Goal: Communication & Community: Answer question/provide support

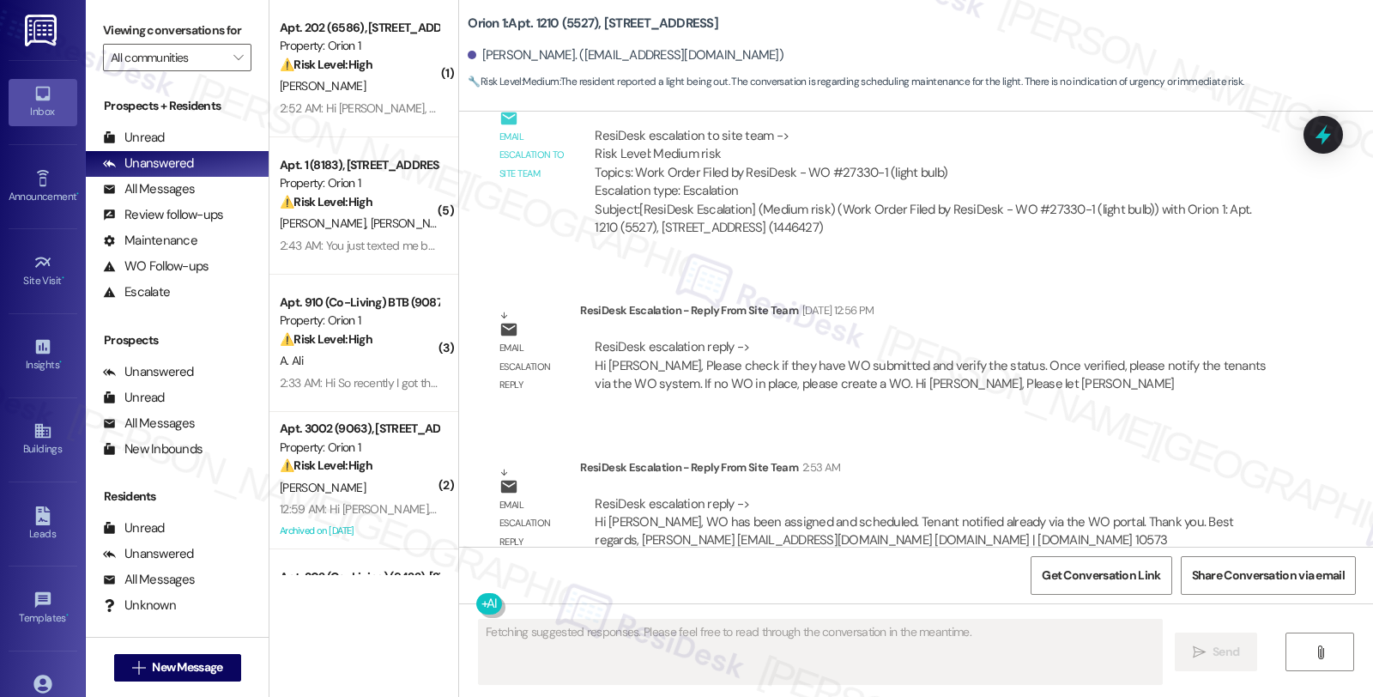
scroll to position [1864, 0]
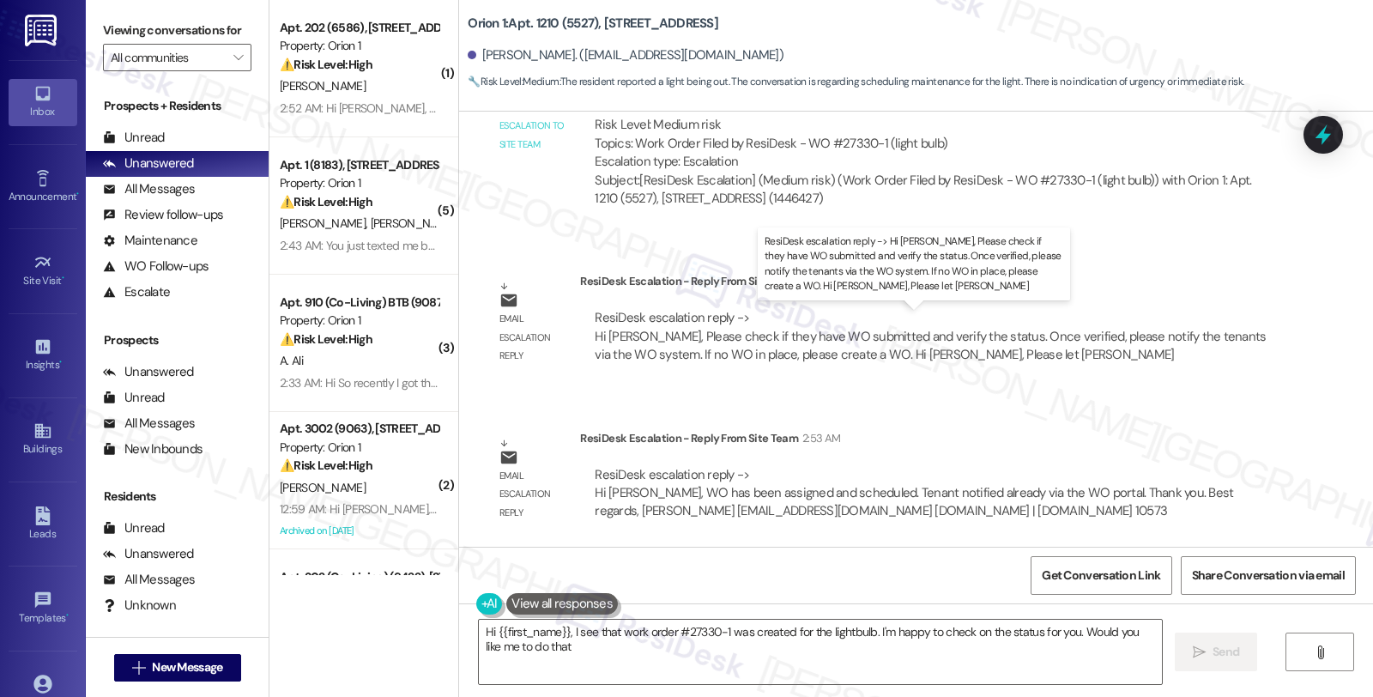
type textarea "Hi {{first_name}}, I see that work order #27330-1 was created for the lightbulb…"
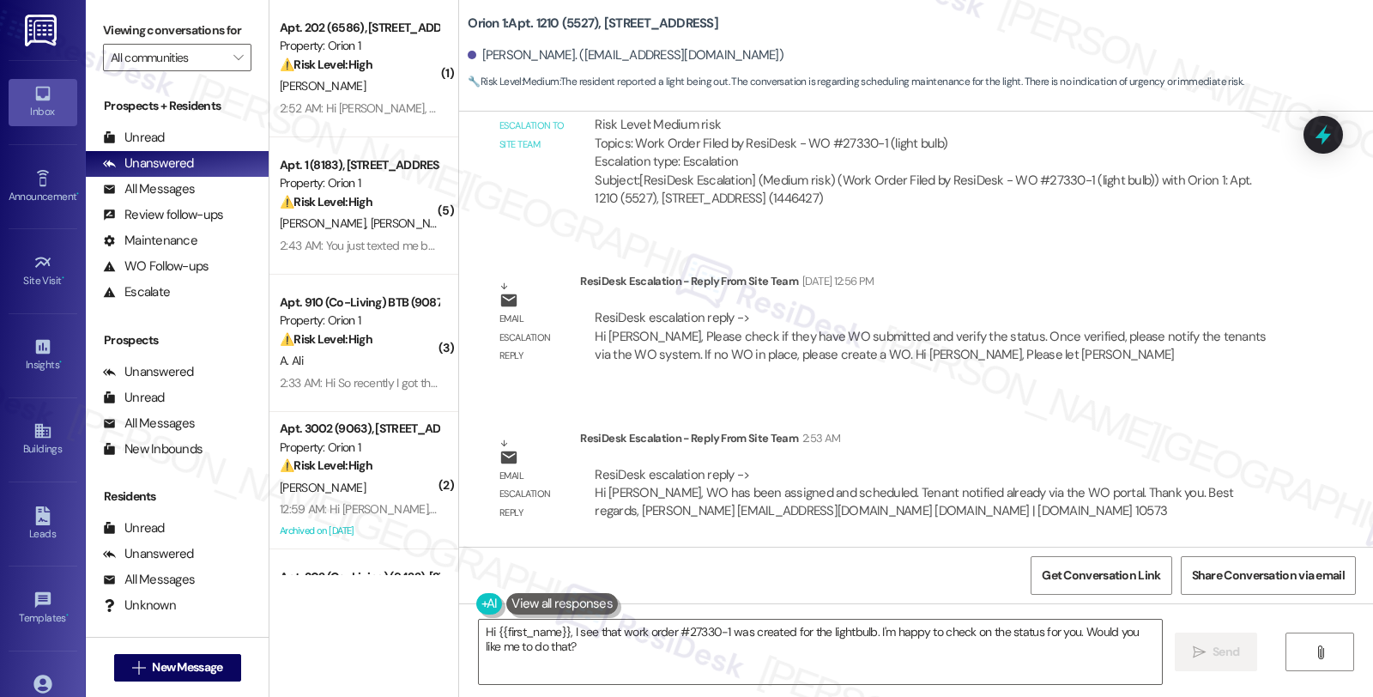
click at [1110, 242] on div "Lease started Aug 10, 2024 at 8:00 AM Announcement, sent via SMS Sarah (ResiDes…" at bounding box center [916, 329] width 914 height 435
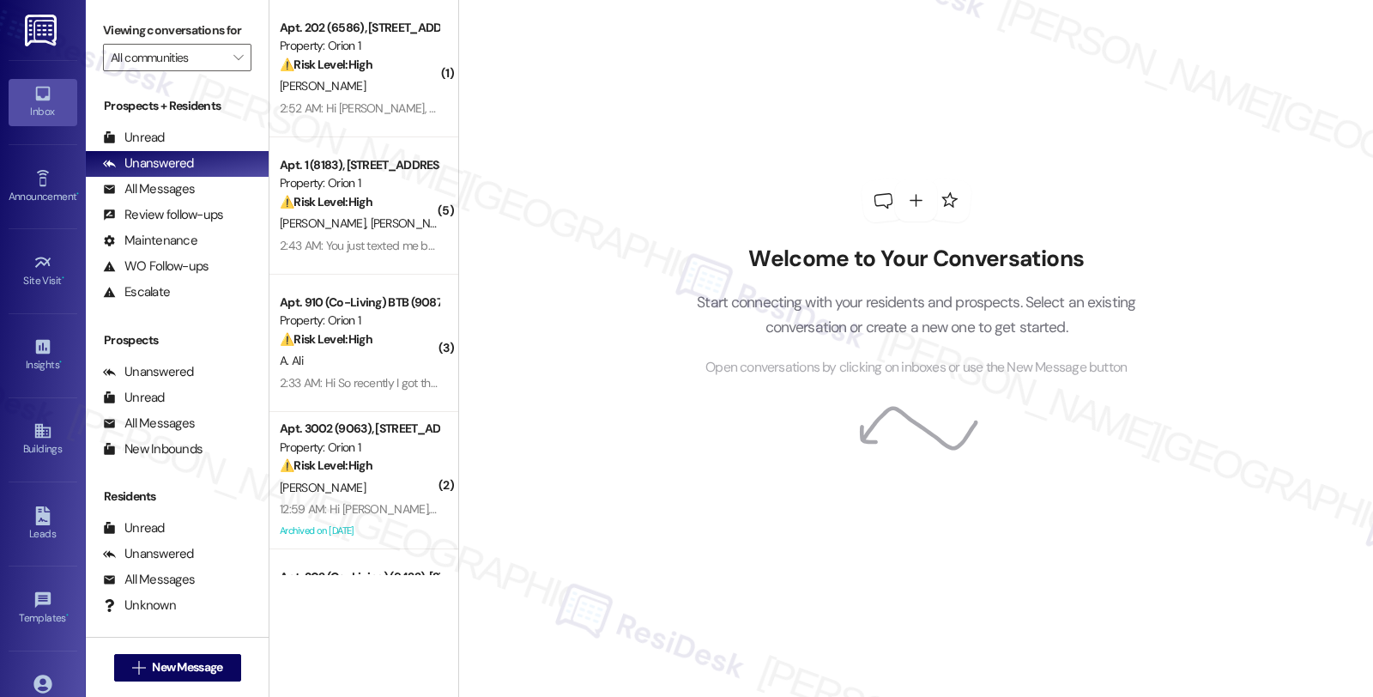
click at [1210, 321] on div "Welcome to Your Conversations Start connecting with your residents and prospect…" at bounding box center [915, 348] width 915 height 697
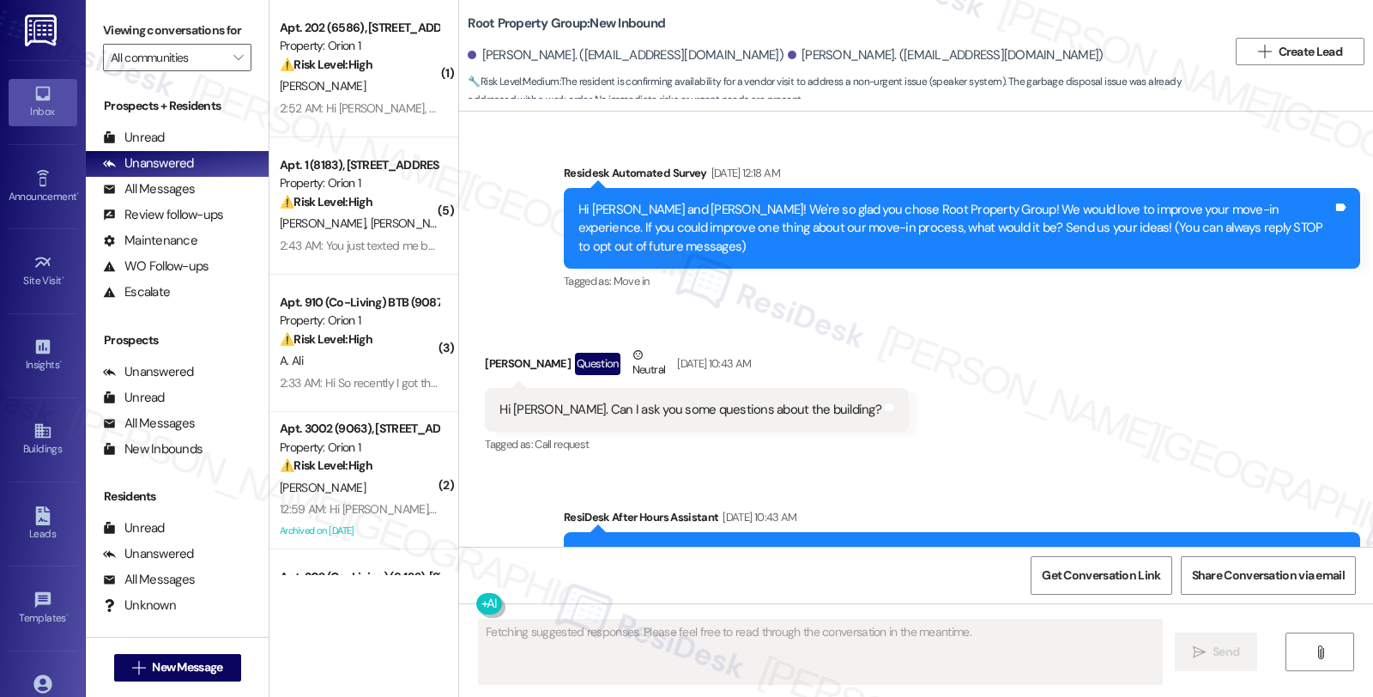
scroll to position [19476, 0]
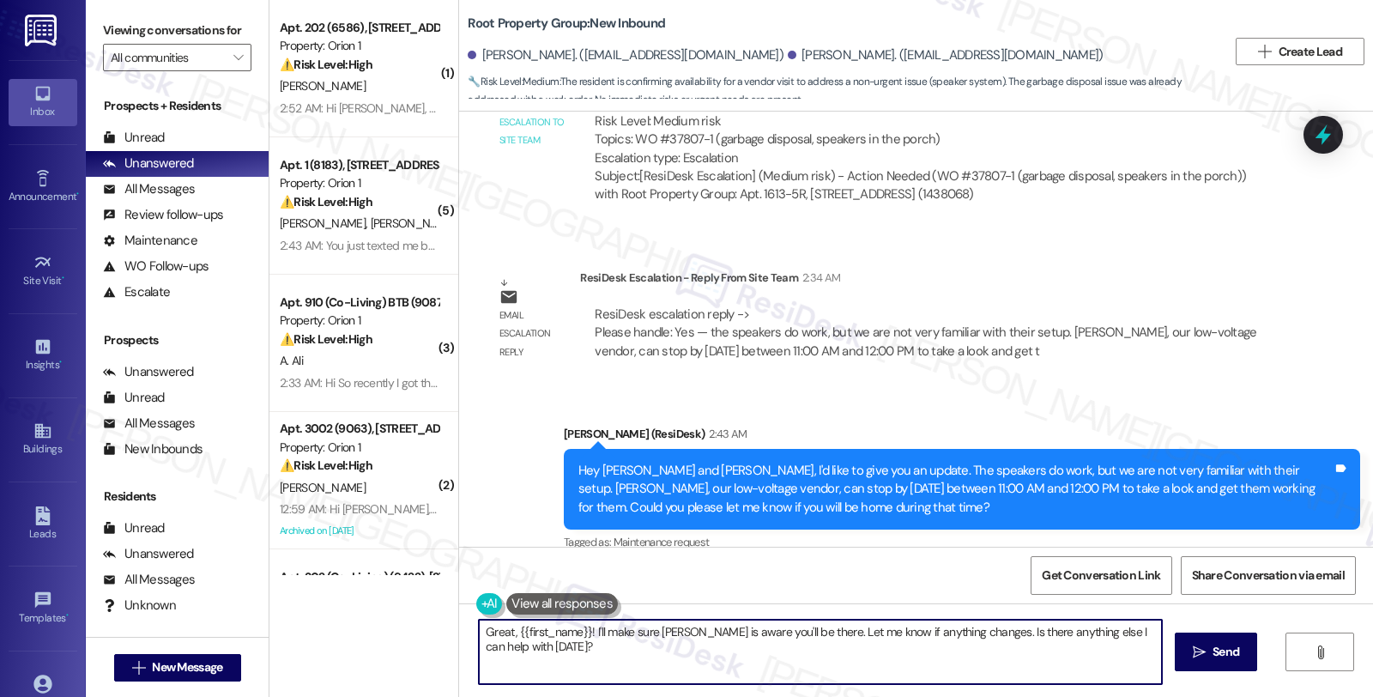
drag, startPoint x: 983, startPoint y: 627, endPoint x: 1005, endPoint y: 655, distance: 34.8
click at [1005, 655] on textarea "Great, {{first_name}}! I'll make sure Sebastian is aware you'll be there. Let m…" at bounding box center [820, 652] width 683 height 64
drag, startPoint x: 508, startPoint y: 629, endPoint x: 577, endPoint y: 629, distance: 68.6
click at [577, 629] on textarea "Great, {{first_name}}! I'll make sure Sebastian is aware you'll be there. Let m…" at bounding box center [820, 652] width 683 height 64
click at [1013, 625] on textarea "Great, Jack! I'll make sure Sebastian is aware you'll be there. Let me know if …" at bounding box center [820, 652] width 683 height 64
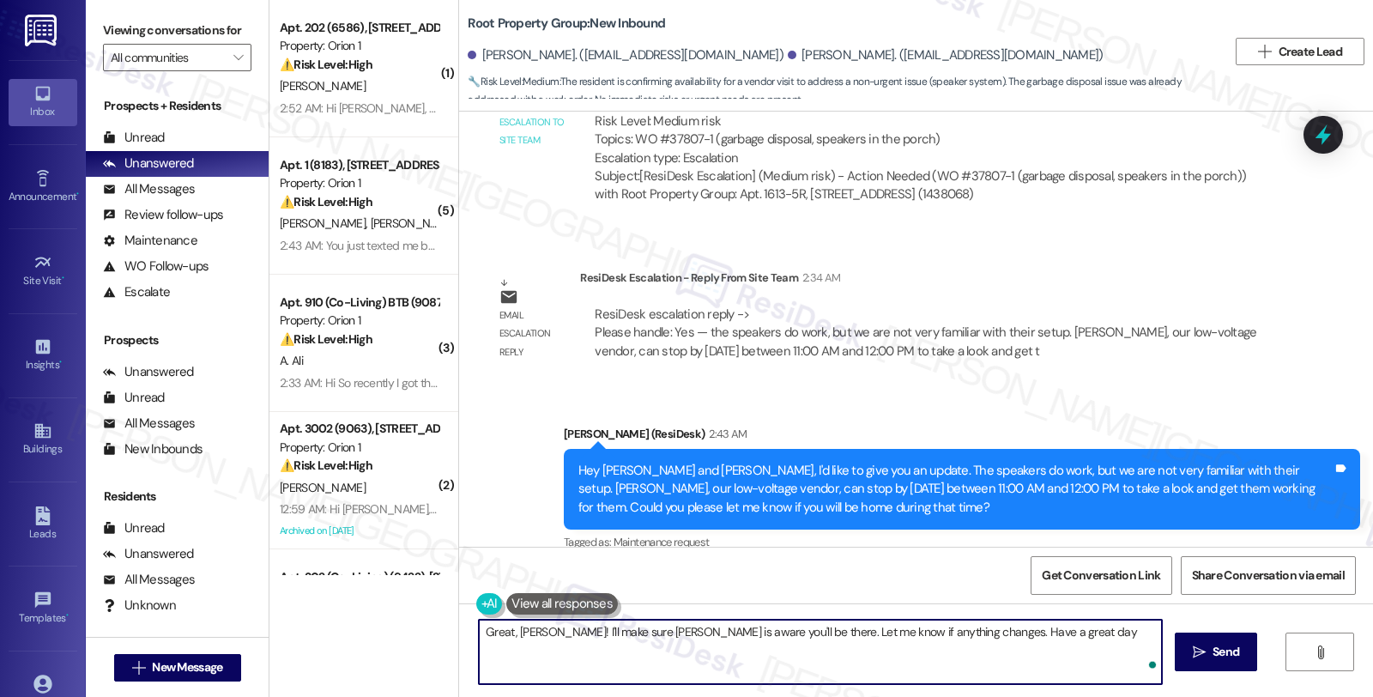
type textarea "Great, Jack! I'll make sure Sebastian is aware you'll be there. Let me know if …"
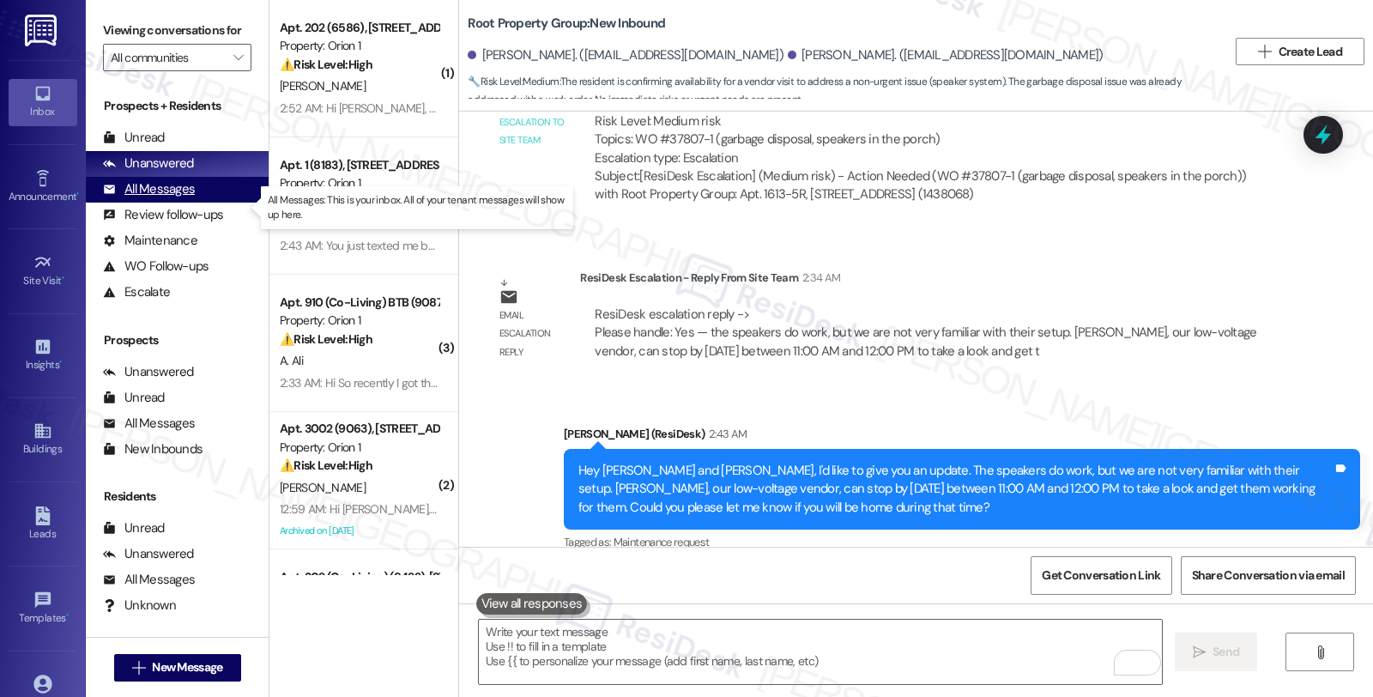
click at [183, 198] on div "All Messages" at bounding box center [149, 189] width 92 height 18
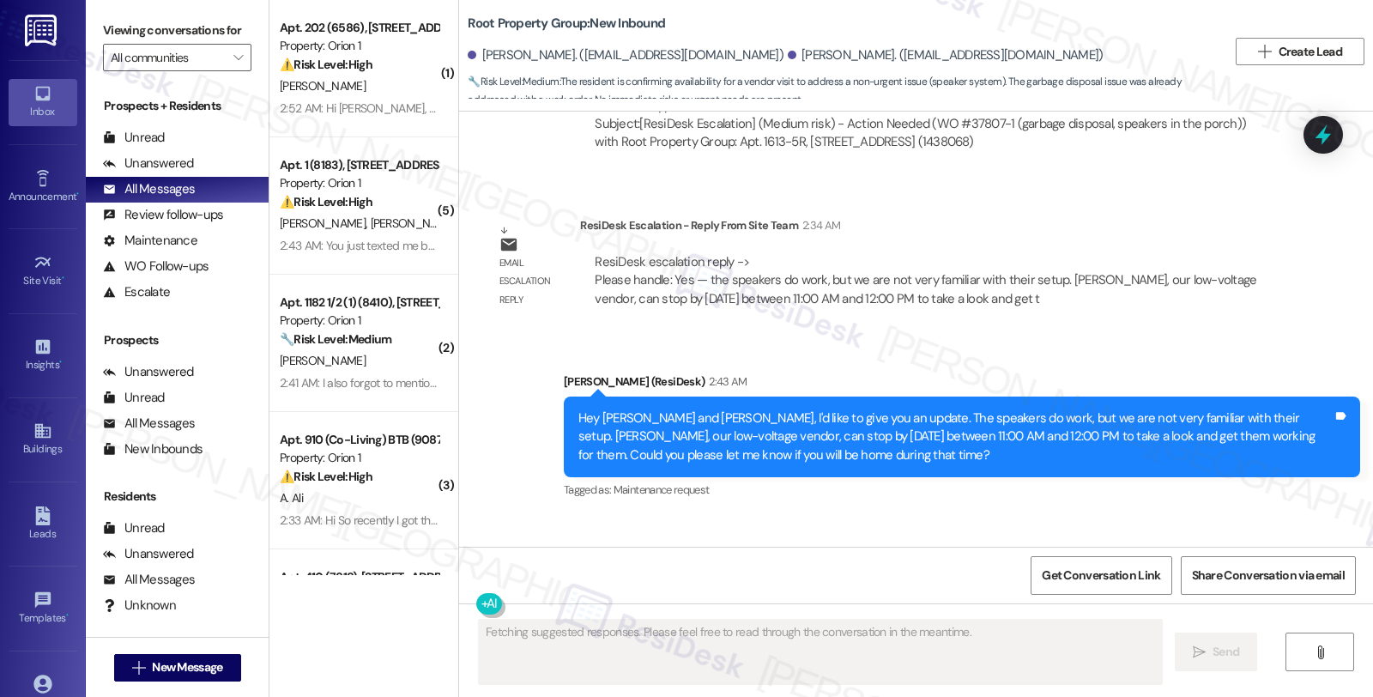
scroll to position [19621, 0]
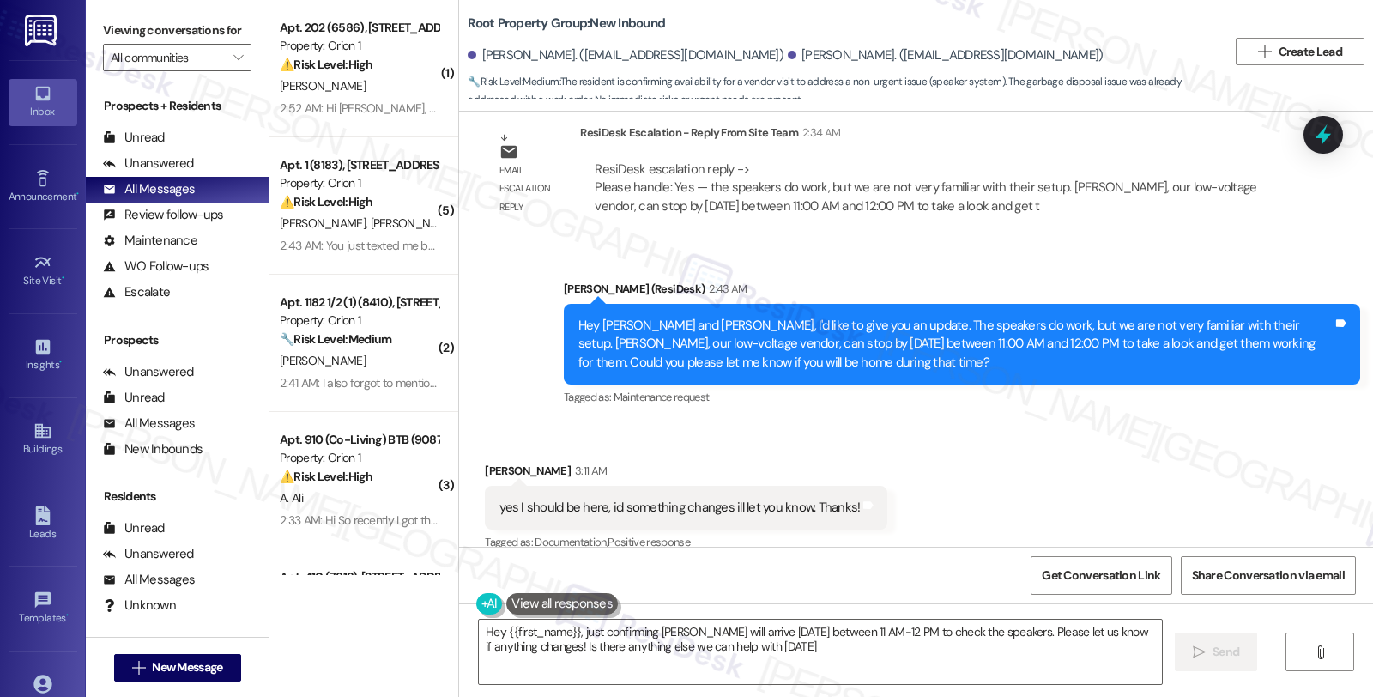
type textarea "Hey {{first_name}}, just confirming Sebastian will arrive tomorrow between 11 A…"
drag, startPoint x: 482, startPoint y: 336, endPoint x: 846, endPoint y: 336, distance: 363.8
click at [846, 486] on div "yes I should be here, id something changes ill let you know. Thanks! Tags and n…" at bounding box center [686, 508] width 402 height 44
copy div "yes I should be here, id something changes ill let you know. Thanks! Tags and n…"
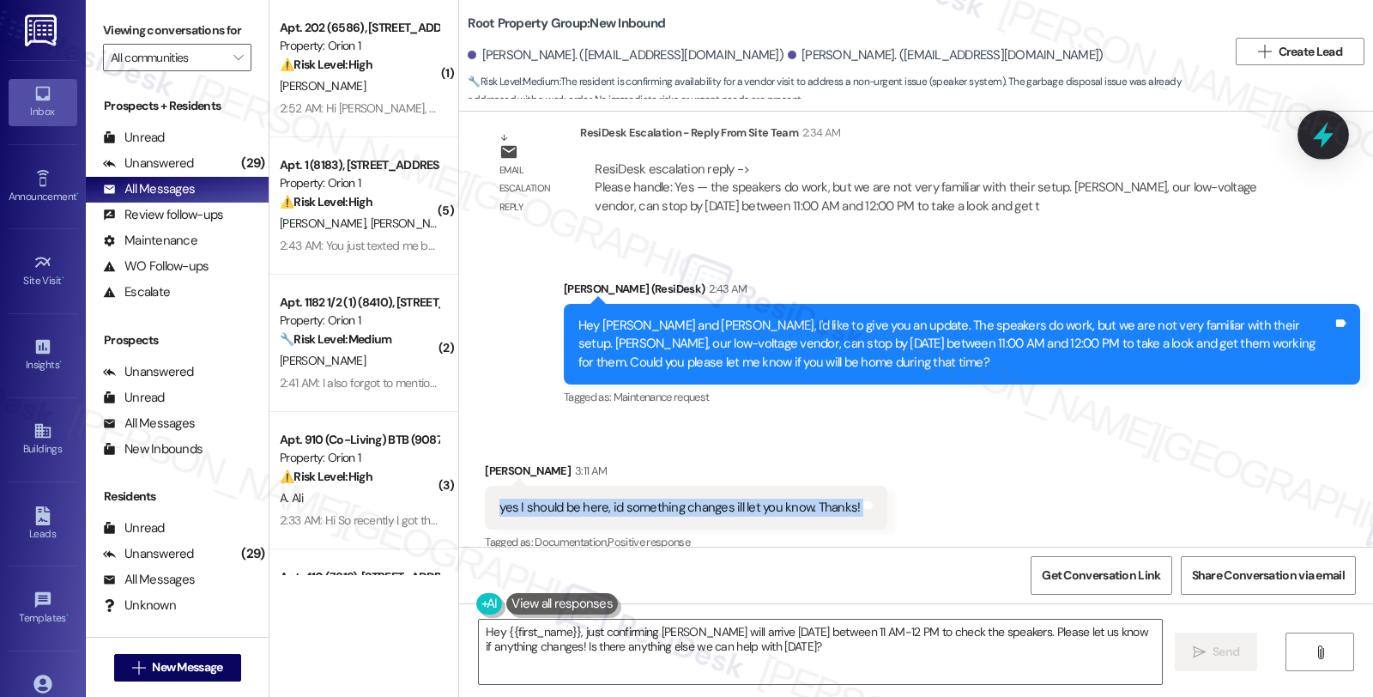
click at [1331, 142] on icon at bounding box center [1323, 134] width 29 height 29
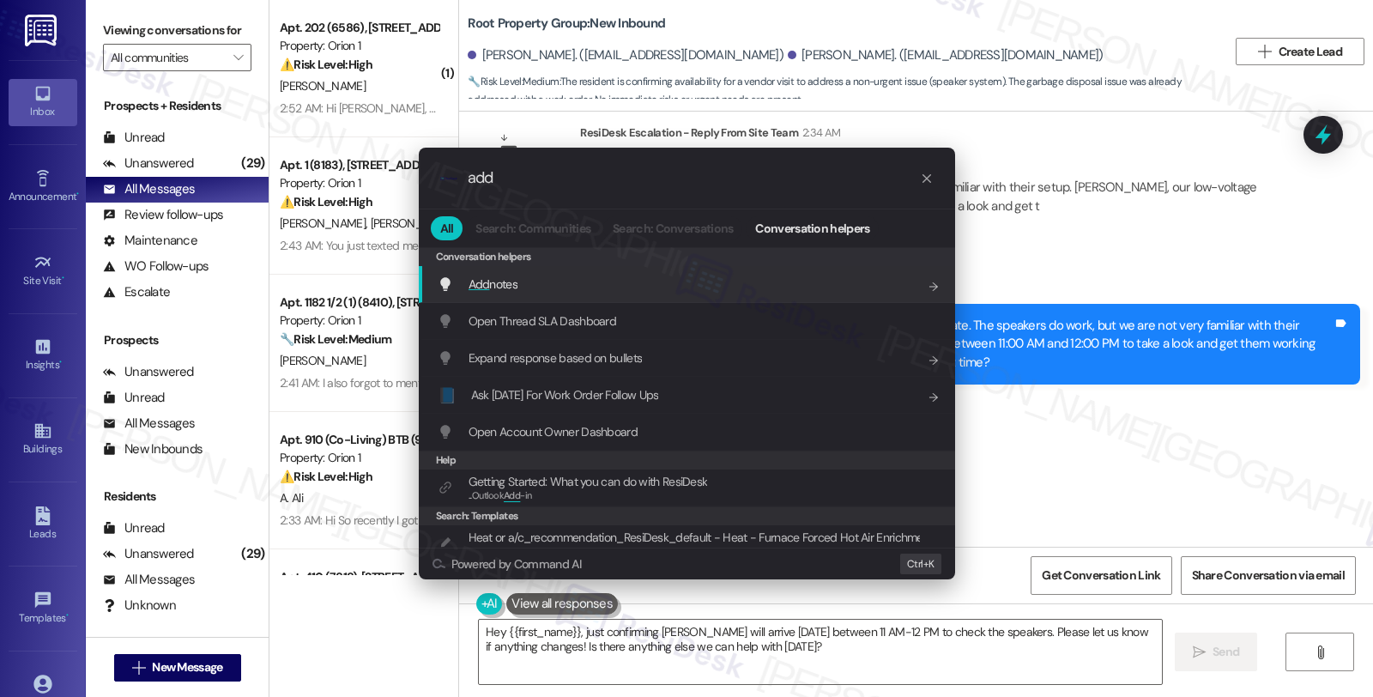
type input "add"
click at [573, 281] on div "Add notes Add shortcut" at bounding box center [689, 284] width 502 height 19
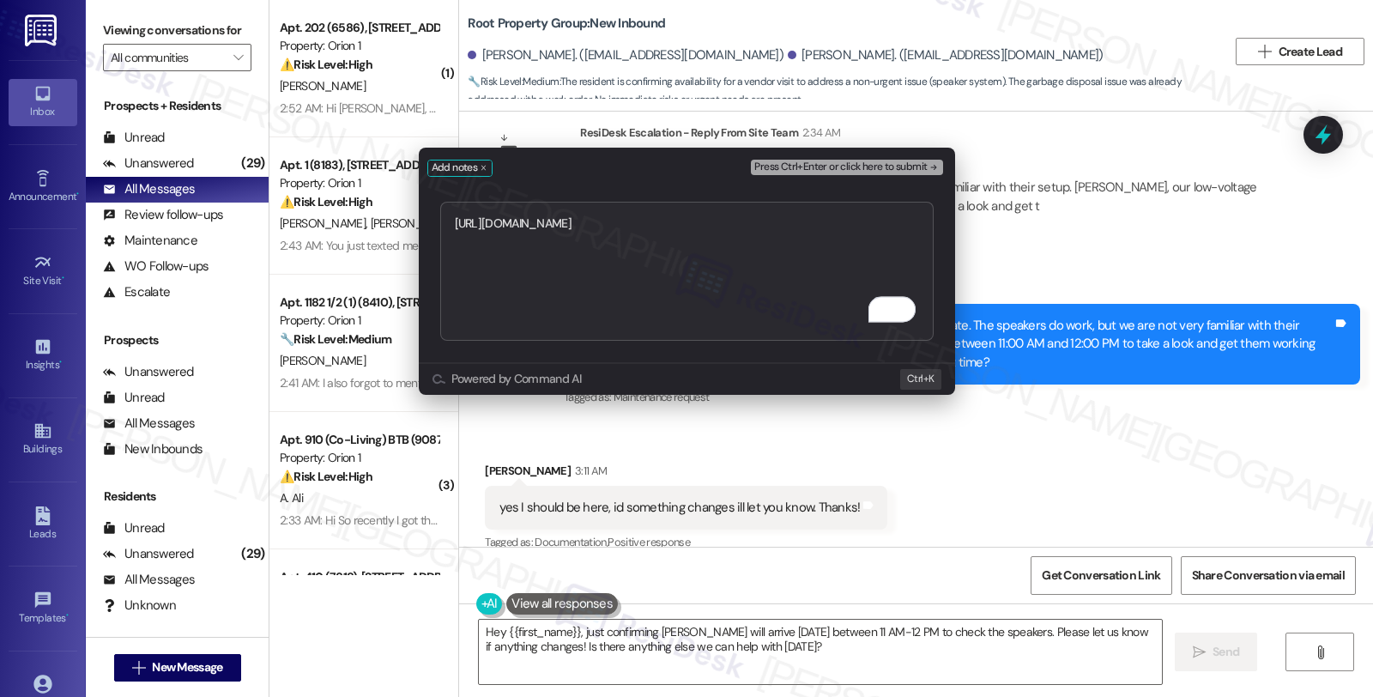
type textarea "https://residesk.slack.com/archives/C0951TF2A4R/p1758569234610399?thread_ts=175…"
click at [836, 161] on span "Press Ctrl+Enter or click here to submit" at bounding box center [840, 167] width 172 height 12
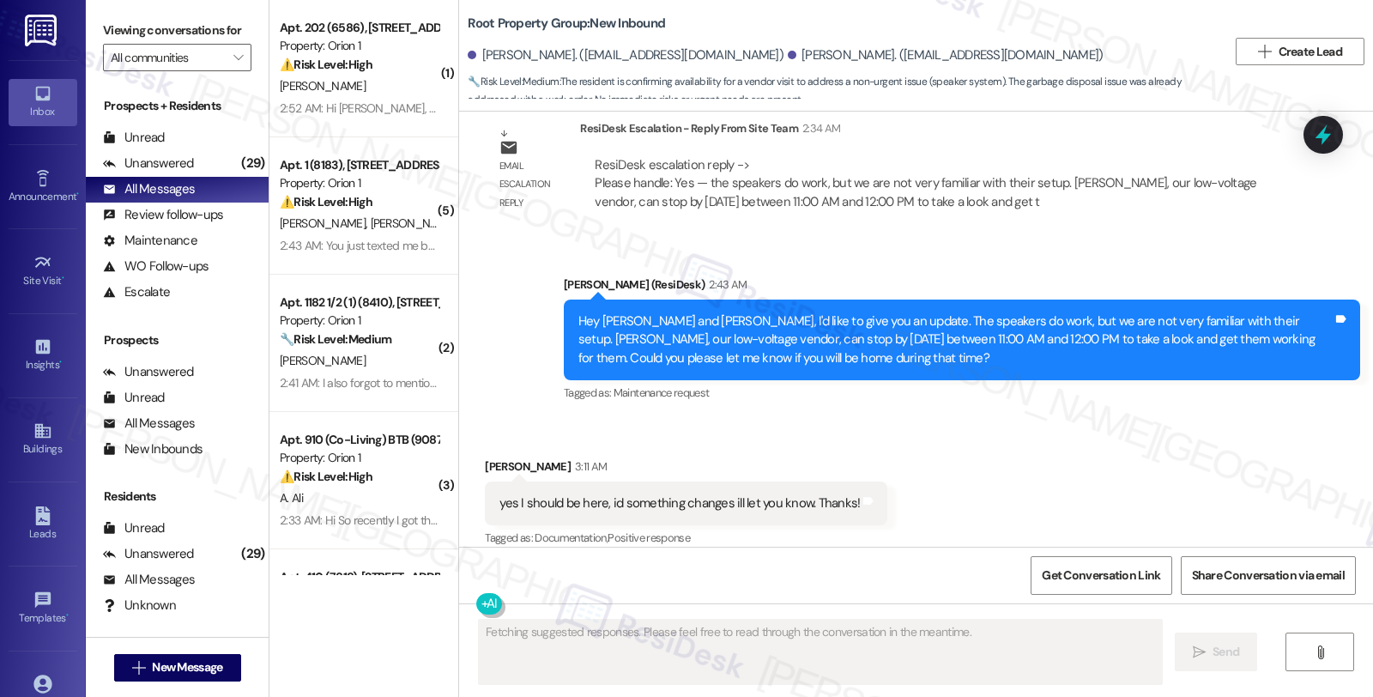
scroll to position [19766, 0]
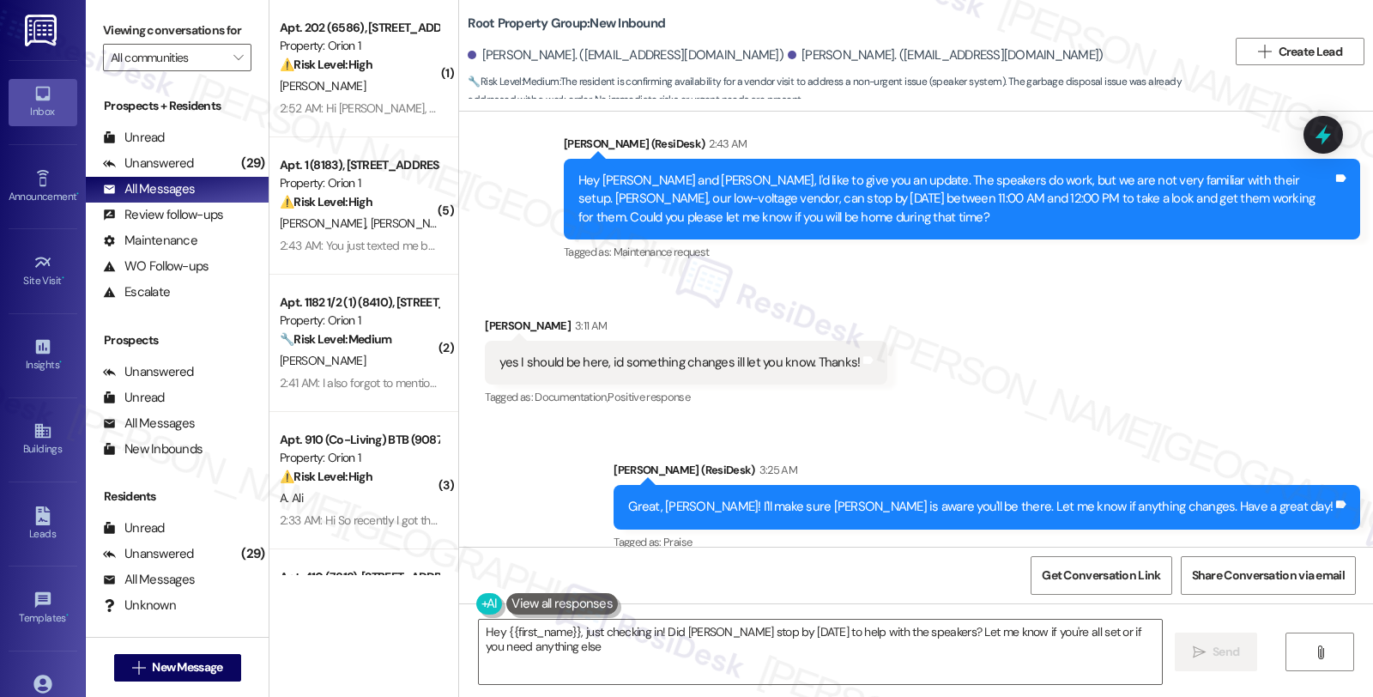
type textarea "Hey {{first_name}}, just checking in! Did Sebastian stop by today to help with …"
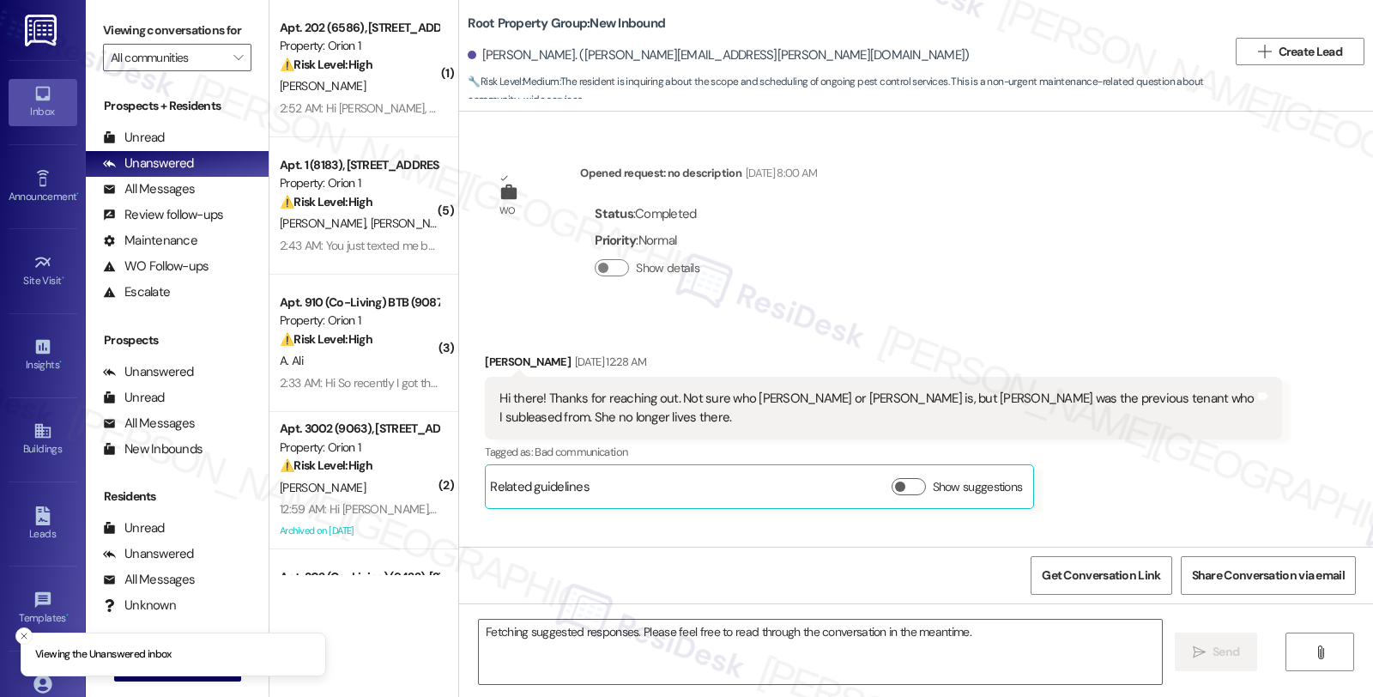
scroll to position [11886, 0]
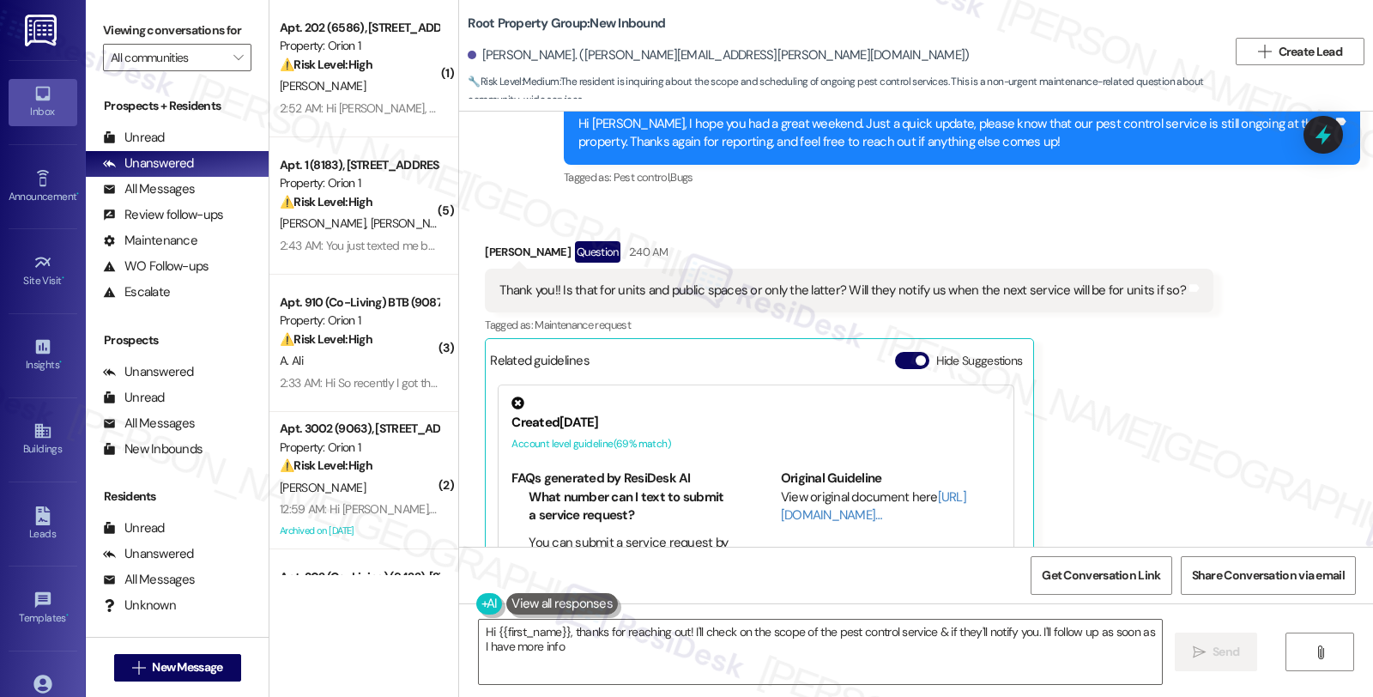
type textarea "Hi {{first_name}}, thanks for reaching out! I'll check on the scope of the pest…"
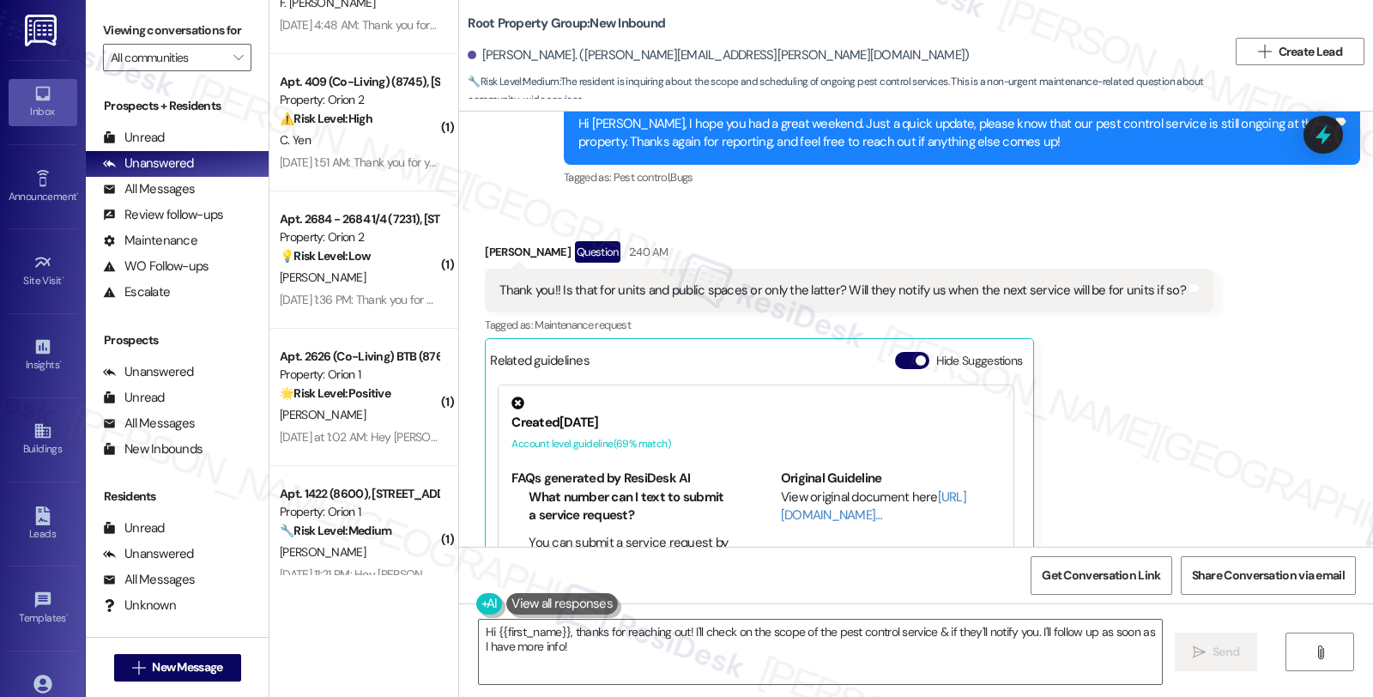
scroll to position [3407, 0]
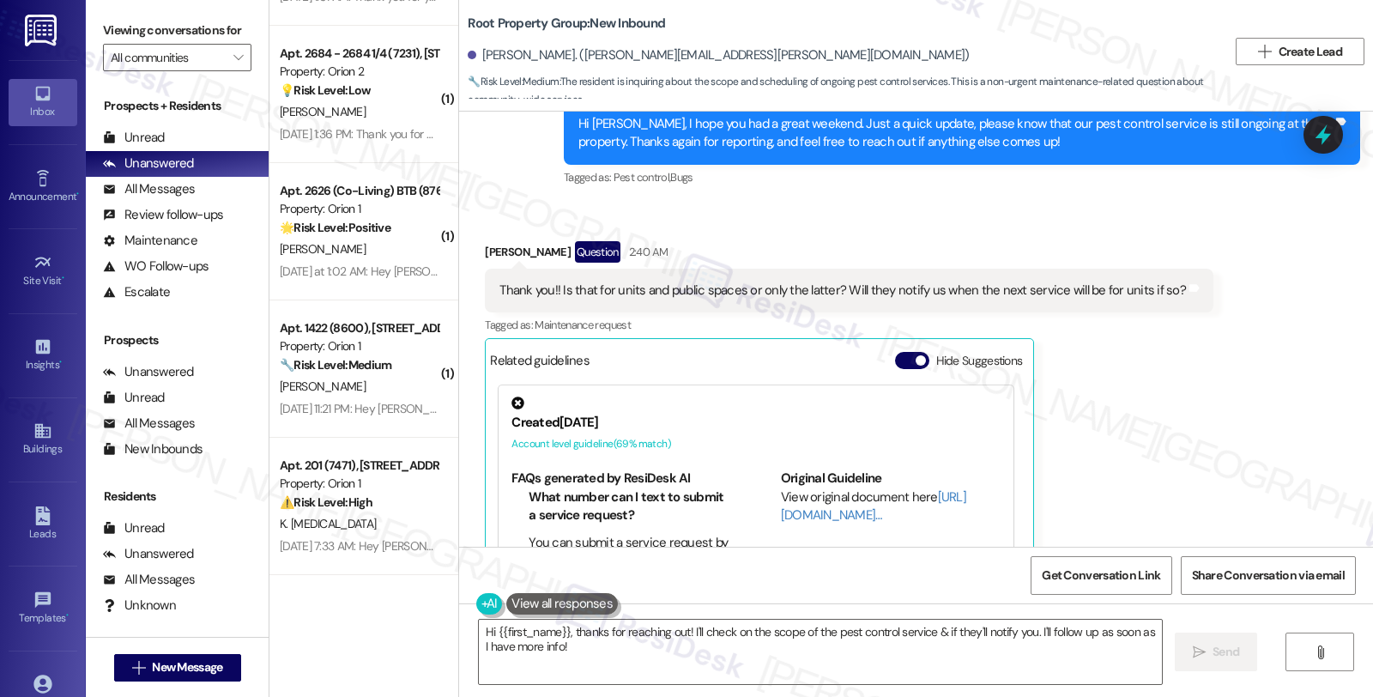
click at [1138, 356] on div "Sarah Godbee Question 2:40 AM Thank you!! Is that for units and public spaces o…" at bounding box center [849, 441] width 729 height 401
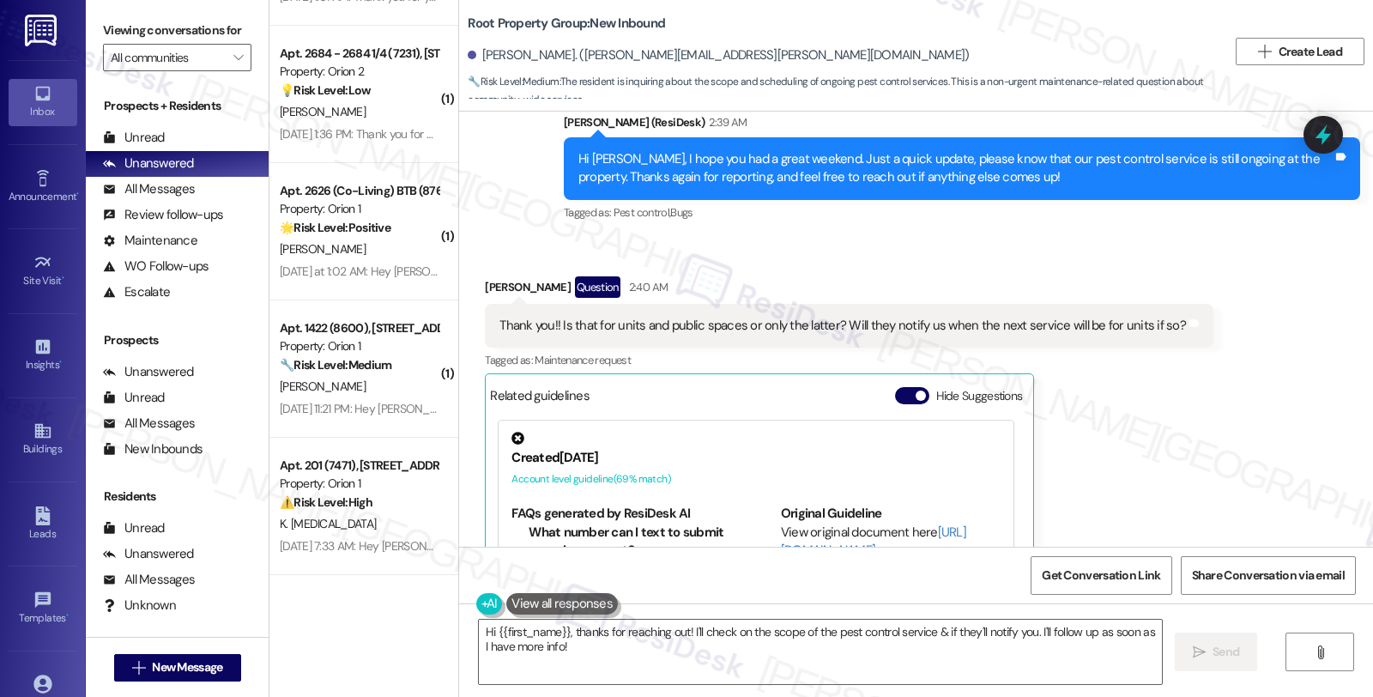
scroll to position [11886, 0]
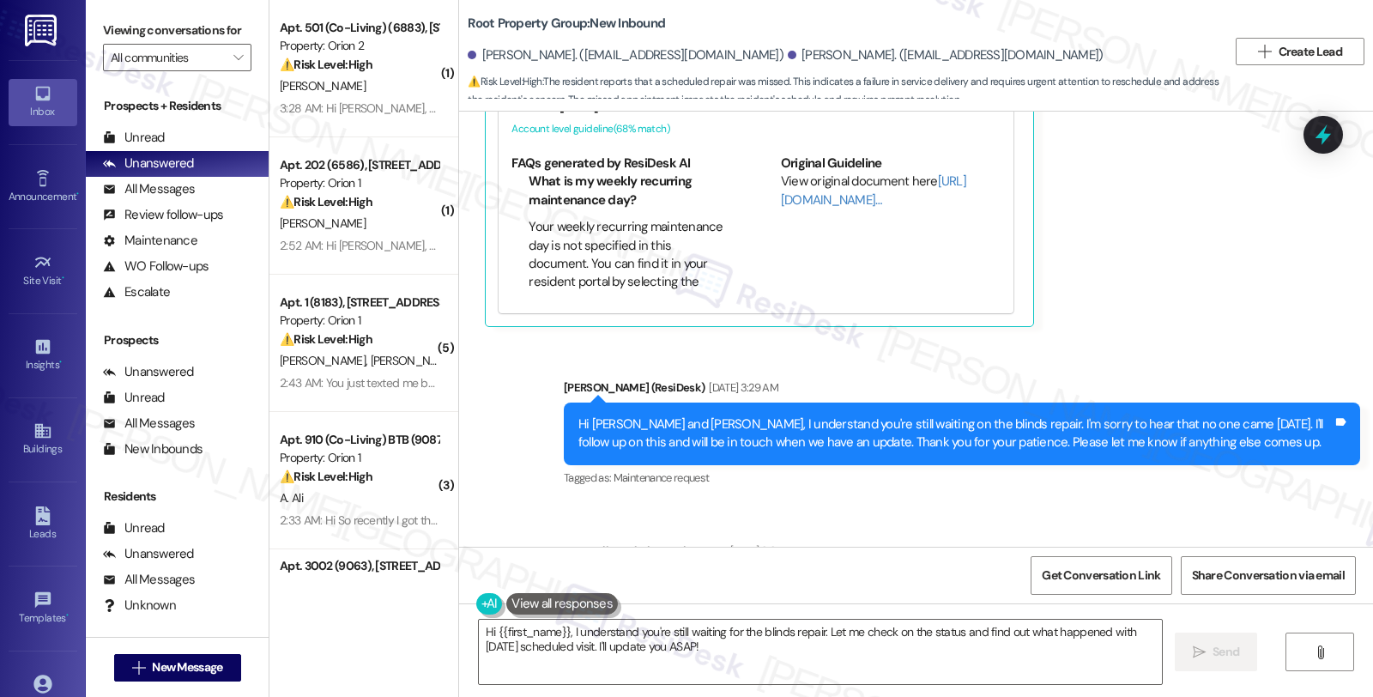
scroll to position [7437, 0]
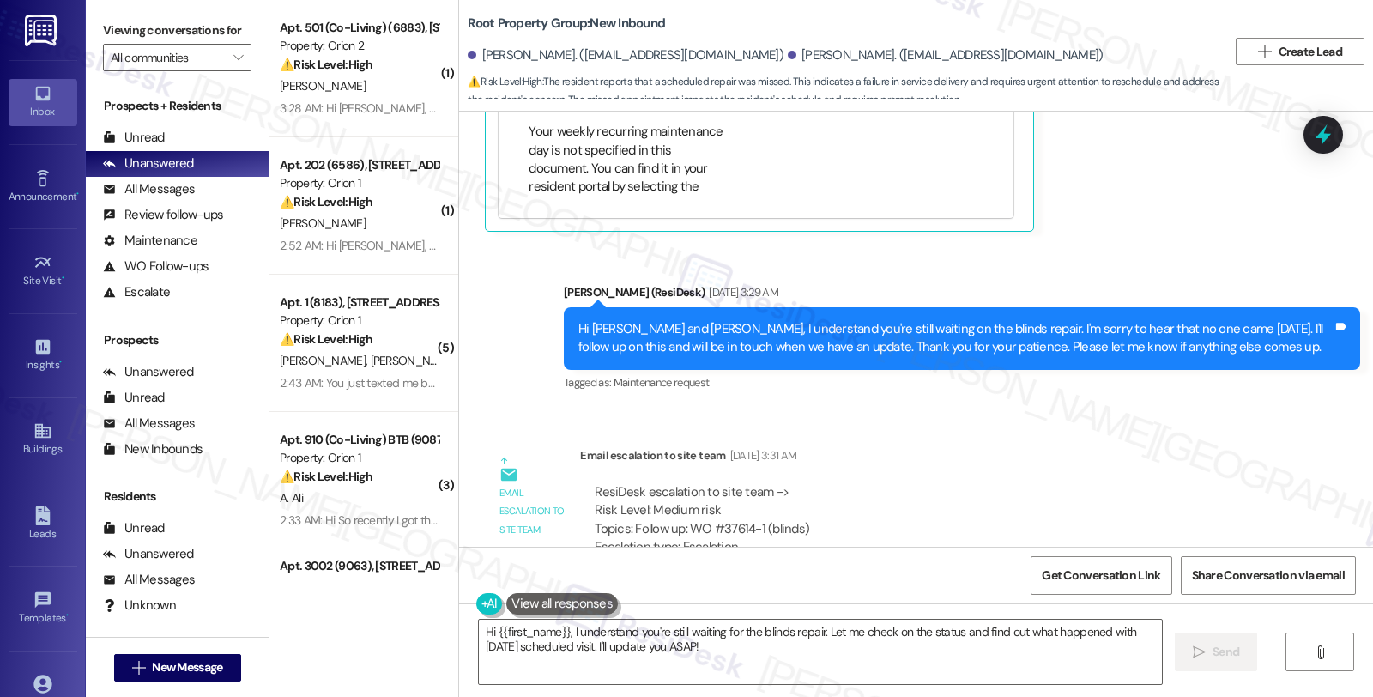
click at [1176, 470] on div "ResiDesk escalation to site team -> Risk Level: Medium risk Topics: Follow up: …" at bounding box center [930, 538] width 701 height 136
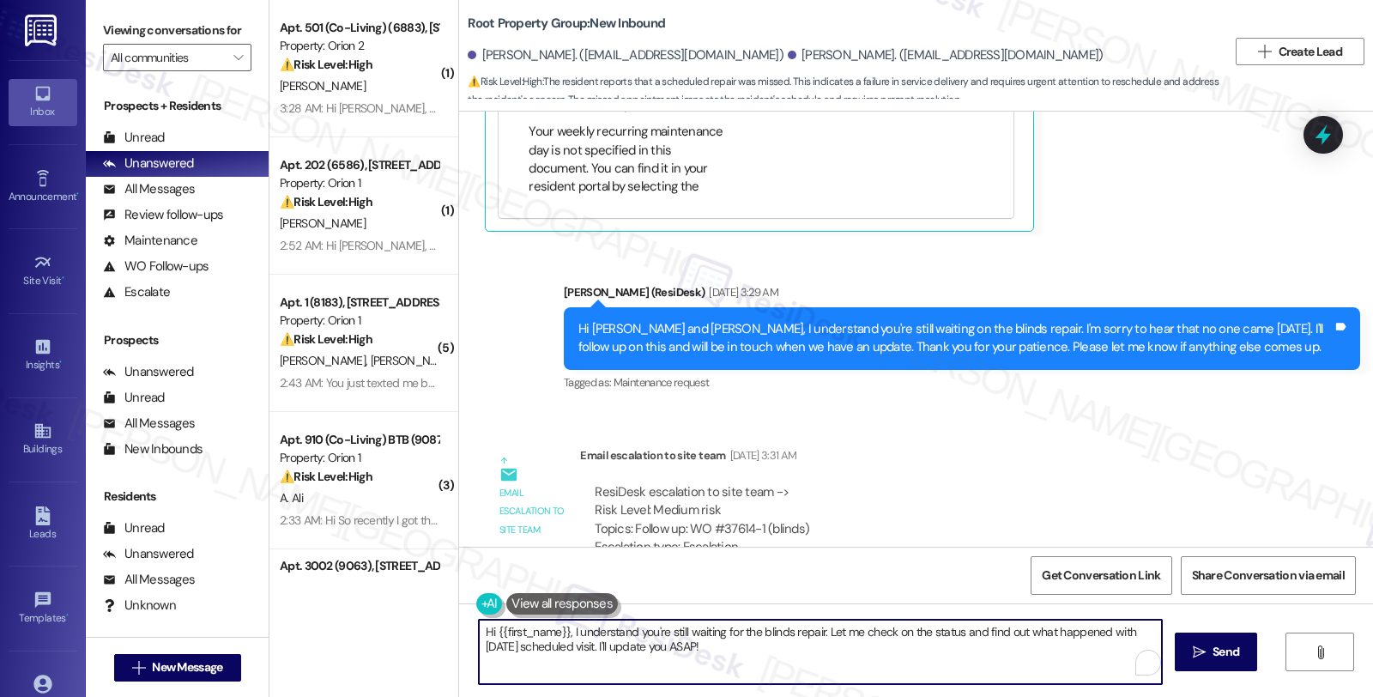
drag, startPoint x: 564, startPoint y: 625, endPoint x: 825, endPoint y: 661, distance: 263.3
click at [825, 661] on textarea "Hi {{first_name}}, I understand you're still waiting for the blinds repair. Let…" at bounding box center [820, 652] width 683 height 64
paste textarea "Thank the tenant for notifying us about the vendor's non-arrival. We have reope…"
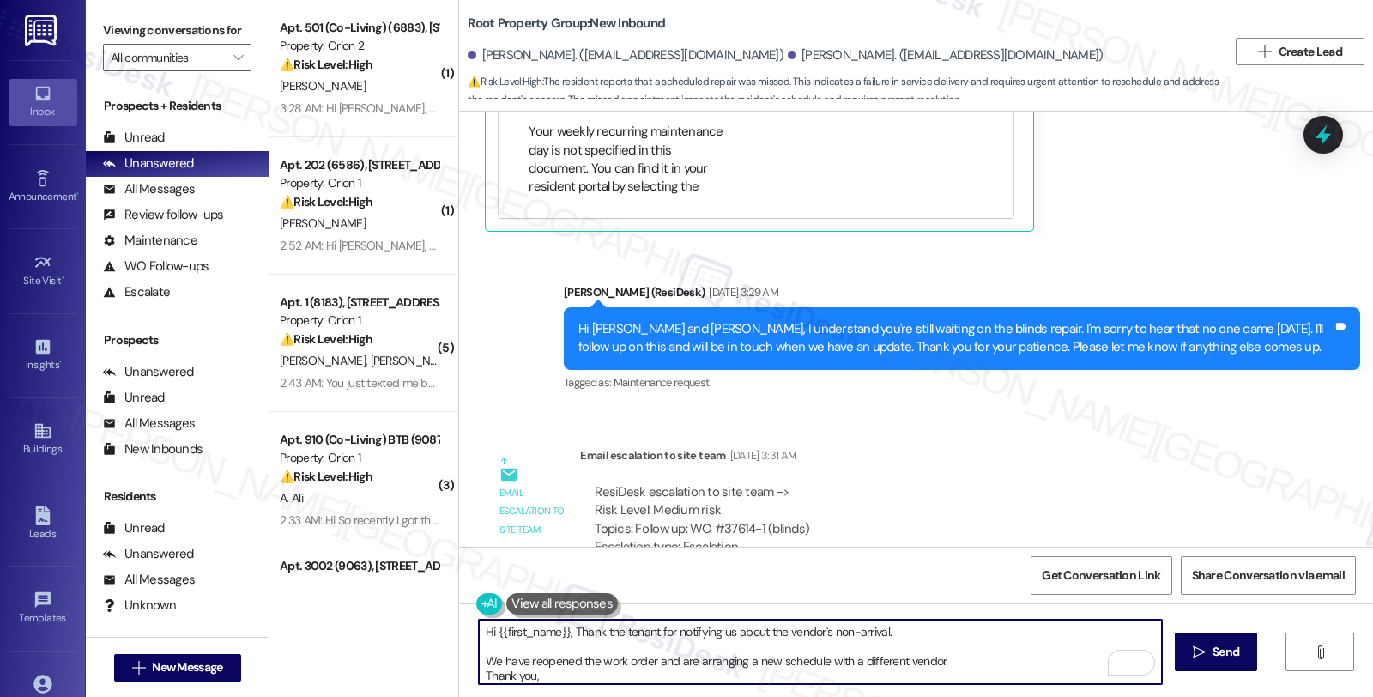
click at [559, 628] on textarea "Hi {{first_name}}, Thank the tenant for notifying us about the vendor's non-arr…" at bounding box center [820, 652] width 683 height 64
click at [562, 629] on textarea "Hi {{first_name}}, Thank the tenant for notifying us about the vendor's non-arr…" at bounding box center [820, 652] width 683 height 64
click at [753, 630] on textarea "Hi {{first_name}}, I hope you had a great weekend. Thank the tenant for notifyi…" at bounding box center [820, 652] width 683 height 64
click at [1082, 629] on textarea "Hi {{first_name}}, I hope you had a great weekend. Thank you for notifying us a…" at bounding box center [820, 652] width 683 height 64
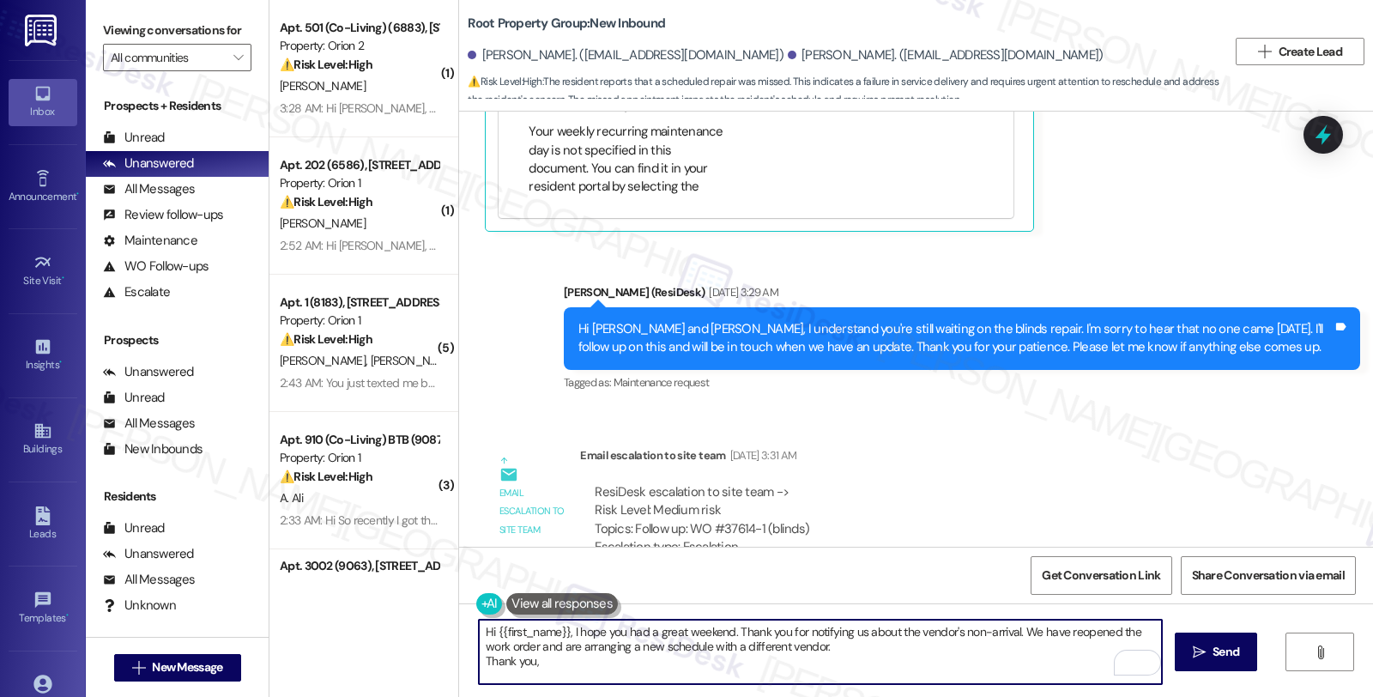
click at [812, 642] on textarea "Hi {{first_name}}, I hope you had a great weekend. Thank you for notifying us a…" at bounding box center [820, 652] width 683 height 64
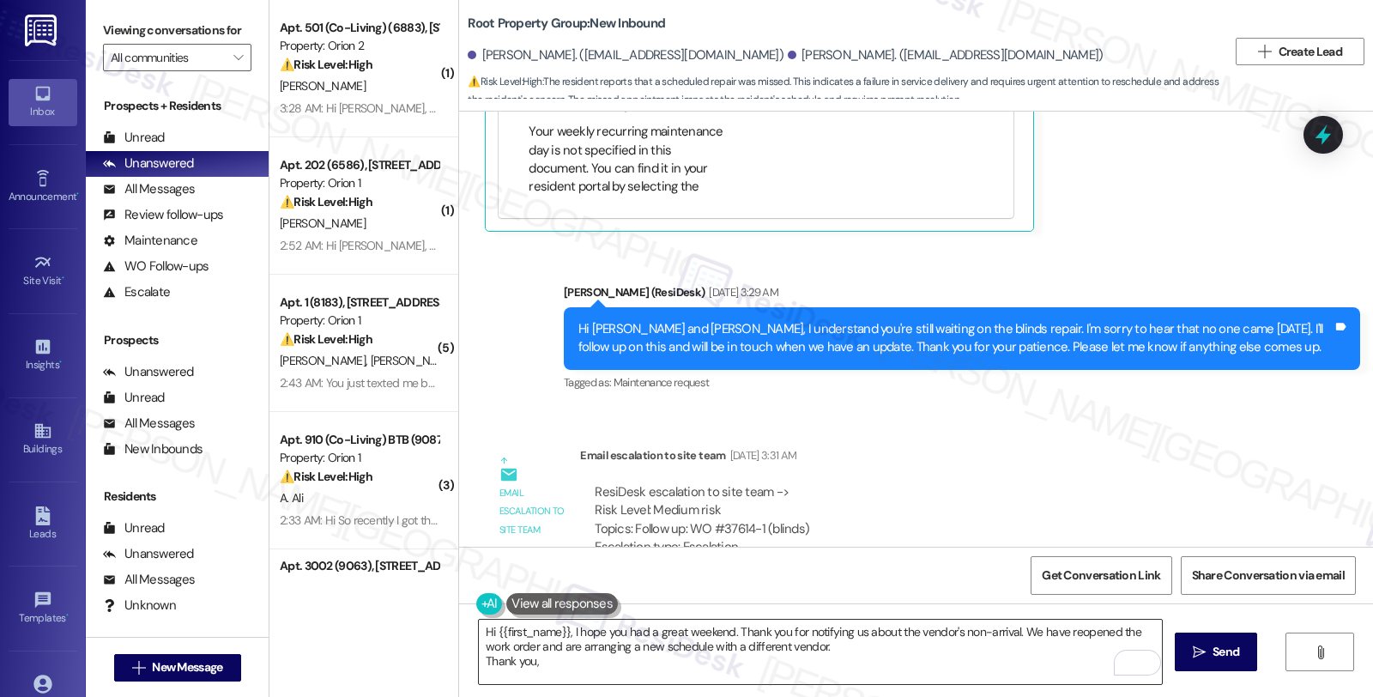
click at [717, 653] on textarea "Hi {{first_name}}, I hope you had a great weekend. Thank you for notifying us a…" at bounding box center [820, 652] width 683 height 64
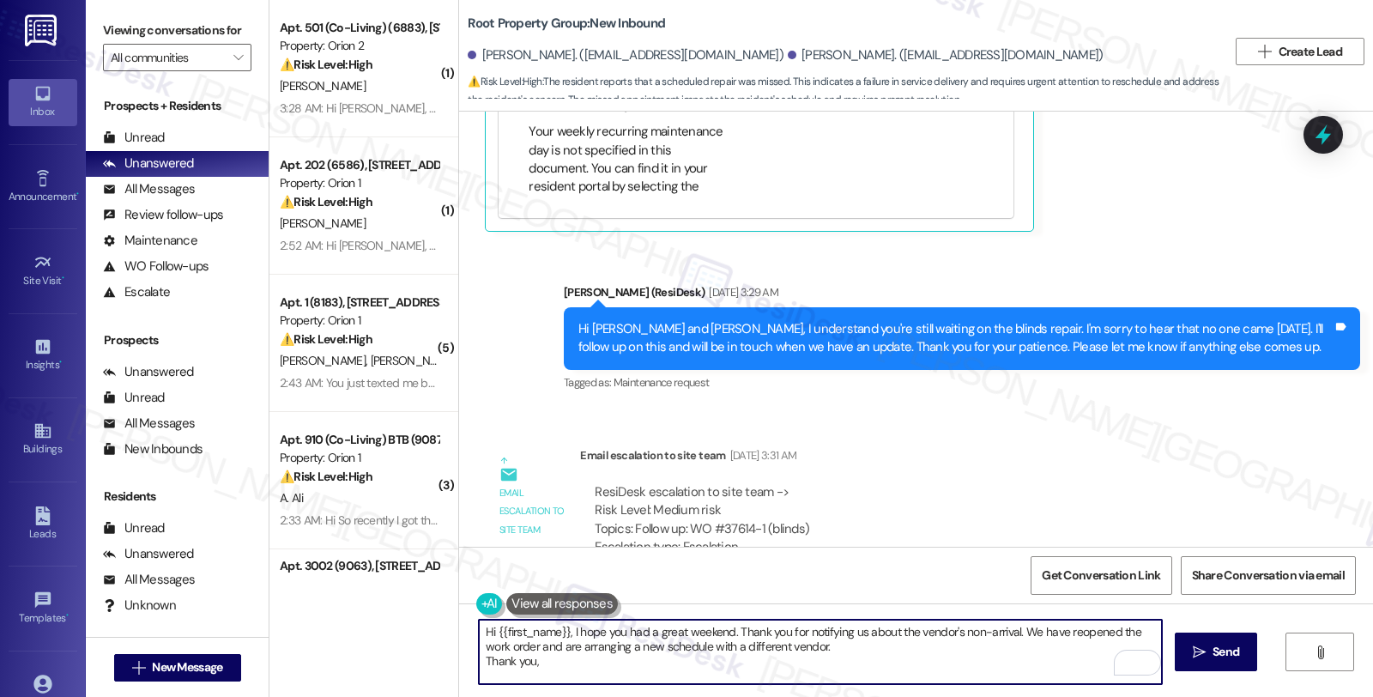
click at [825, 650] on textarea "Hi {{first_name}}, I hope you had a great weekend. Thank you for notifying us a…" at bounding box center [820, 652] width 683 height 64
paste textarea "Should you have other concerns, please feel free to reach out. Have a great day!"
click at [813, 673] on textarea "Hi {{first_name}}, I hope you had a great weekend. Thank you for notifying us a…" at bounding box center [820, 652] width 683 height 64
drag, startPoint x: 585, startPoint y: 656, endPoint x: 408, endPoint y: 656, distance: 177.6
click at [408, 656] on div "( 1 ) Apt. 501 (Co-Living) (6883), 1421 W Adams Blvd Property: Orion 2 ⚠️ Risk …" at bounding box center [821, 348] width 1104 height 697
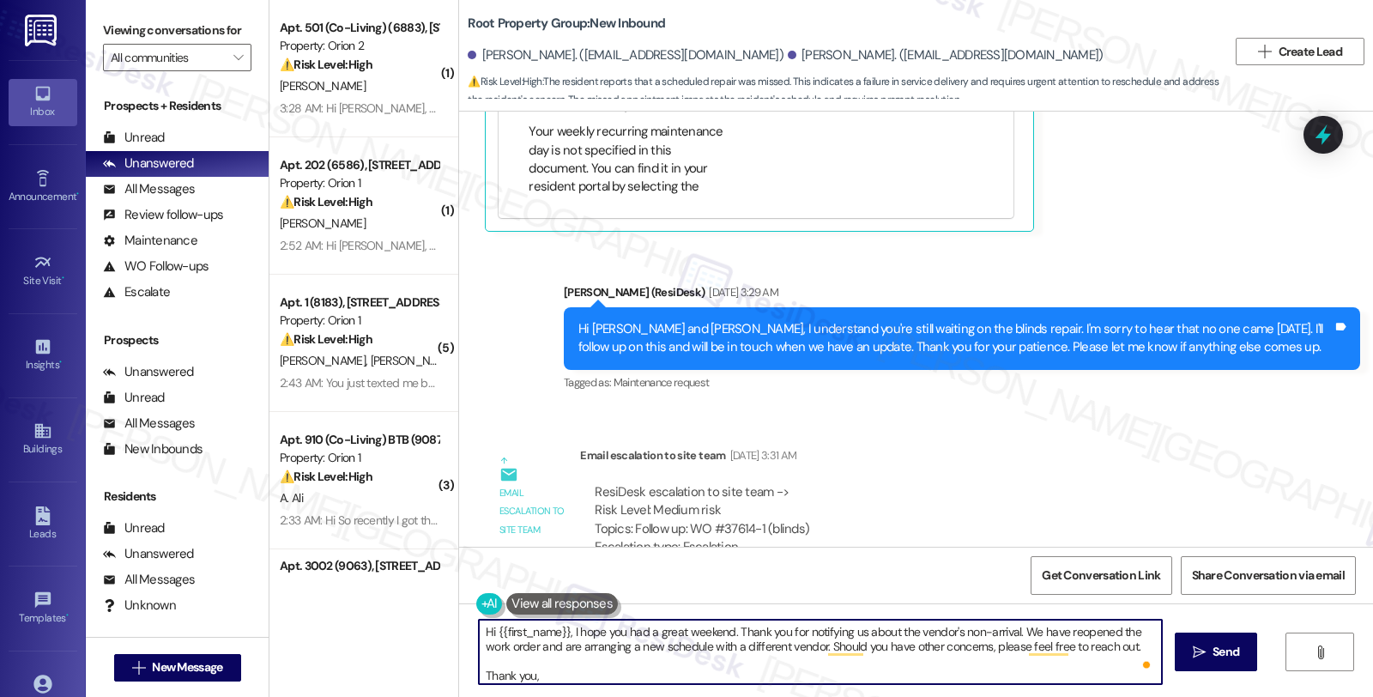
click at [550, 678] on textarea "Hi {{first_name}}, I hope you had a great weekend. Thank you for notifying us a…" at bounding box center [820, 652] width 683 height 64
drag, startPoint x: 724, startPoint y: 628, endPoint x: 740, endPoint y: 628, distance: 15.4
click at [726, 628] on textarea "Hi {{first_name}}, I hope you had a great weekend. Thank you for notifying us a…" at bounding box center [820, 652] width 683 height 64
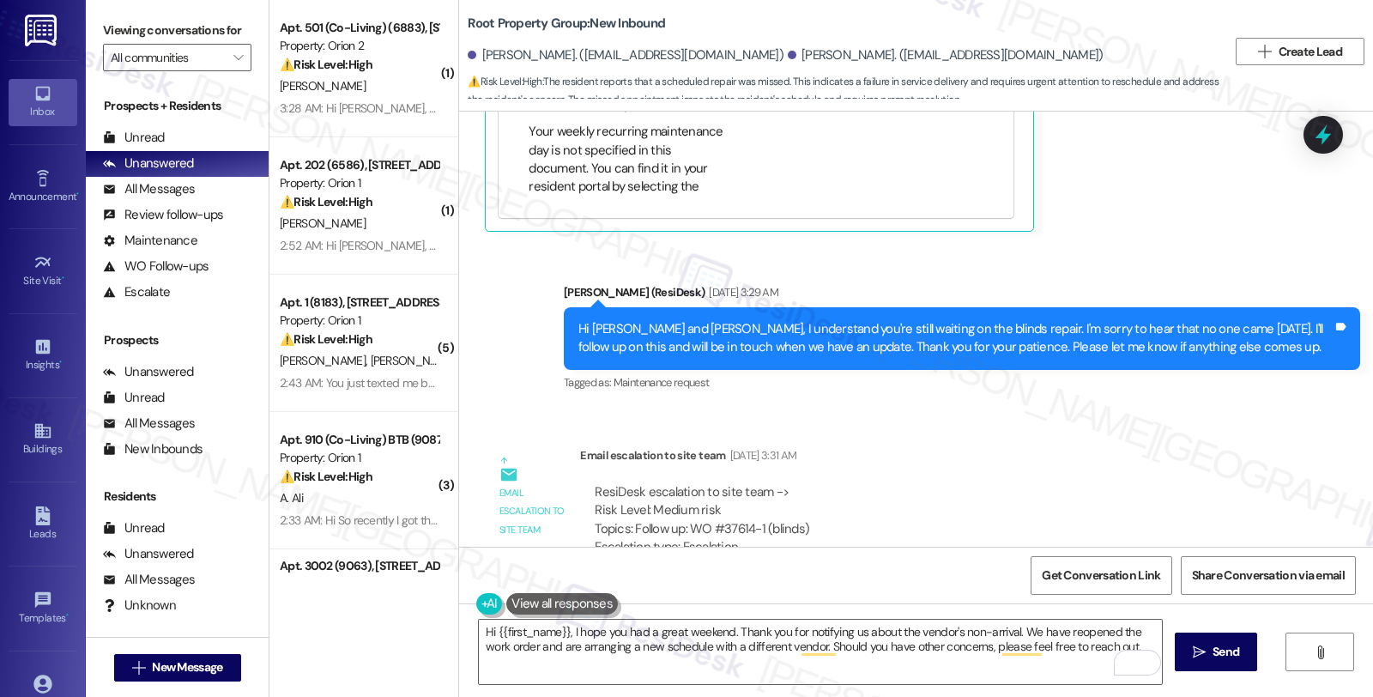
click at [1267, 446] on div "Email escalation to site team Sep 20, 2025 at 3:31 AM" at bounding box center [930, 458] width 701 height 24
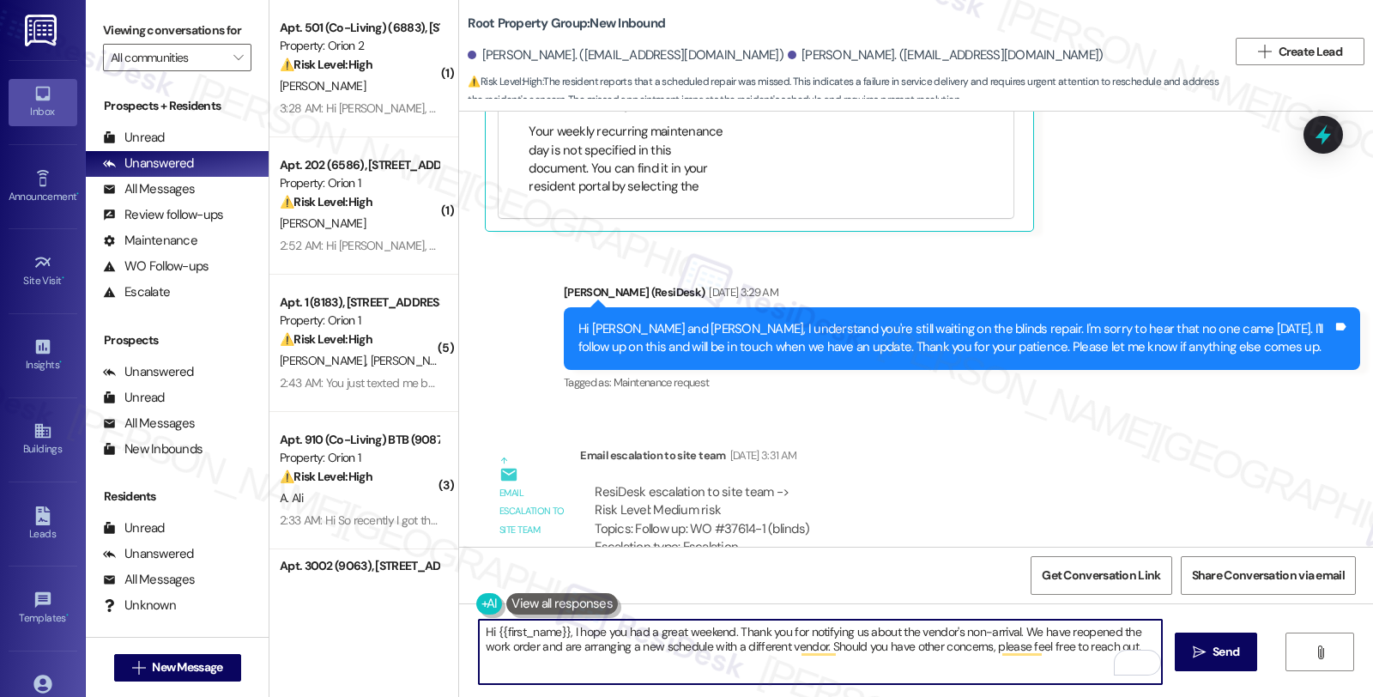
click at [723, 629] on textarea "Hi {{first_name}}, I hope you had a great weekend. Thank you for notifying us a…" at bounding box center [820, 652] width 683 height 64
click at [741, 657] on textarea "Hi {{first_name}}, I hope you had a great weekend. I'd like to give you an upda…" at bounding box center [820, 652] width 683 height 64
click at [887, 667] on textarea "Hi {{first_name}}, I hope you had a great weekend. I'd like to give you an upda…" at bounding box center [820, 652] width 683 height 64
type textarea "Hi {{first_name}}, I hope you had a great weekend. I'd like to give you an upda…"
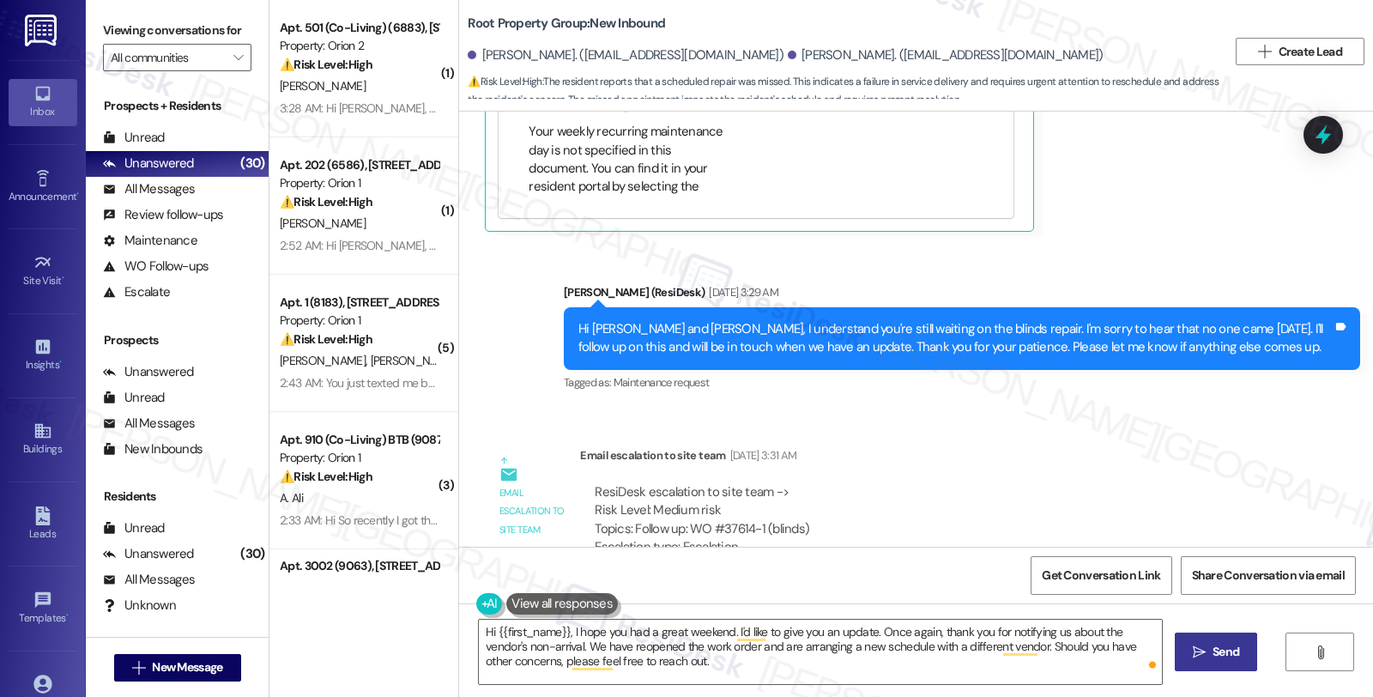
click at [1201, 645] on icon "" at bounding box center [1199, 652] width 13 height 14
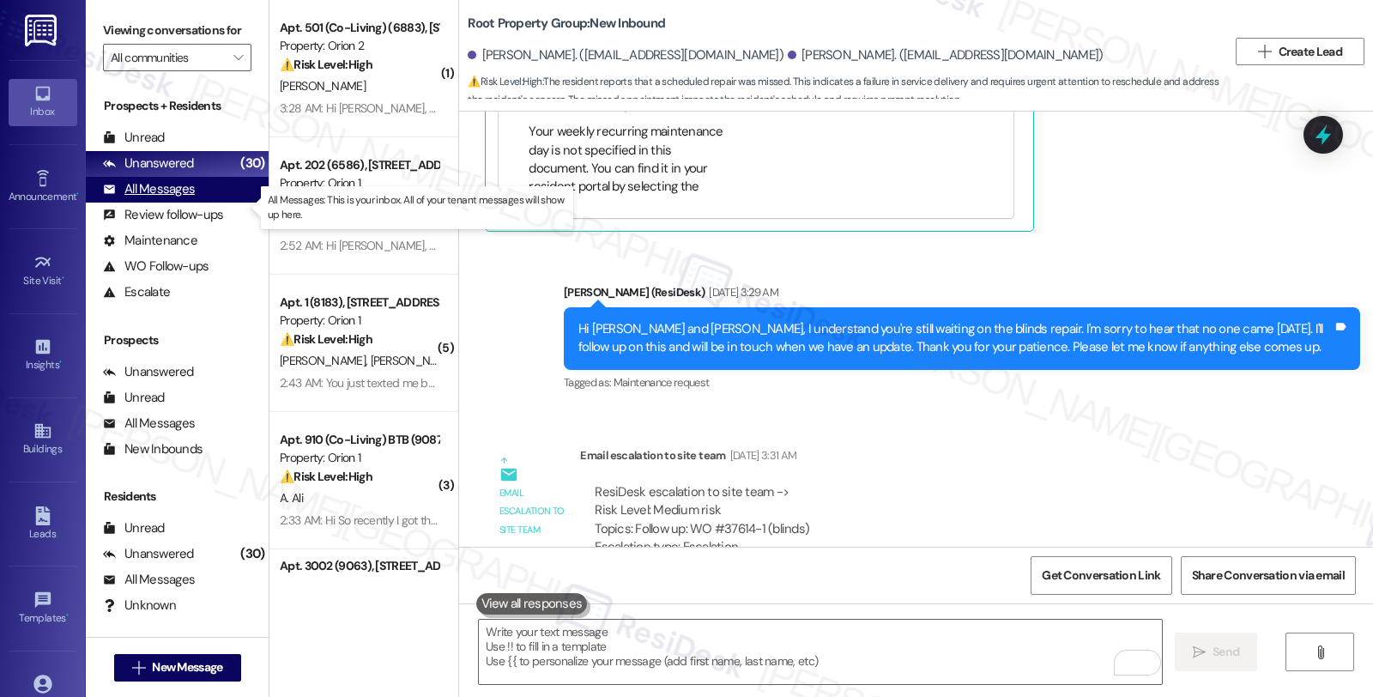
click at [165, 198] on div "All Messages" at bounding box center [149, 189] width 92 height 18
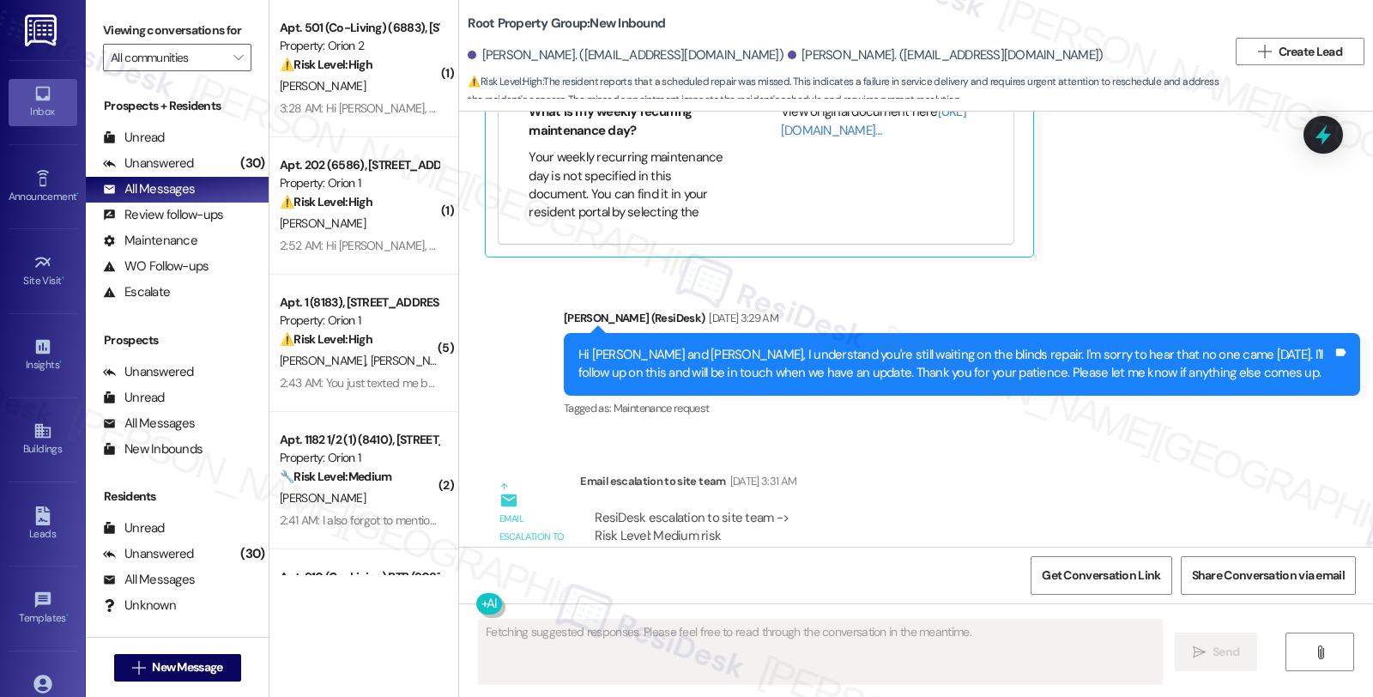
scroll to position [7618, 0]
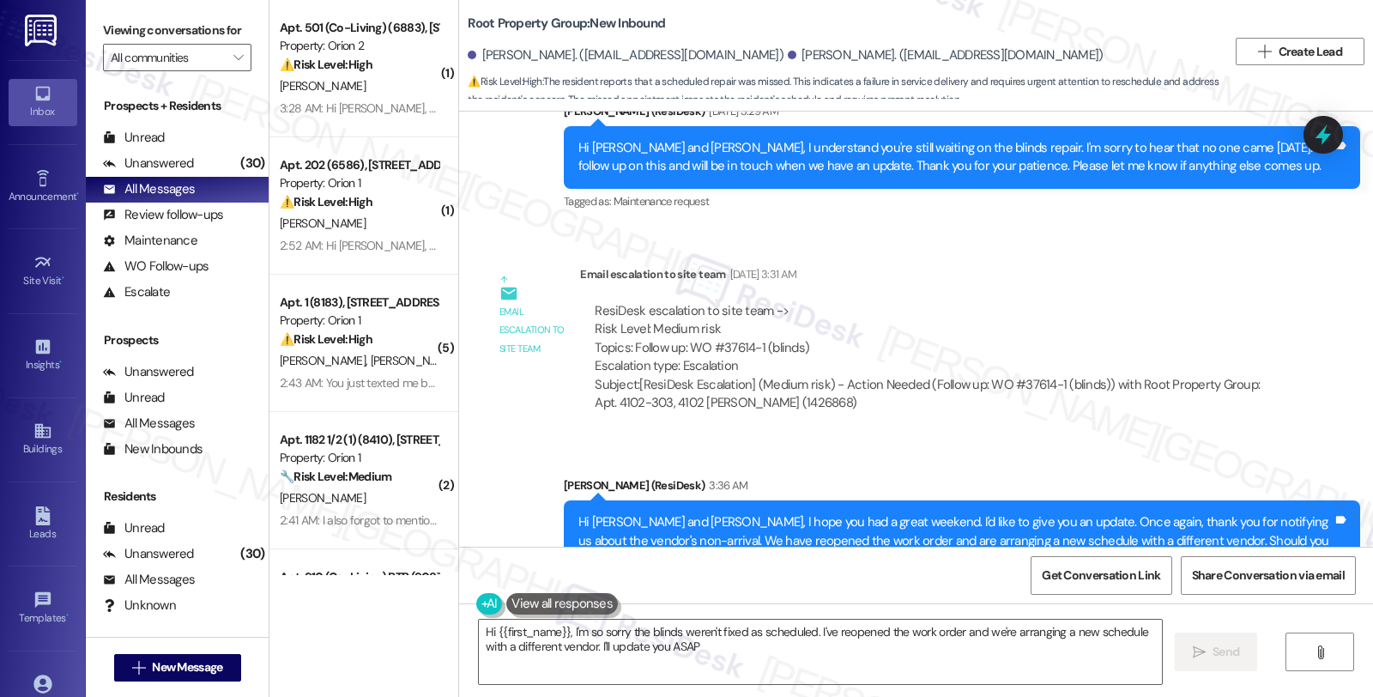
type textarea "Hi {{first_name}}, I'm so sorry the blinds weren't fixed as scheduled. I've reo…"
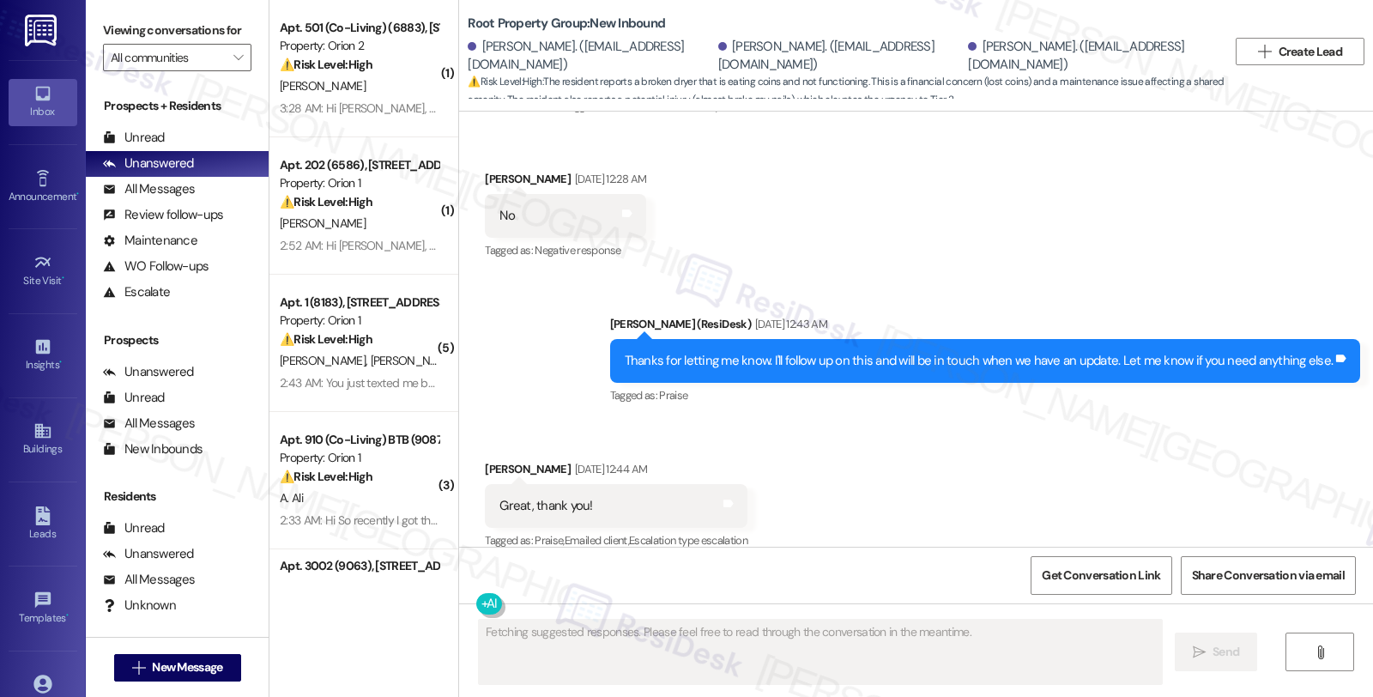
scroll to position [2643, 0]
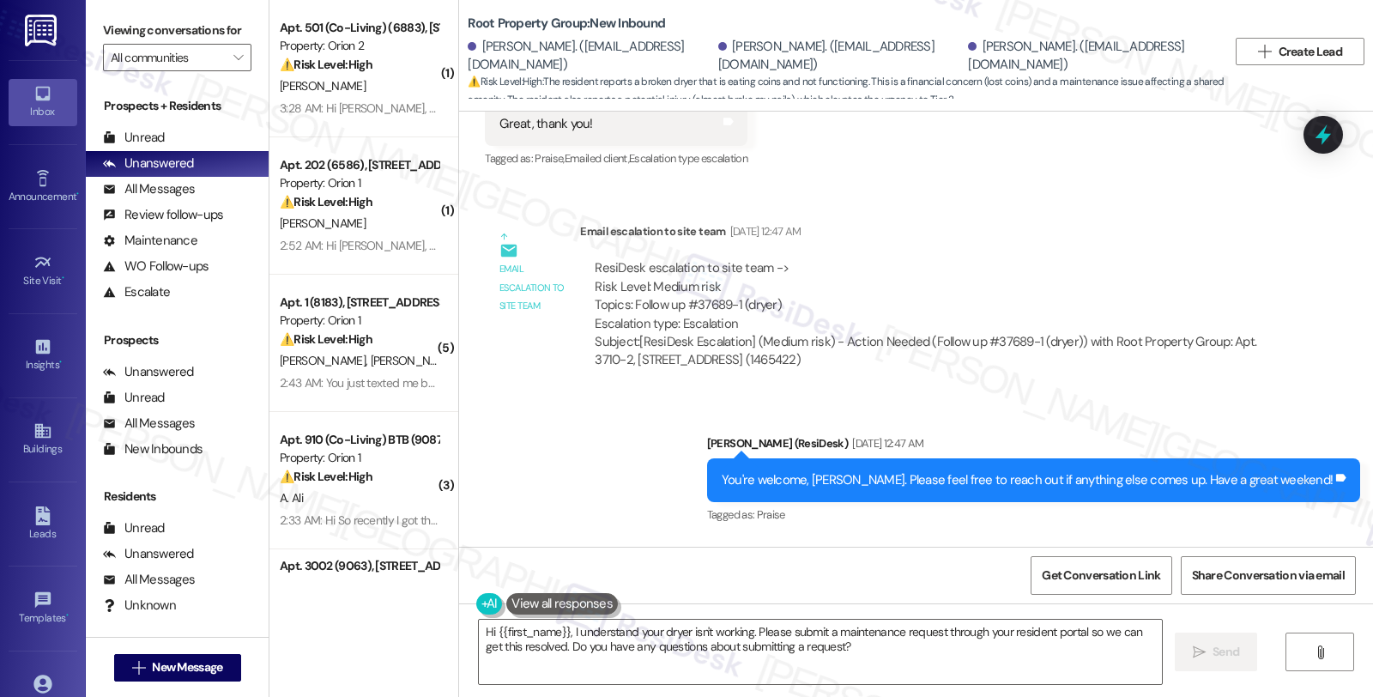
click at [1096, 396] on div "Sent via SMS [PERSON_NAME] (ResiDesk) [DATE] 12:47 AM You're welcome, [PERSON_N…" at bounding box center [916, 468] width 914 height 145
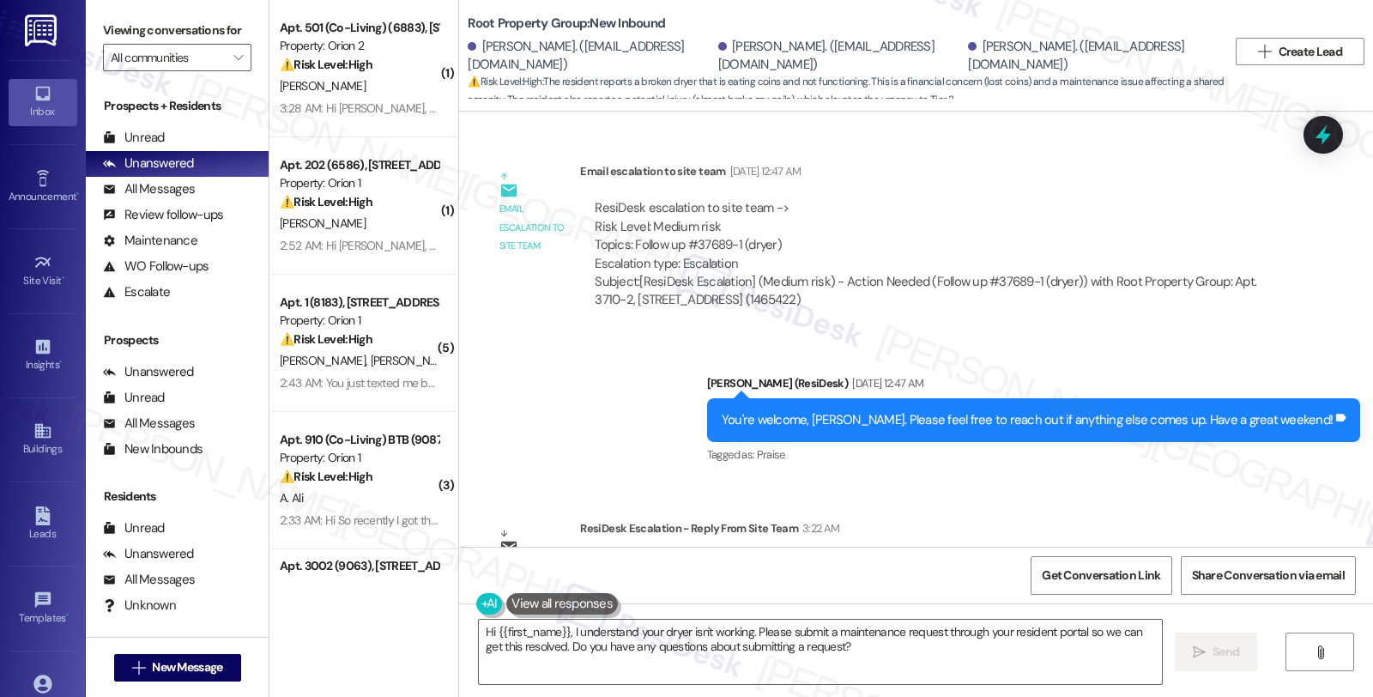
scroll to position [2774, 0]
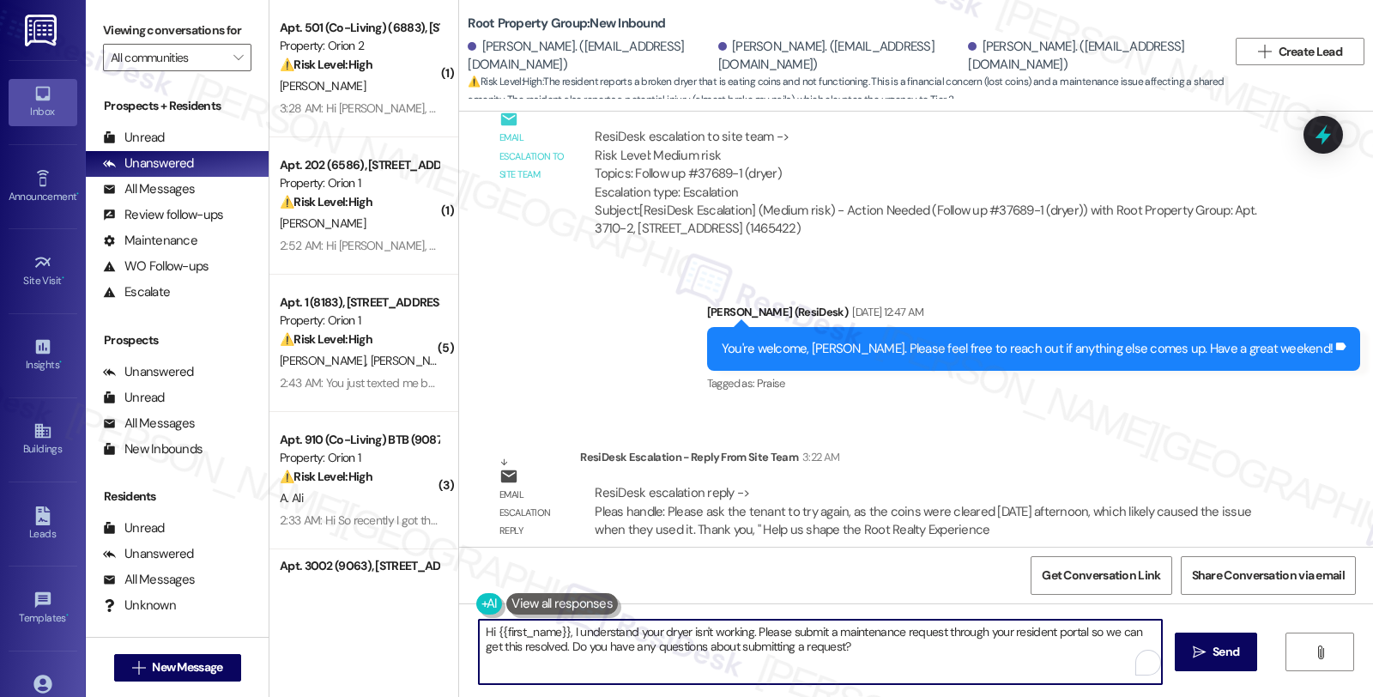
drag, startPoint x: 493, startPoint y: 631, endPoint x: 907, endPoint y: 662, distance: 415.6
click at [907, 662] on textarea "Hi {{first_name}}, I understand your dryer isn't working. Please submit a maint…" at bounding box center [820, 652] width 683 height 64
paste textarea "Please ask the tenant to try again, as the coins were cleared on Friday afterno…"
click at [512, 628] on textarea "Hi Kelly. Please ask the tenant to try again, as the coins were cleared on Frid…" at bounding box center [820, 652] width 683 height 64
click at [672, 631] on textarea "Hi Kelly. I hope you had a great weekend. Please ask the tenant to try again, a…" at bounding box center [820, 652] width 683 height 64
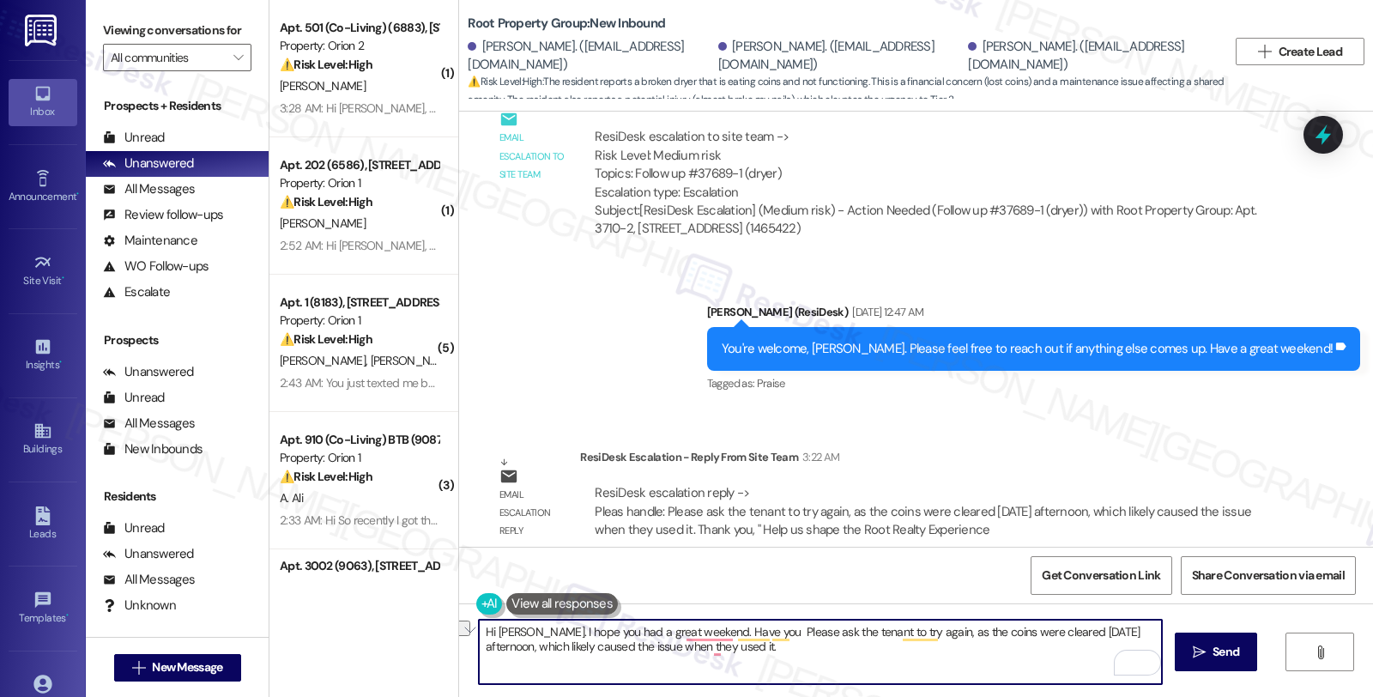
drag, startPoint x: 674, startPoint y: 625, endPoint x: 888, endPoint y: 625, distance: 213.7
click at [888, 625] on textarea "Hi Kelly. I hope you had a great weekend. Have you Please ask the tenant to try…" at bounding box center [820, 652] width 683 height 64
click at [534, 644] on textarea "Hi Kelly. I hope you had a great weekend. I want you to know that the coins wer…" at bounding box center [820, 652] width 683 height 64
click at [616, 650] on textarea "Hi Kelly. I hope you had a great weekend. I want you to know that the coins wer…" at bounding box center [820, 652] width 683 height 64
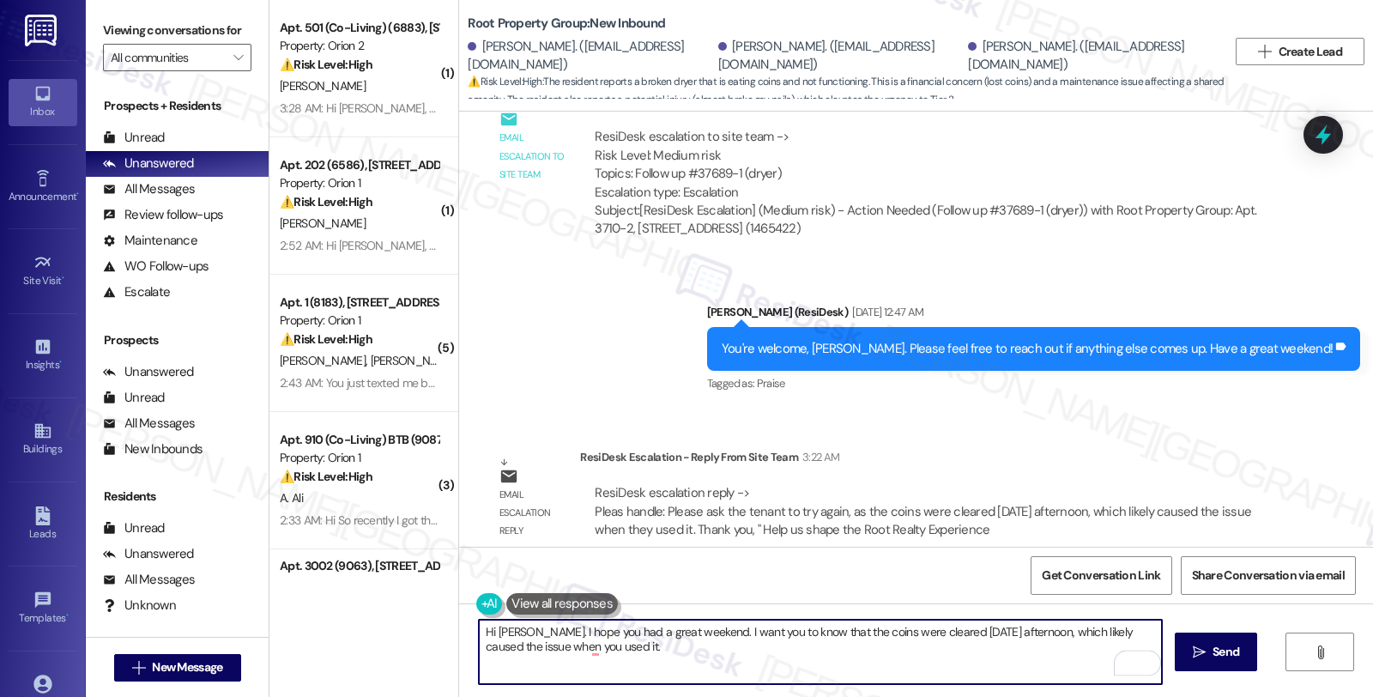
click at [602, 648] on textarea "Hi Kelly. I hope you had a great weekend. I want you to know that the coins wer…" at bounding box center [820, 652] width 683 height 64
click at [839, 637] on textarea "Hi Kelly. I hope you had a great weekend. I want you to know that the coins wer…" at bounding box center [820, 652] width 683 height 64
click at [839, 656] on textarea "Hi Kelly. I hope you had a great weekend. I want you to know that the coins on …" at bounding box center [820, 652] width 683 height 64
paste textarea "Have you Please ask the tenant to try again"
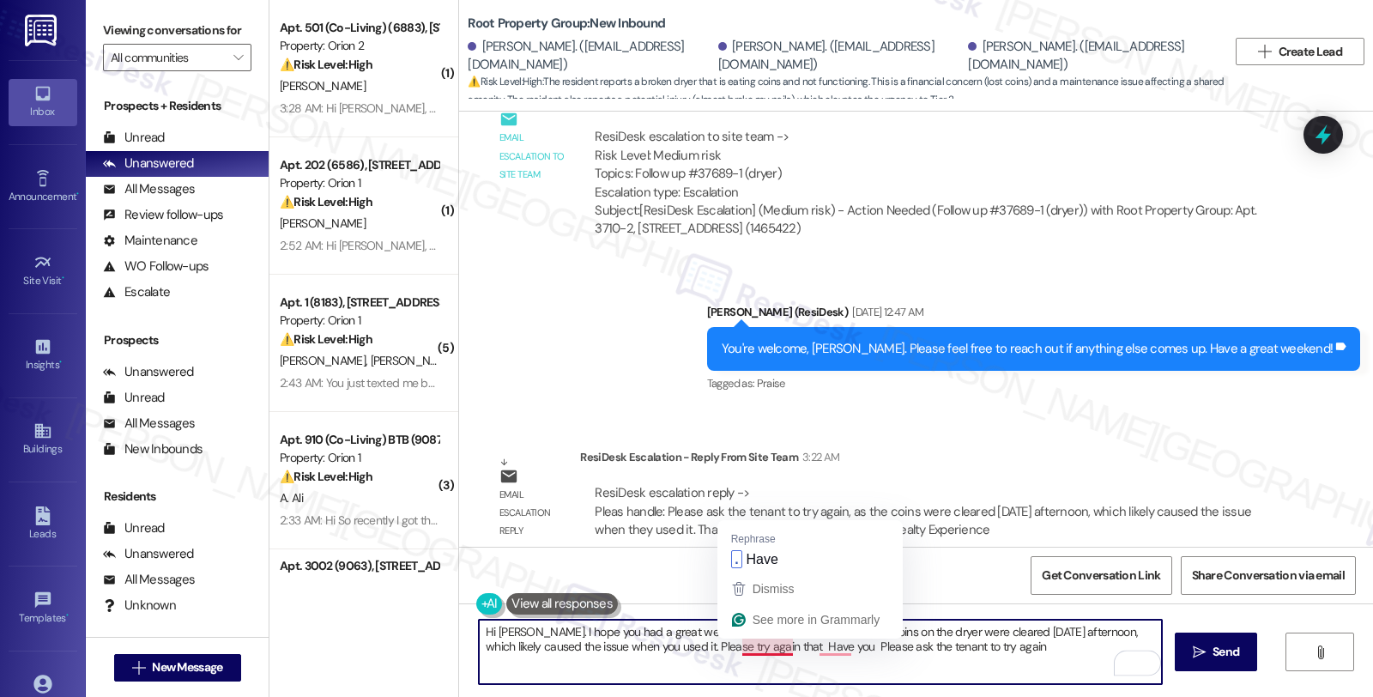
click at [732, 647] on textarea "Hi Kelly. I hope you had a great weekend. I want you to know that the coins on …" at bounding box center [820, 652] width 683 height 64
click at [1018, 650] on textarea "Hi Kelly. I hope you had a great weekend. I want you to know that the coins on …" at bounding box center [820, 652] width 683 height 64
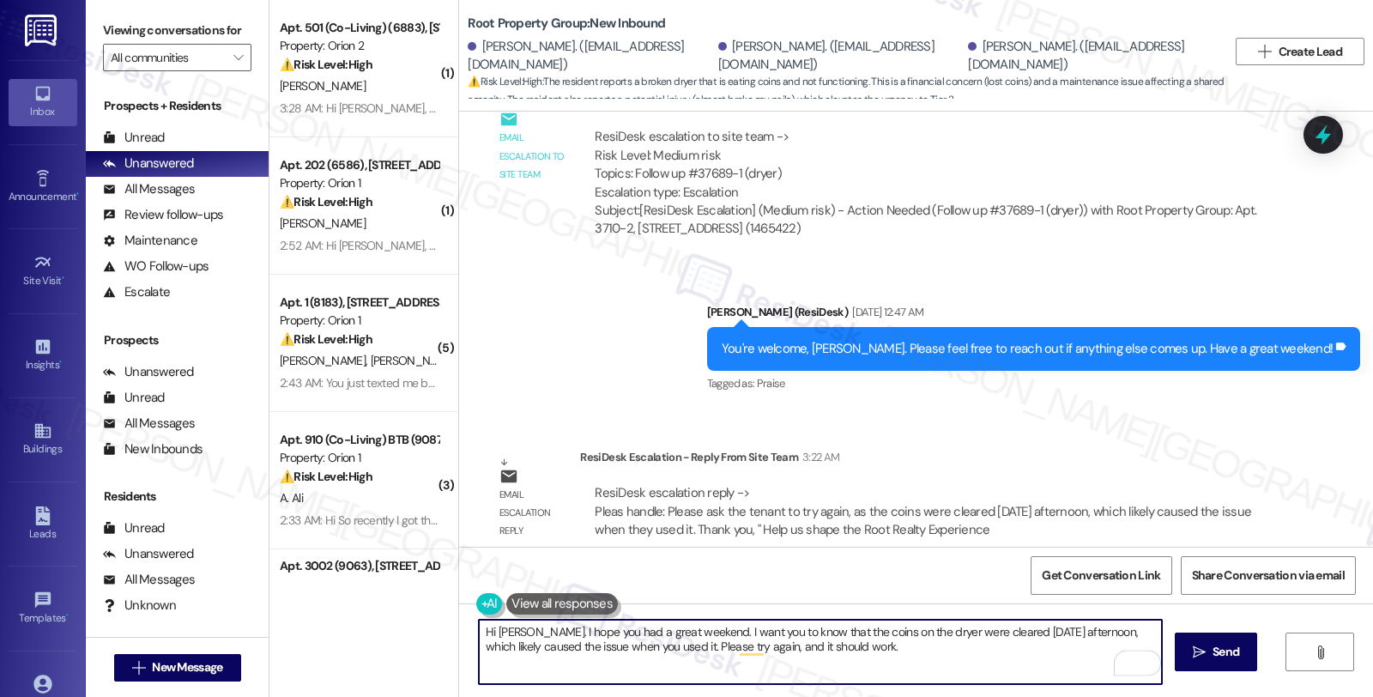
click at [873, 650] on textarea "Hi Kelly. I hope you had a great weekend. I want you to know that the coins on …" at bounding box center [820, 652] width 683 height 64
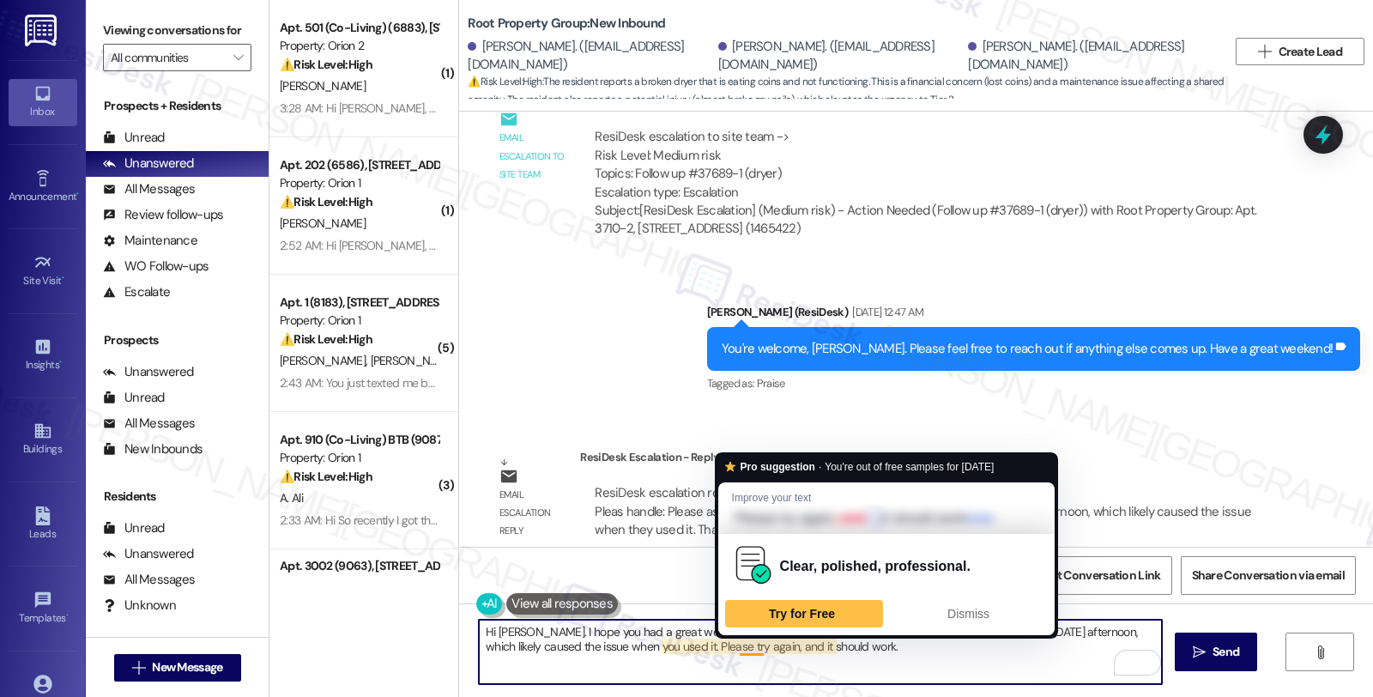
click at [944, 645] on textarea "Hi Kelly. I hope you had a great weekend. I want you to know that the coins on …" at bounding box center [820, 652] width 683 height 64
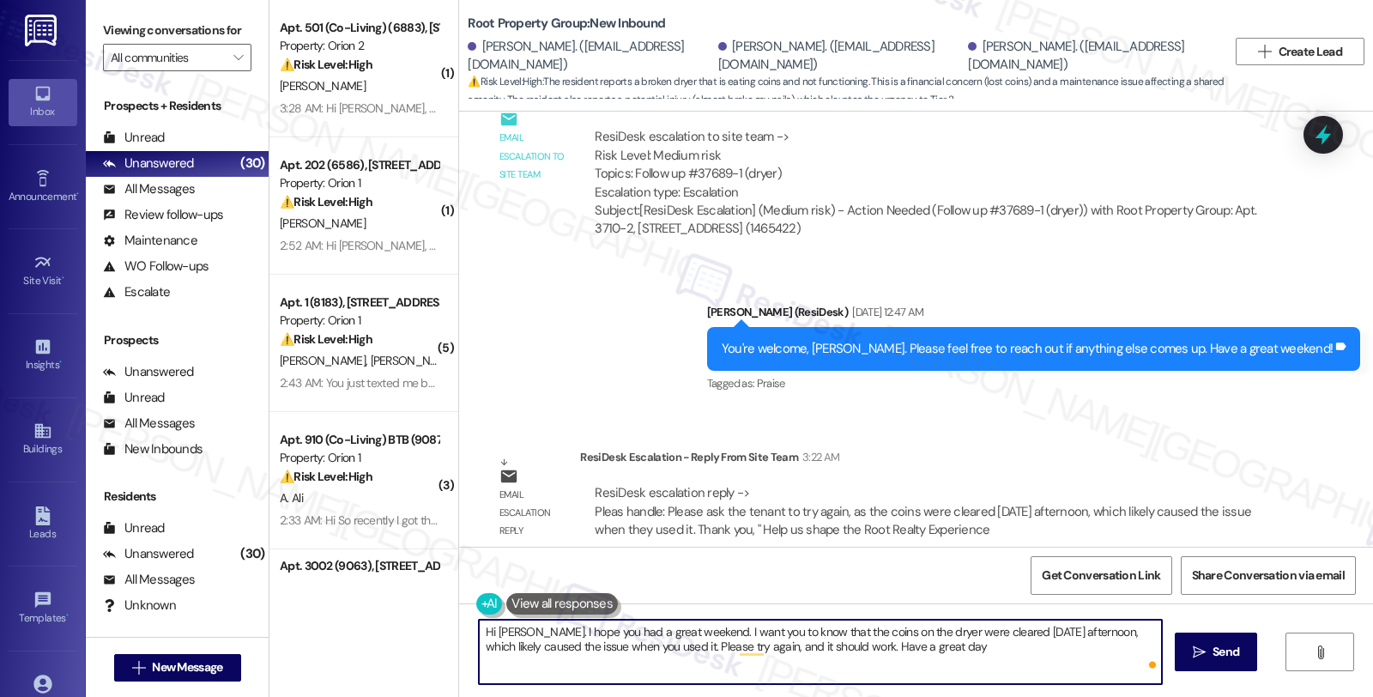
type textarea "Hi Kelly. I hope you had a great weekend. I want you to know that the coins on …"
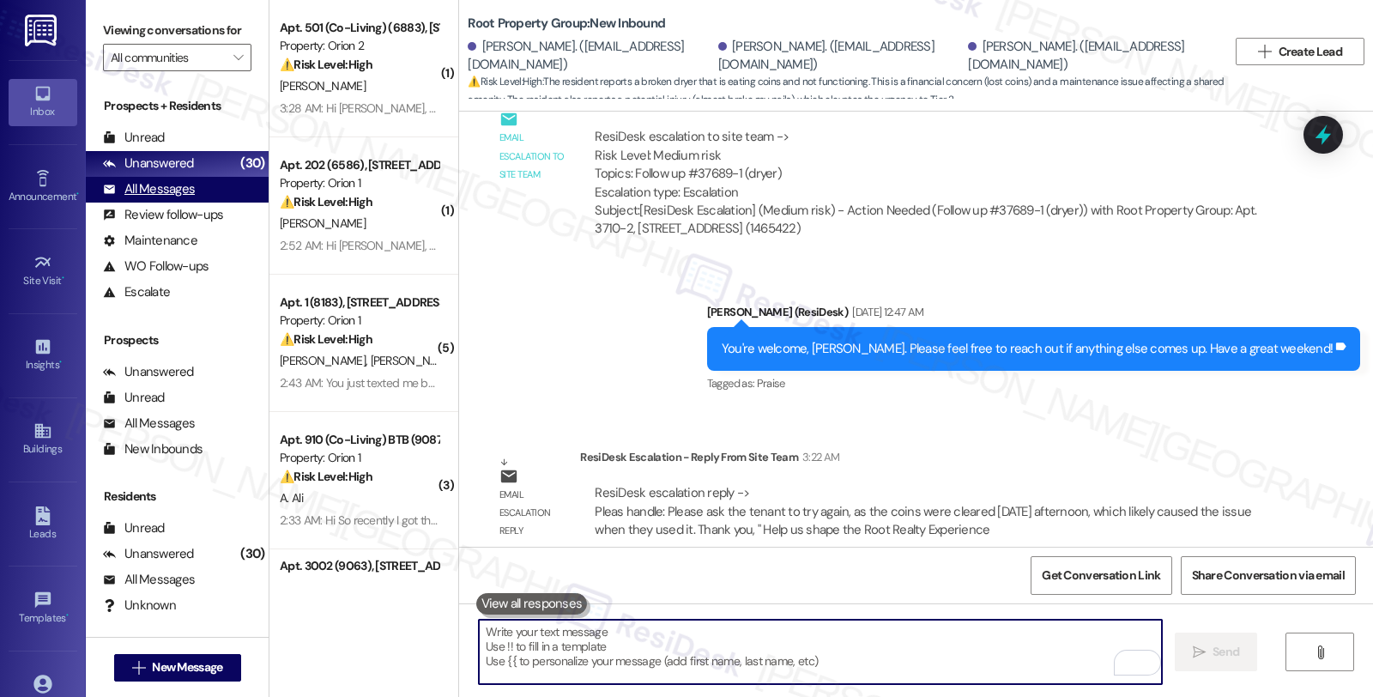
click at [190, 198] on div "All Messages" at bounding box center [149, 189] width 92 height 18
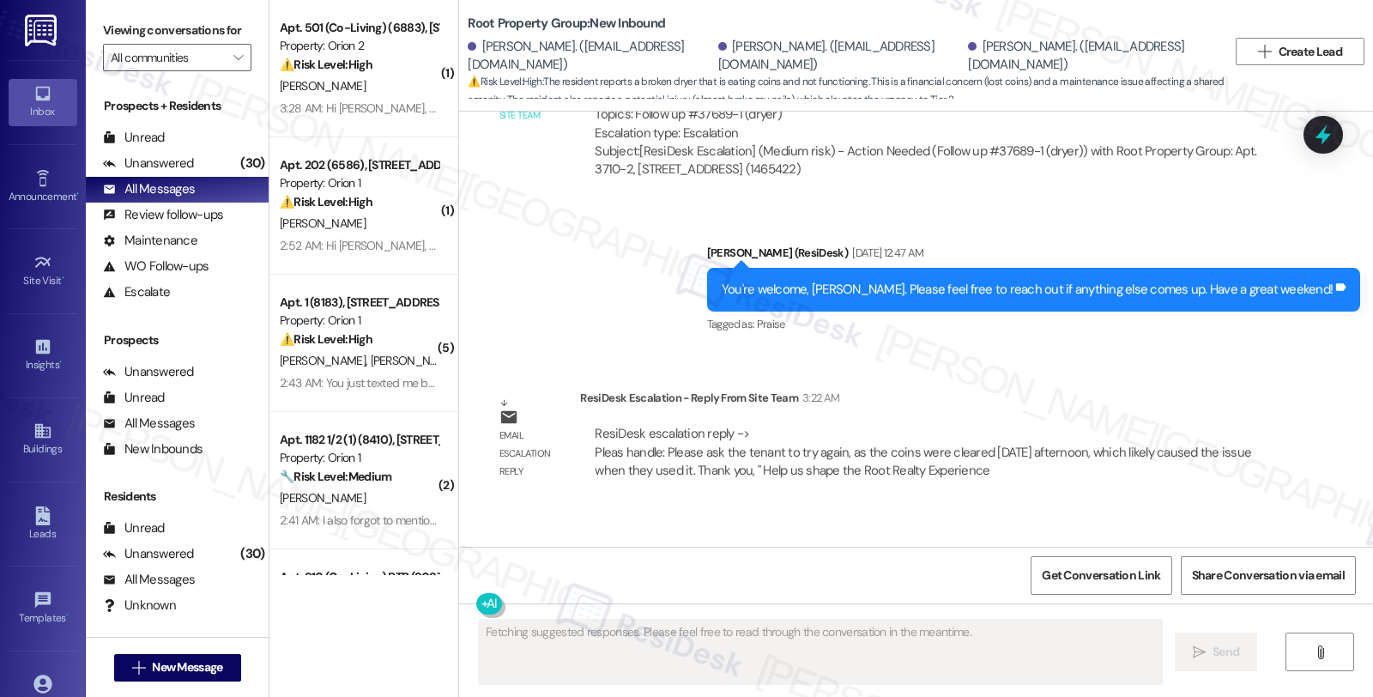
scroll to position [2937, 0]
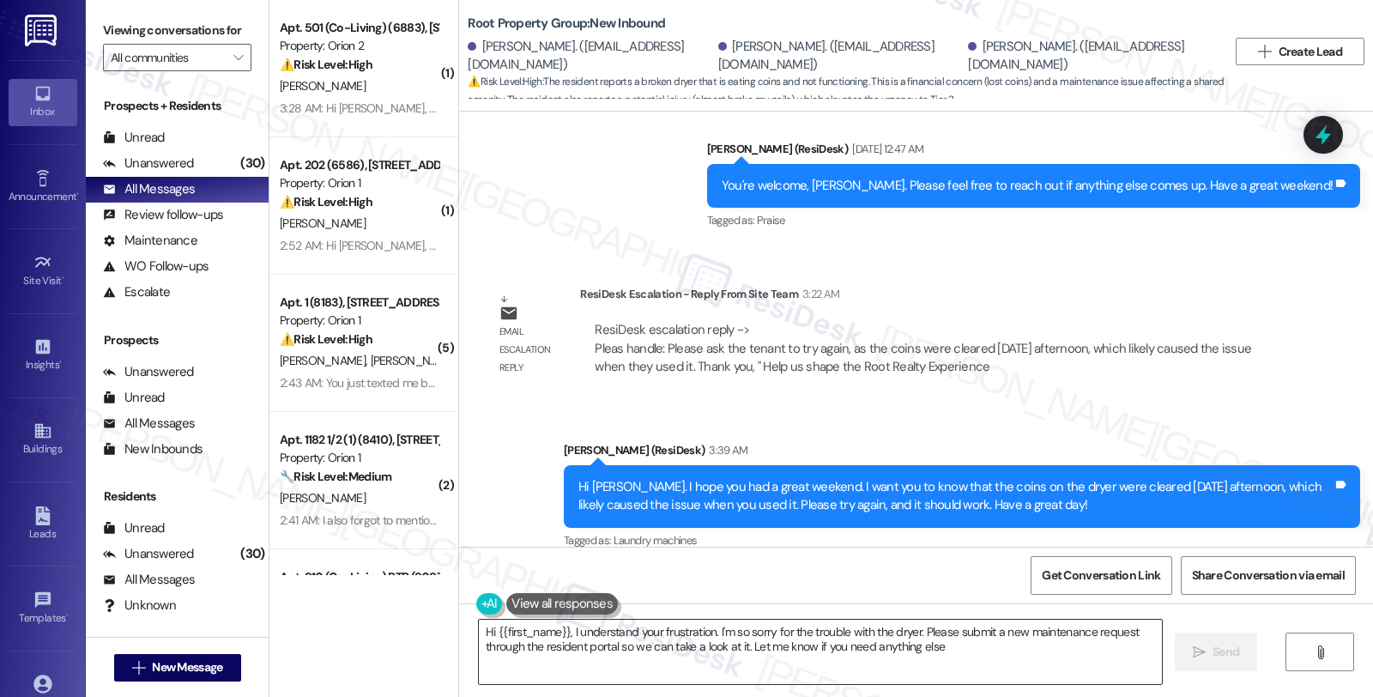
type textarea "Hi {{first_name}}, I understand your frustration. I'm so sorry for the trouble …"
click at [1217, 308] on div "ResiDesk escalation reply -> Pleas handle: Please ask the tenant to try again, …" at bounding box center [930, 348] width 701 height 81
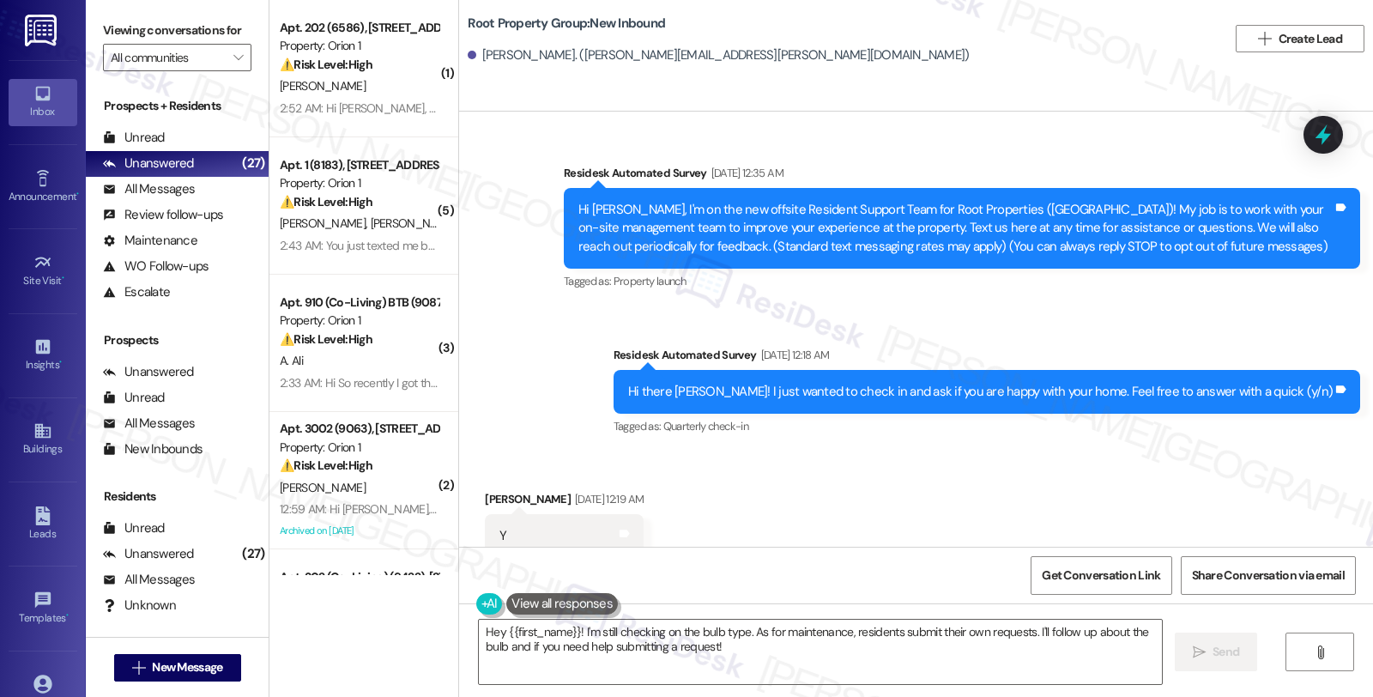
scroll to position [2331, 0]
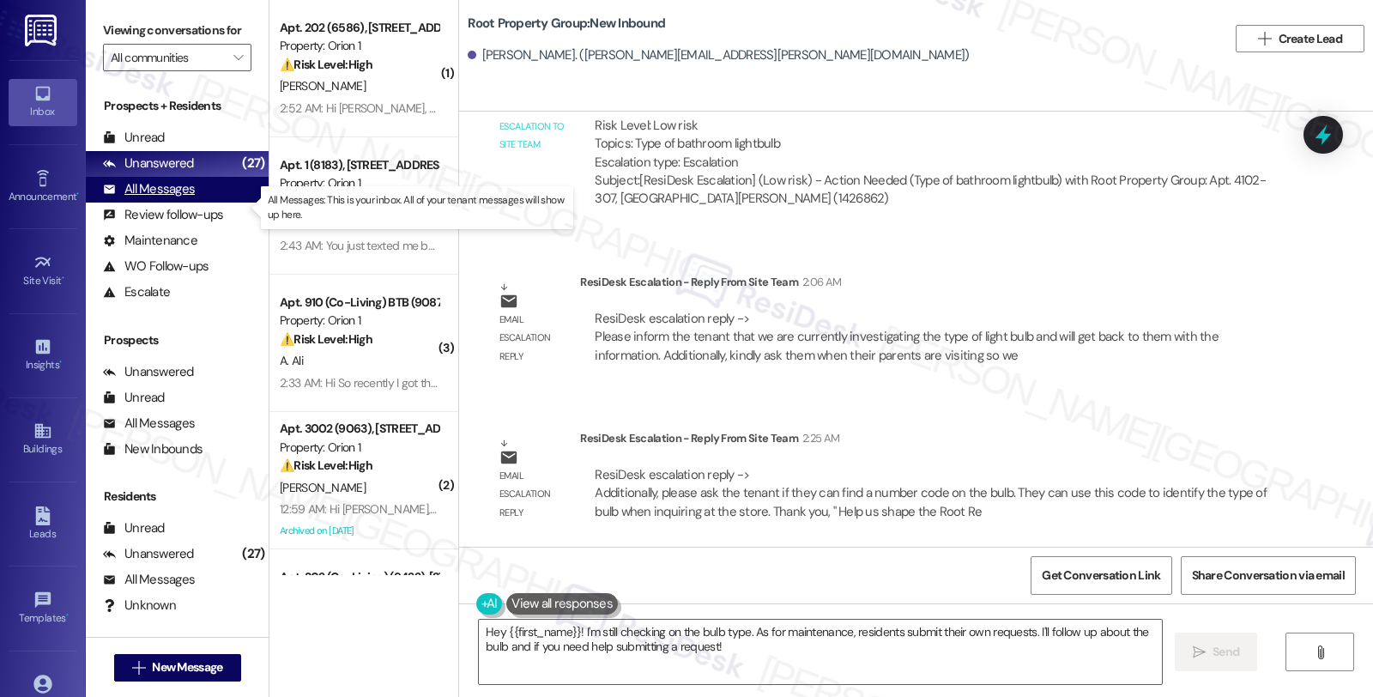
click at [172, 198] on div "All Messages" at bounding box center [149, 189] width 92 height 18
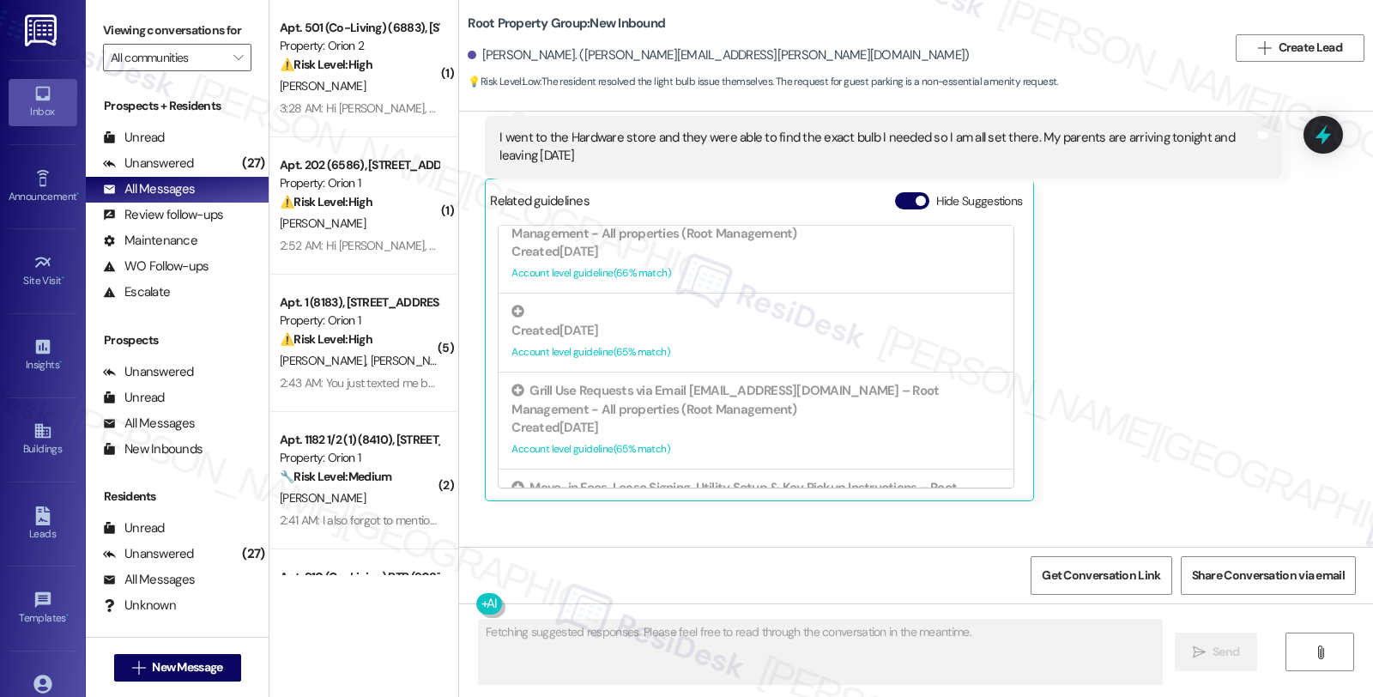
scroll to position [2678, 0]
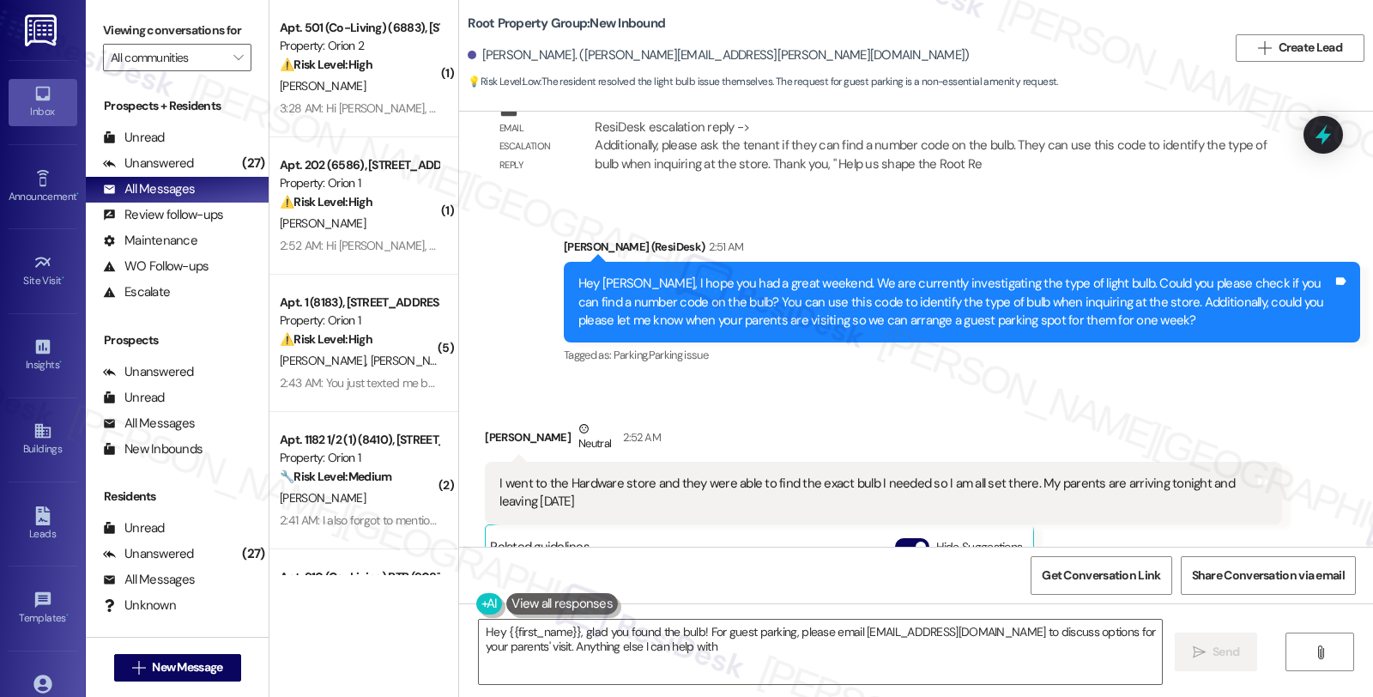
type textarea "Hey {{first_name}}, glad you found the bulb! For guest parking, please email re…"
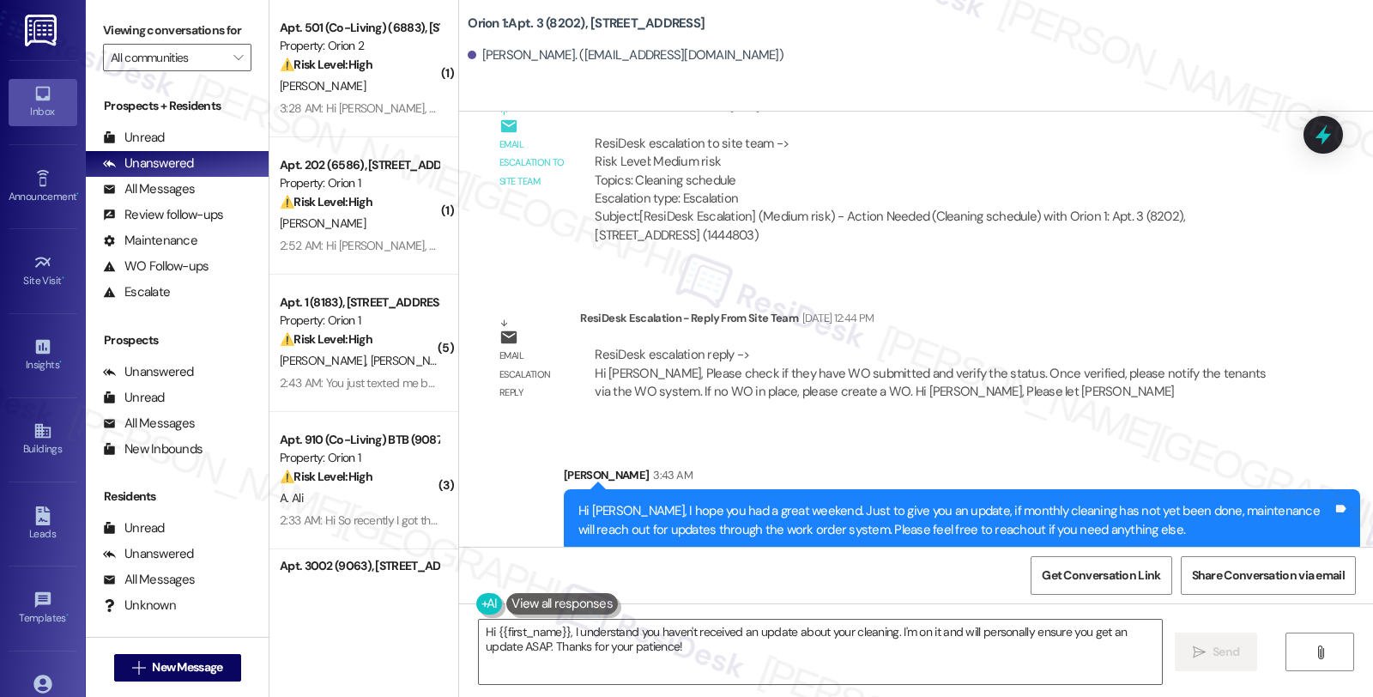
scroll to position [1892, 0]
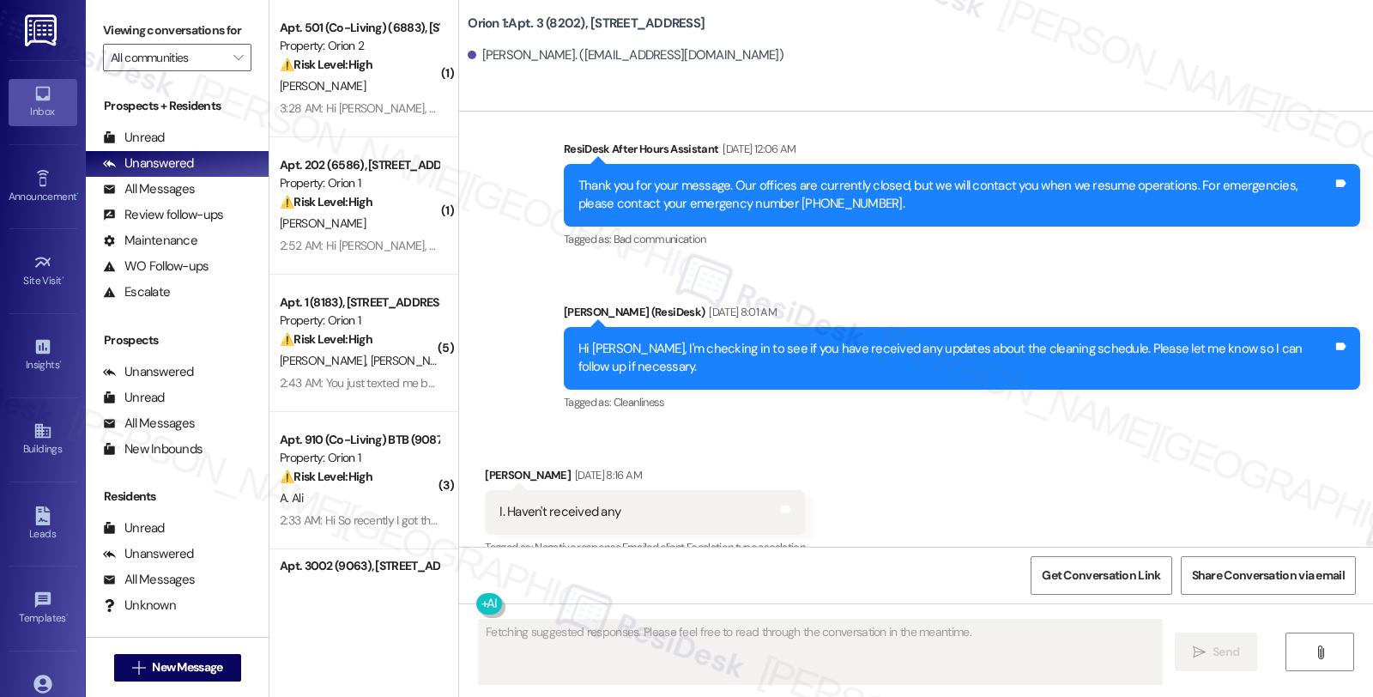
scroll to position [1078, 0]
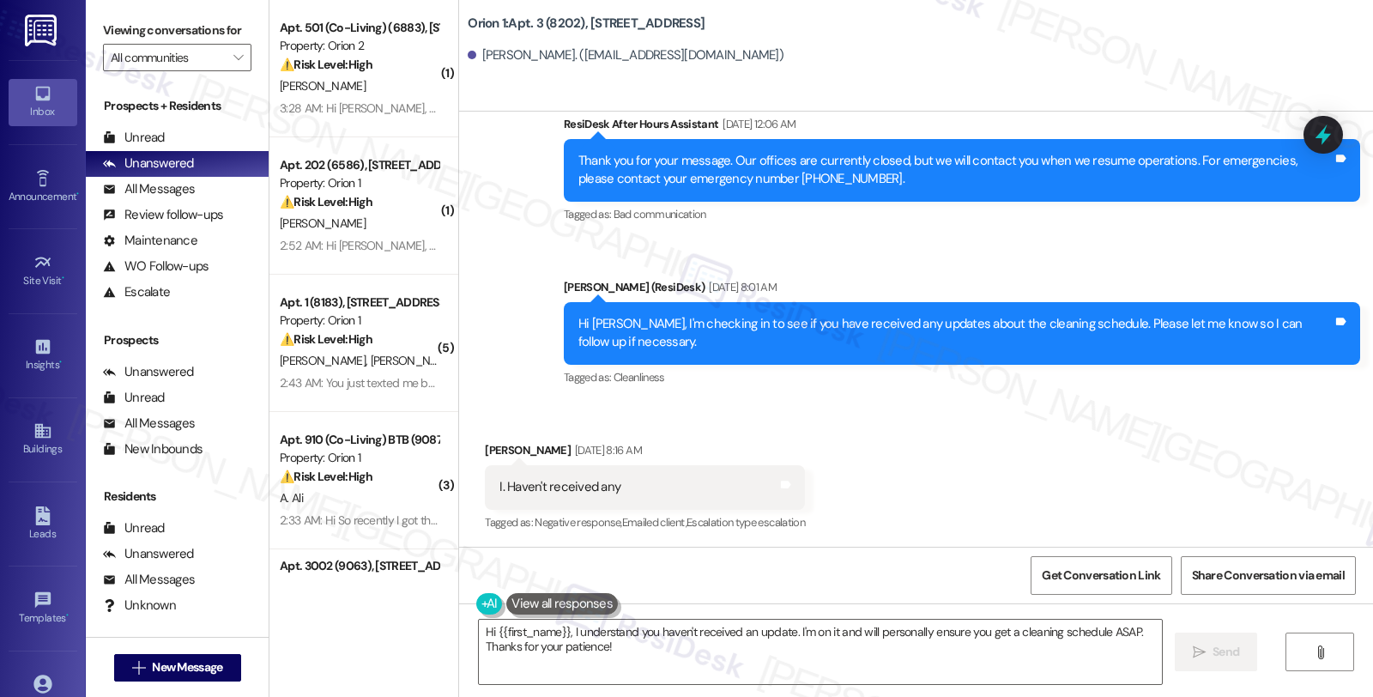
click at [1073, 434] on div "Received via SMS [PERSON_NAME] [DATE] 8:16 AM I. Haven't received any Tags and …" at bounding box center [916, 474] width 914 height 145
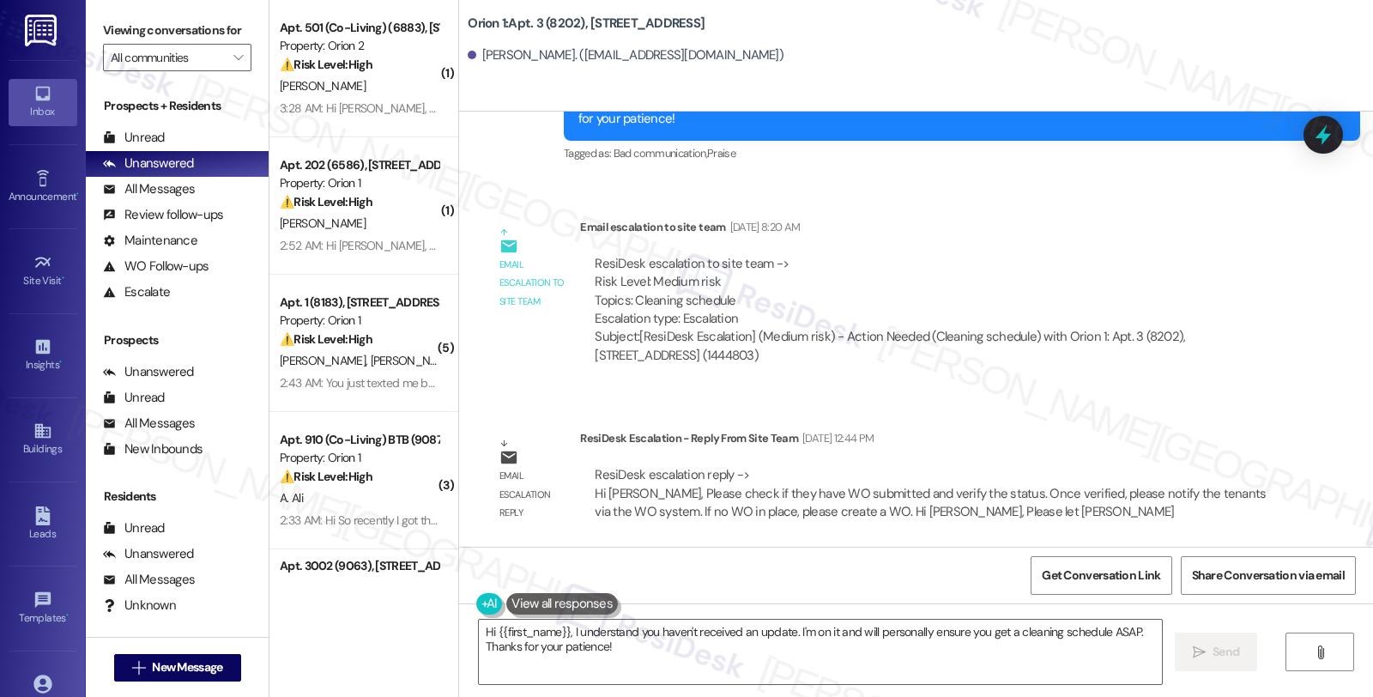
scroll to position [1563, 0]
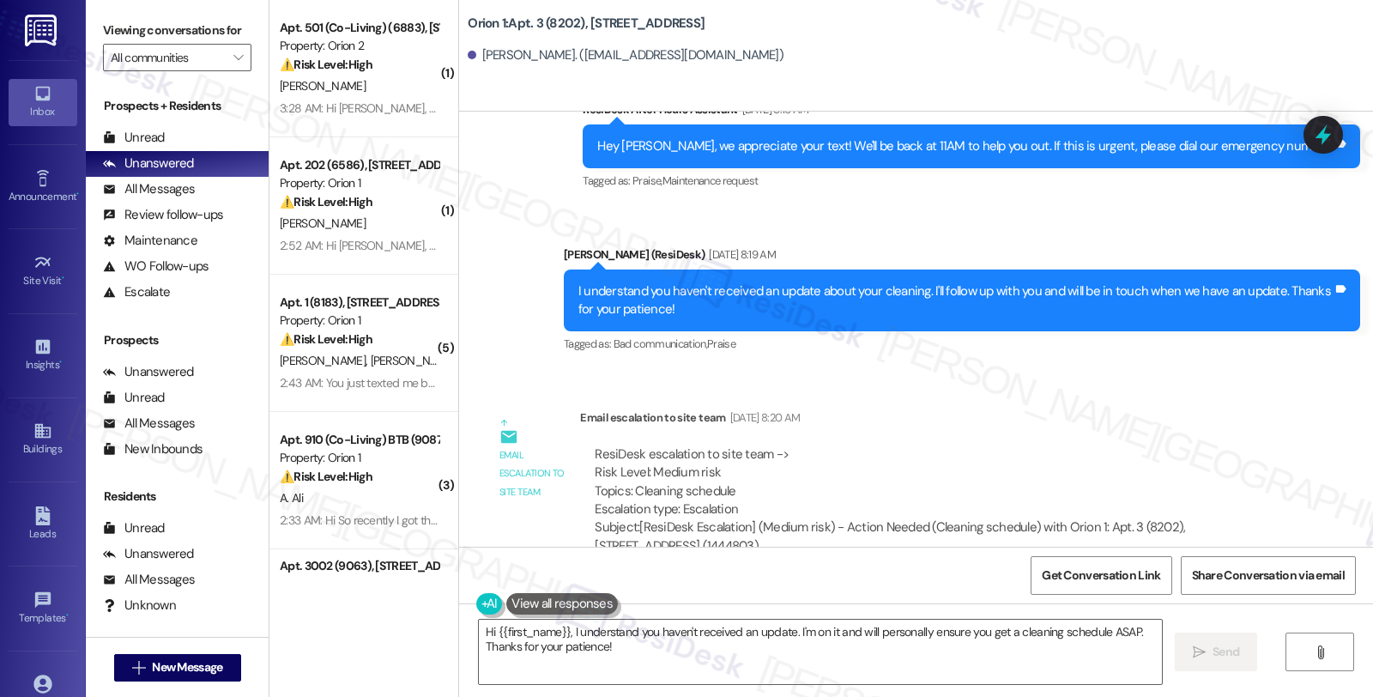
drag, startPoint x: 1098, startPoint y: 426, endPoint x: 1073, endPoint y: 426, distance: 25.7
click at [1098, 426] on div "Email escalation to site team [DATE] 8:20 AM" at bounding box center [930, 420] width 701 height 24
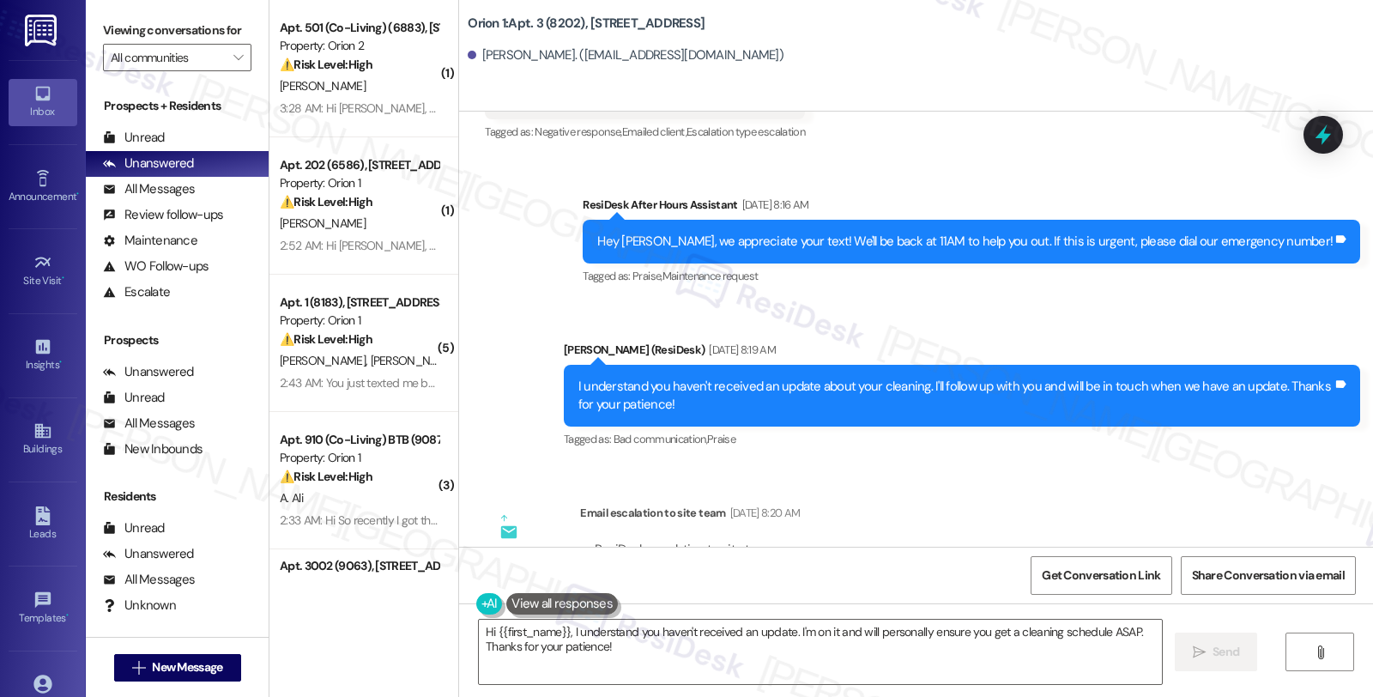
scroll to position [1754, 0]
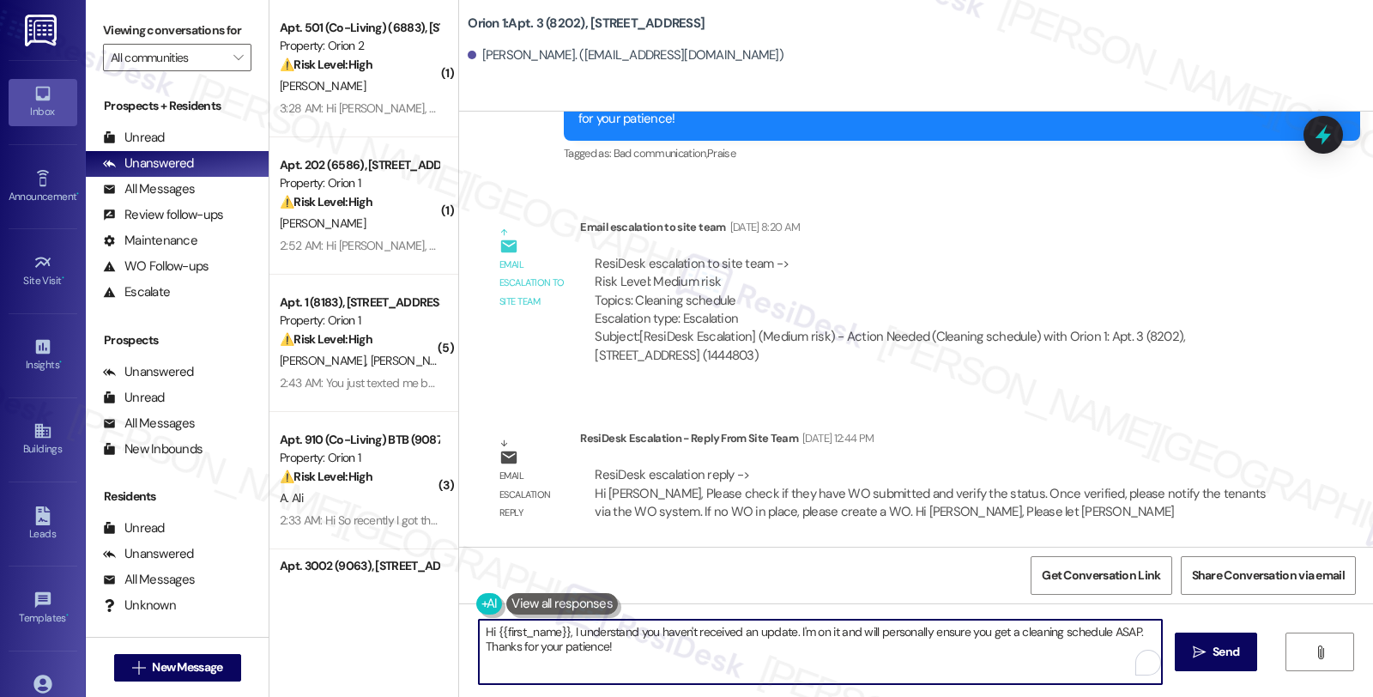
drag, startPoint x: 563, startPoint y: 631, endPoint x: 637, endPoint y: 652, distance: 76.9
click at [637, 652] on textarea "Hi {{first_name}}, I understand you haven't received an update. I'm on it and w…" at bounding box center [820, 652] width 683 height 64
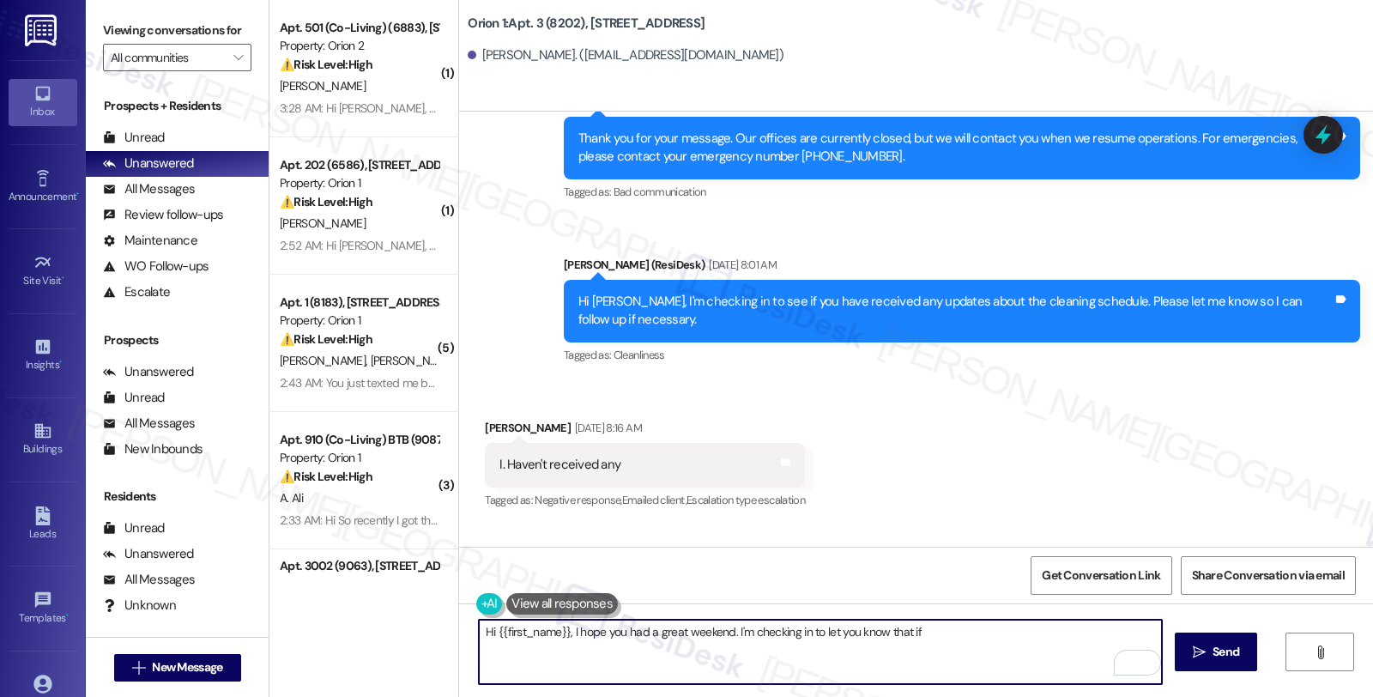
scroll to position [1182, 0]
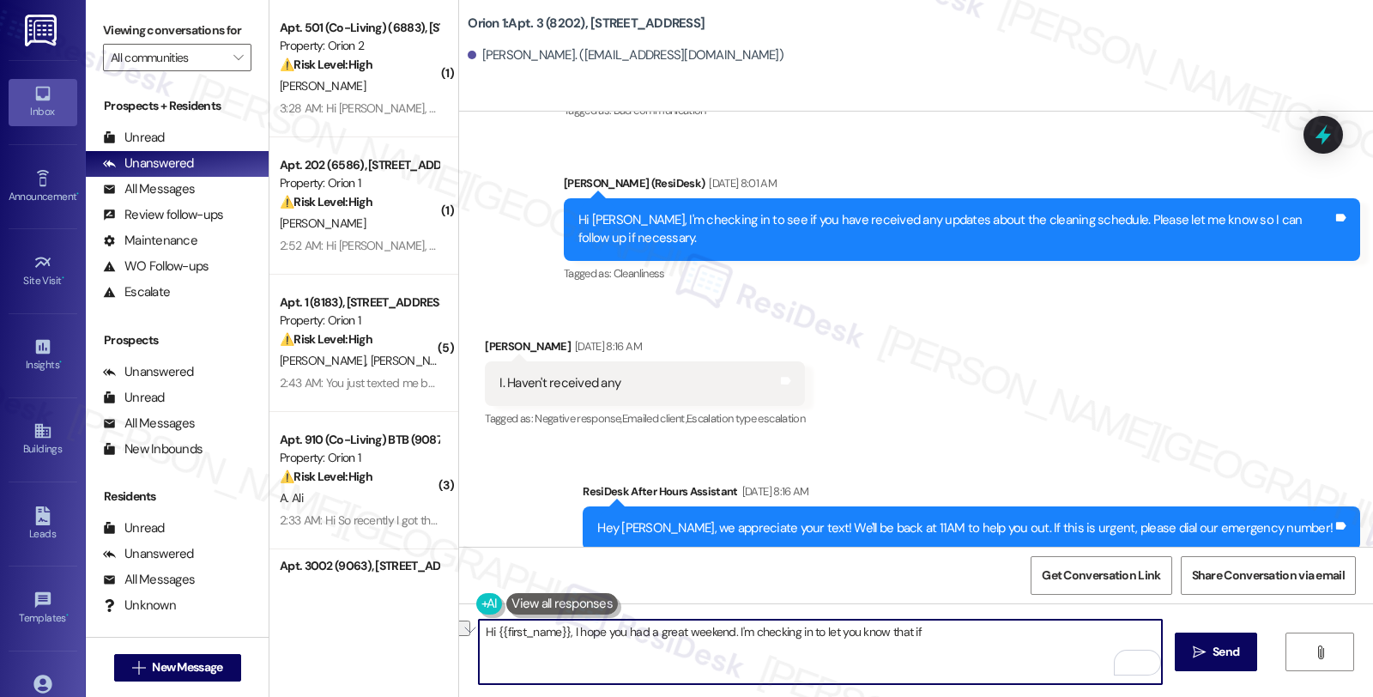
drag, startPoint x: 723, startPoint y: 631, endPoint x: 1001, endPoint y: 631, distance: 278.9
click at [1001, 631] on textarea "Hi {{first_name}}, I hope you had a great weekend. I'm checking in to let you k…" at bounding box center [820, 652] width 683 height 64
click at [882, 631] on textarea "Hi {{first_name}}, I hope you had a great weekend. Just to give you an update, …" at bounding box center [820, 652] width 683 height 64
click at [1108, 632] on textarea "Hi {{first_name}}, I hope you had a great weekend. Just to give you an update, …" at bounding box center [820, 652] width 683 height 64
click at [635, 658] on textarea "Hi {{first_name}}, I hope you had a great weekend. Just to give you an update, …" at bounding box center [820, 652] width 683 height 64
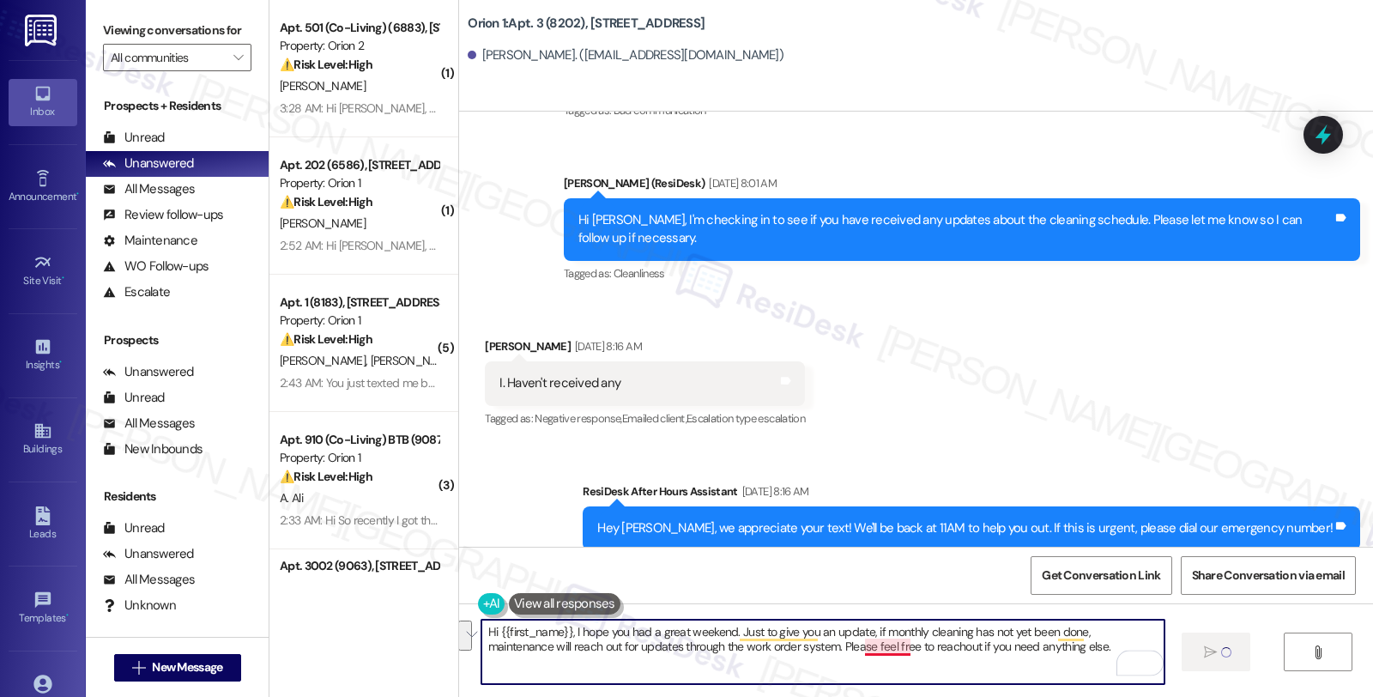
click at [878, 647] on textarea "Hi {{first_name}}, I hope you had a great weekend. Just to give you an update, …" at bounding box center [822, 652] width 683 height 64
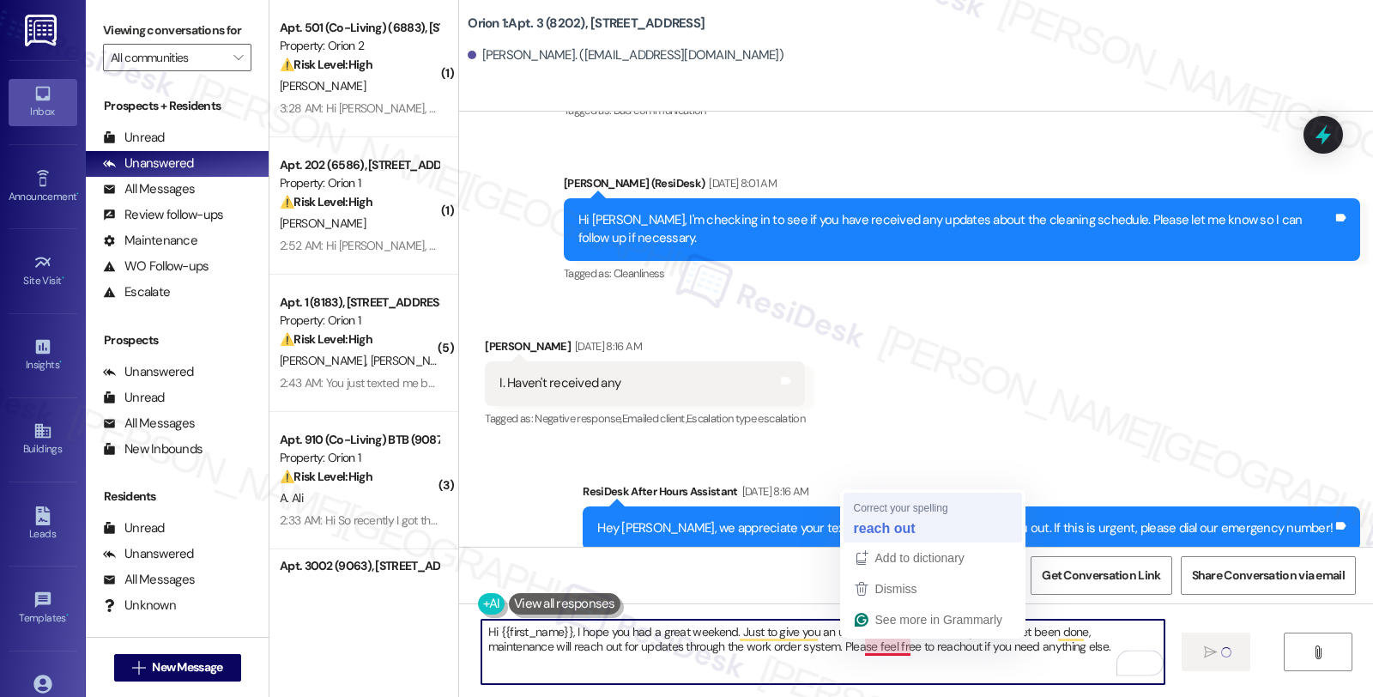
type textarea "Hi {{first_name}}, I hope you had a great weekend. Just to give you an update, …"
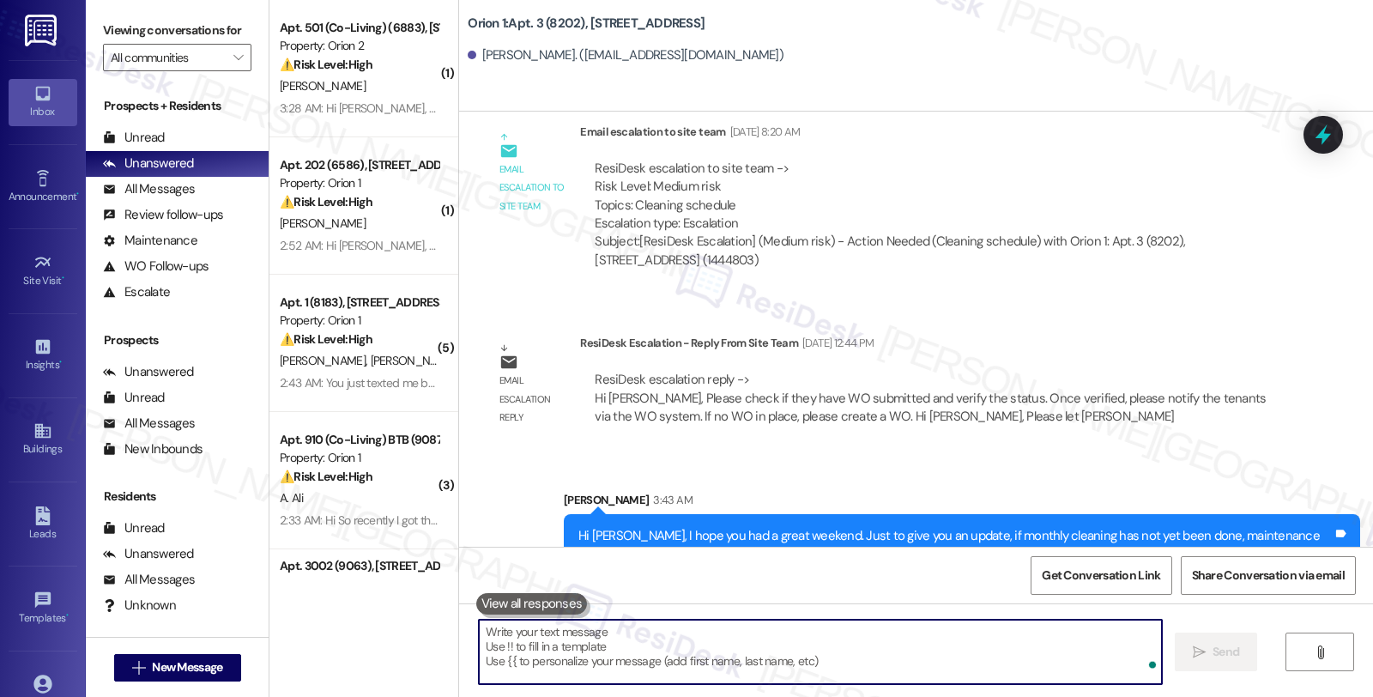
scroll to position [1892, 0]
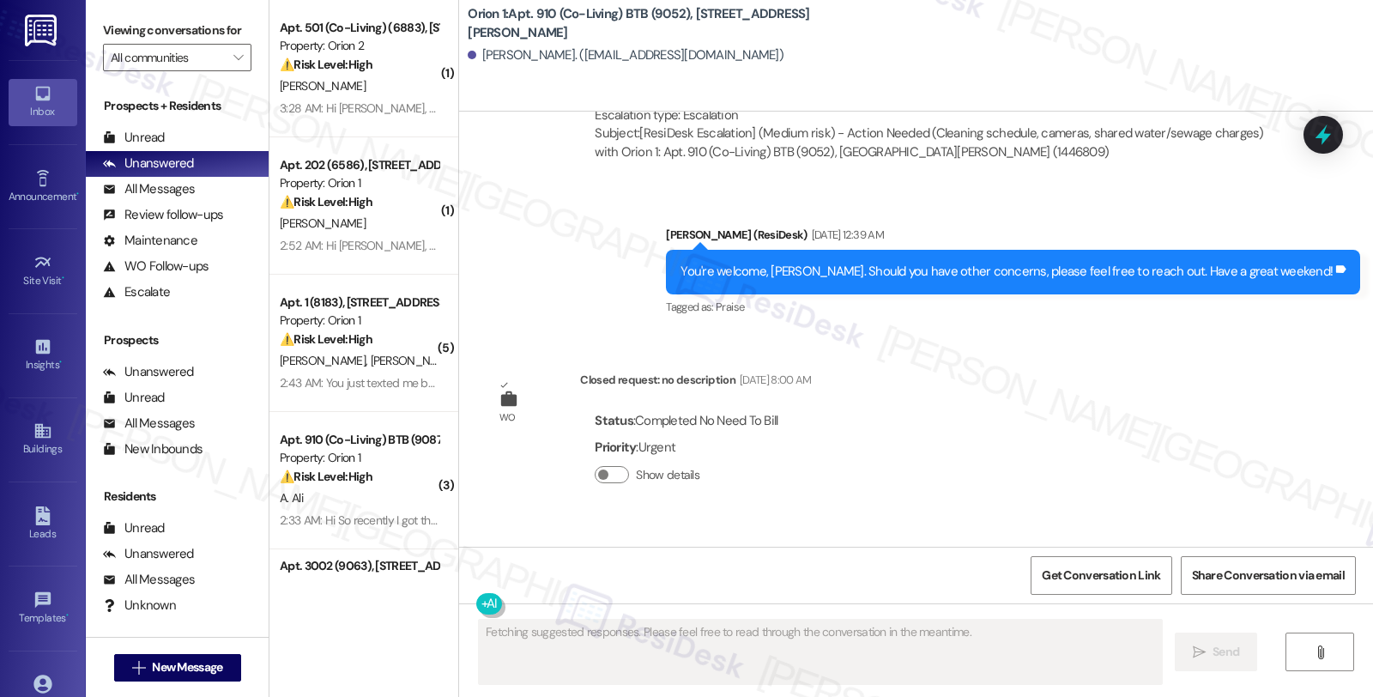
scroll to position [3618, 0]
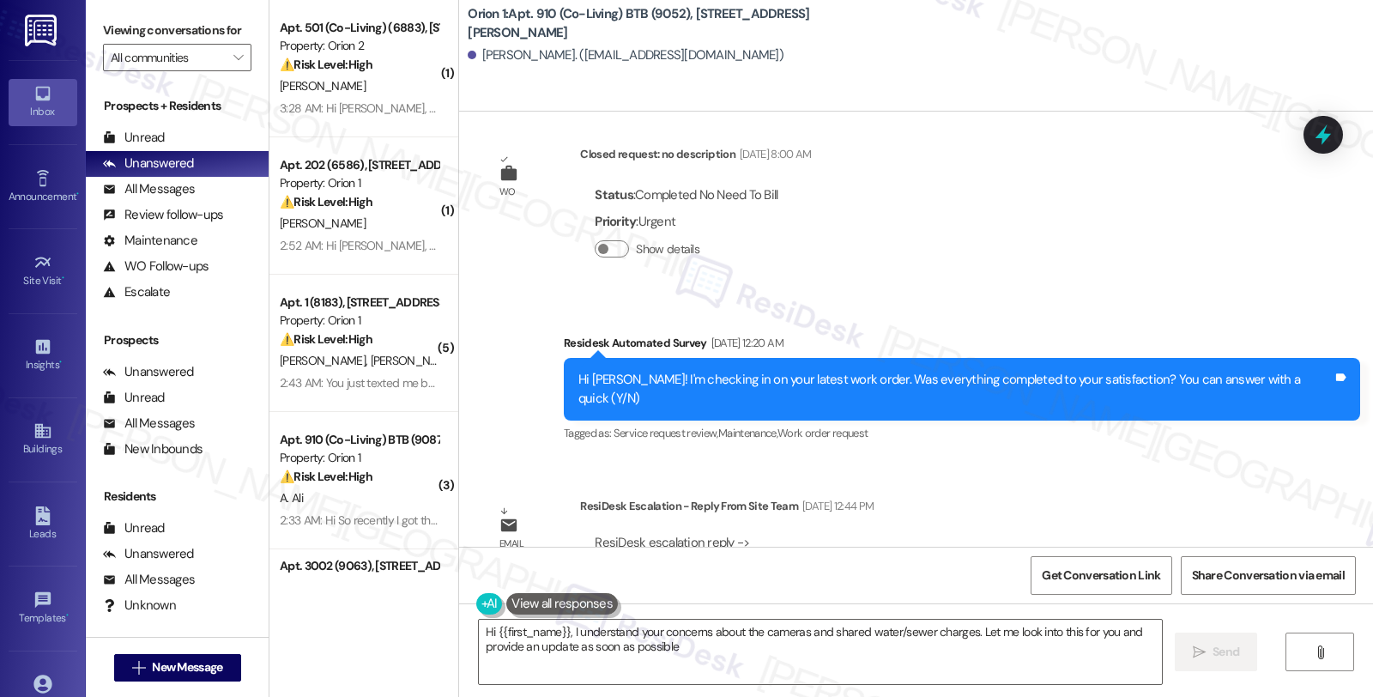
type textarea "Hi {{first_name}}, I understand your concerns about the cameras and shared wate…"
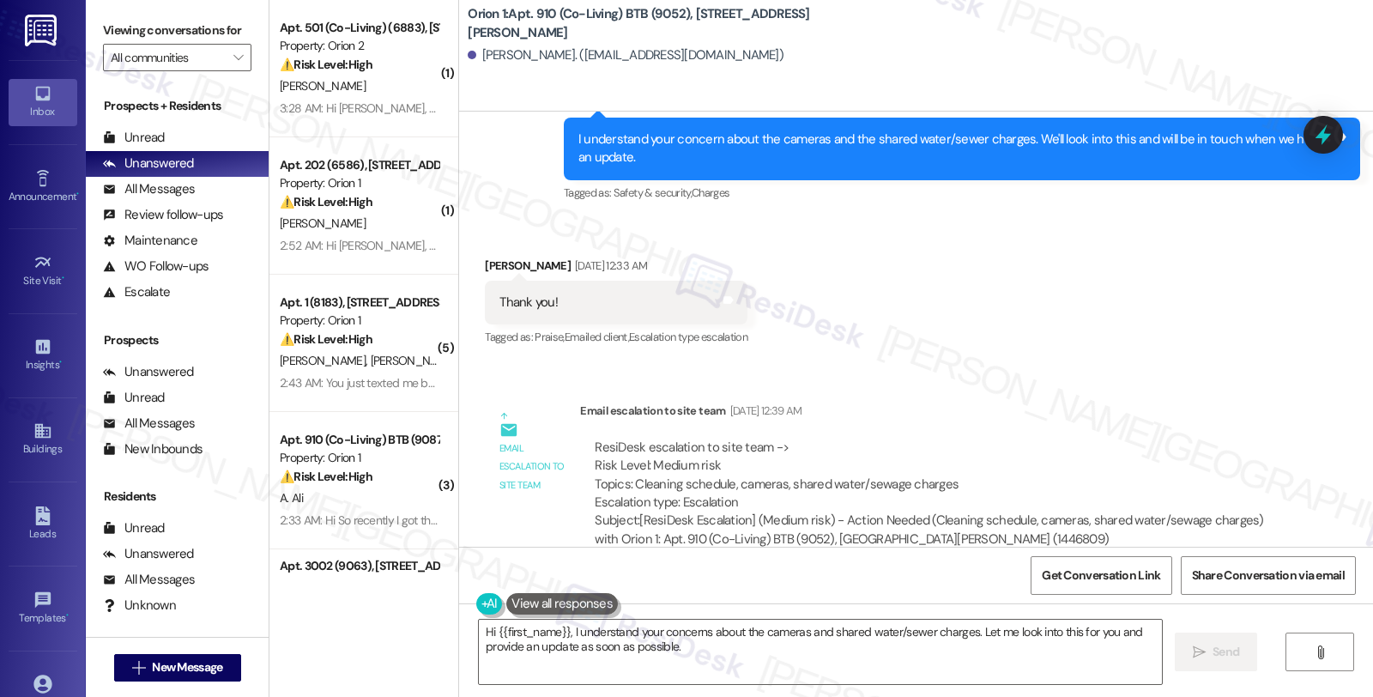
scroll to position [2950, 0]
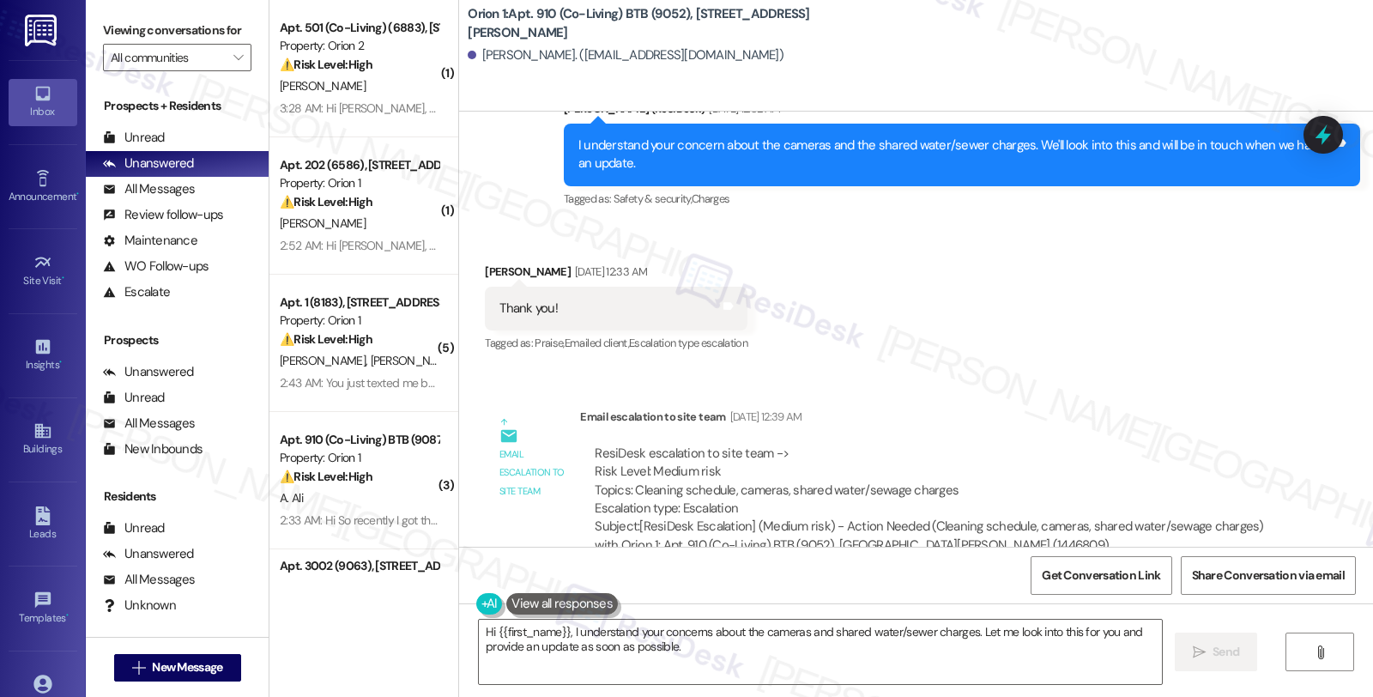
click at [1134, 303] on div "Received via SMS [PERSON_NAME] [DATE] 12:33 AM Thank you! Tags and notes Tagged…" at bounding box center [916, 296] width 914 height 145
drag, startPoint x: 472, startPoint y: 54, endPoint x: 560, endPoint y: 54, distance: 88.4
click at [560, 54] on div "[PERSON_NAME]. ([EMAIL_ADDRESS][DOMAIN_NAME])" at bounding box center [626, 55] width 316 height 18
copy div "[PERSON_NAME]"
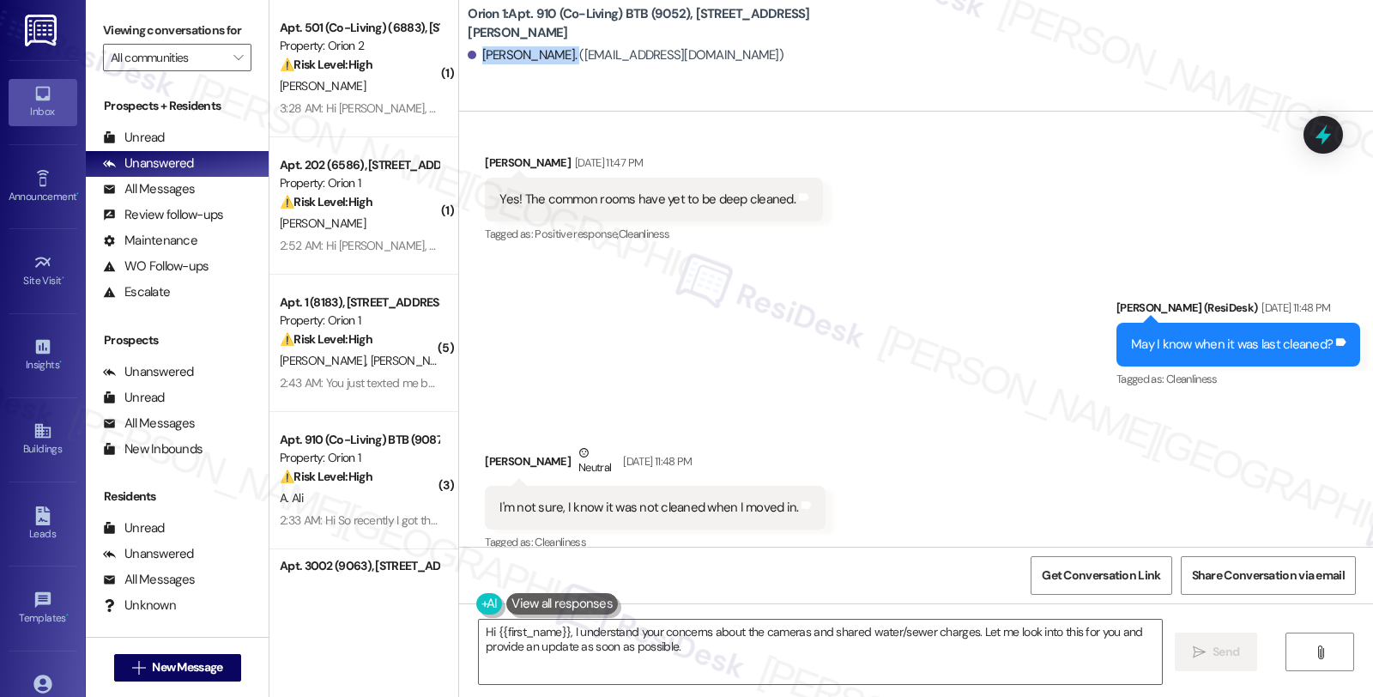
scroll to position [1139, 0]
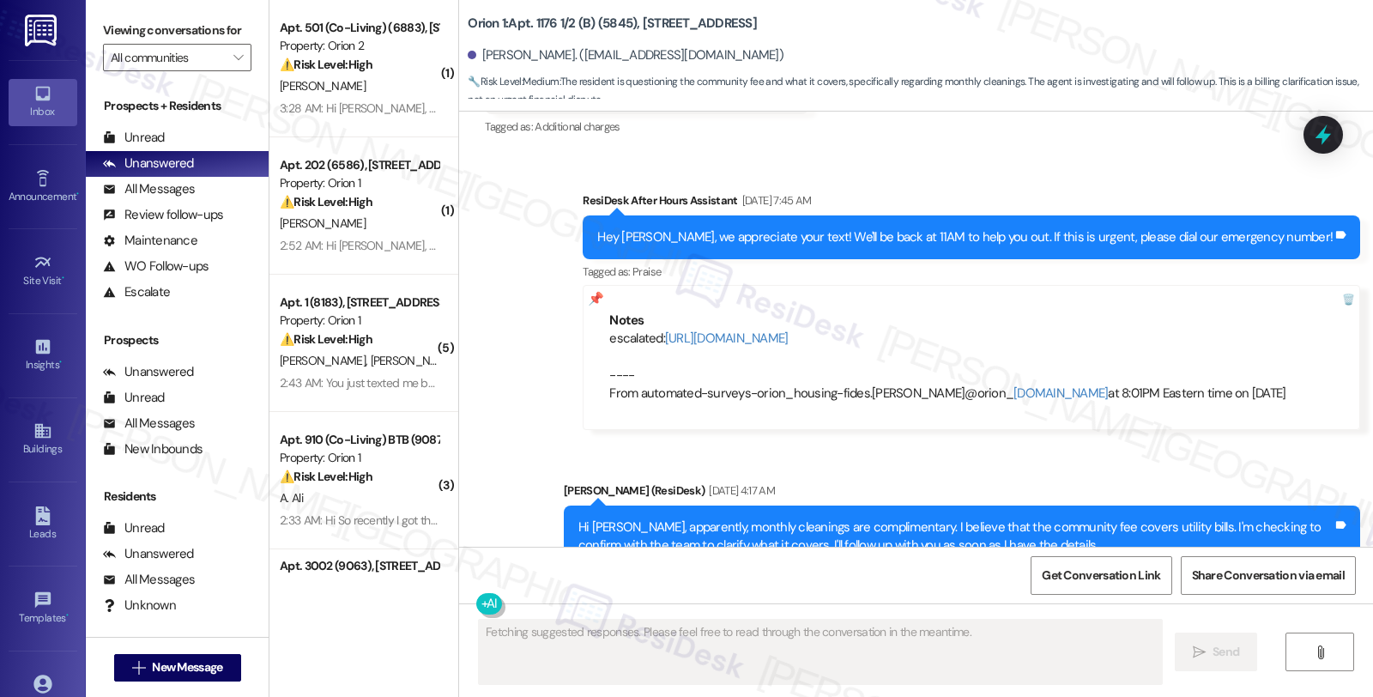
scroll to position [15364, 0]
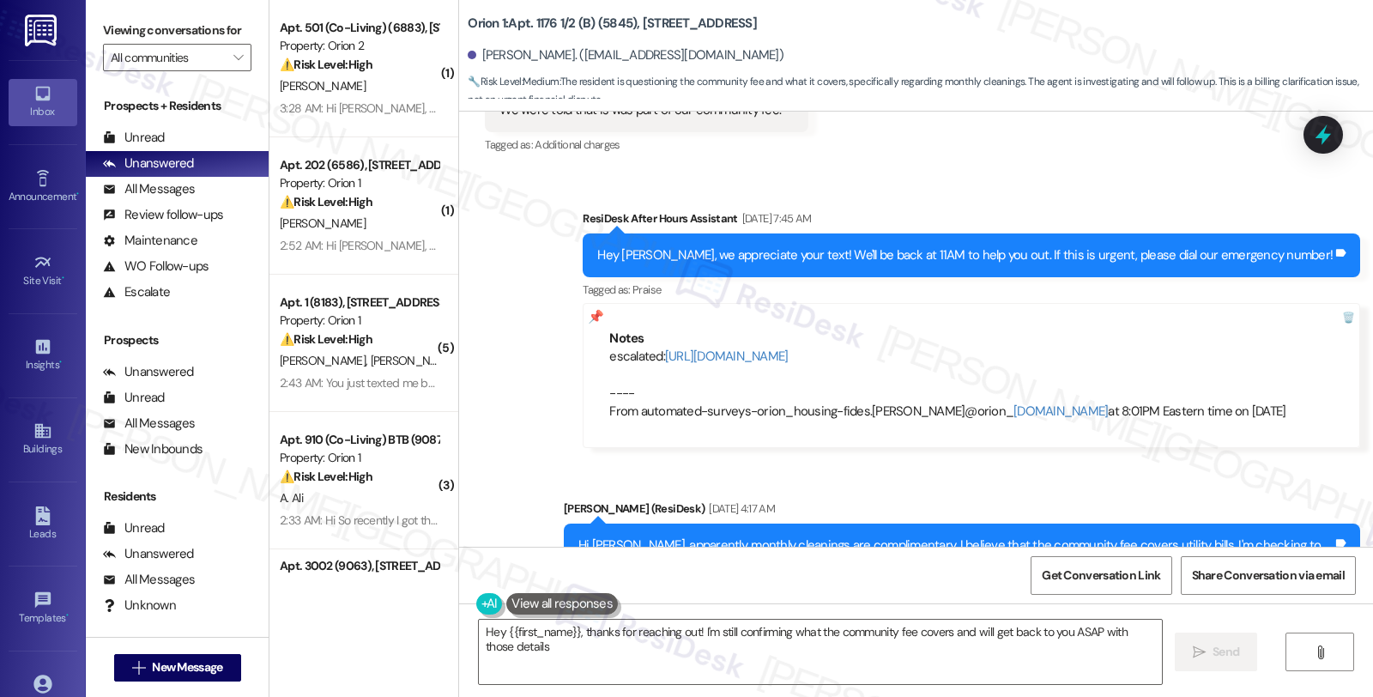
type textarea "Hey {{first_name}}, thanks for reaching out! I'm still confirming what the comm…"
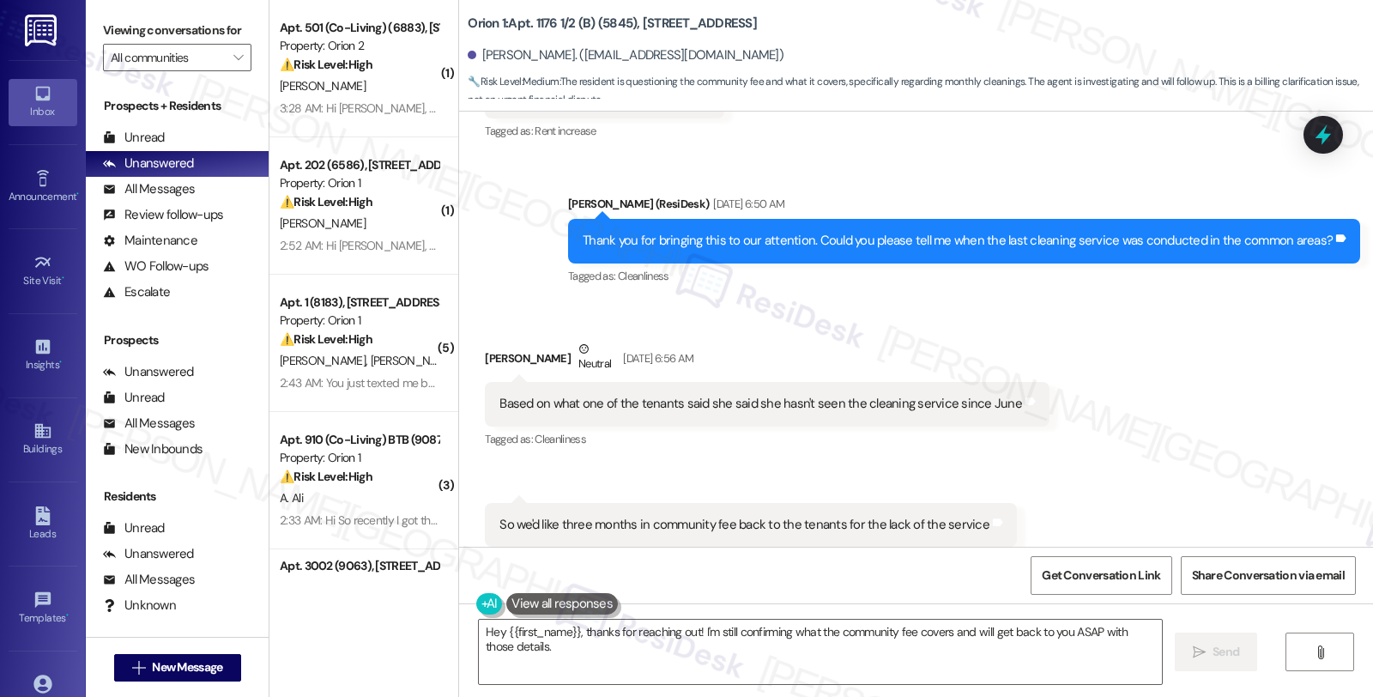
scroll to position [13933, 0]
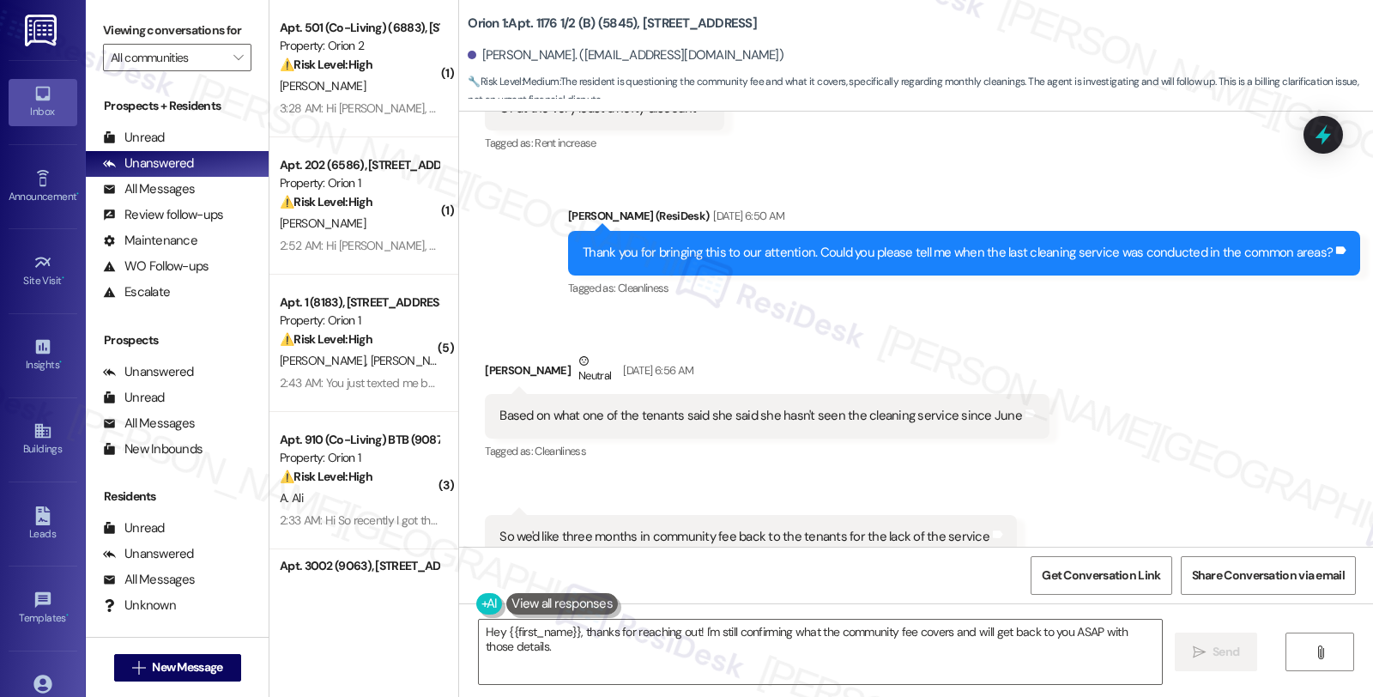
click at [1117, 313] on div "Received via SMS Fatema Bhaiji Neutral Sep 19, 2025 at 6:56 AM Based on what on…" at bounding box center [916, 537] width 914 height 449
drag, startPoint x: 468, startPoint y: 55, endPoint x: 541, endPoint y: 63, distance: 74.2
click at [541, 63] on div "Fatema Bhaiji. (fbhaiji@usc.edu)" at bounding box center [626, 55] width 316 height 18
copy div "Fatema Bhaiji."
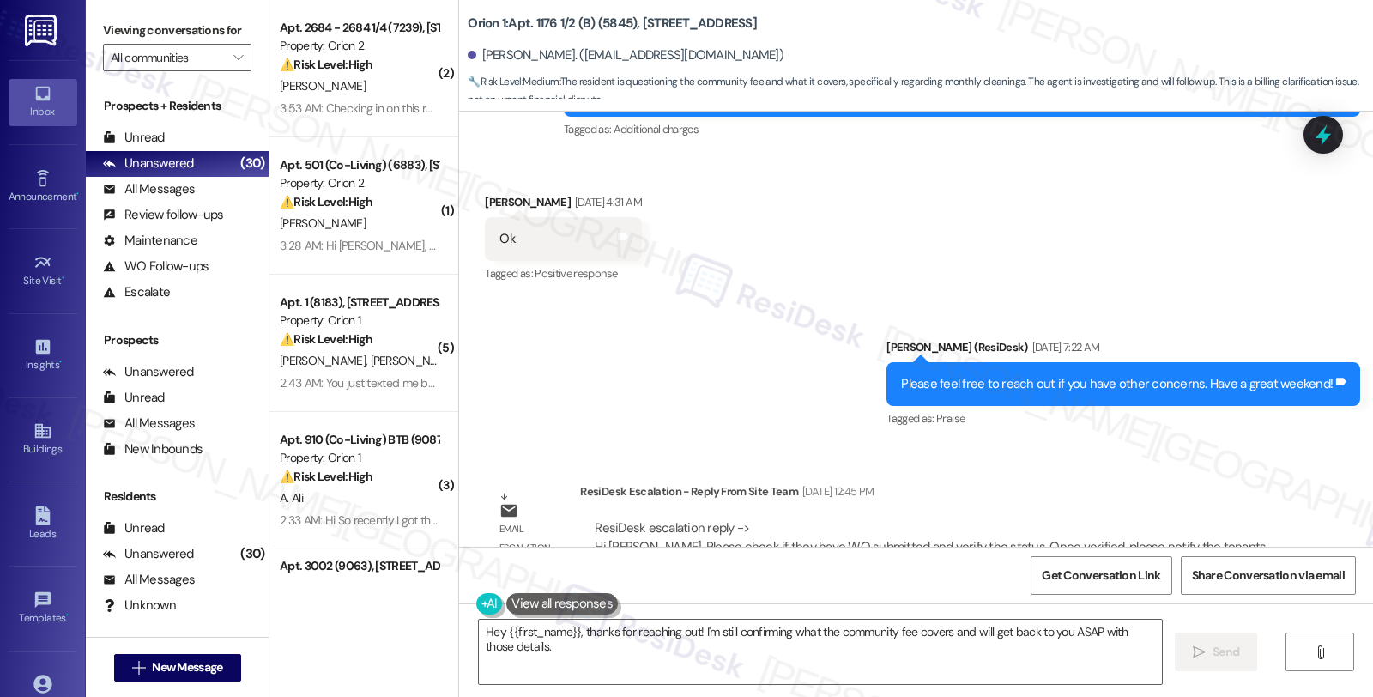
scroll to position [15936, 0]
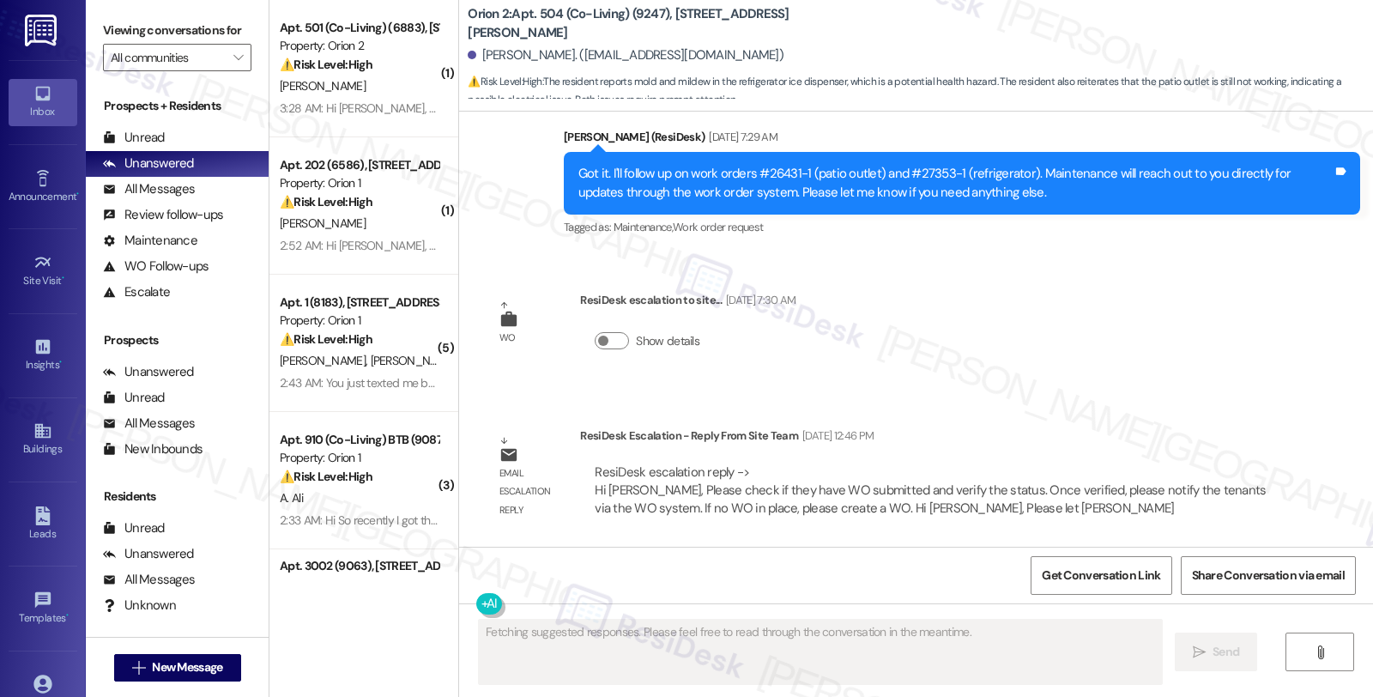
scroll to position [4759, 0]
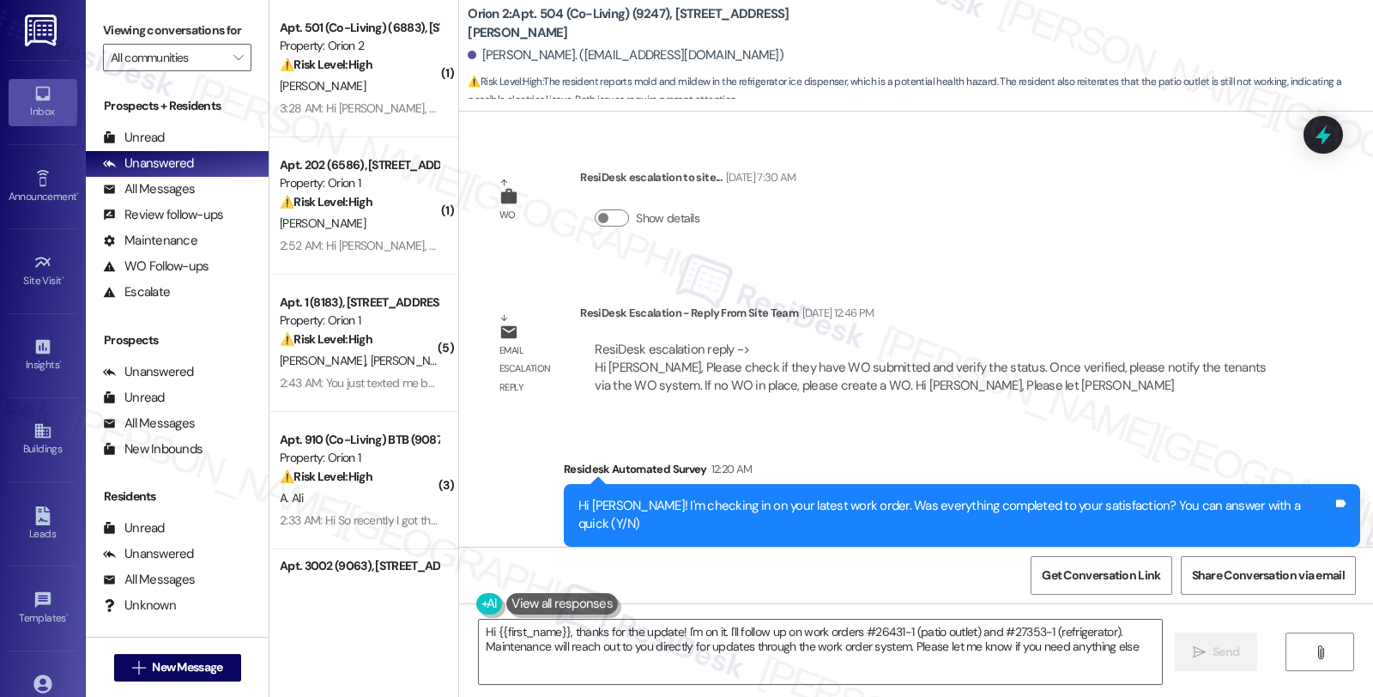
type textarea "Hi {{first_name}}, thanks for the update! I'm on it. I'll follow up on work ord…"
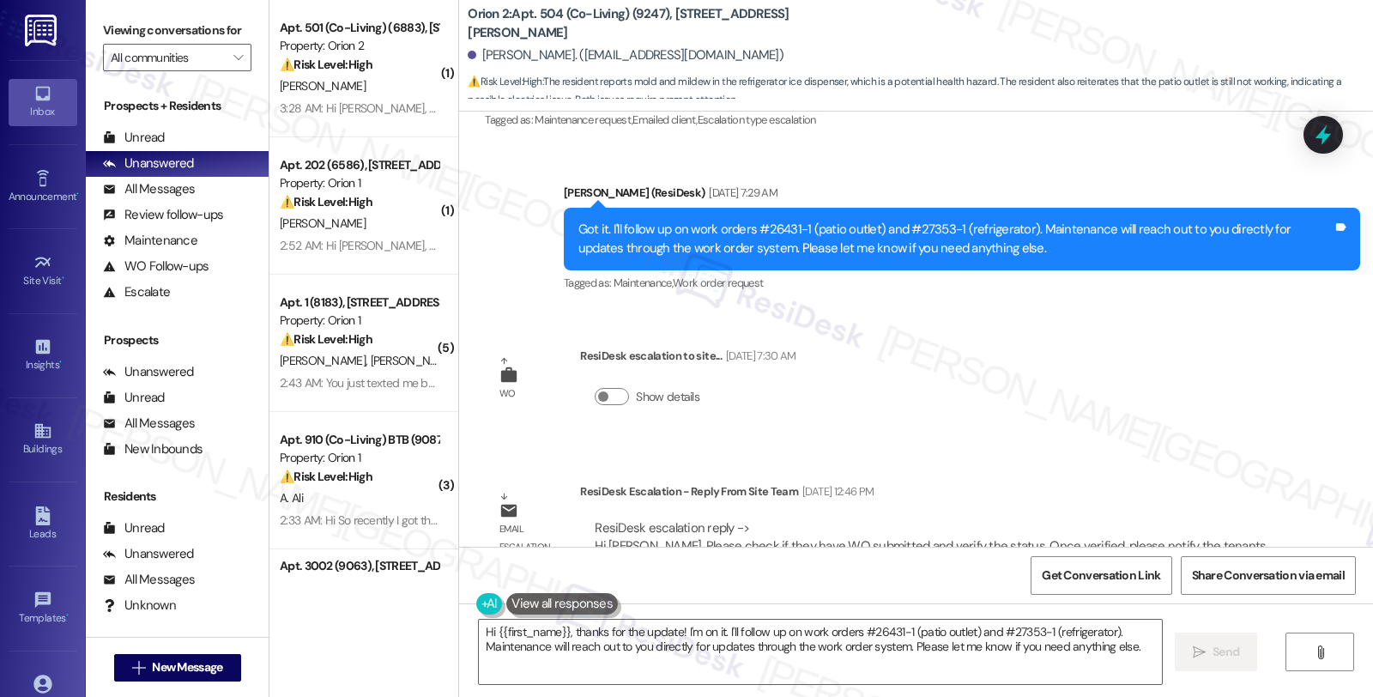
scroll to position [4569, 0]
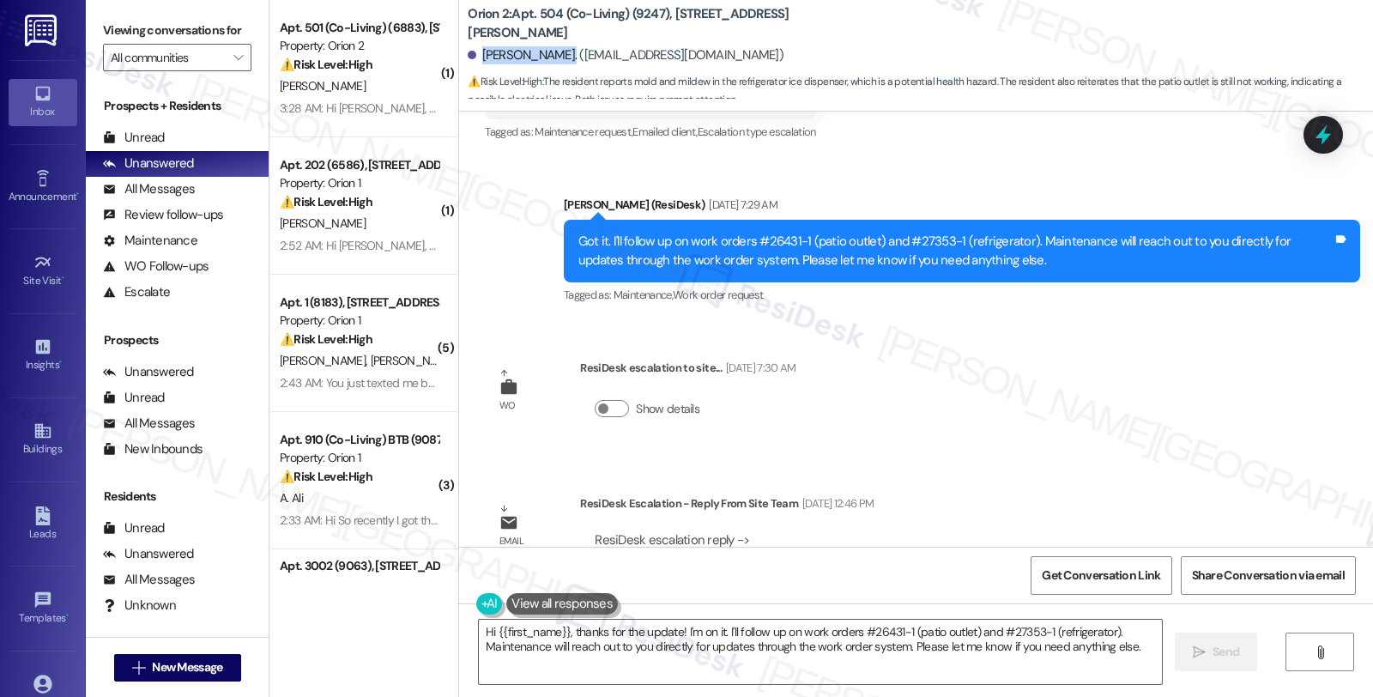
drag, startPoint x: 469, startPoint y: 55, endPoint x: 543, endPoint y: 57, distance: 74.7
click at [543, 57] on div "[PERSON_NAME]. ([EMAIL_ADDRESS][DOMAIN_NAME])" at bounding box center [626, 55] width 316 height 18
copy div "[PERSON_NAME]"
drag, startPoint x: 897, startPoint y: 219, endPoint x: 947, endPoint y: 215, distance: 50.7
click at [947, 233] on div "Got it. I'll follow up on work orders #26431-1 (patio outlet) and #27353-1 (ref…" at bounding box center [955, 251] width 754 height 37
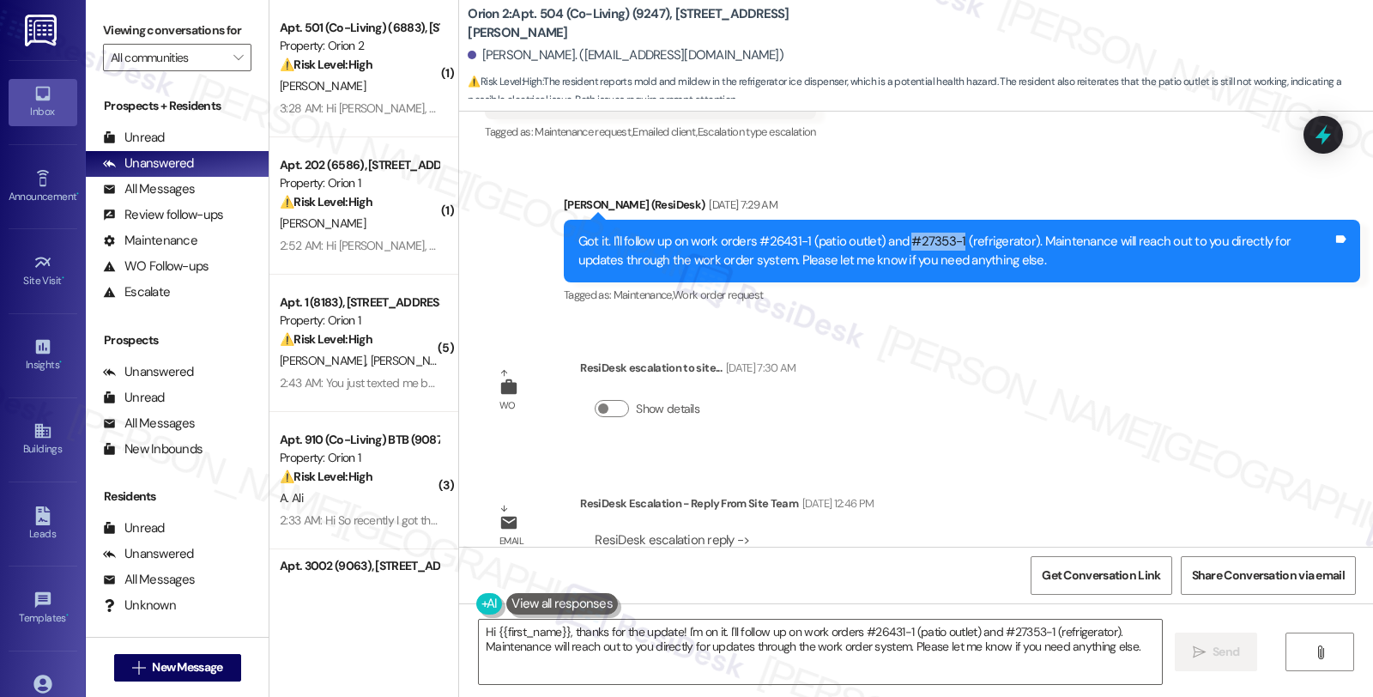
click at [901, 233] on div "Got it. I'll follow up on work orders #26431-1 (patio outlet) and #27353-1 (ref…" at bounding box center [955, 251] width 754 height 37
click at [903, 233] on div "Got it. I'll follow up on work orders #26431-1 (patio outlet) and #27353-1 (ref…" at bounding box center [955, 251] width 754 height 37
drag, startPoint x: 904, startPoint y: 221, endPoint x: 947, endPoint y: 220, distance: 43.8
click at [947, 233] on div "Got it. I'll follow up on work orders #26431-1 (patio outlet) and #27353-1 (ref…" at bounding box center [955, 251] width 754 height 37
drag, startPoint x: 756, startPoint y: 221, endPoint x: 796, endPoint y: 219, distance: 40.4
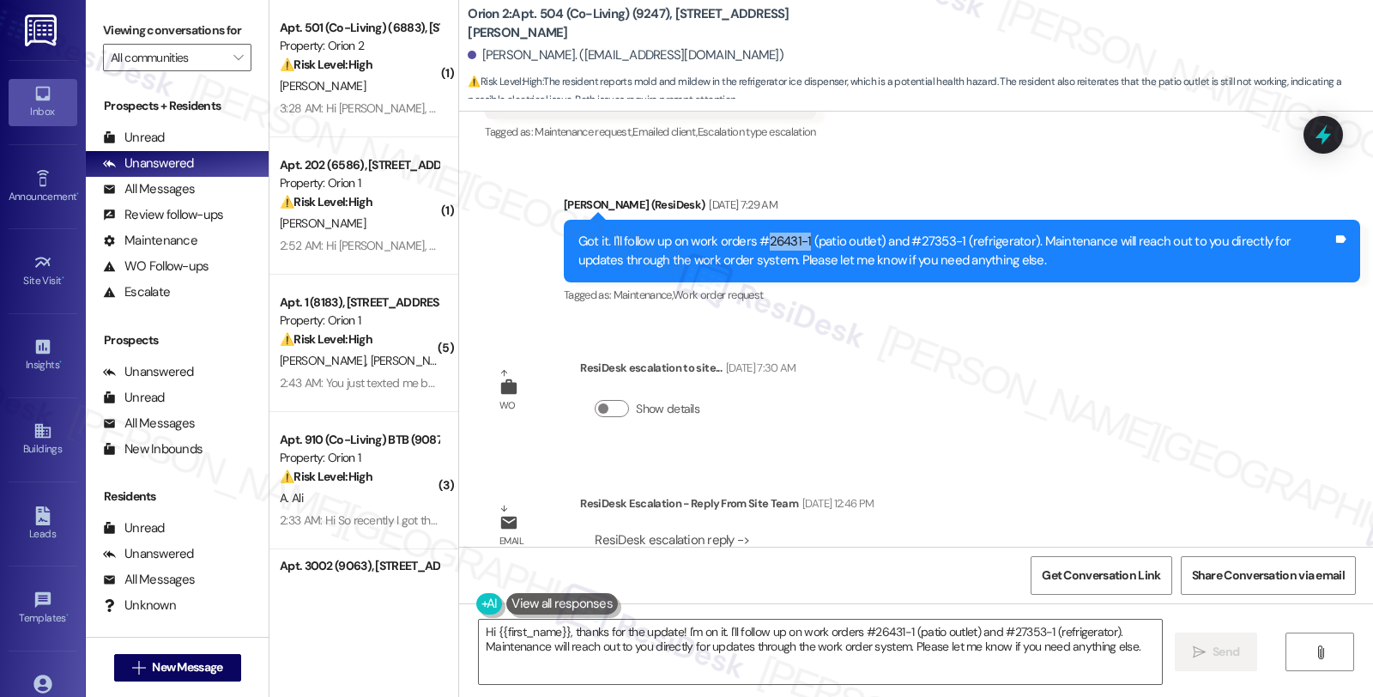
click at [796, 233] on div "Got it. I'll follow up on work orders #26431-1 (patio outlet) and #27353-1 (ref…" at bounding box center [955, 251] width 754 height 37
copy div "26431-1"
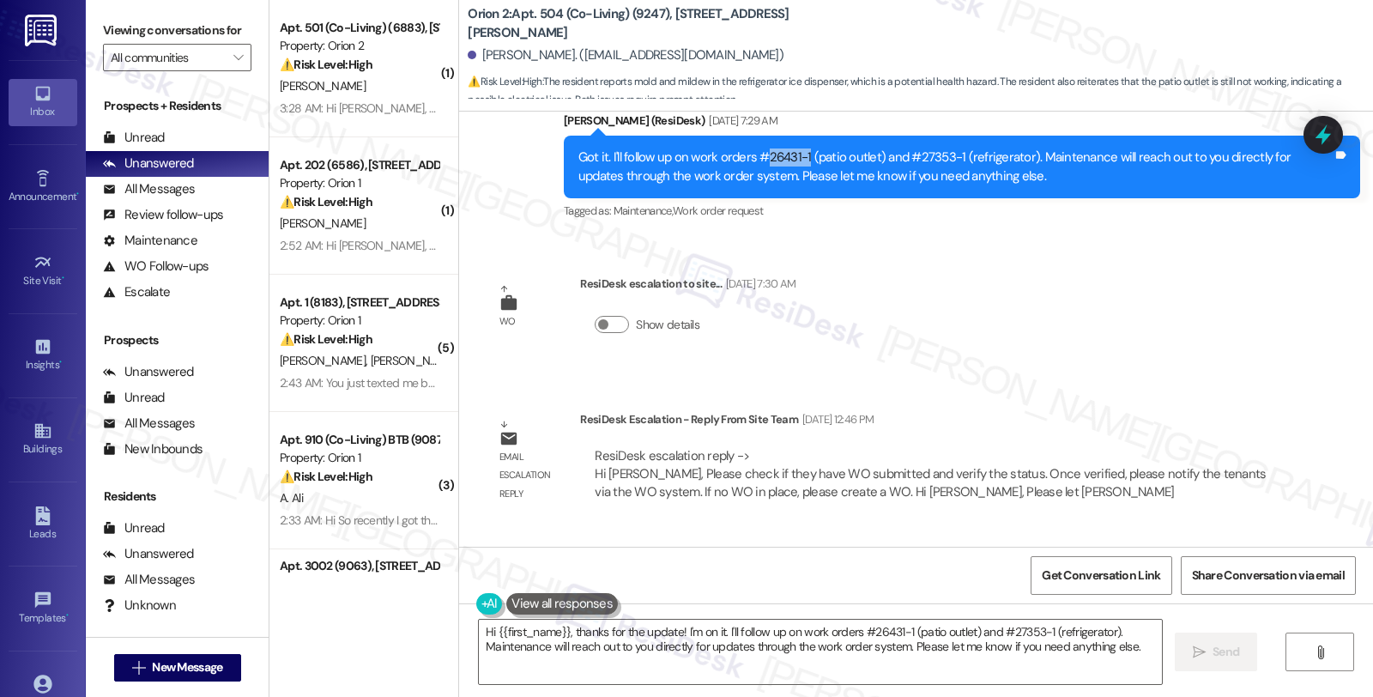
scroll to position [4473, 0]
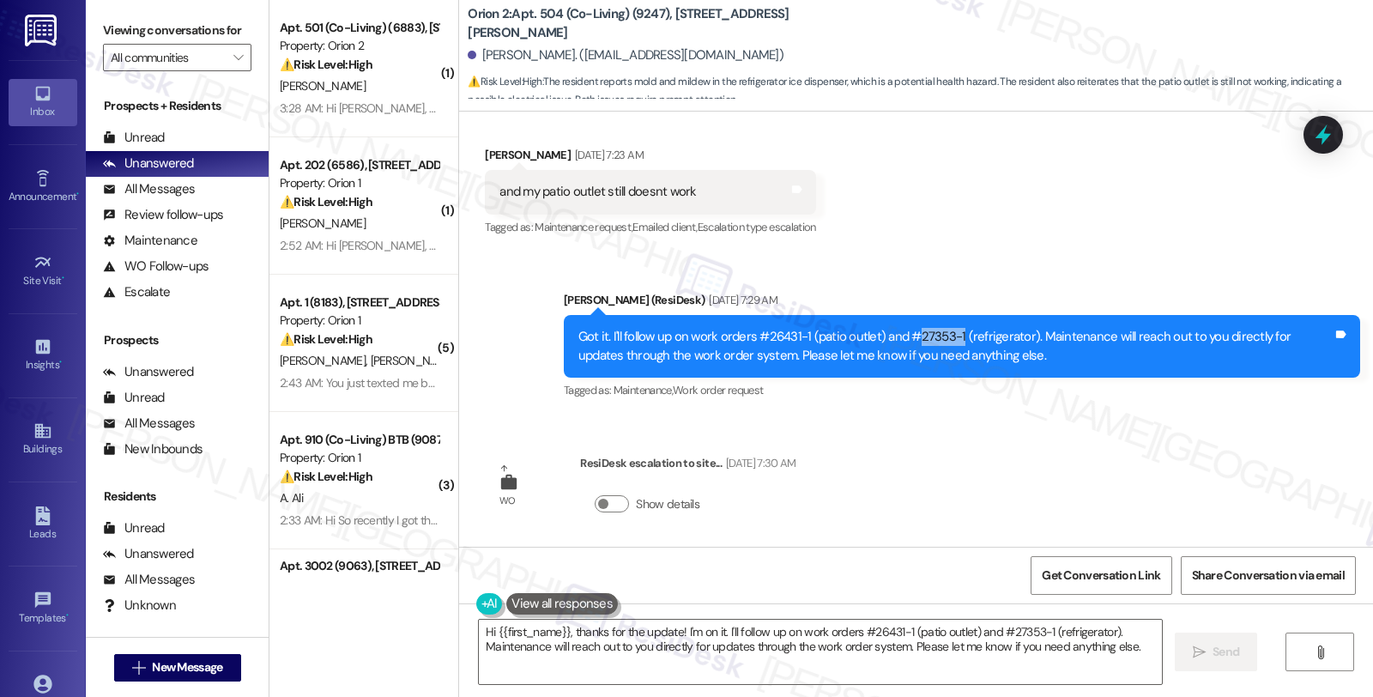
drag, startPoint x: 899, startPoint y: 317, endPoint x: 948, endPoint y: 317, distance: 48.9
click at [948, 328] on div "Got it. I'll follow up on work orders #26431-1 (patio outlet) and #27353-1 (ref…" at bounding box center [955, 346] width 754 height 37
copy div "27353-1"
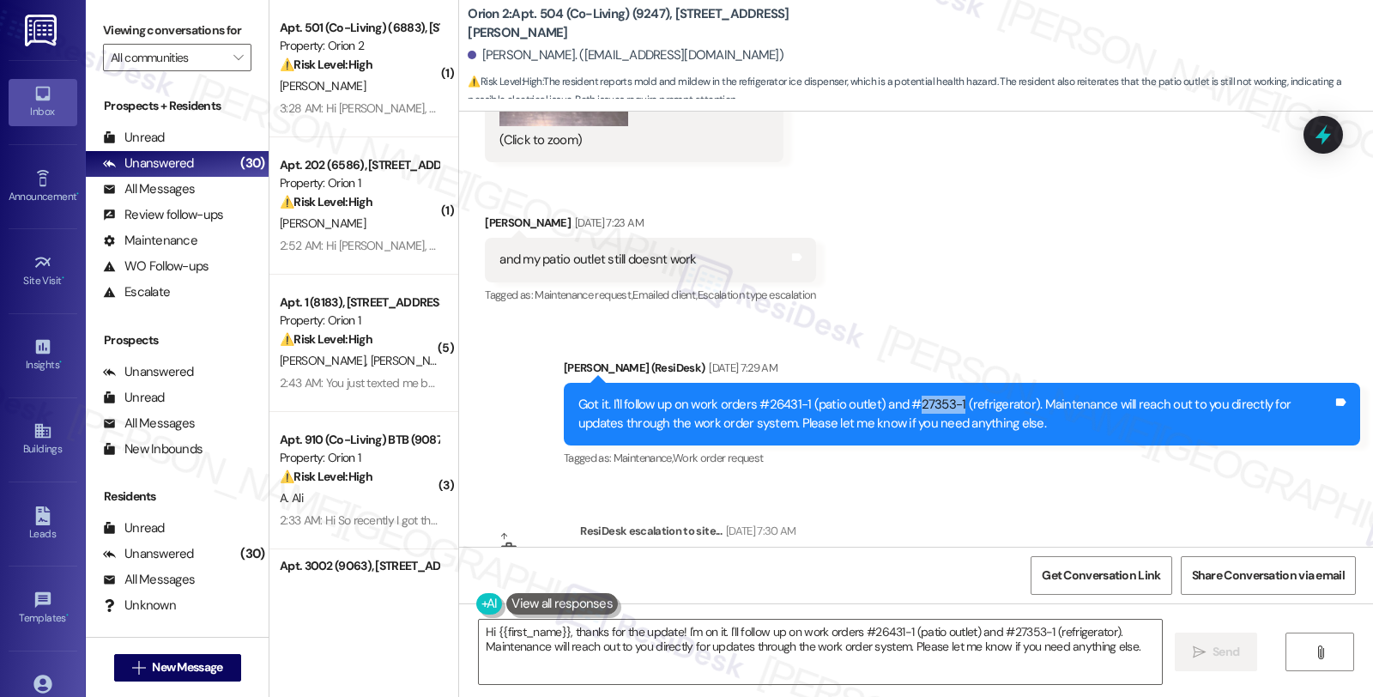
scroll to position [4283, 0]
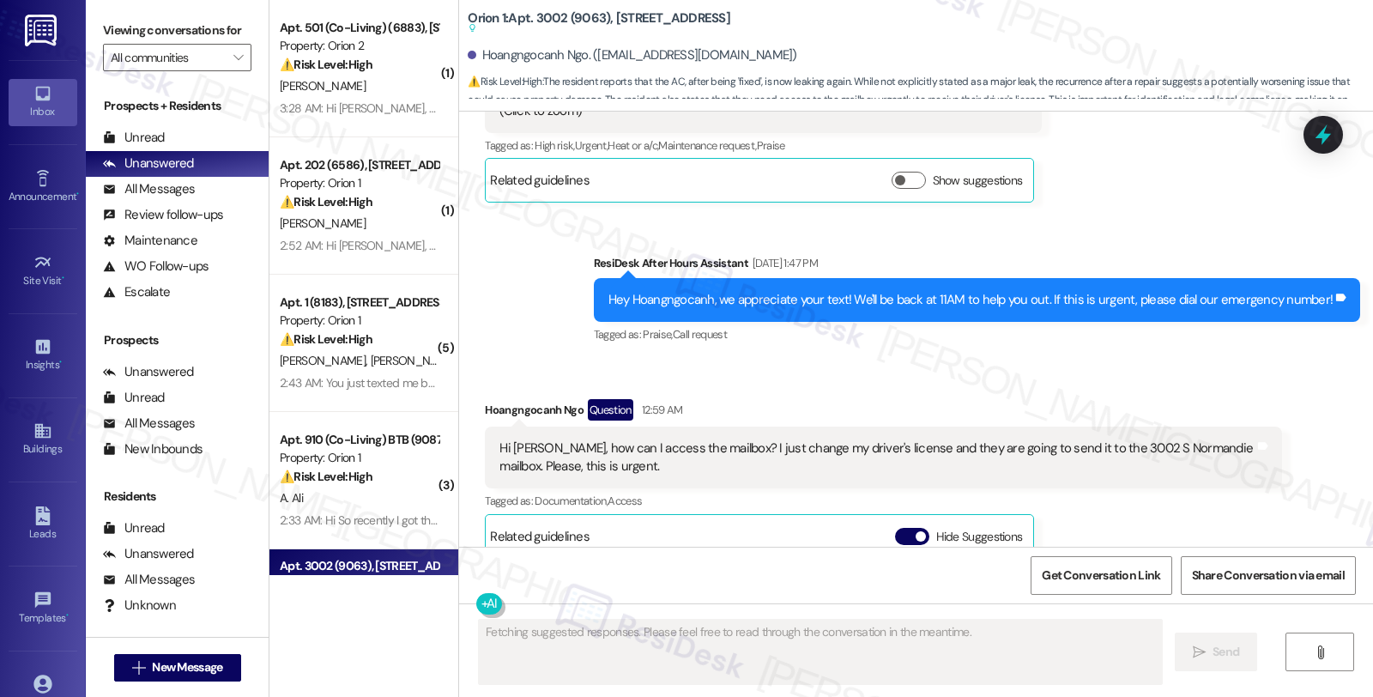
scroll to position [10343, 0]
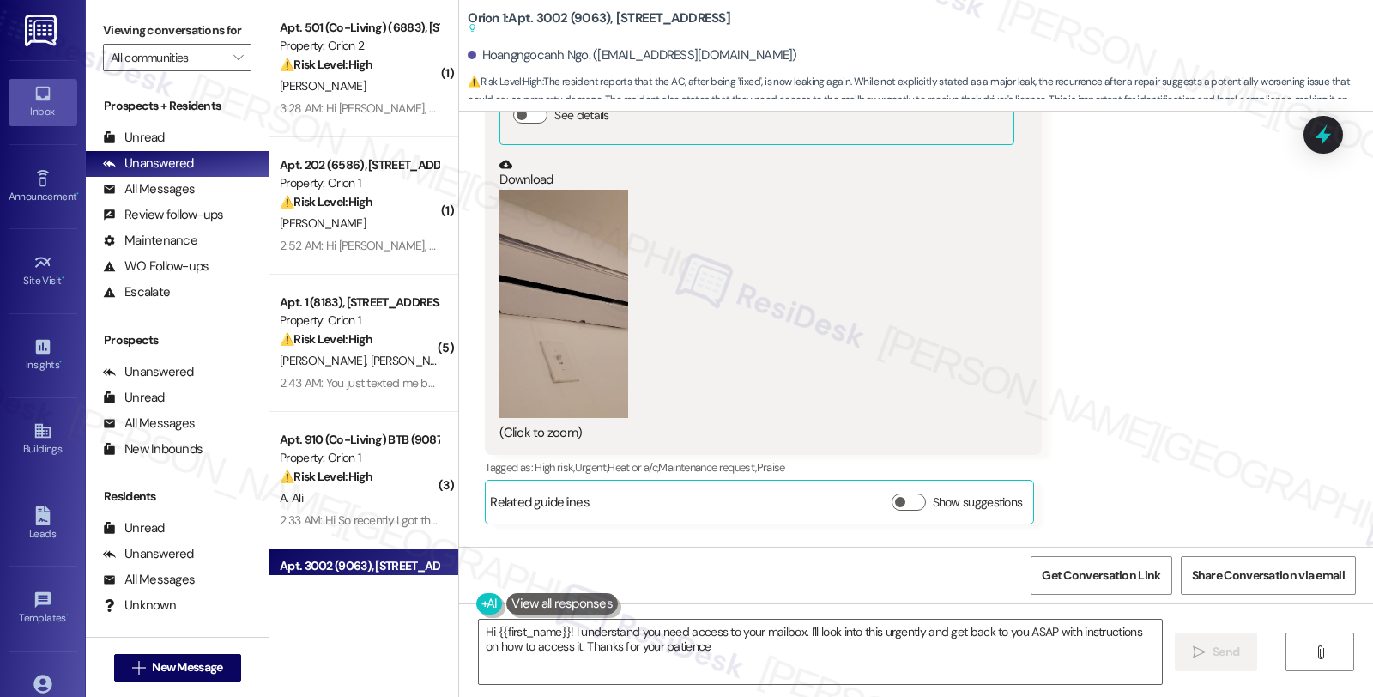
type textarea "Hi {{first_name}}! I understand you need access to your mailbox. I'll look into…"
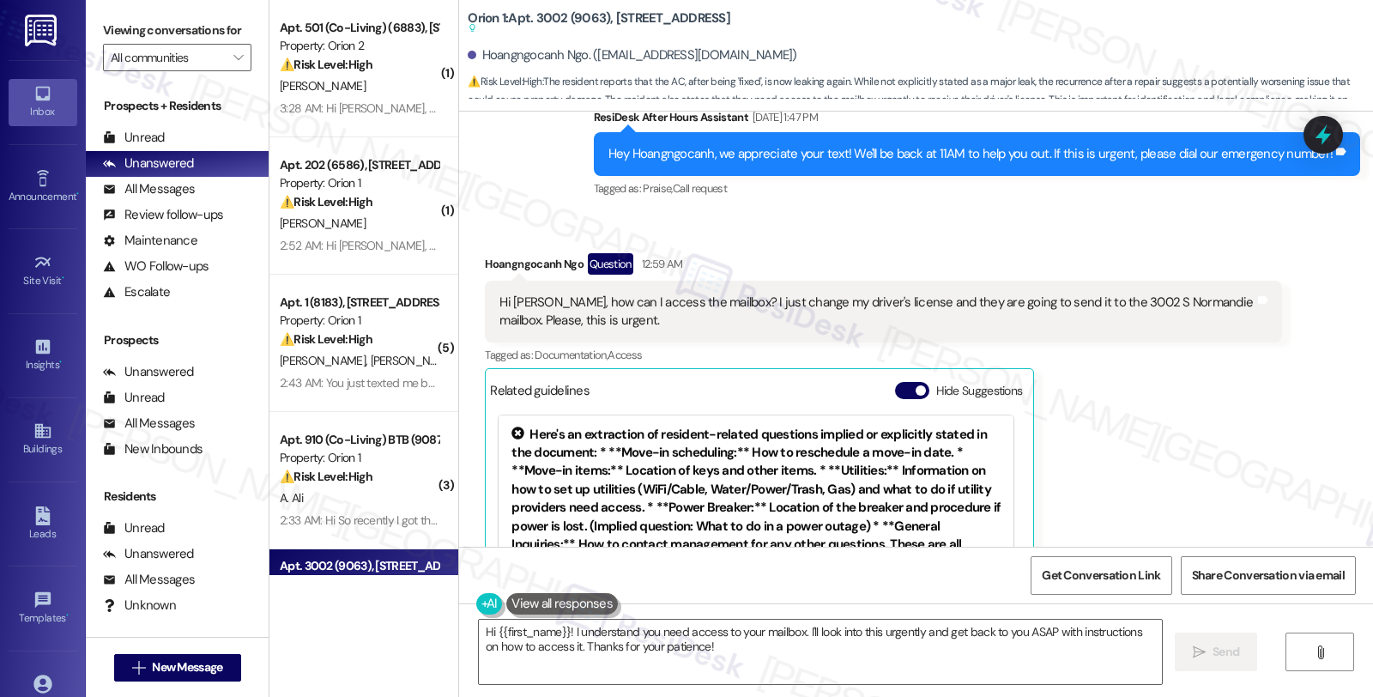
scroll to position [10629, 0]
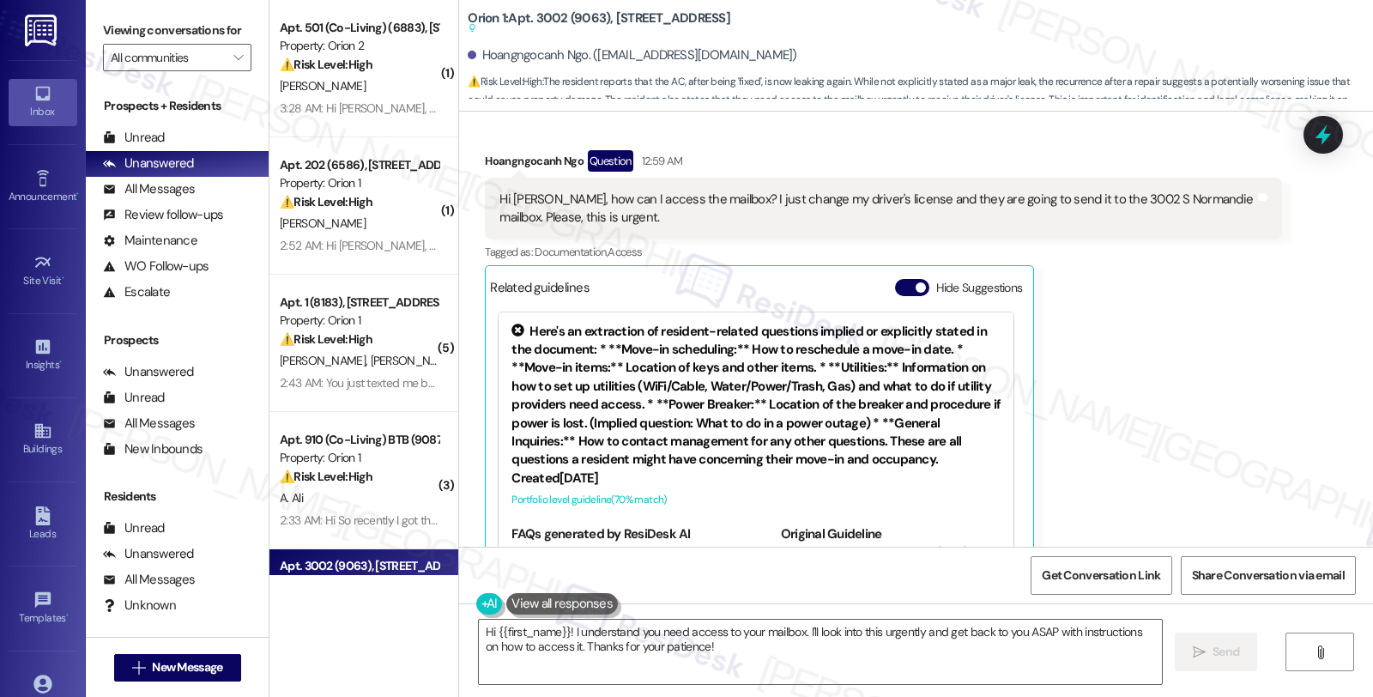
drag, startPoint x: 1194, startPoint y: 359, endPoint x: 1050, endPoint y: 360, distance: 143.3
click at [1194, 359] on div "Hoangngocanh Ngo Question 12:59 AM Hi Sarah, how can I access the mailbox? I ju…" at bounding box center [883, 369] width 796 height 438
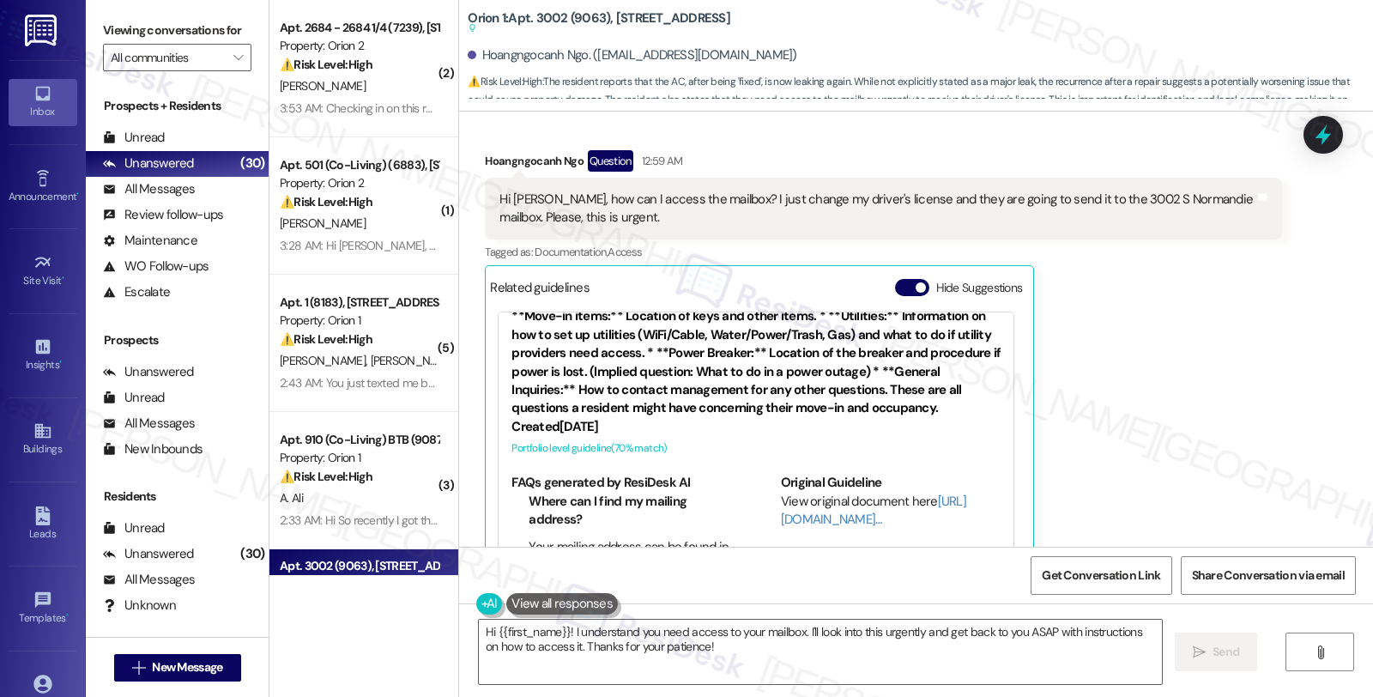
scroll to position [109, 0]
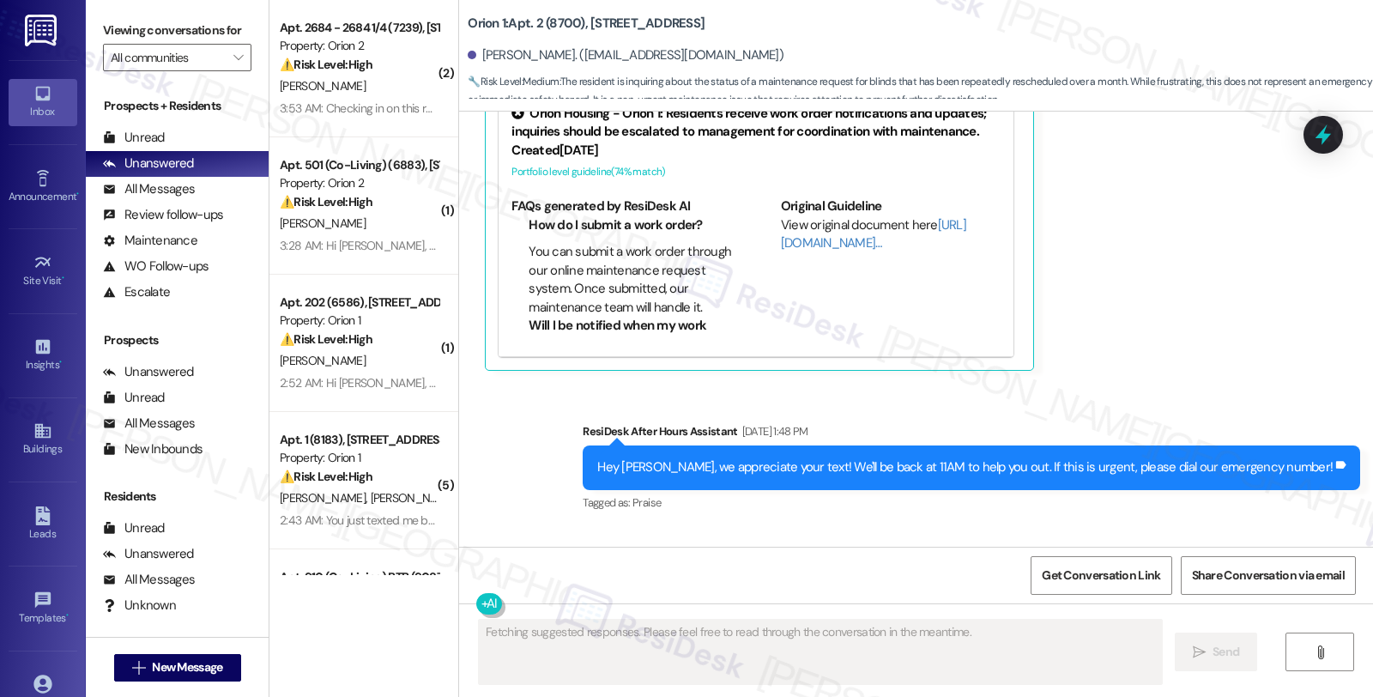
scroll to position [8609, 0]
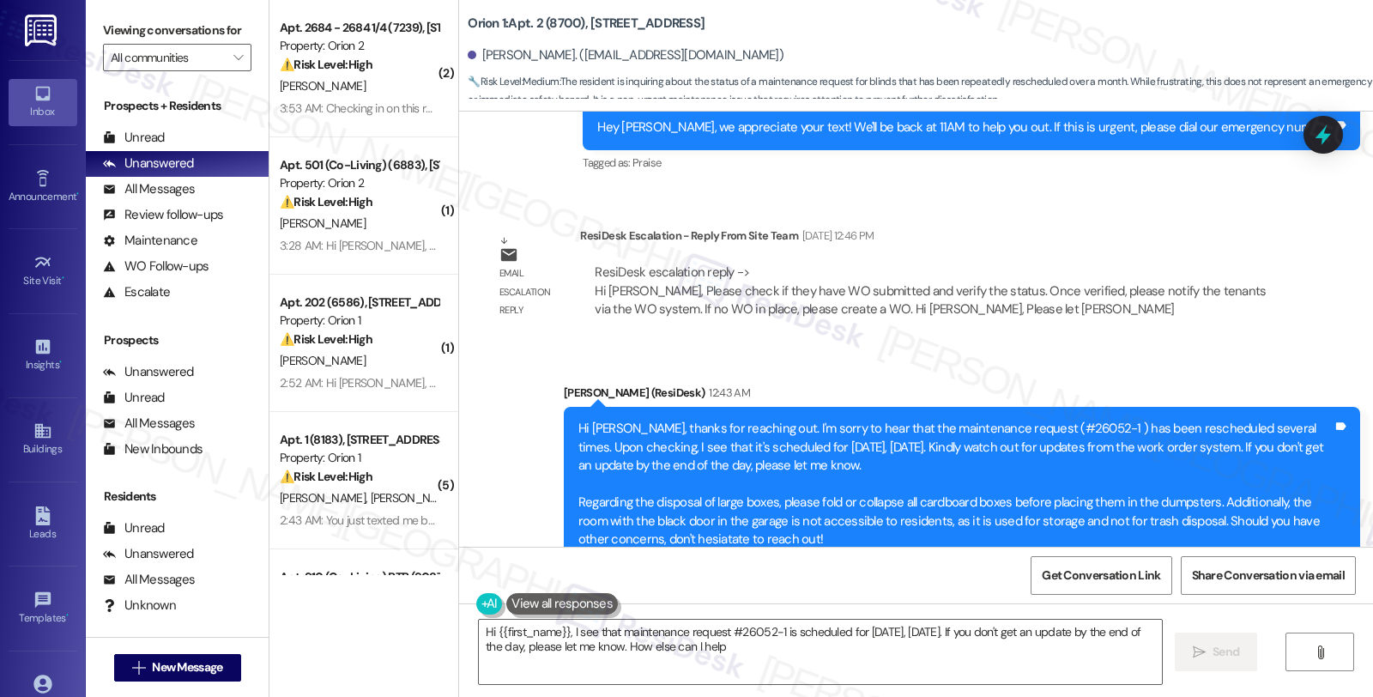
type textarea "Hi {{first_name}}, I see that maintenance request #26052-1 is scheduled for tod…"
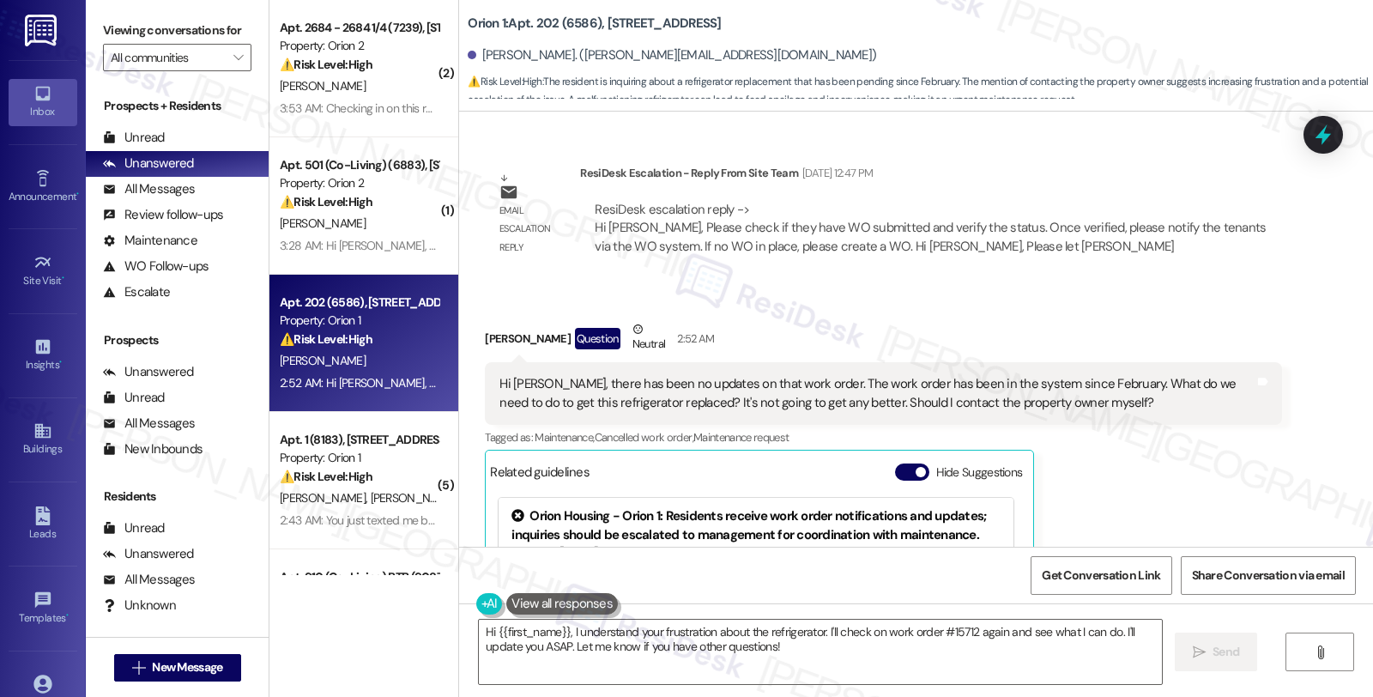
scroll to position [11795, 0]
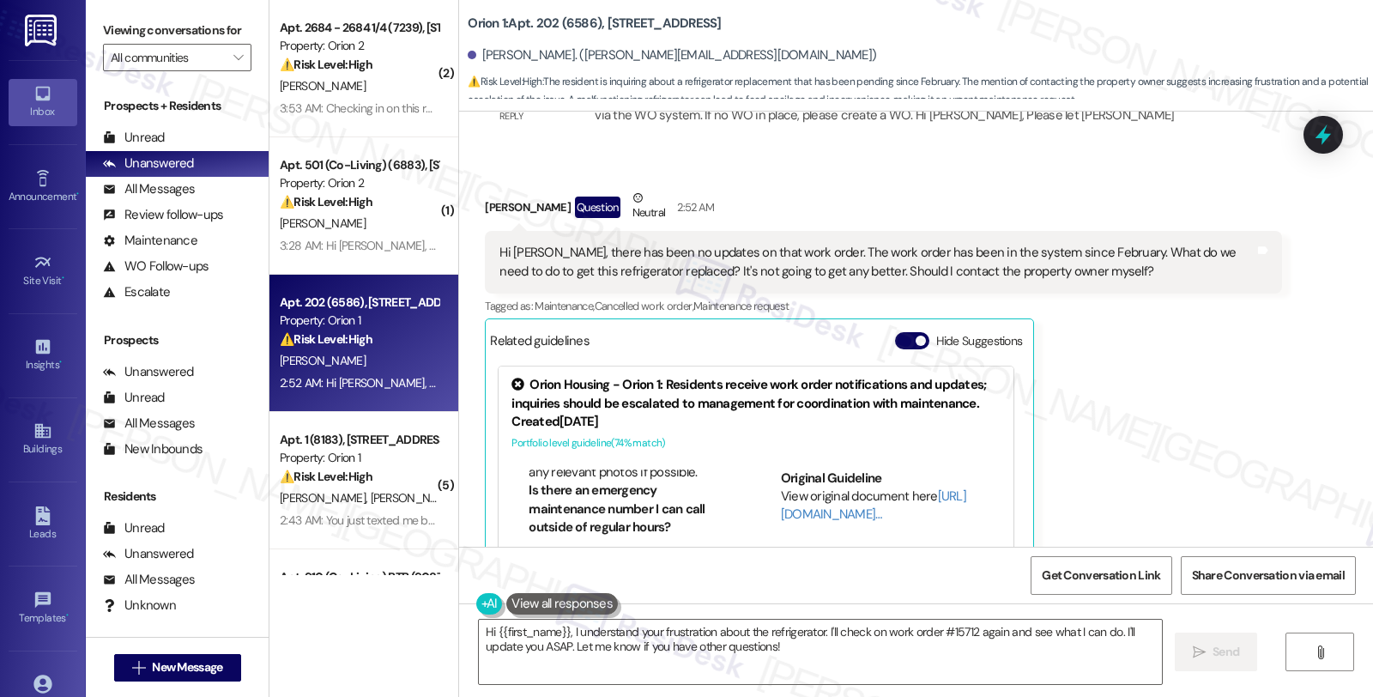
click at [1180, 366] on div "[PERSON_NAME] Question Neutral 2:52 AM Hi [PERSON_NAME], there has been no upda…" at bounding box center [883, 415] width 796 height 452
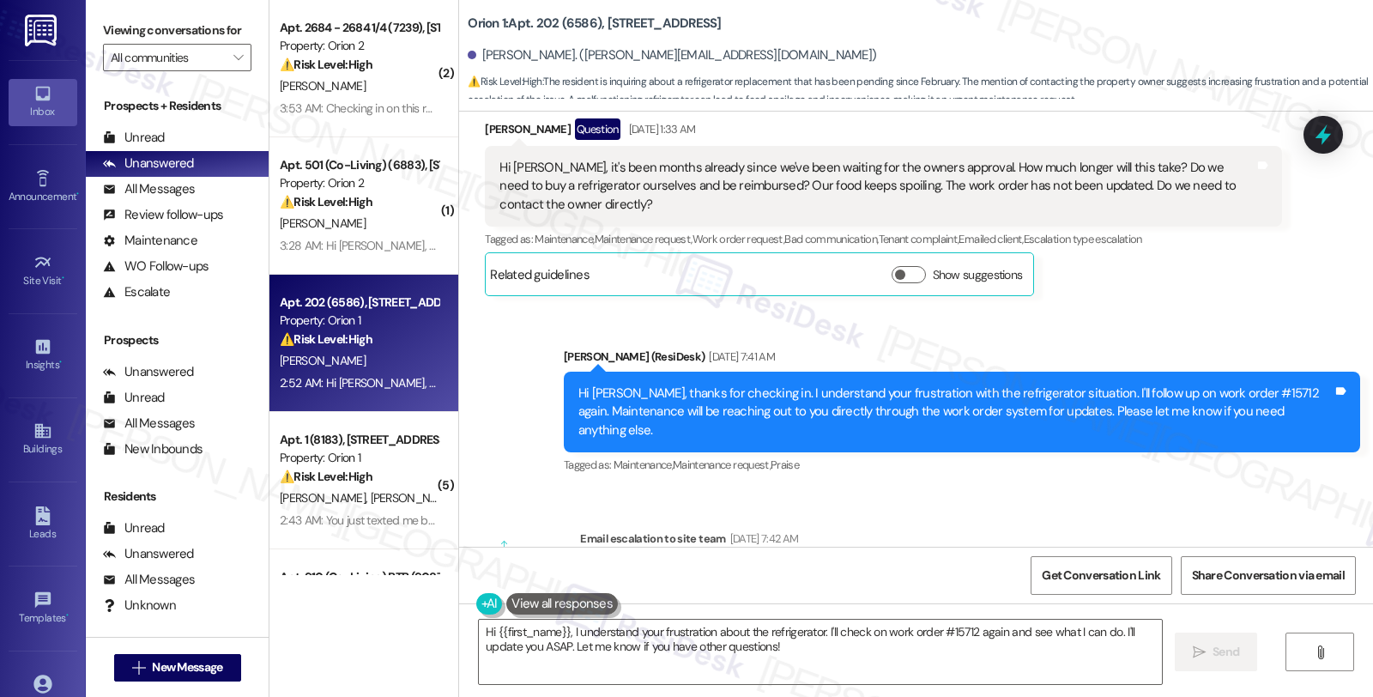
scroll to position [11032, 0]
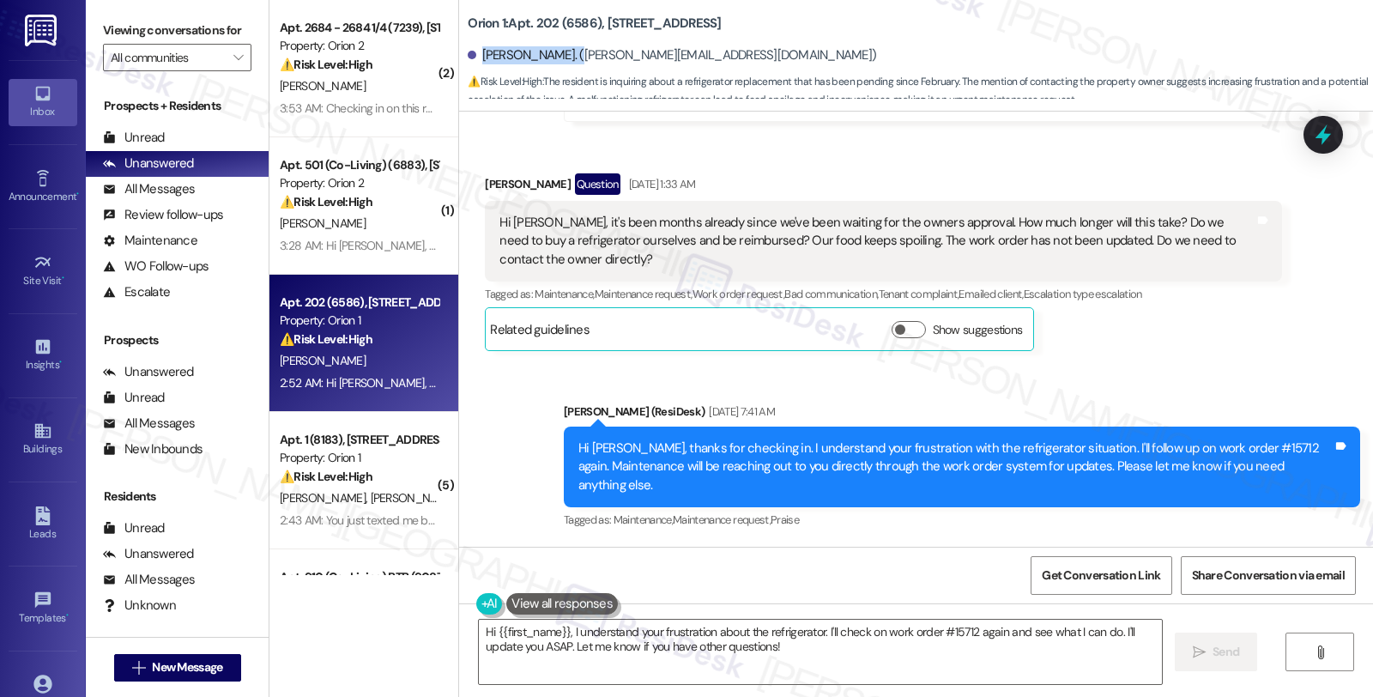
drag, startPoint x: 469, startPoint y: 56, endPoint x: 559, endPoint y: 62, distance: 90.3
click at [559, 62] on div "Erwin A. Acevedo. (erwin.acevedo89@yahoo.com)" at bounding box center [672, 55] width 408 height 18
copy div "Erwin A. Acevedo"
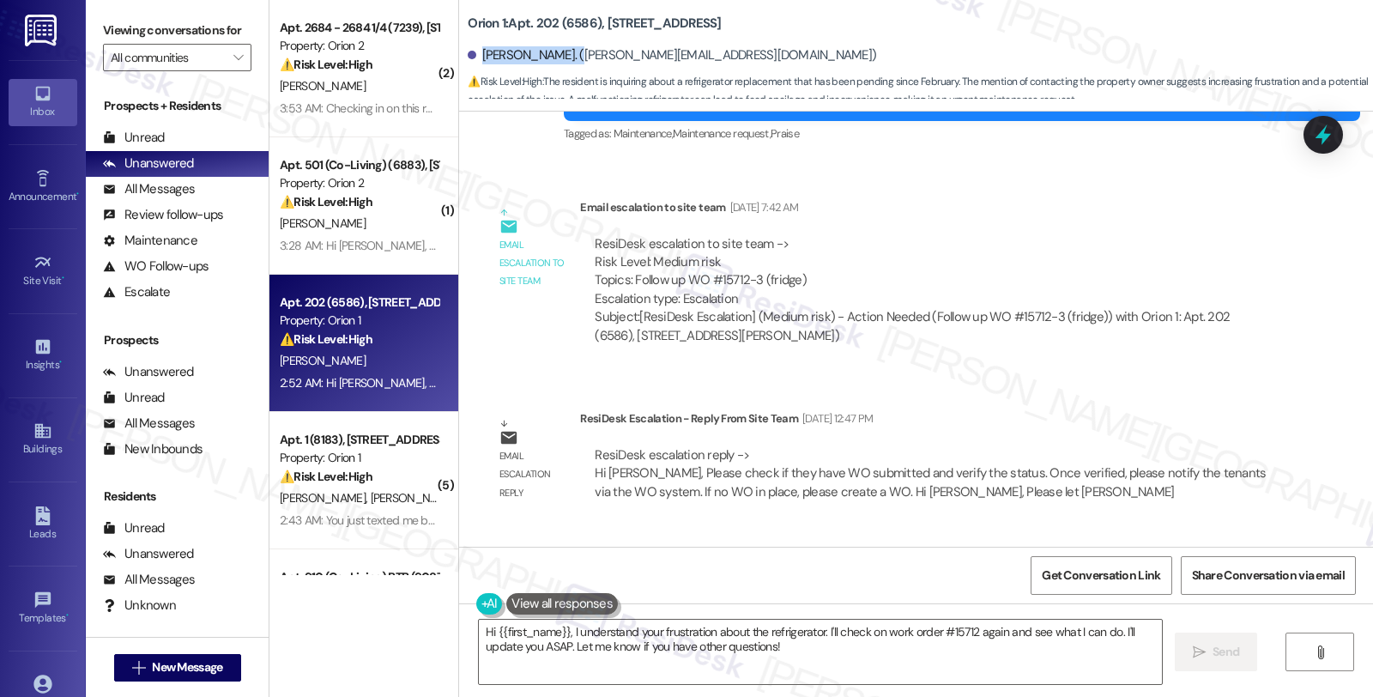
scroll to position [11414, 0]
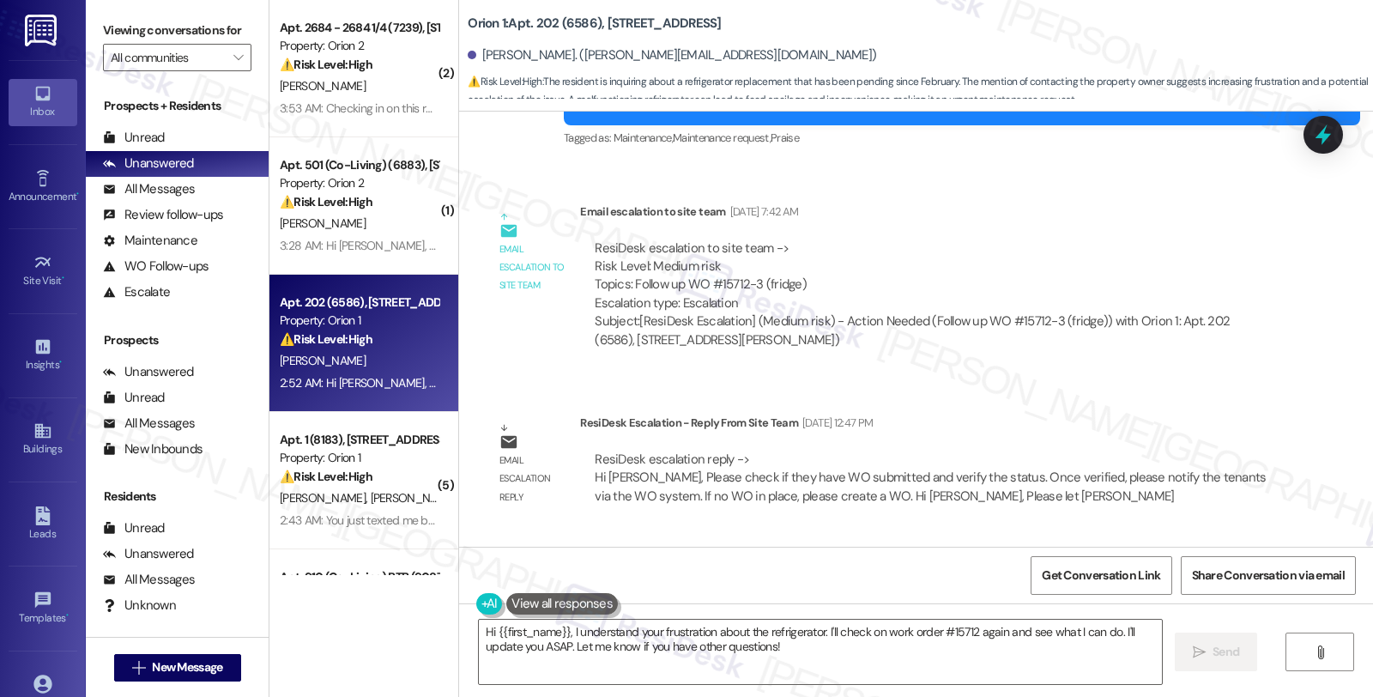
click at [723, 239] on div "ResiDesk escalation to site team -> Risk Level: Medium risk Topics: Follow up W…" at bounding box center [931, 276] width 672 height 74
copy div "15712"
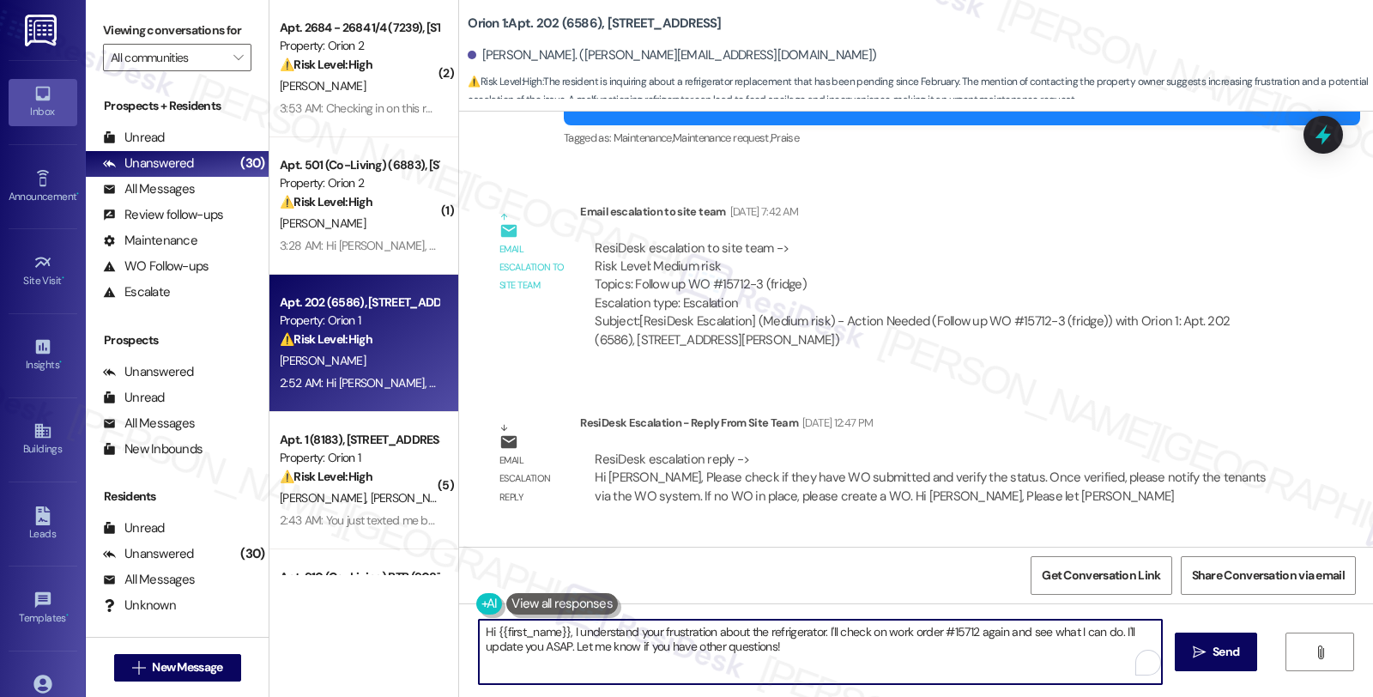
drag, startPoint x: 815, startPoint y: 633, endPoint x: 886, endPoint y: 672, distance: 81.0
click at [886, 672] on textarea "Hi {{first_name}}, I understand your frustration about the refrigerator. I'll c…" at bounding box center [820, 652] width 683 height 64
click at [1070, 637] on textarea "Hi {{first_name}}, I understand your frustration about the refrigerator. Please…" at bounding box center [820, 652] width 683 height 64
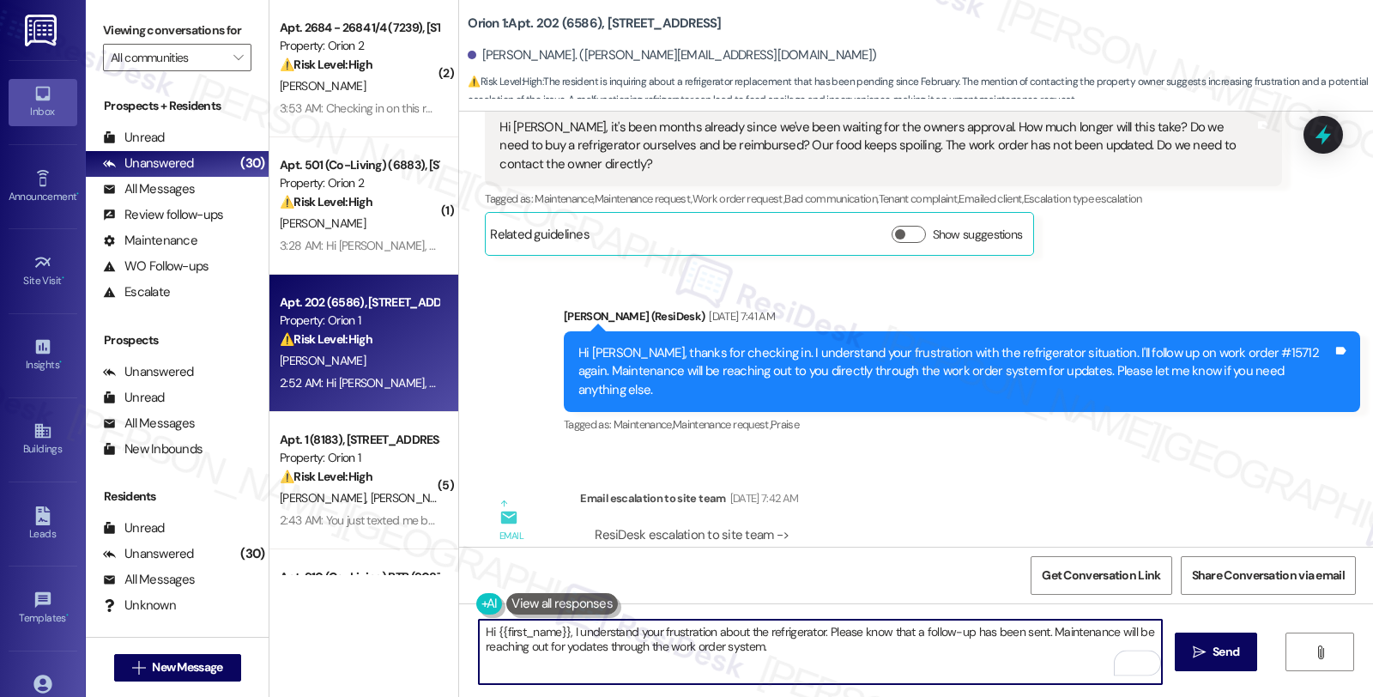
scroll to position [11032, 0]
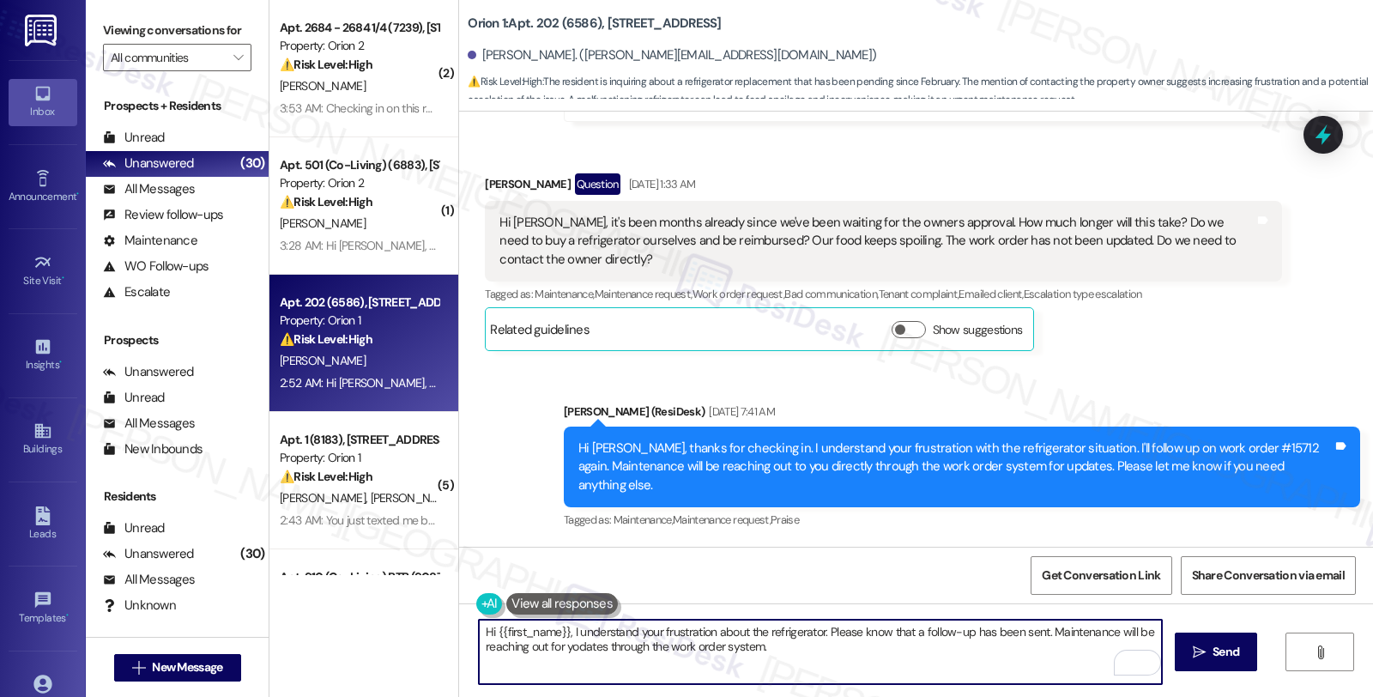
click at [825, 644] on textarea "Hi {{first_name}}, I understand your frustration about the refrigerator. Please…" at bounding box center [820, 652] width 683 height 64
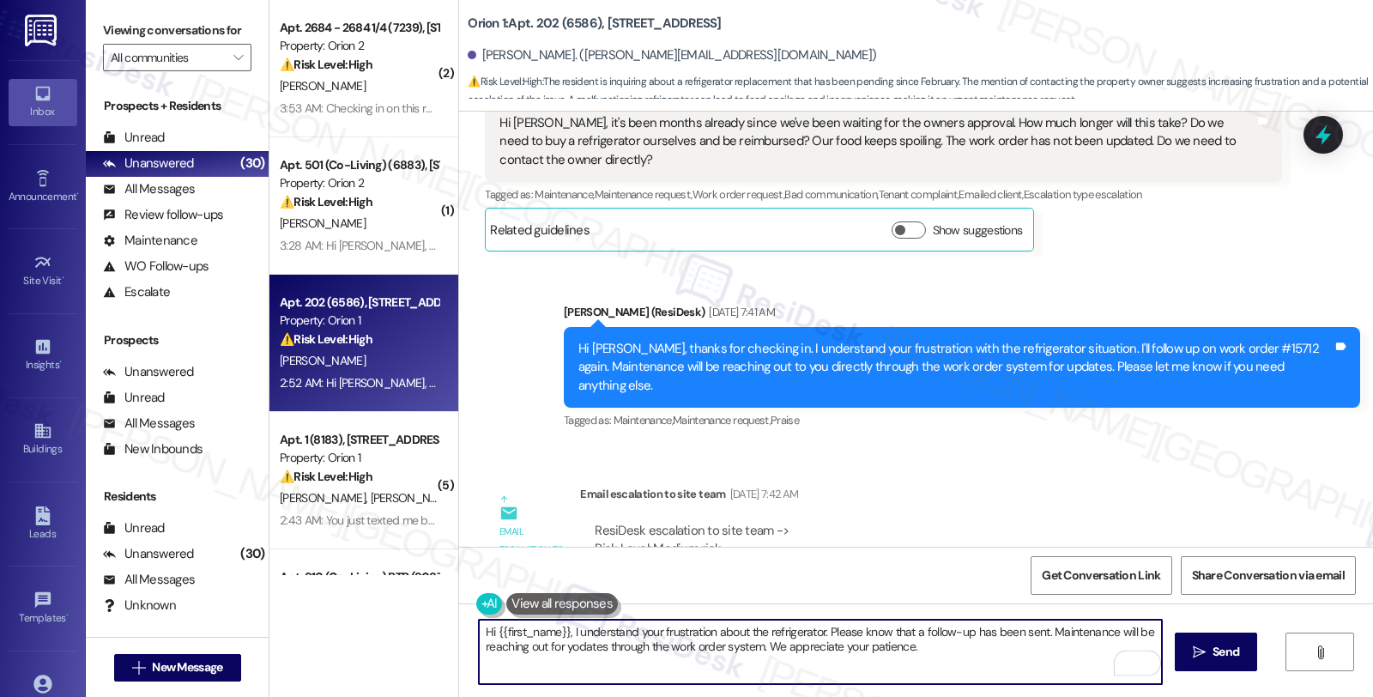
scroll to position [11127, 0]
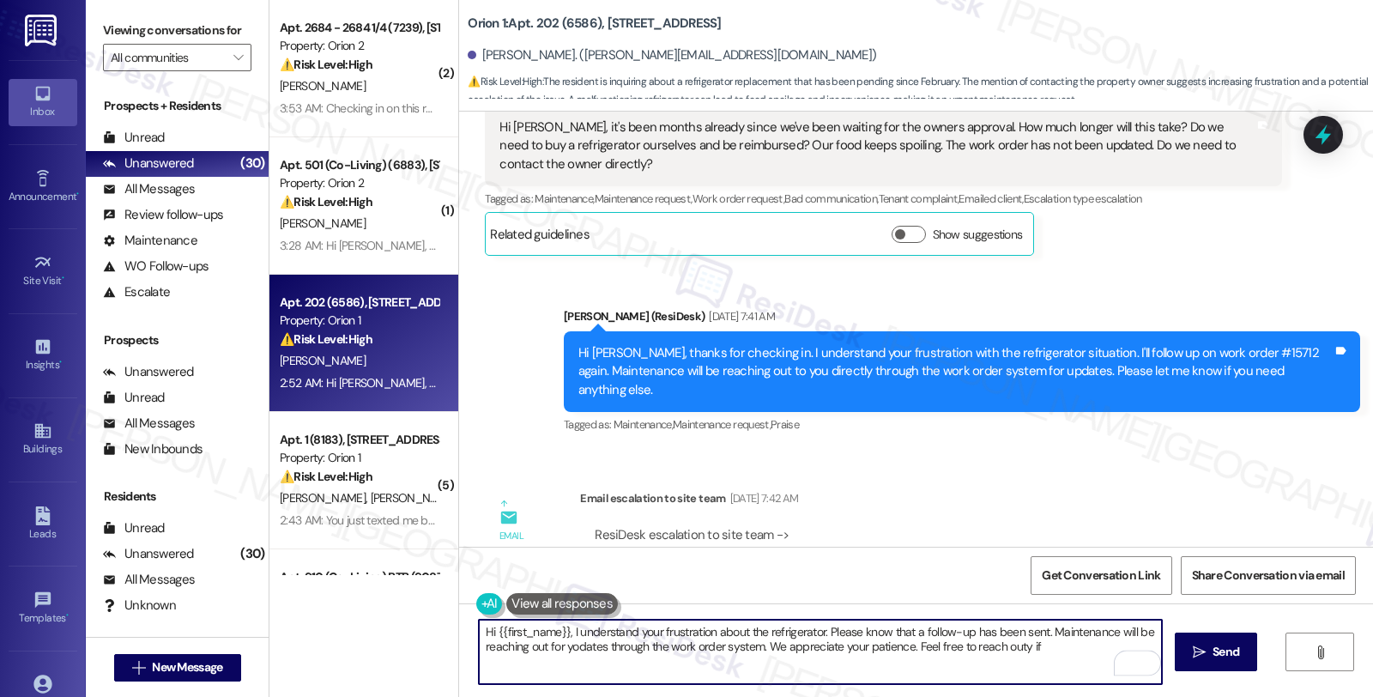
click at [1015, 650] on textarea "Hi {{first_name}}, I understand your frustration about the refrigerator. Please…" at bounding box center [820, 652] width 683 height 64
click at [1101, 646] on textarea "Hi {{first_name}}, I understand your frustration about the refrigerator. Please…" at bounding box center [820, 652] width 683 height 64
type textarea "Hi {{first_name}}, I understand your frustration about the refrigerator. Please…"
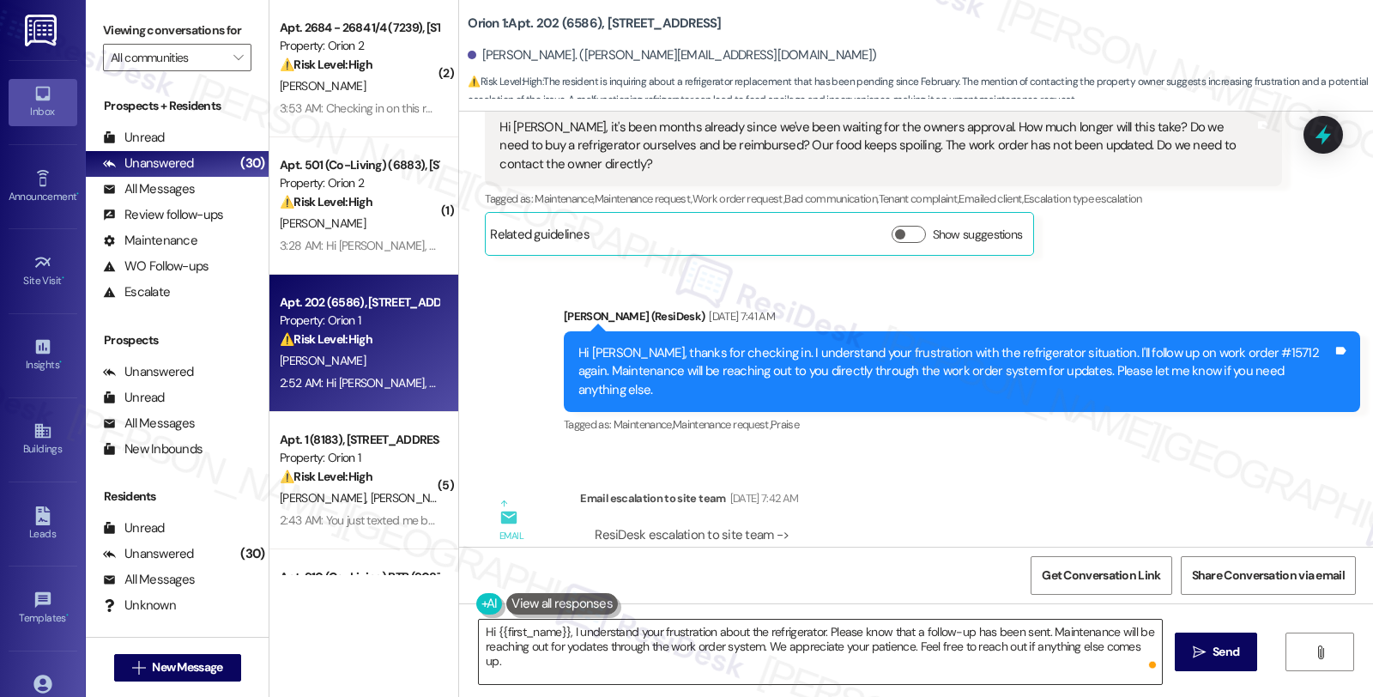
drag, startPoint x: 1101, startPoint y: 646, endPoint x: 1065, endPoint y: 648, distance: 36.1
click at [1067, 648] on textarea "Hi {{first_name}}, I understand your frustration about the refrigerator. Please…" at bounding box center [820, 652] width 683 height 64
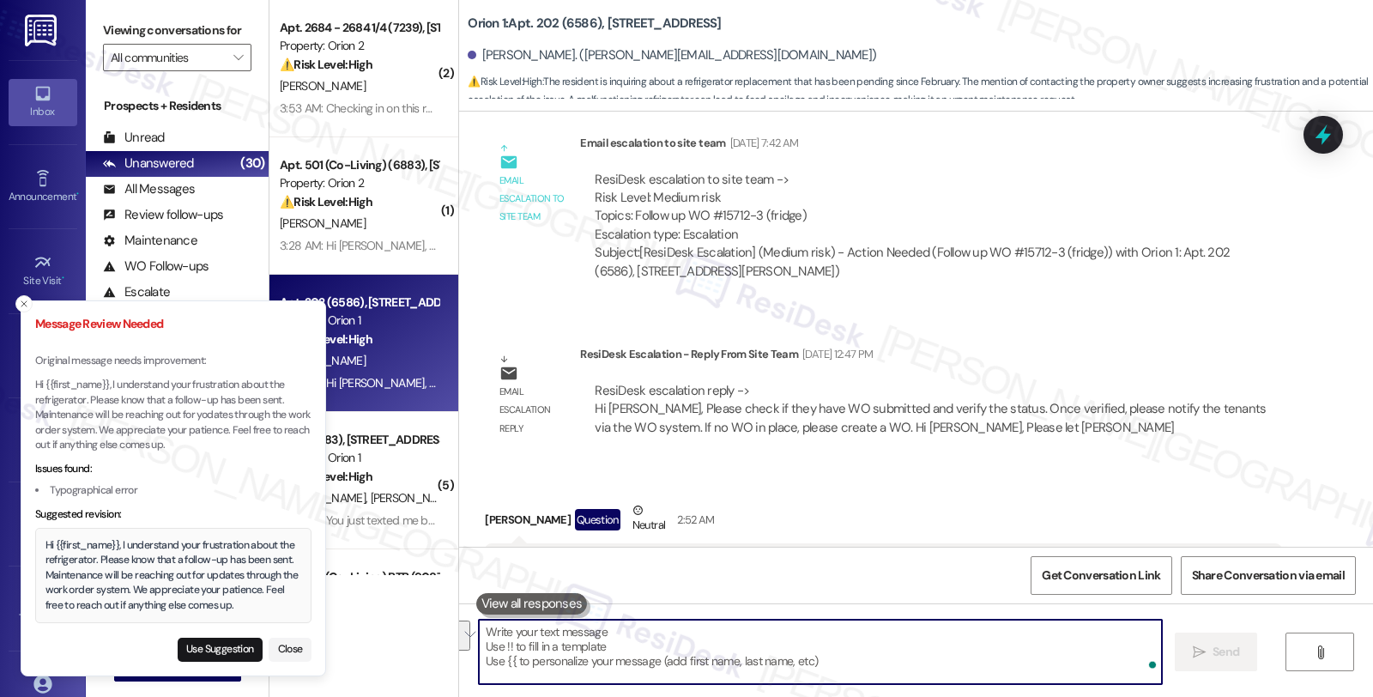
scroll to position [11795, 0]
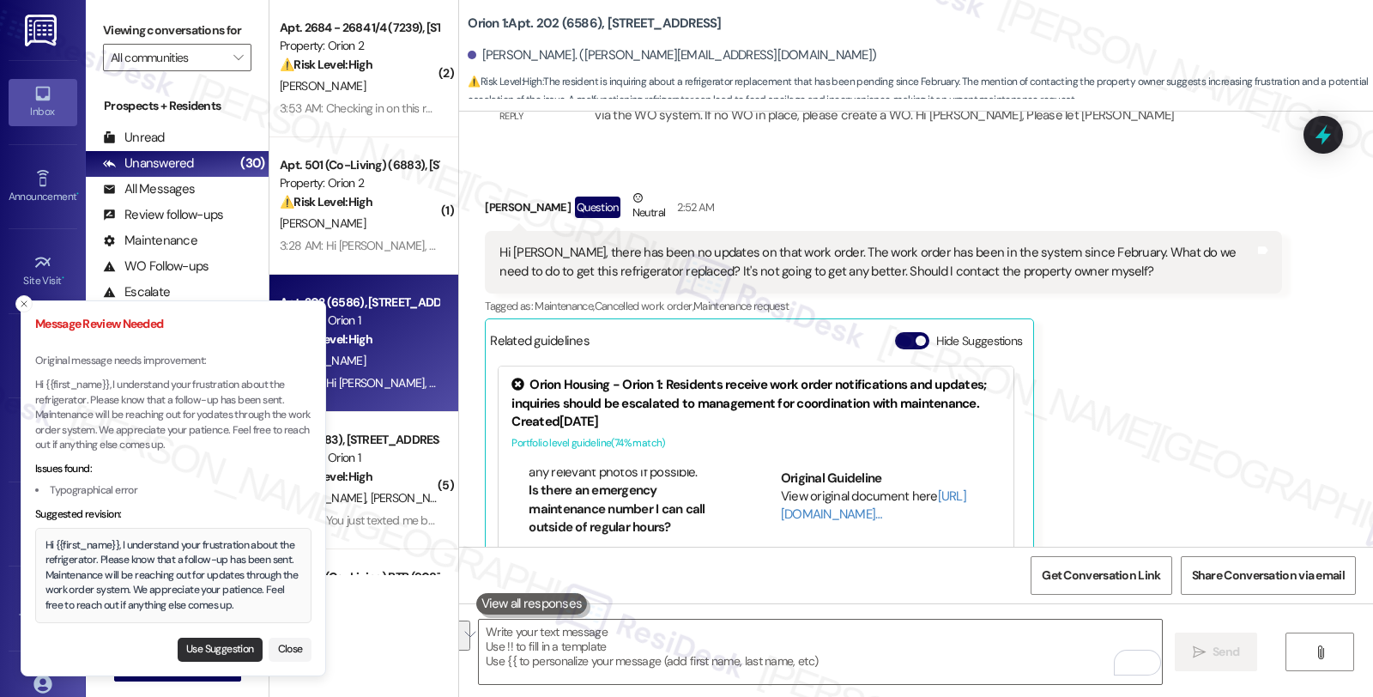
click at [227, 656] on button "Use Suggestion" at bounding box center [220, 650] width 85 height 24
type textarea "Hi {{first_name}}, I understand your frustration about the refrigerator. Please…"
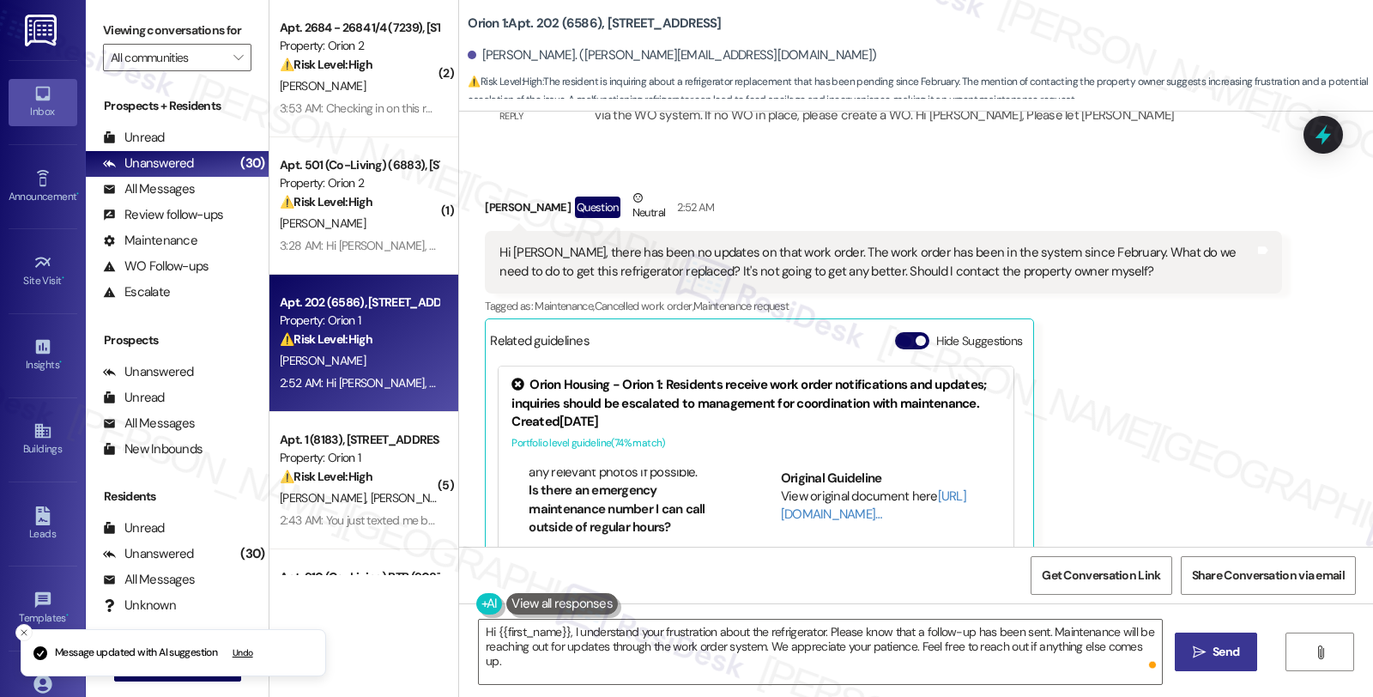
click at [1221, 644] on span "Send" at bounding box center [1226, 652] width 27 height 18
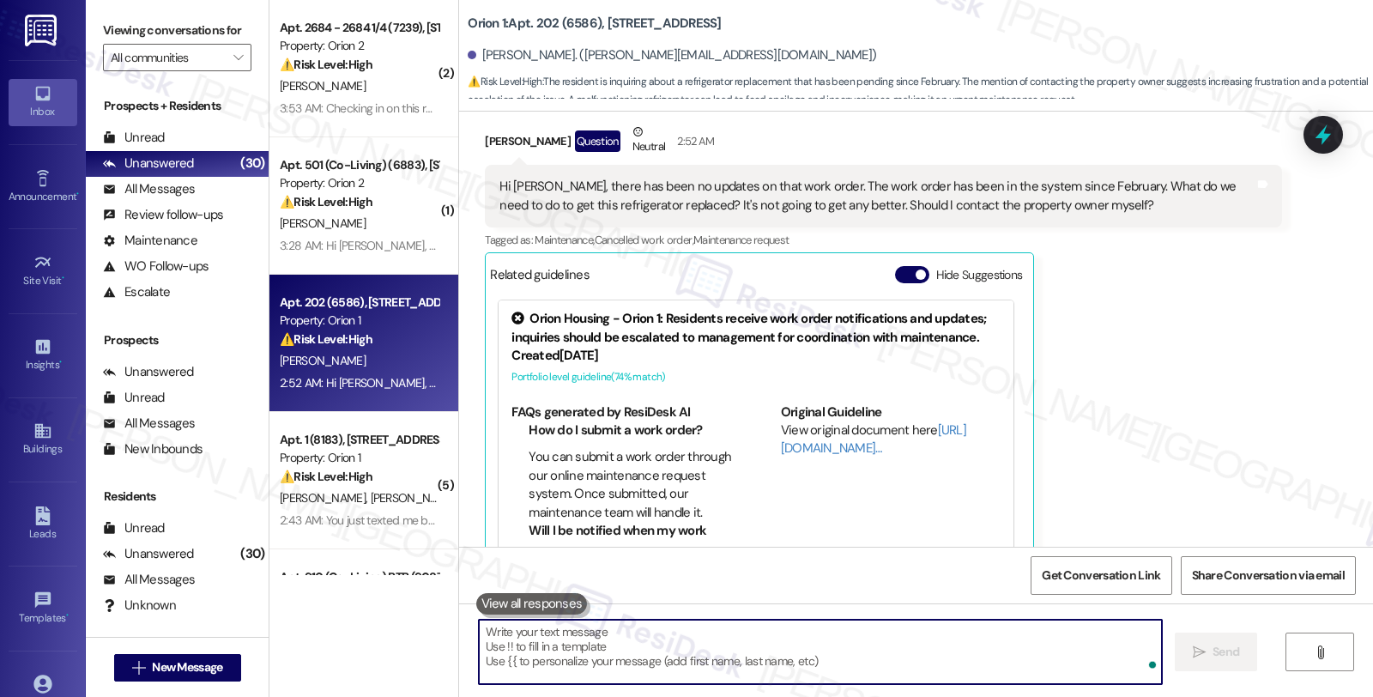
scroll to position [11932, 0]
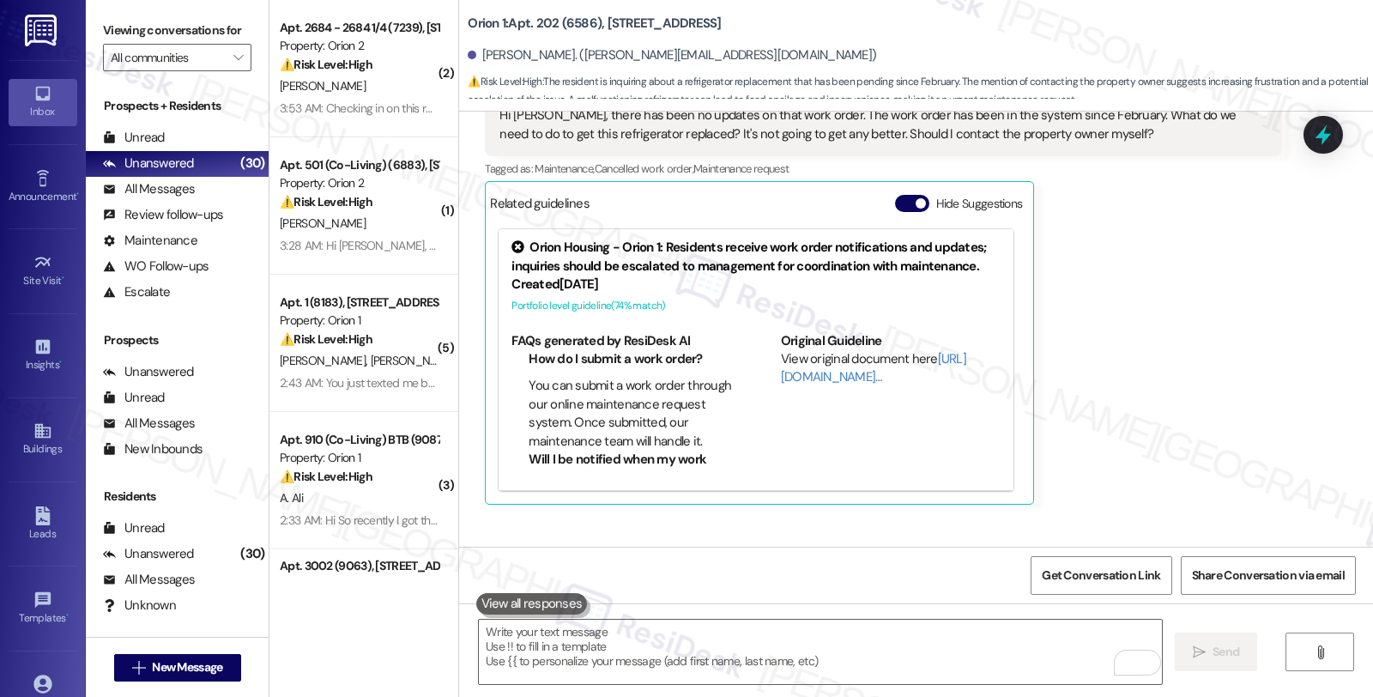
click at [1222, 311] on div "Erwin A. Acevedo Question Neutral 2:52 AM Hi Sarah, there has been no updates o…" at bounding box center [883, 277] width 796 height 452
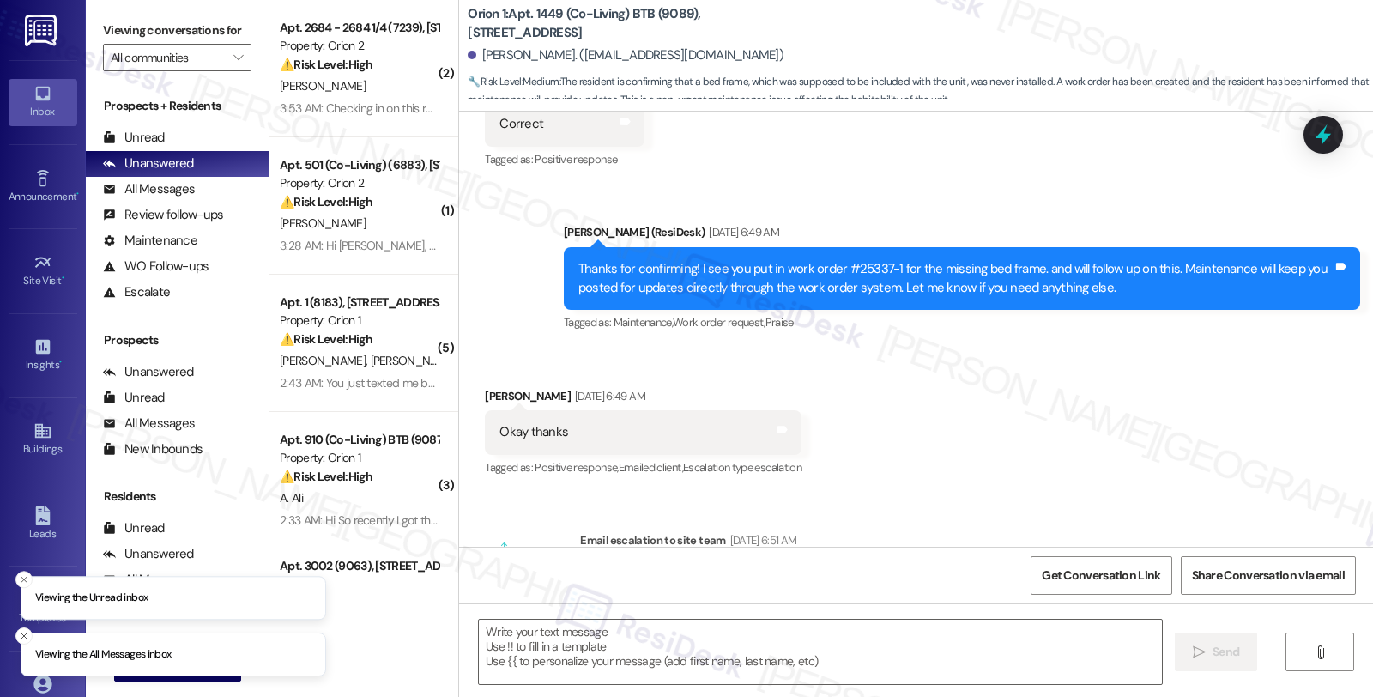
scroll to position [1258, 0]
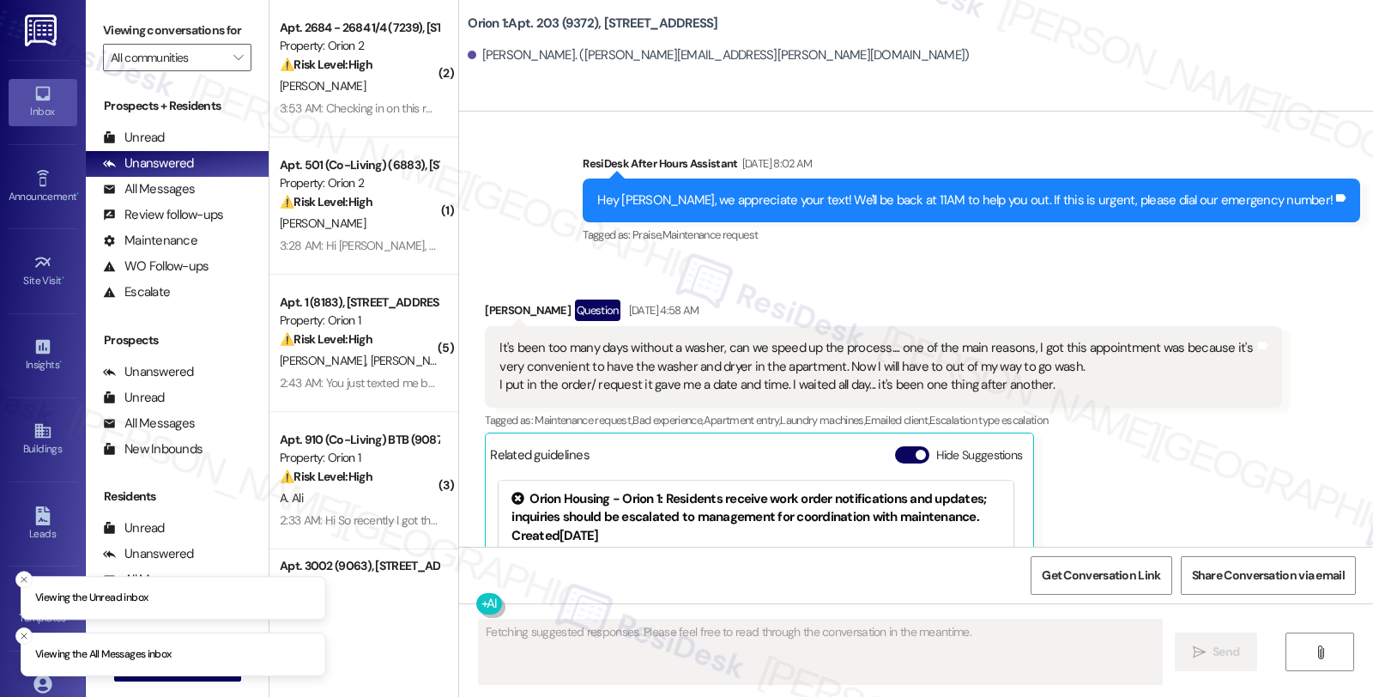
scroll to position [1572, 0]
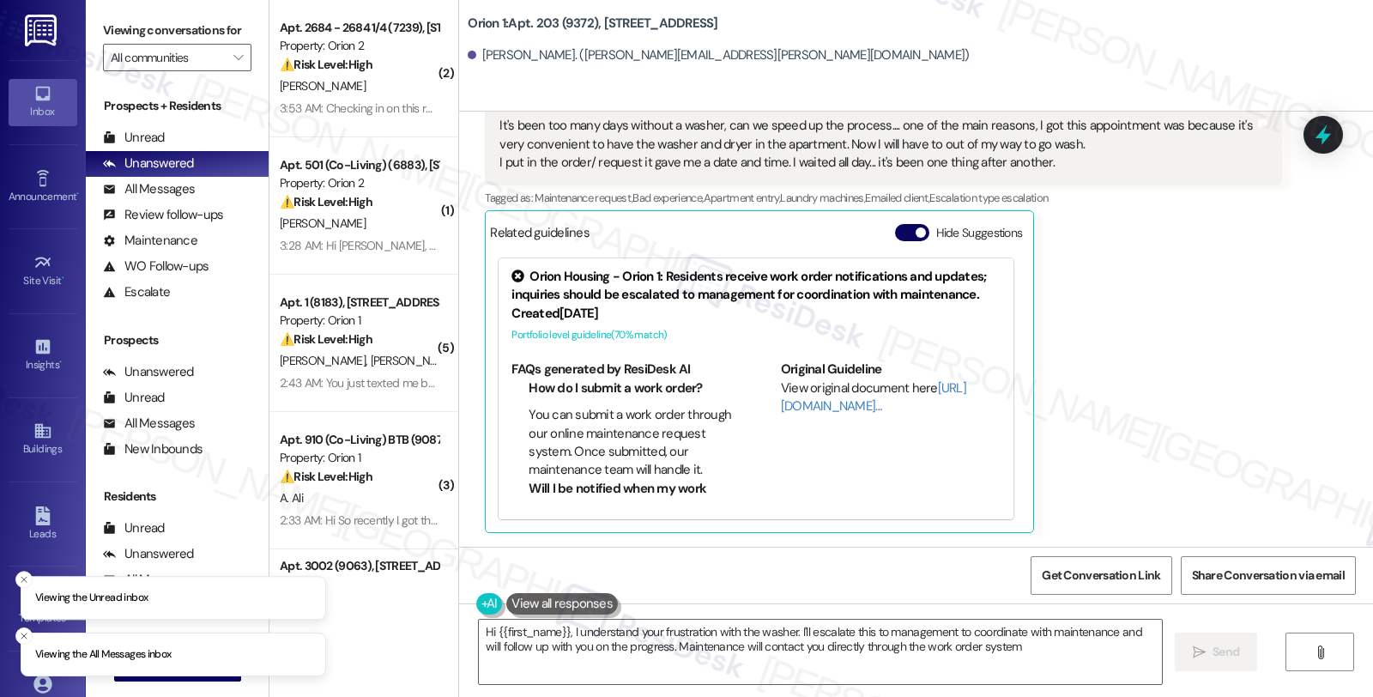
type textarea "Hi {{first_name}}, I understand your frustration with the washer. I'll escalate…"
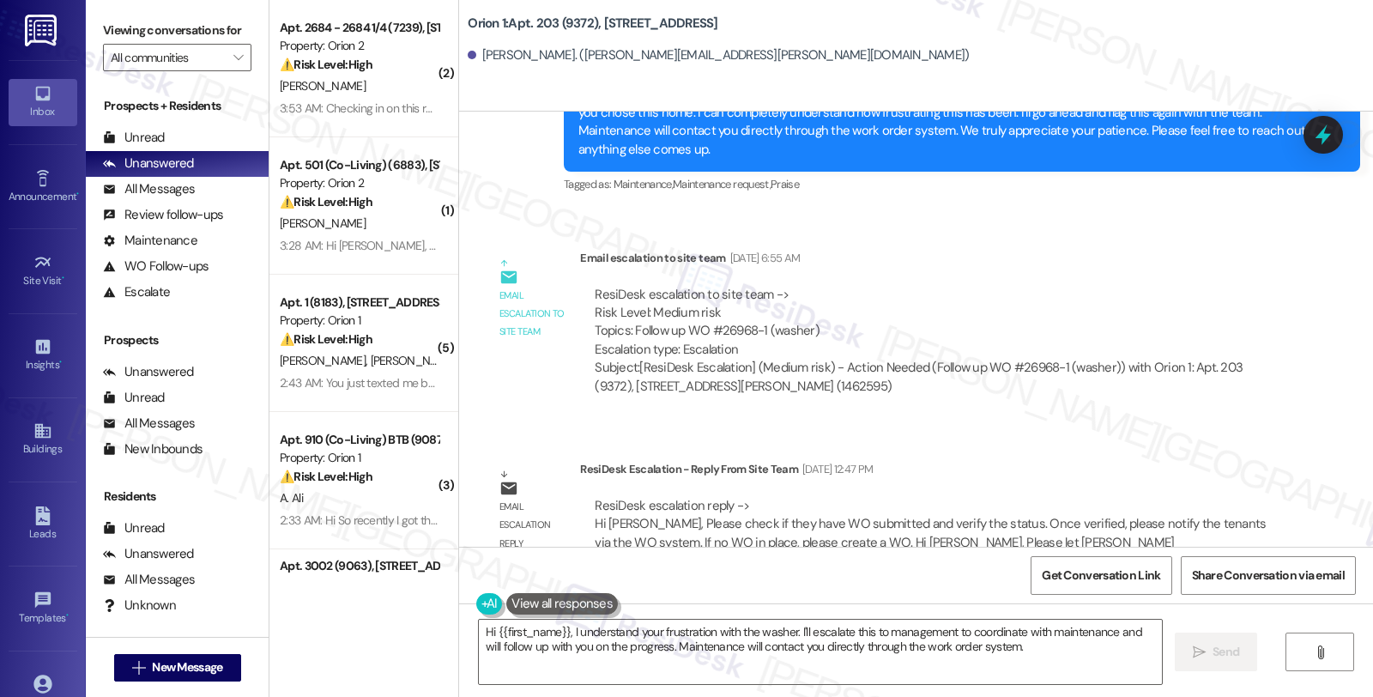
scroll to position [2276, 0]
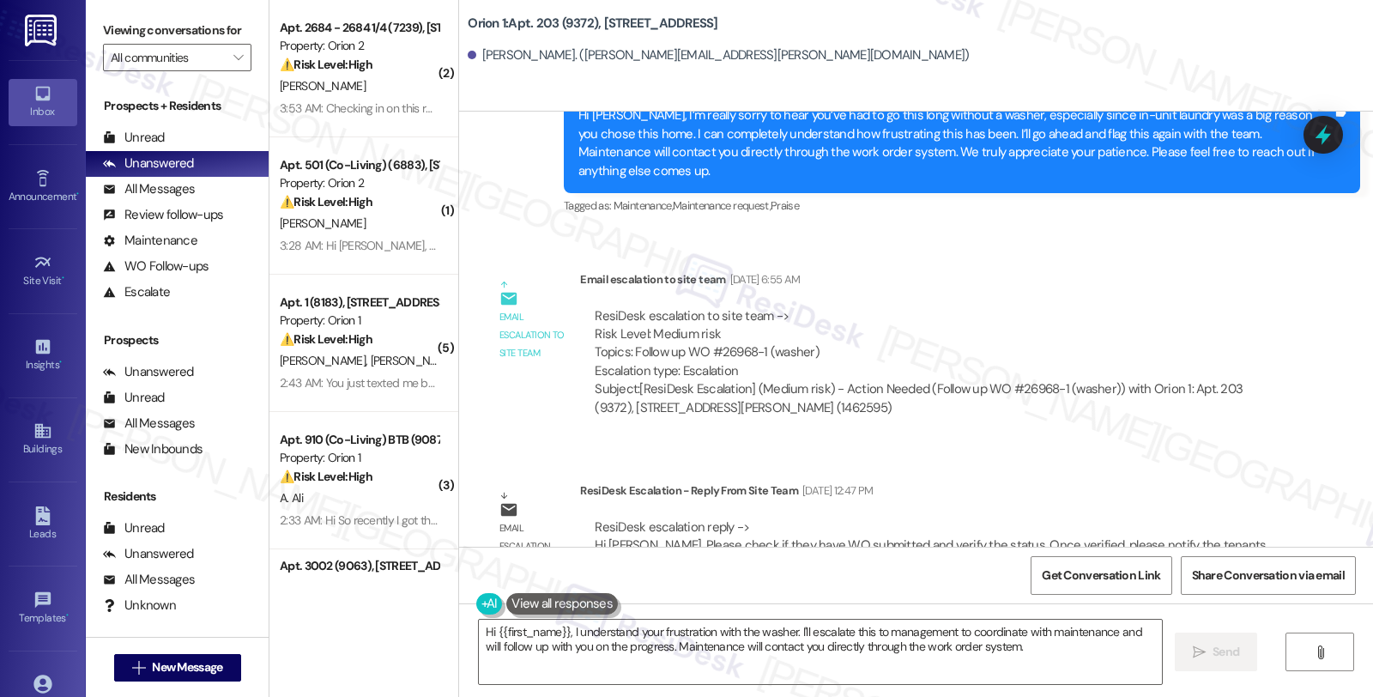
click at [717, 330] on div "ResiDesk escalation to site team -> Risk Level: Medium risk Topics: Follow up W…" at bounding box center [931, 344] width 672 height 74
copy div "26968"
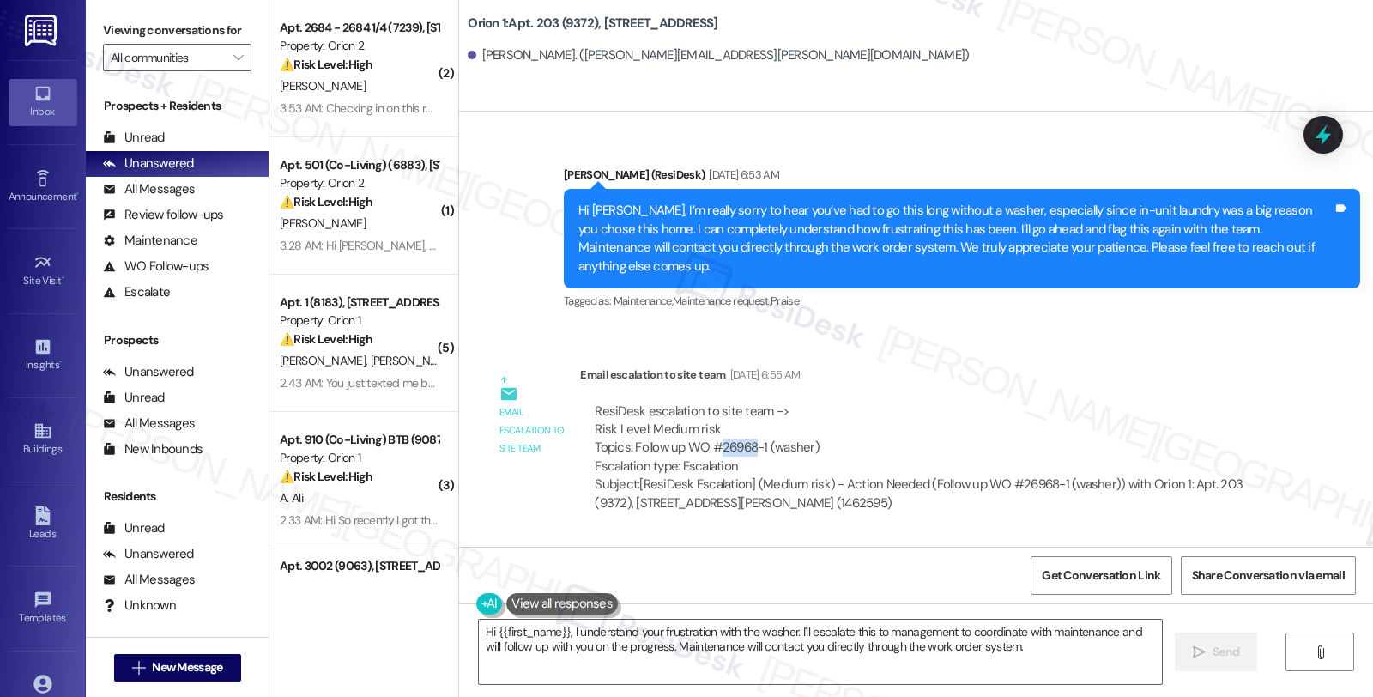
scroll to position [2085, 0]
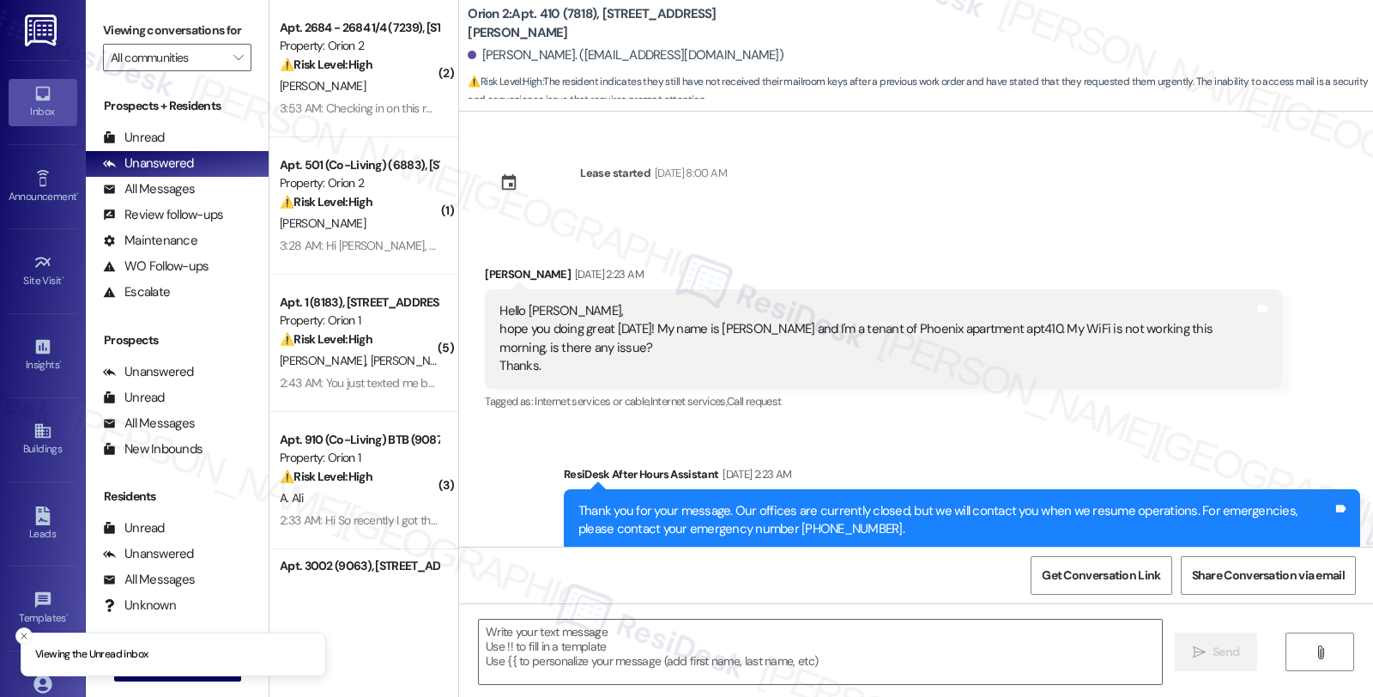
scroll to position [7135, 0]
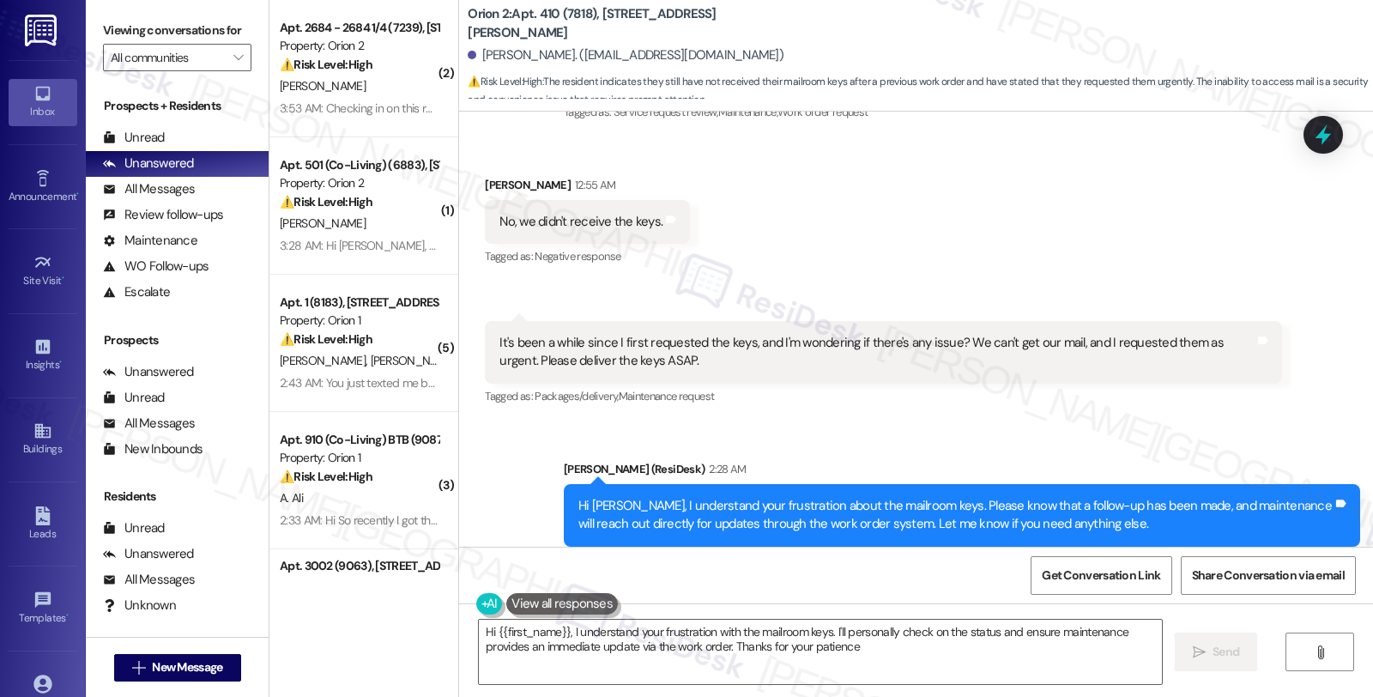
type textarea "Hi {{first_name}}, I understand your frustration with the mailroom keys. I'll p…"
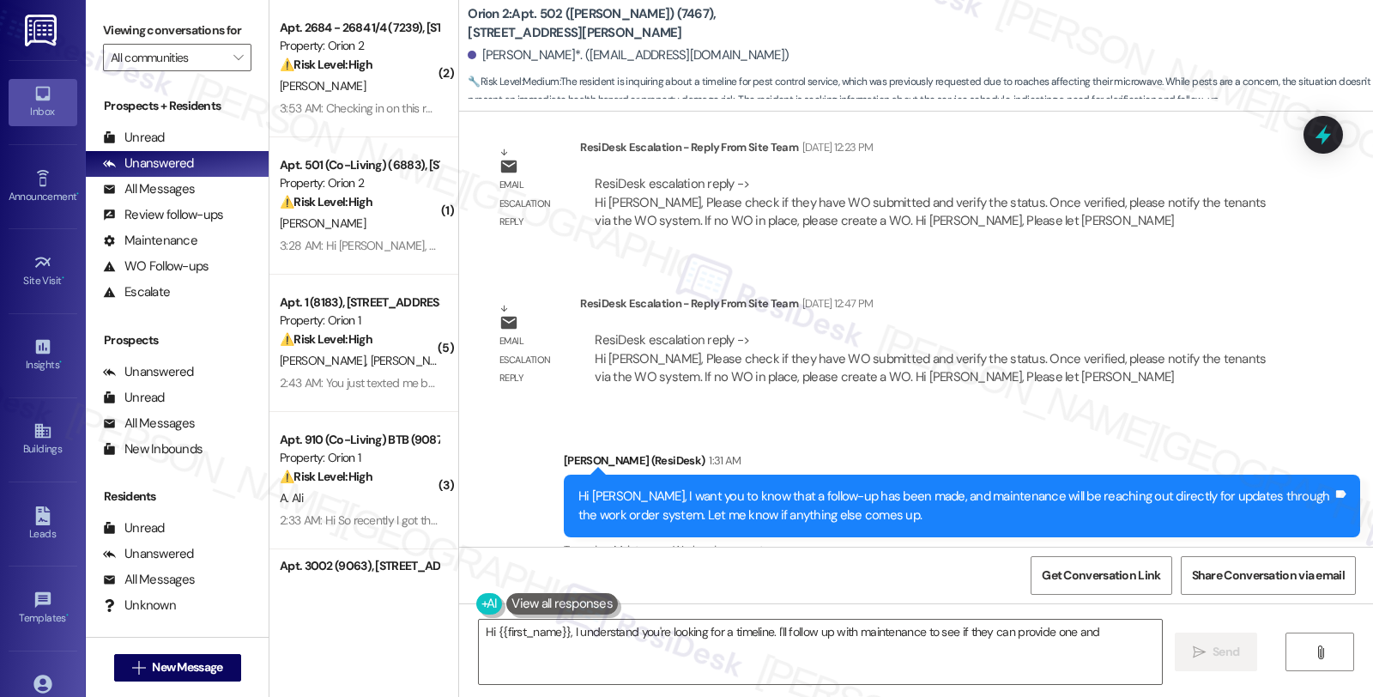
scroll to position [8611, 0]
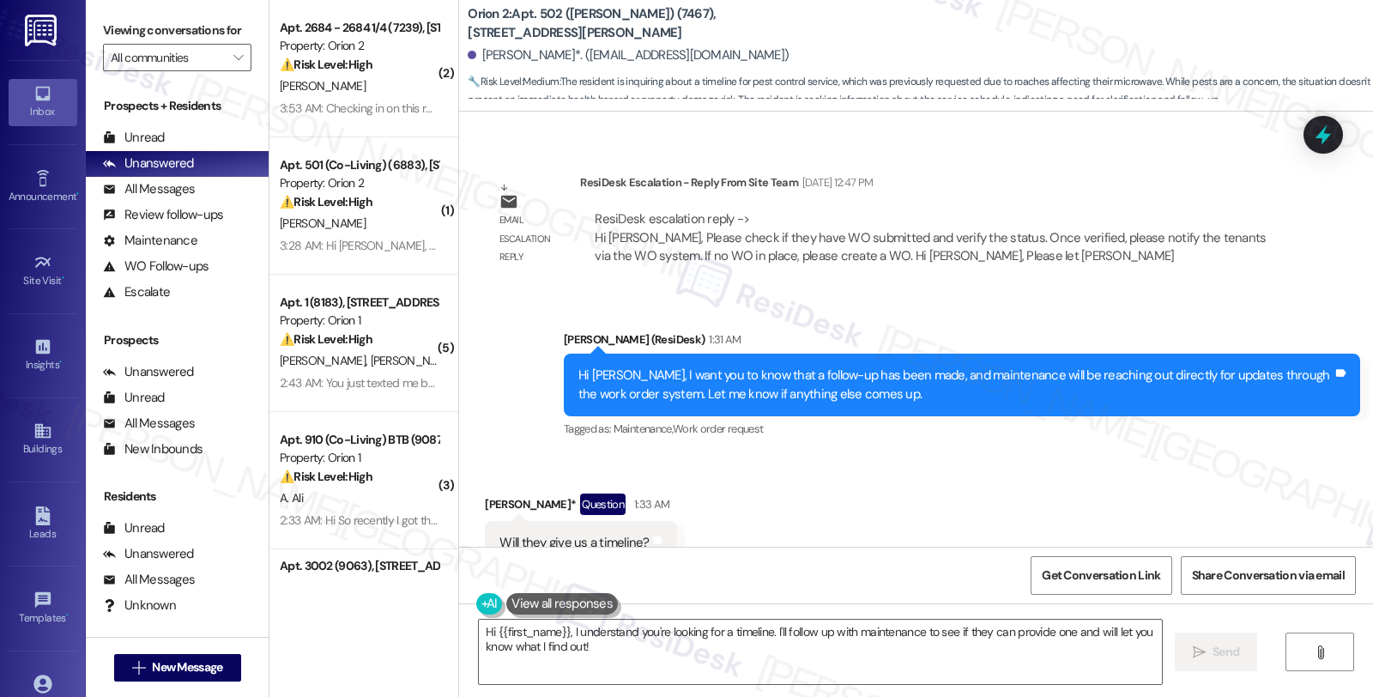
click at [1112, 292] on div "Sent via SMS [PERSON_NAME] (ResiDesk) 1:31 AM Hi [PERSON_NAME], I want you to k…" at bounding box center [916, 373] width 914 height 163
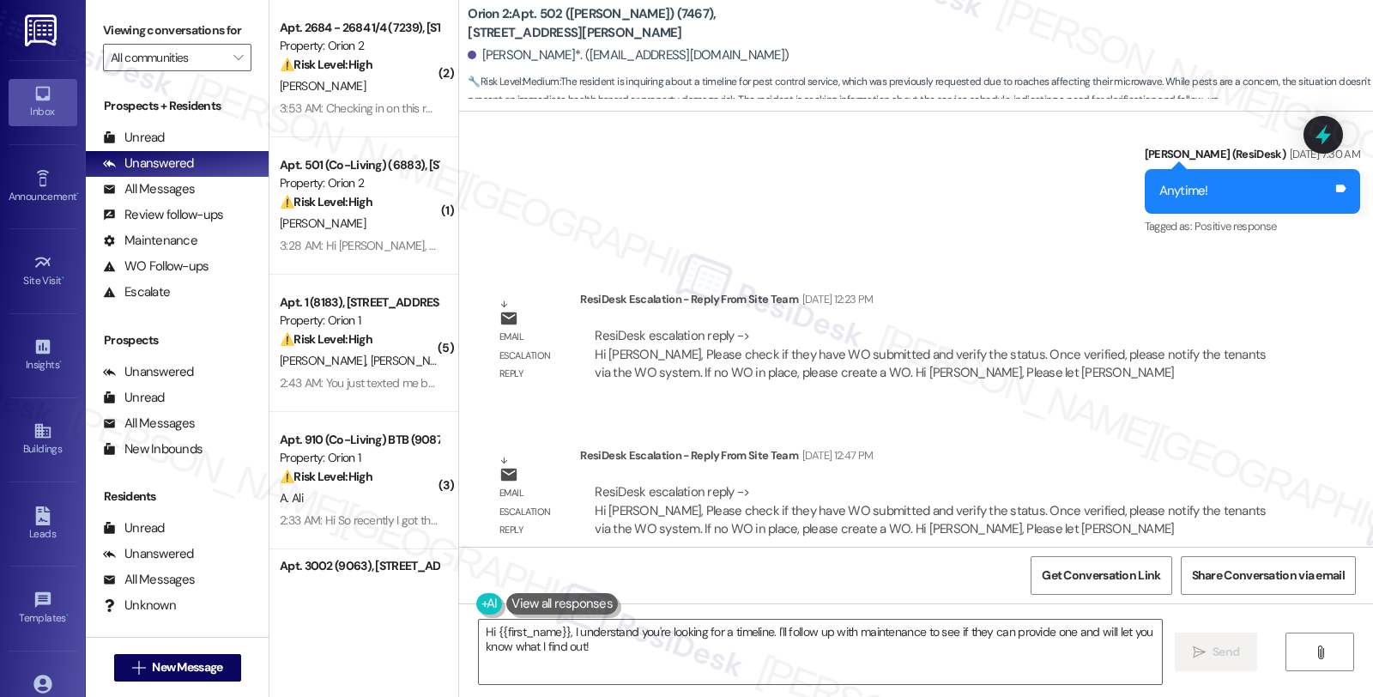
scroll to position [8325, 0]
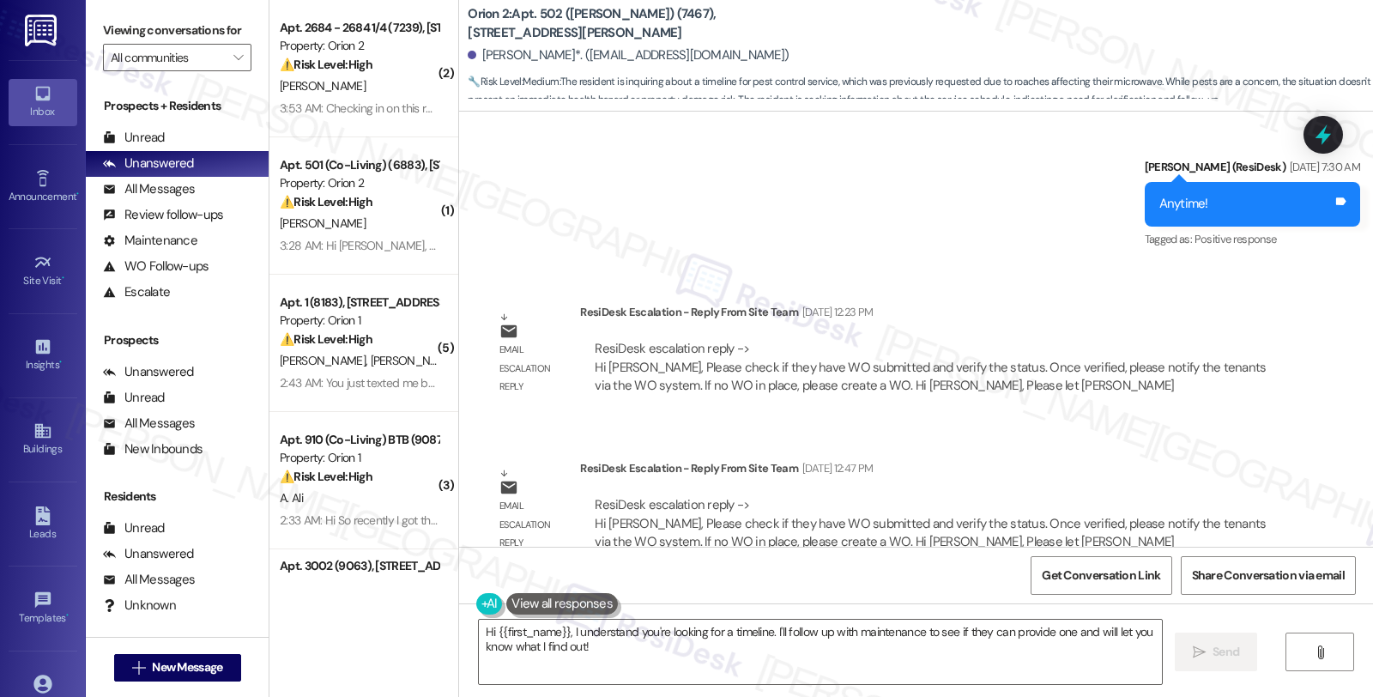
click at [593, 20] on b "Orion 2: Apt. 502 ([PERSON_NAME]) (7467), [STREET_ADDRESS][PERSON_NAME]" at bounding box center [639, 23] width 343 height 37
copy b "7467"
drag, startPoint x: 469, startPoint y: 58, endPoint x: 581, endPoint y: 61, distance: 111.6
click at [581, 61] on div "Shawntelle Augustine*. (shawntelleaugustine26@gmail.com)" at bounding box center [628, 55] width 321 height 18
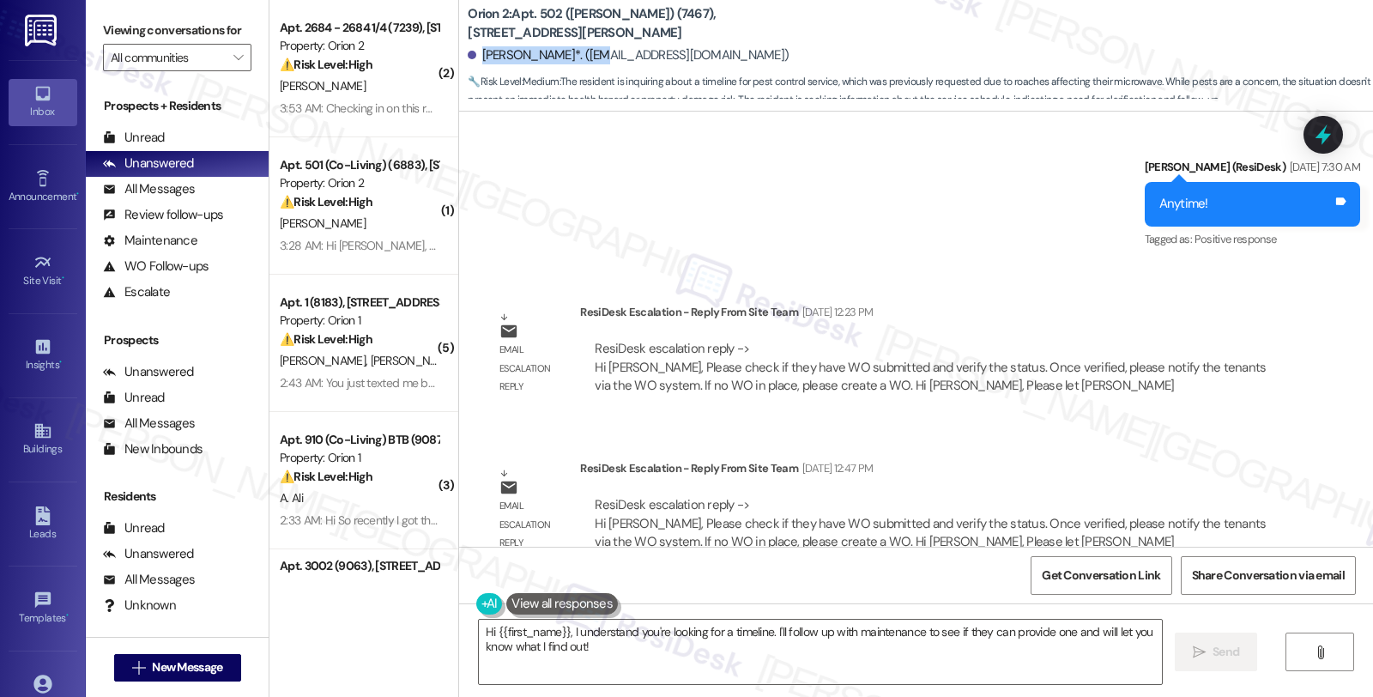
copy div "Shawntelle Augustine"
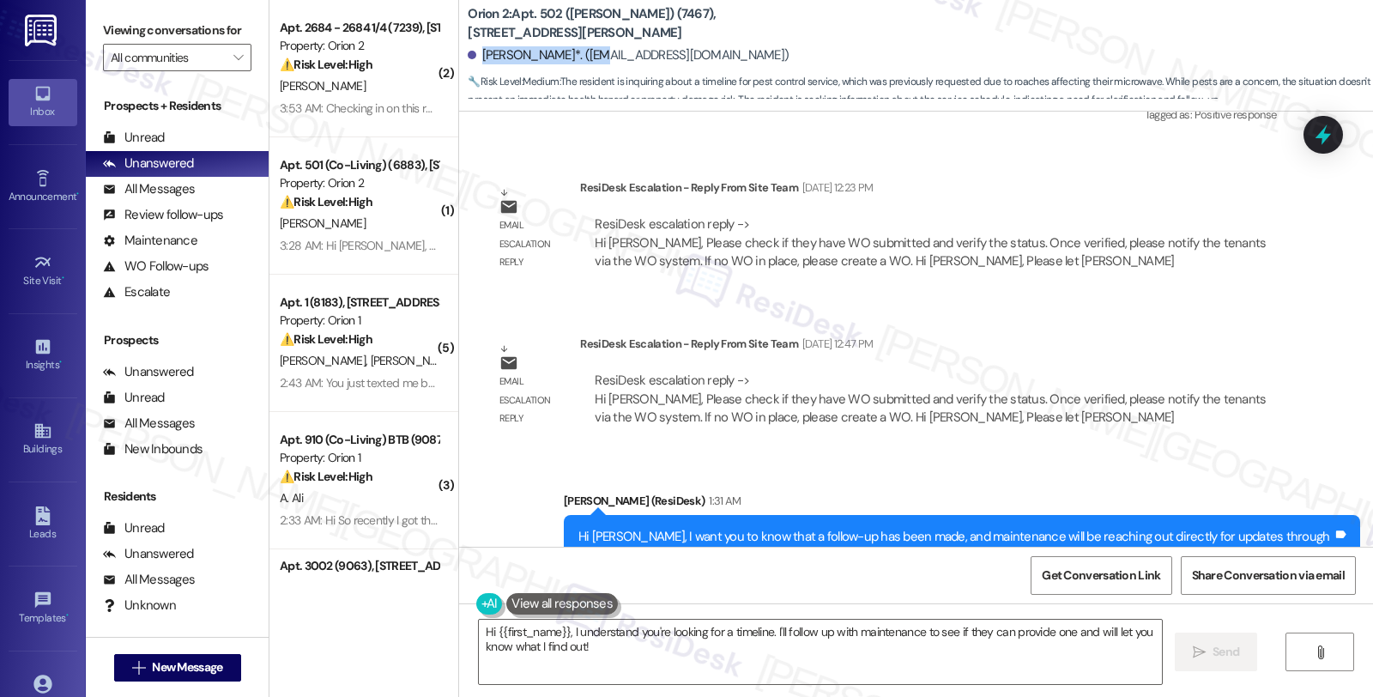
scroll to position [8611, 0]
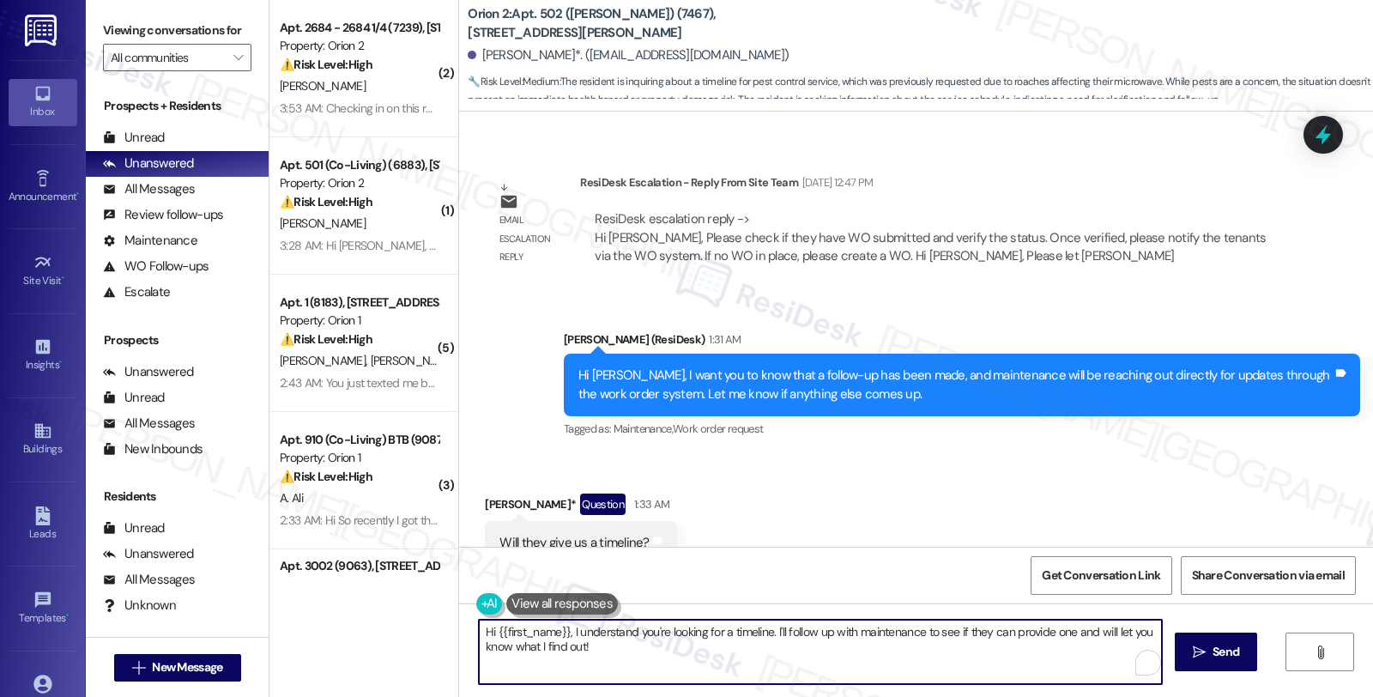
drag, startPoint x: 596, startPoint y: 645, endPoint x: 423, endPoint y: 616, distance: 175.8
click at [423, 616] on div "( 2 ) Apt. 2684 - 2684 1/4 (7239), 2684 Orchard Ave Property: Orion 2 ⚠️ Risk L…" at bounding box center [821, 348] width 1104 height 697
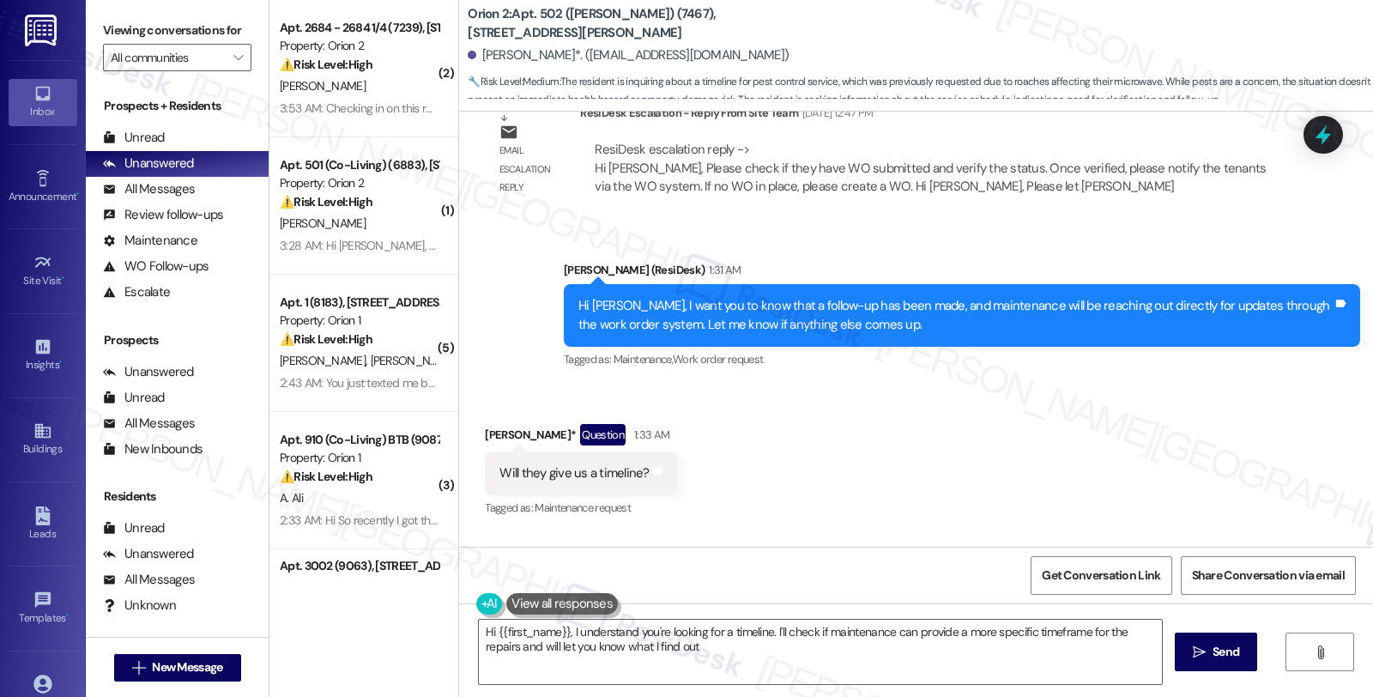
type textarea "Hi {{first_name}}, I understand you're looking for a timeline. I'll check if ma…"
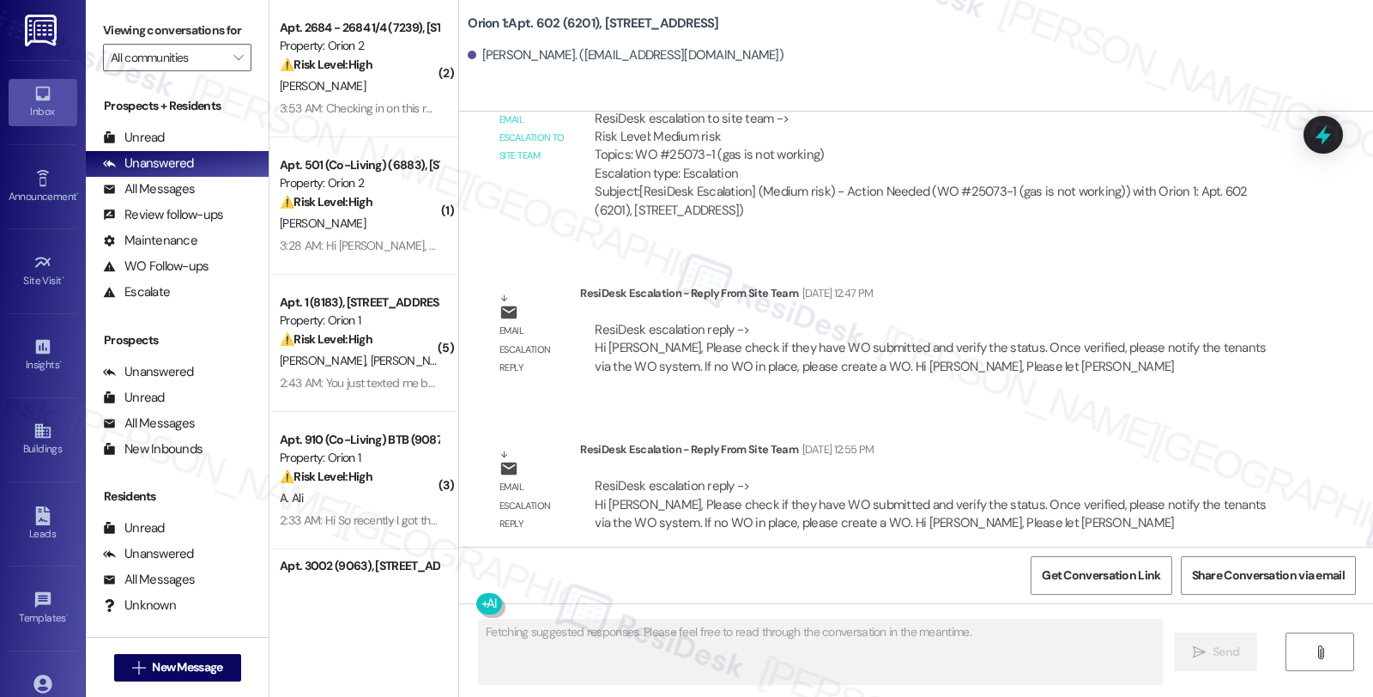
scroll to position [2380, 0]
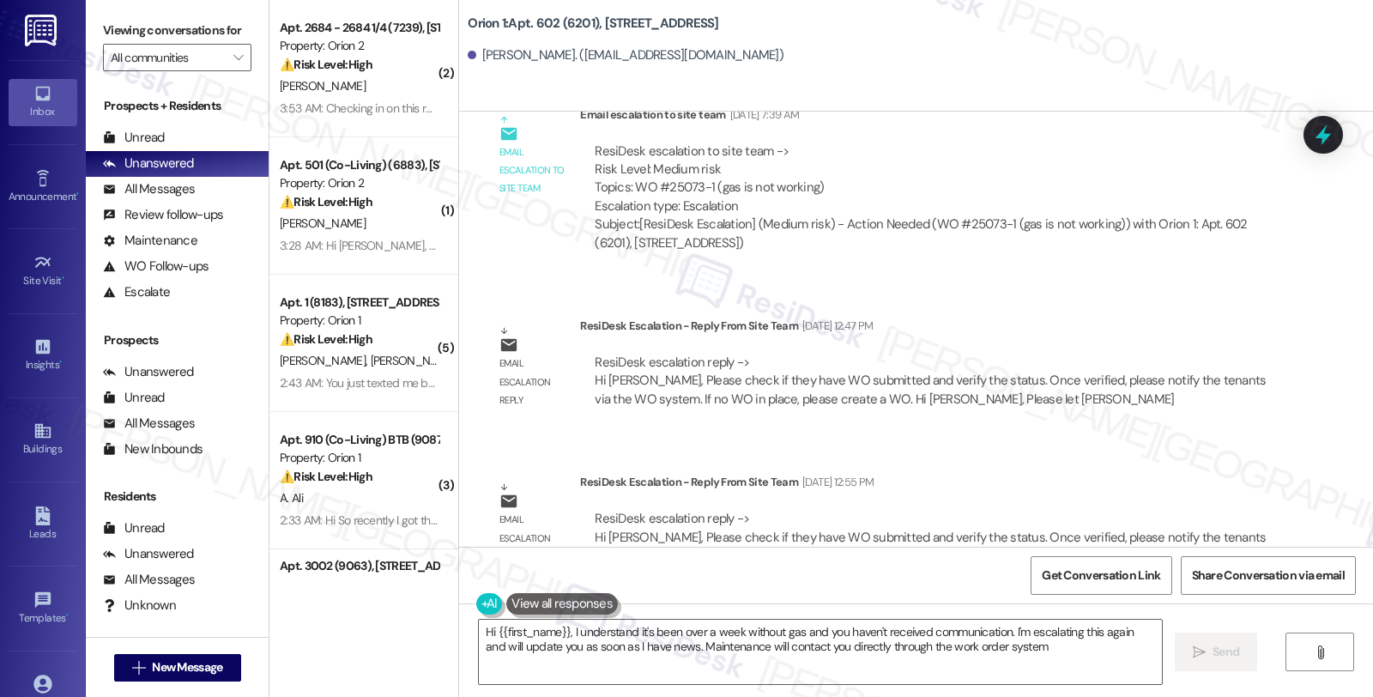
type textarea "Hi {{first_name}}, I understand it's been over a week without gas and you haven…"
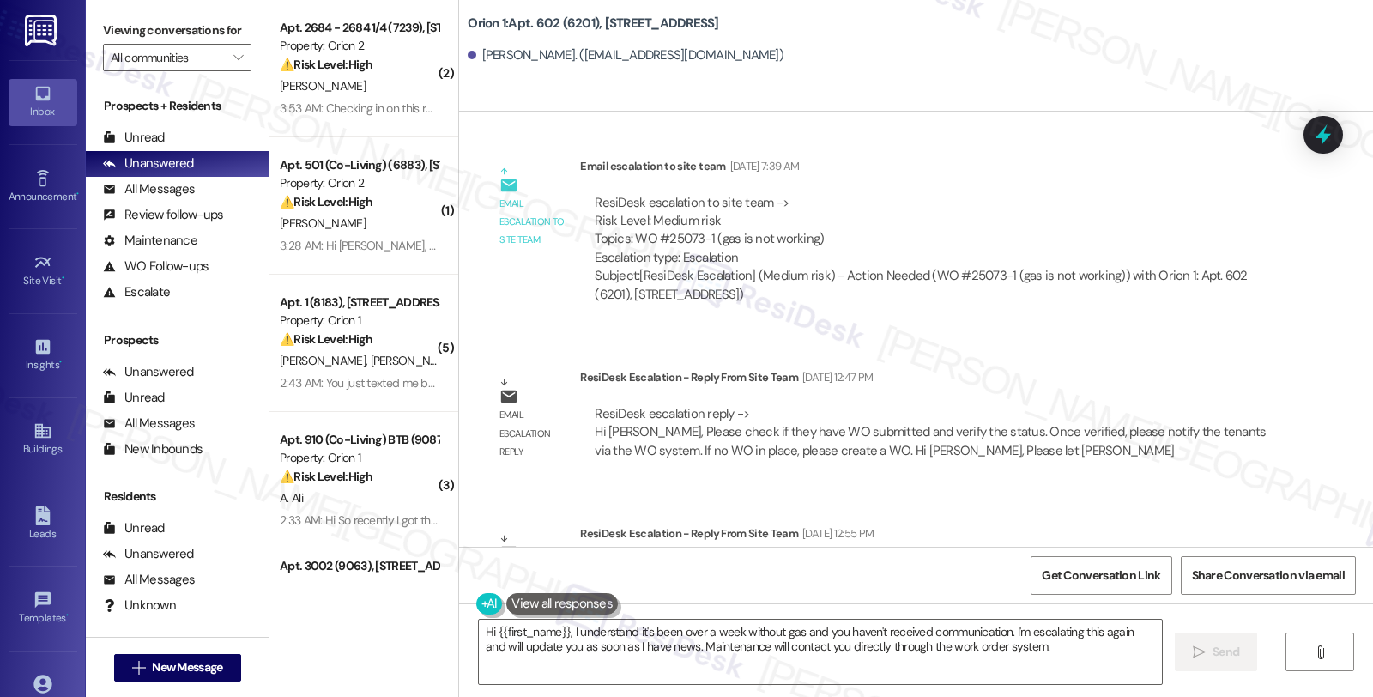
click at [672, 242] on div "ResiDesk escalation to site team -> Risk Level: Medium risk Topics: WO #25073-1…" at bounding box center [931, 231] width 672 height 74
copy div "25073"
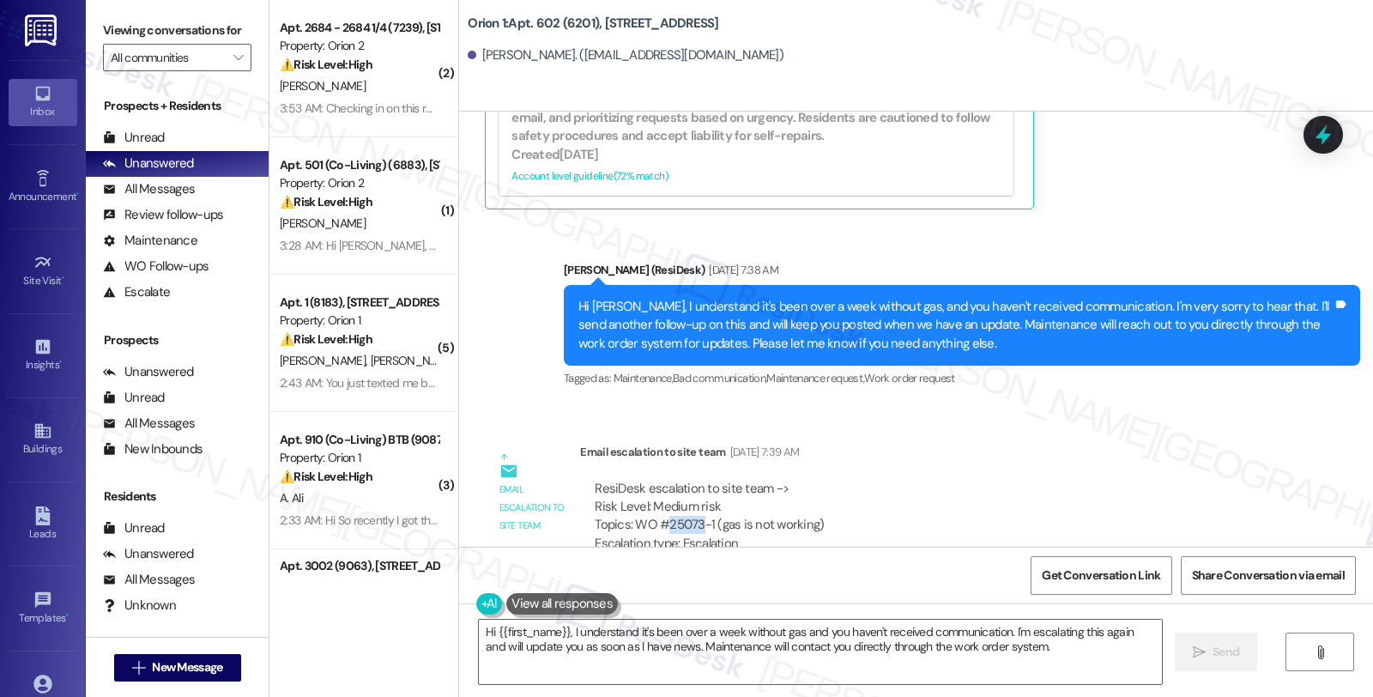
scroll to position [2380, 0]
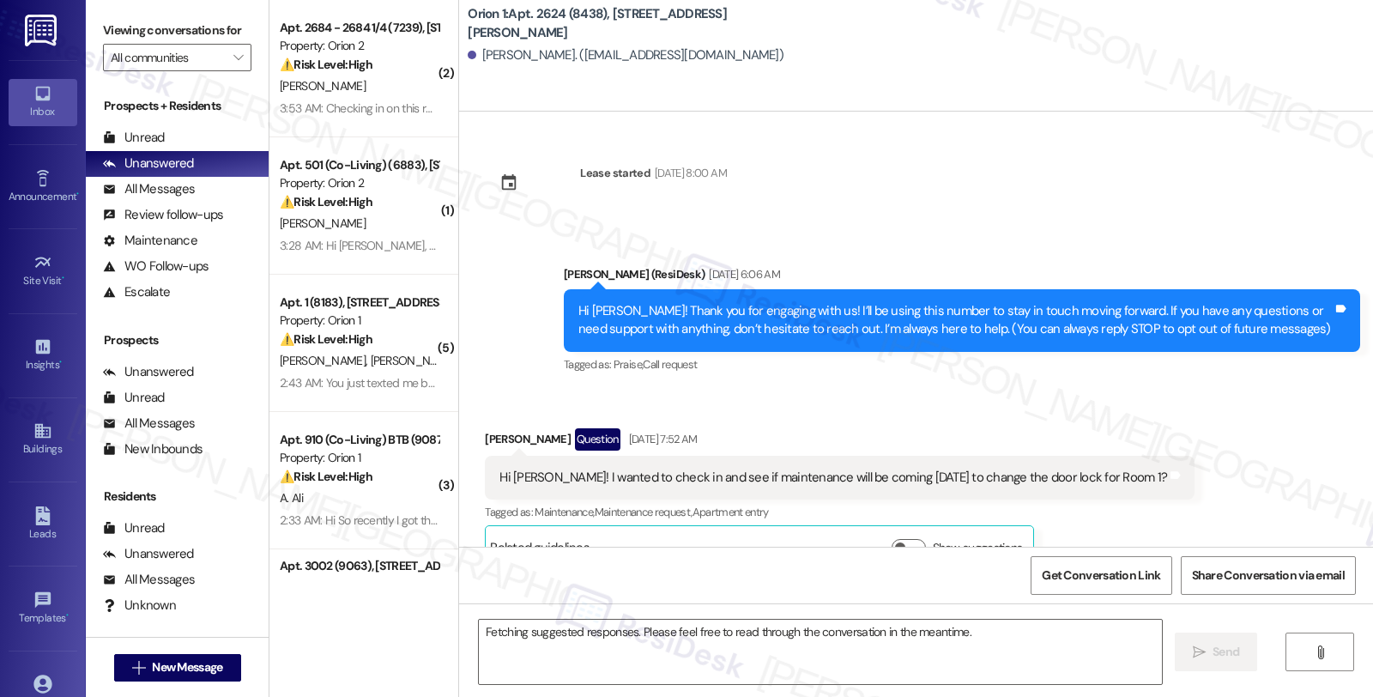
scroll to position [324, 0]
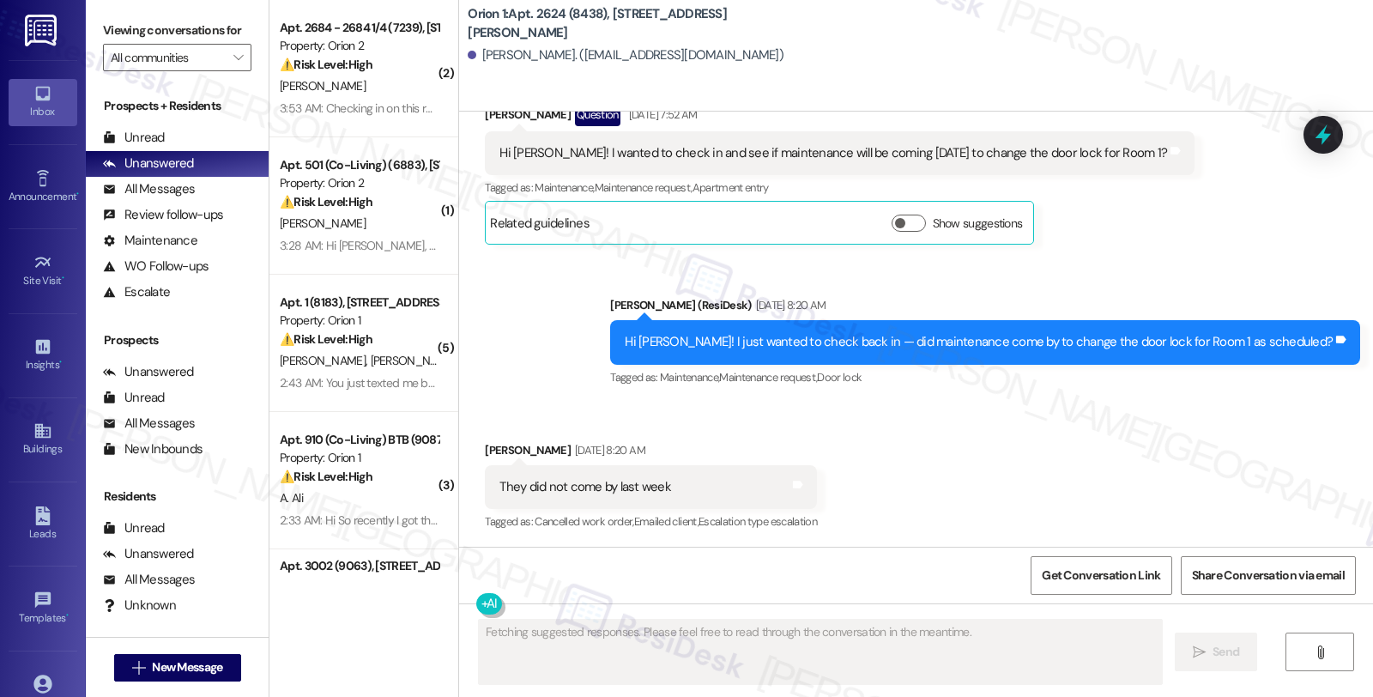
click at [1128, 444] on div "Received via SMS [PERSON_NAME] [DATE] 8:20 AM They did not come by last week Ta…" at bounding box center [916, 474] width 914 height 145
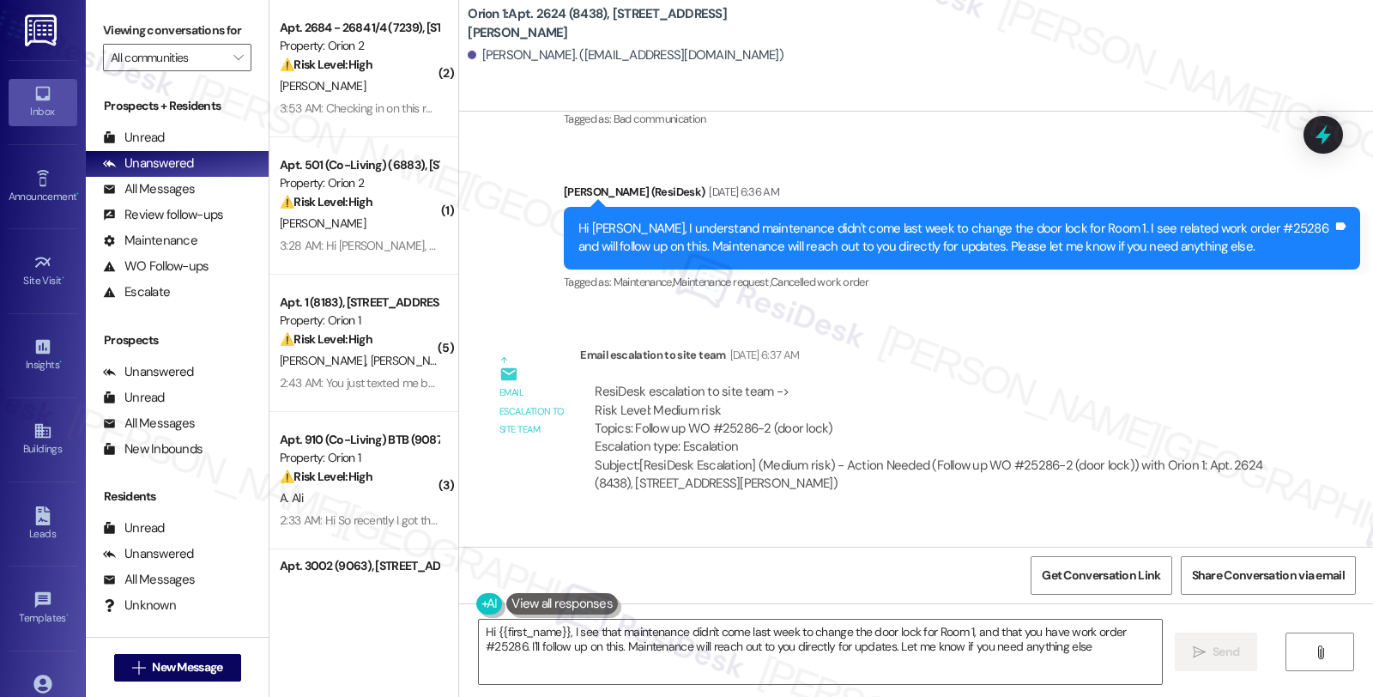
type textarea "Hi {{first_name}}, I see that maintenance didn't come last week to change the d…"
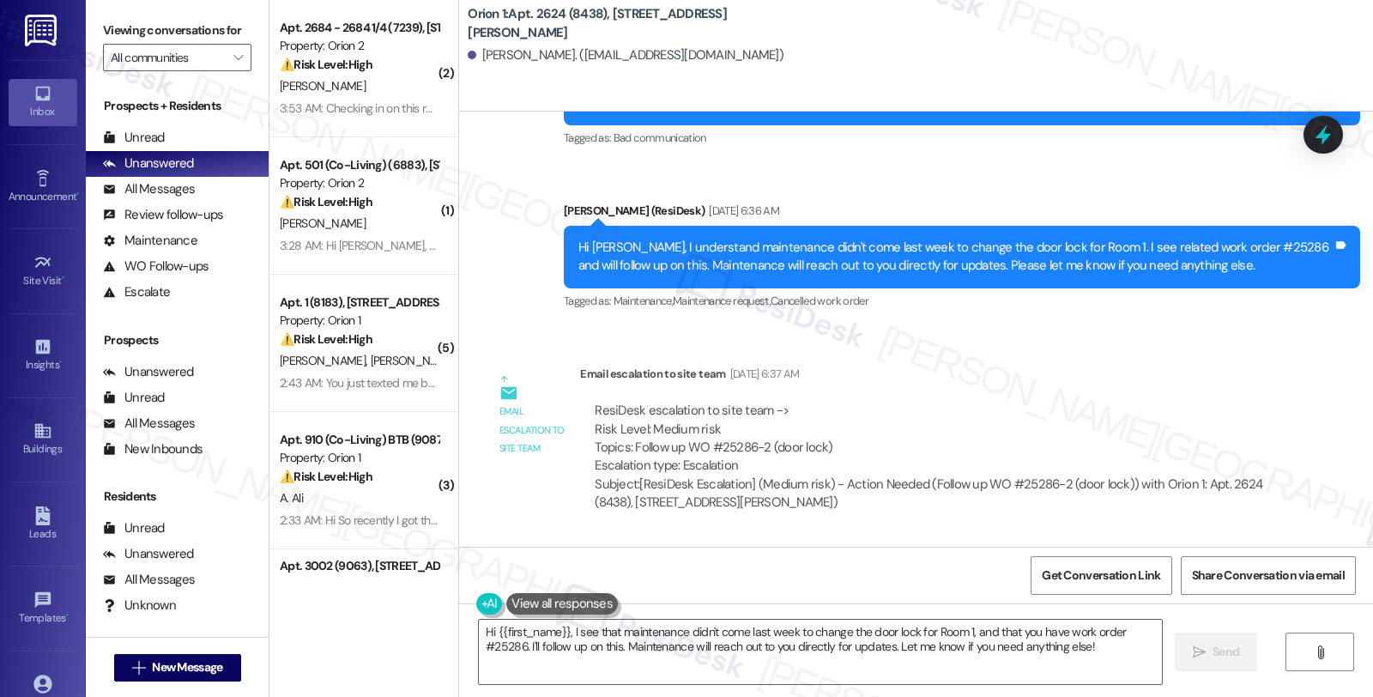
scroll to position [1019, 0]
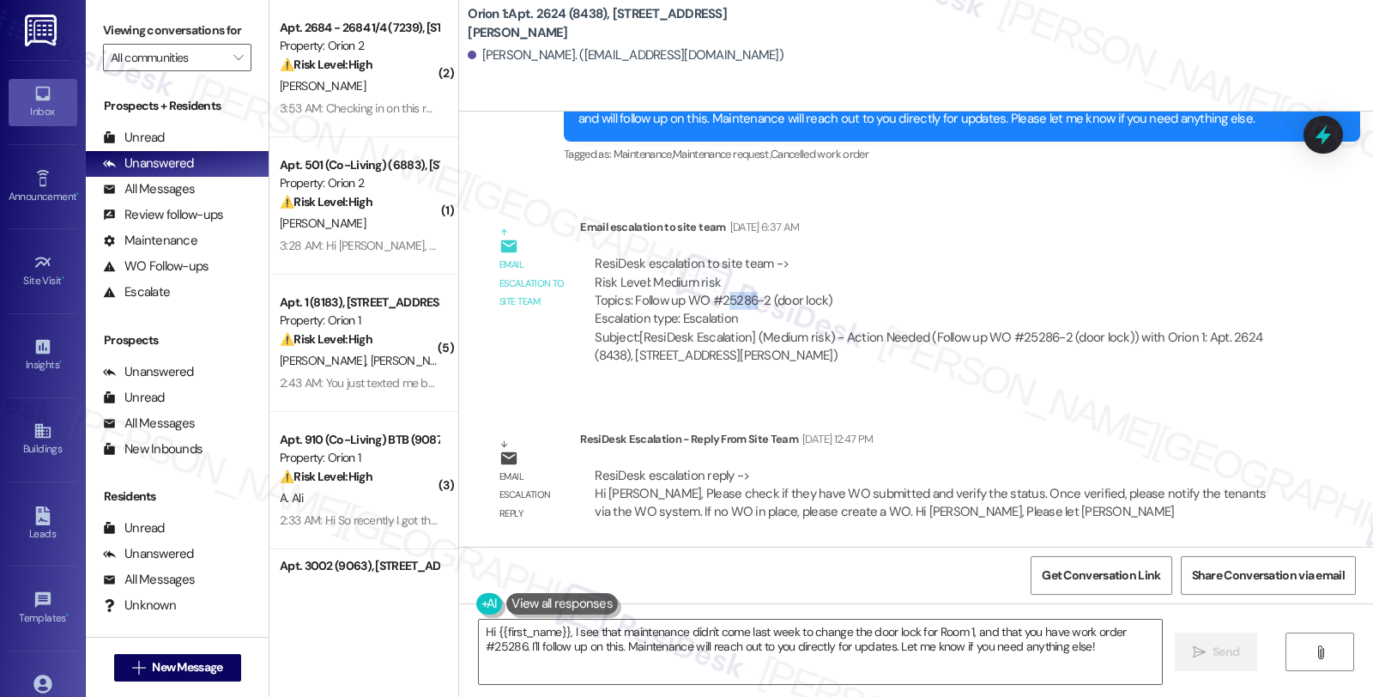
drag, startPoint x: 712, startPoint y: 297, endPoint x: 744, endPoint y: 300, distance: 31.9
click at [744, 300] on div "ResiDesk escalation to site team -> Risk Level: Medium risk Topics: Follow up W…" at bounding box center [931, 292] width 672 height 74
click at [723, 301] on div "ResiDesk escalation to site team -> Risk Level: Medium risk Topics: Follow up W…" at bounding box center [931, 292] width 672 height 74
drag, startPoint x: 706, startPoint y: 299, endPoint x: 758, endPoint y: 300, distance: 51.5
click at [758, 300] on div "ResiDesk escalation to site team -> Risk Level: Medium risk Topics: Follow up W…" at bounding box center [931, 292] width 672 height 74
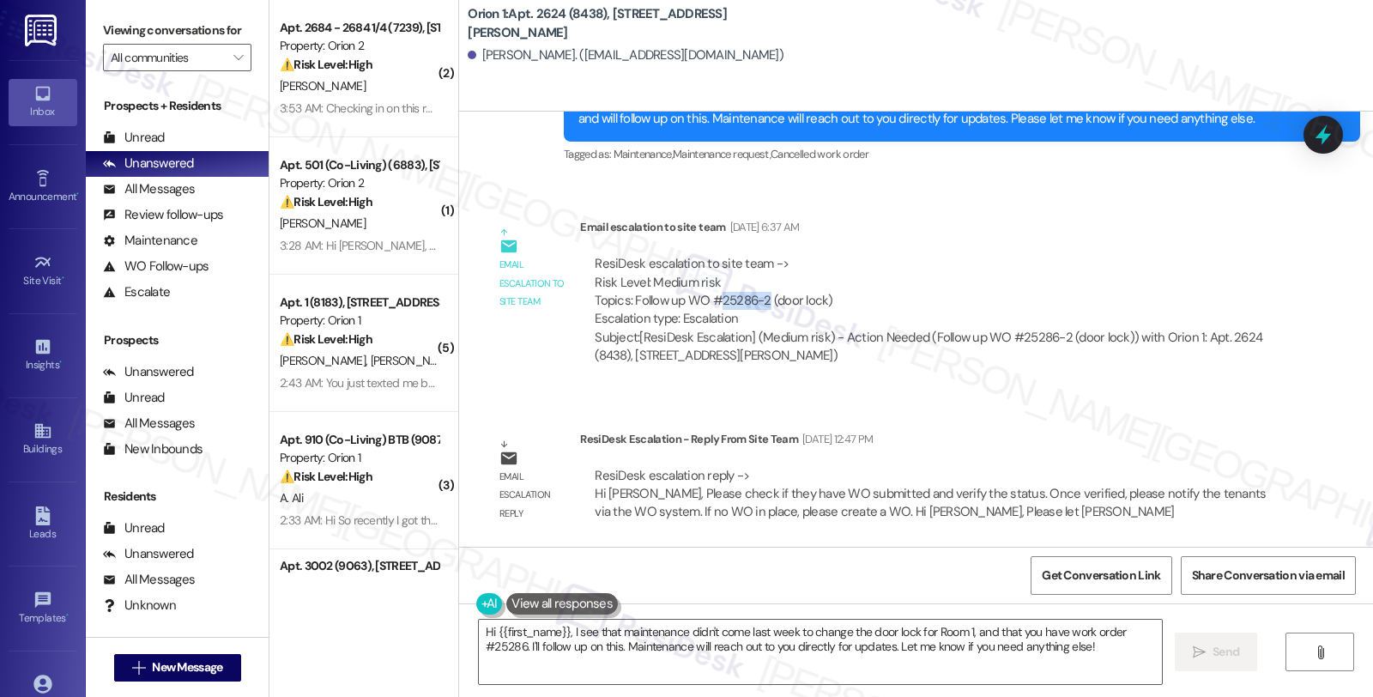
copy div "25286-2"
drag, startPoint x: 469, startPoint y: 56, endPoint x: 541, endPoint y: 57, distance: 72.1
click at [541, 57] on div "[PERSON_NAME]. ([EMAIL_ADDRESS][DOMAIN_NAME])" at bounding box center [626, 55] width 316 height 18
copy div "[PERSON_NAME]"
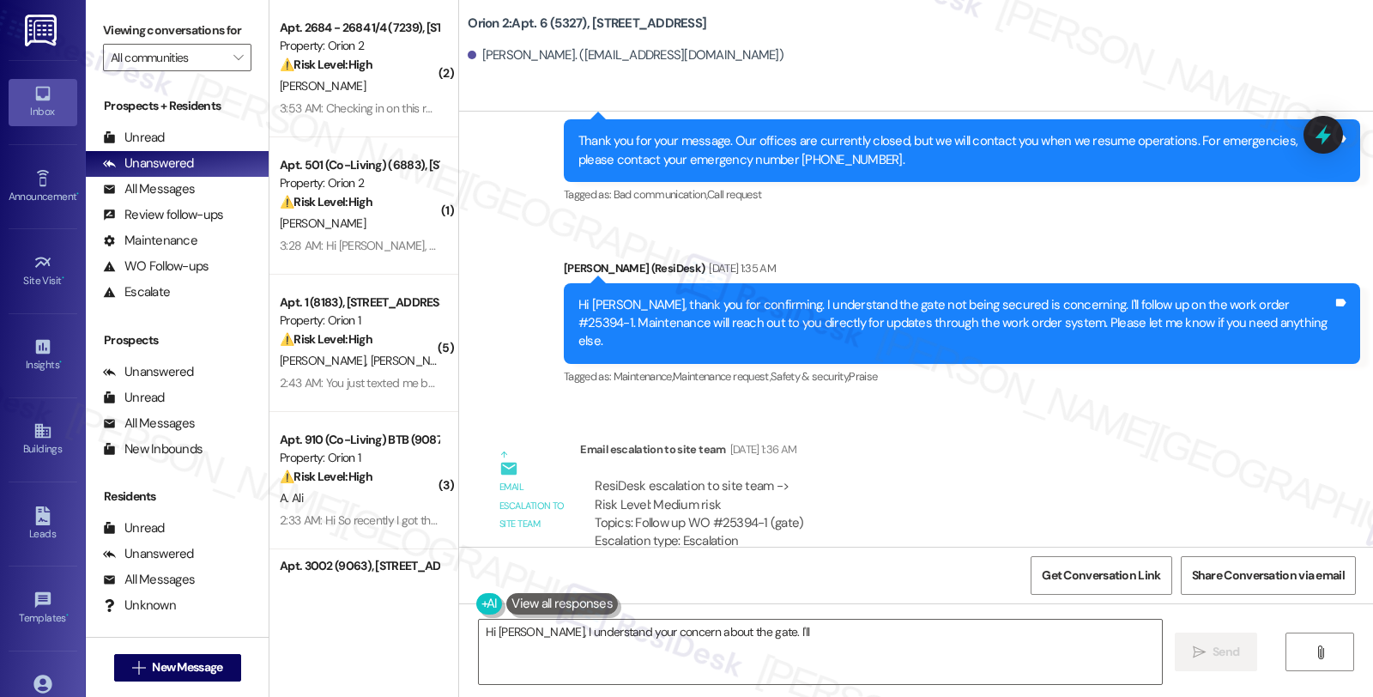
scroll to position [951, 0]
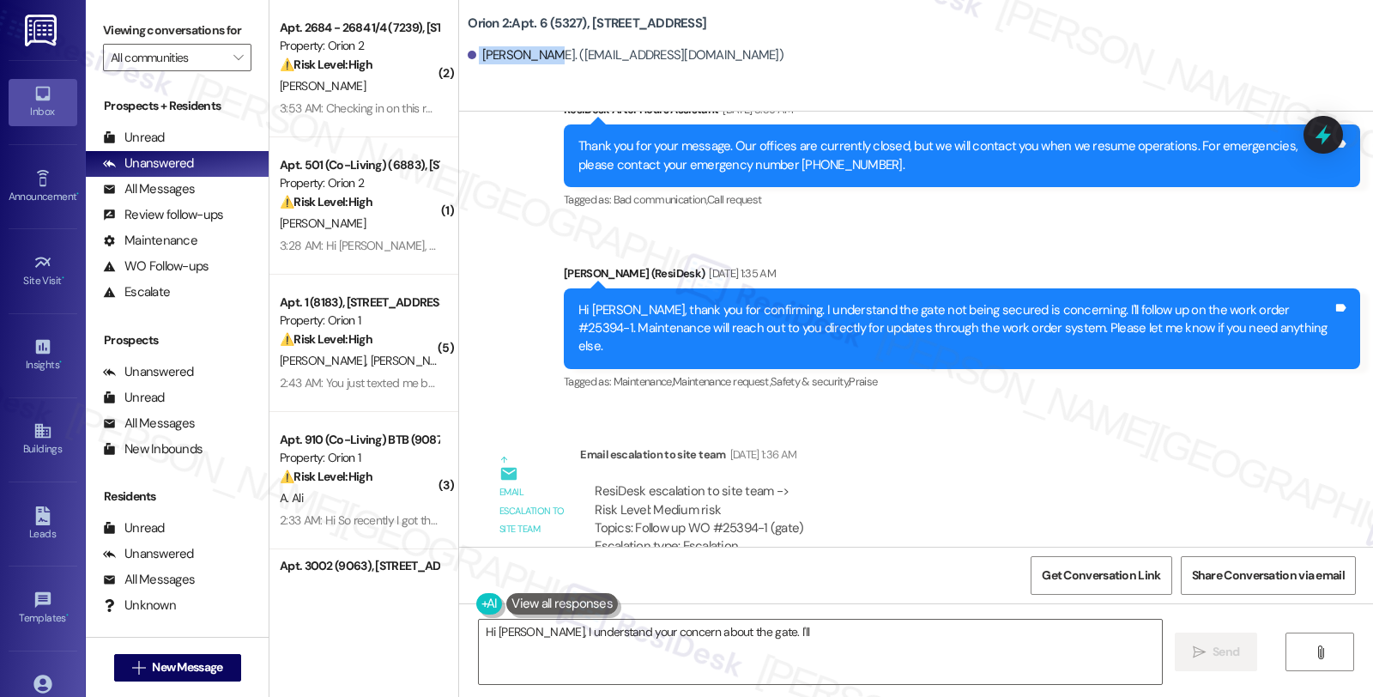
drag, startPoint x: 467, startPoint y: 54, endPoint x: 530, endPoint y: 53, distance: 63.5
click at [530, 53] on div "[PERSON_NAME]. ([EMAIL_ADDRESS][DOMAIN_NAME])" at bounding box center [626, 55] width 316 height 18
copy div "[PERSON_NAME]"
drag, startPoint x: 1212, startPoint y: 292, endPoint x: 1255, endPoint y: 285, distance: 44.3
click at [1255, 301] on div "Hi [PERSON_NAME], thank you for confirming. I understand the gate not being sec…" at bounding box center [955, 328] width 754 height 55
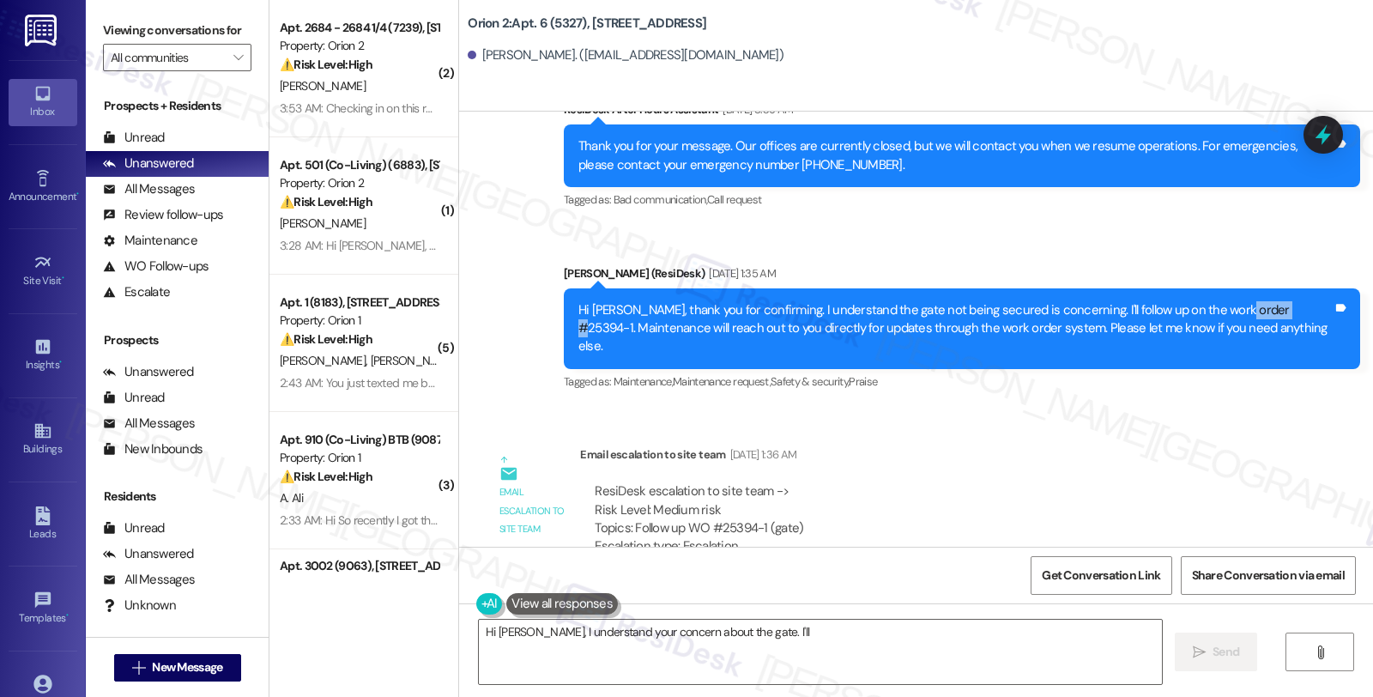
copy div "25394-1."
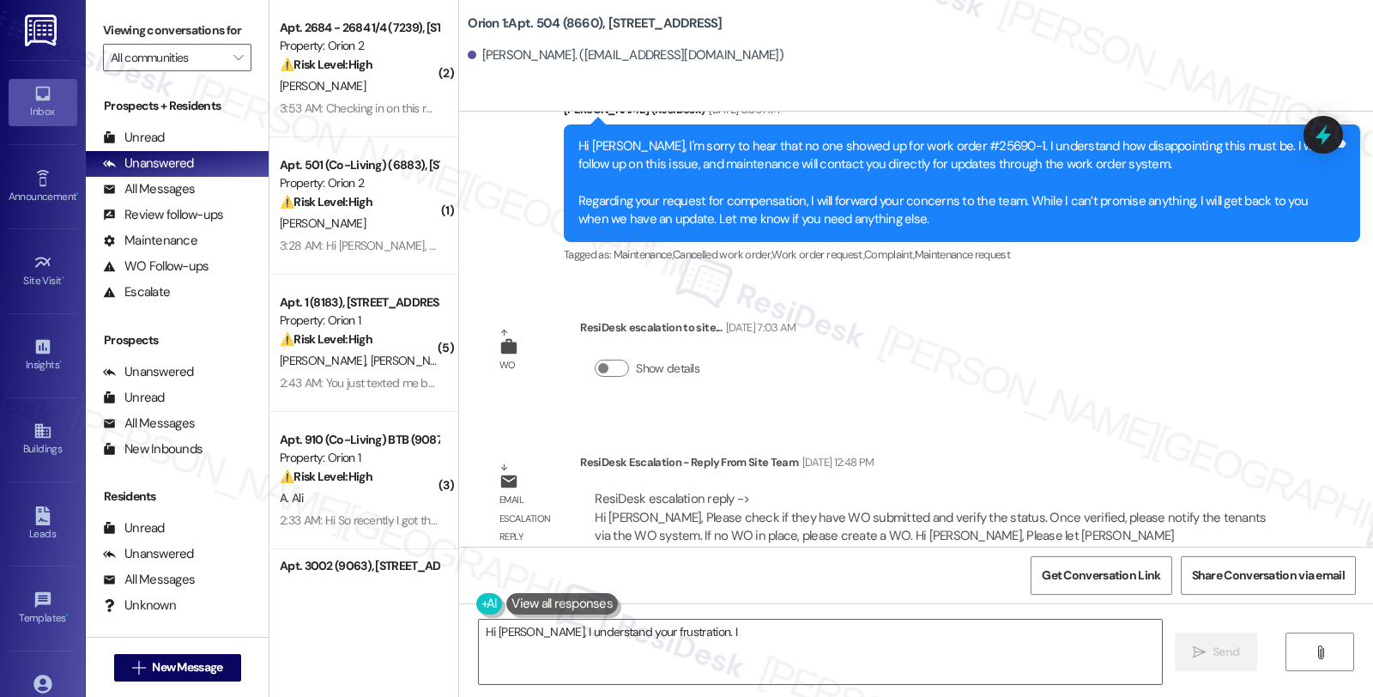
scroll to position [5370, 0]
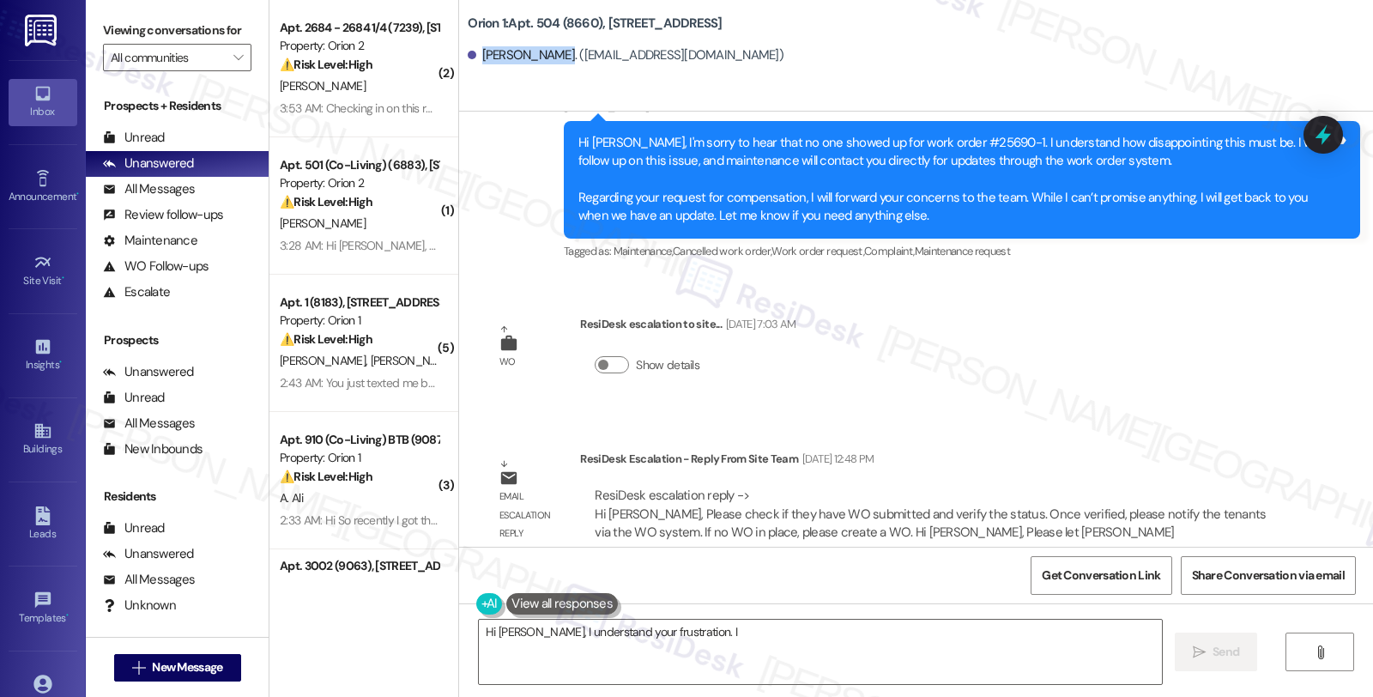
drag, startPoint x: 469, startPoint y: 57, endPoint x: 547, endPoint y: 58, distance: 78.1
click at [547, 58] on div "Hsinpan Chen. (melody910325@gmail.com)" at bounding box center [626, 55] width 316 height 18
copy div "Hsinpan Chen."
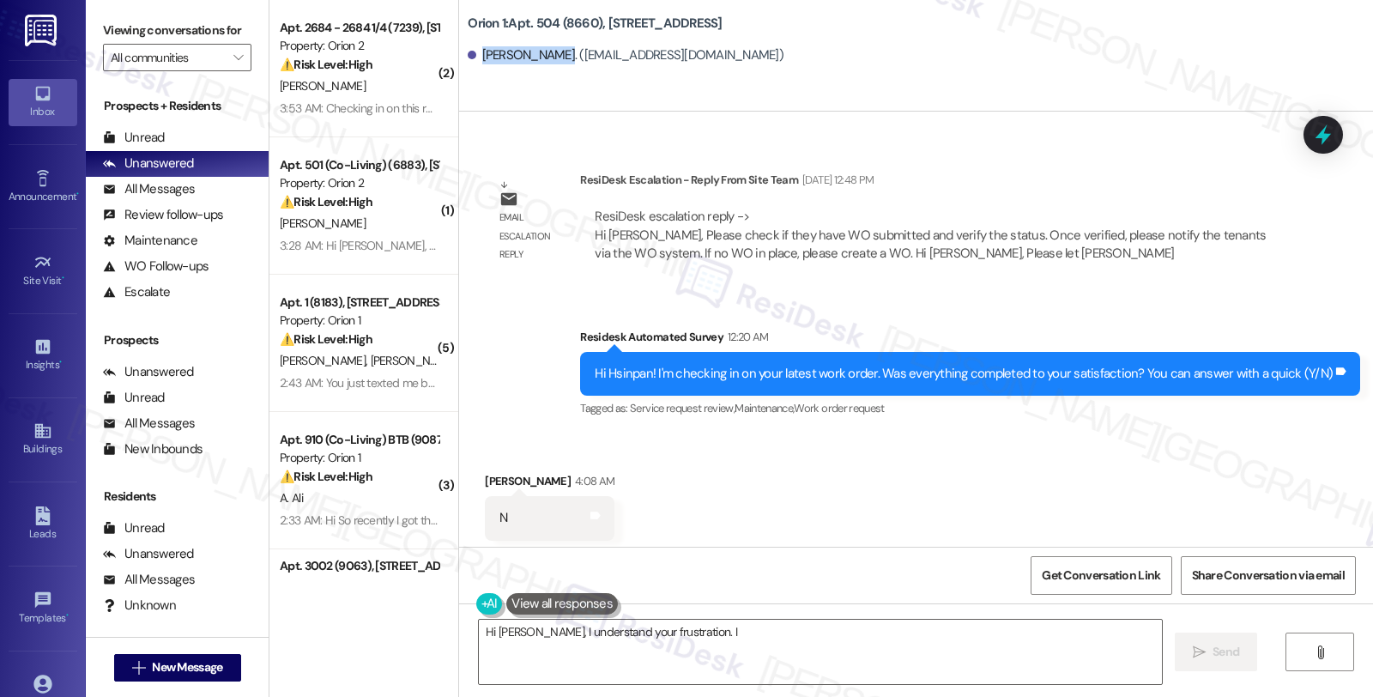
scroll to position [5657, 0]
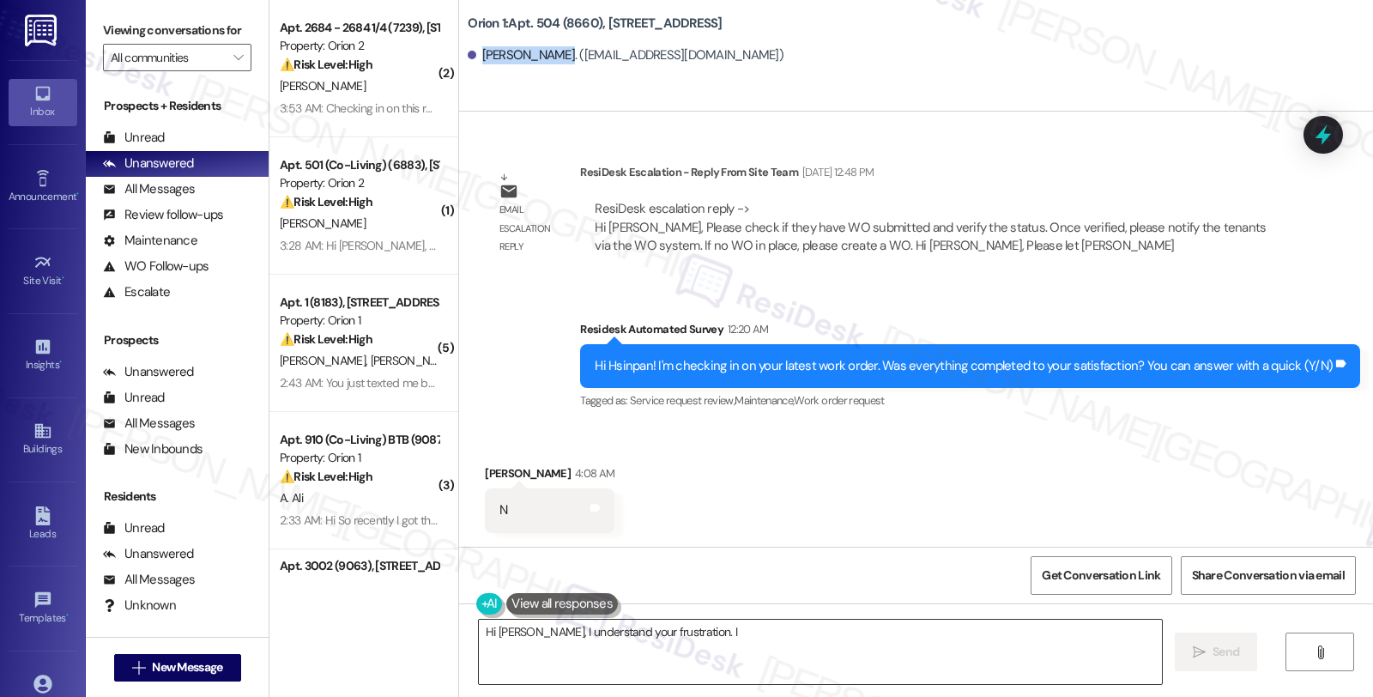
click at [625, 637] on textarea "Hi Hsinpan, I understand your frustration. I see you haven't received your tabl…" at bounding box center [820, 652] width 683 height 64
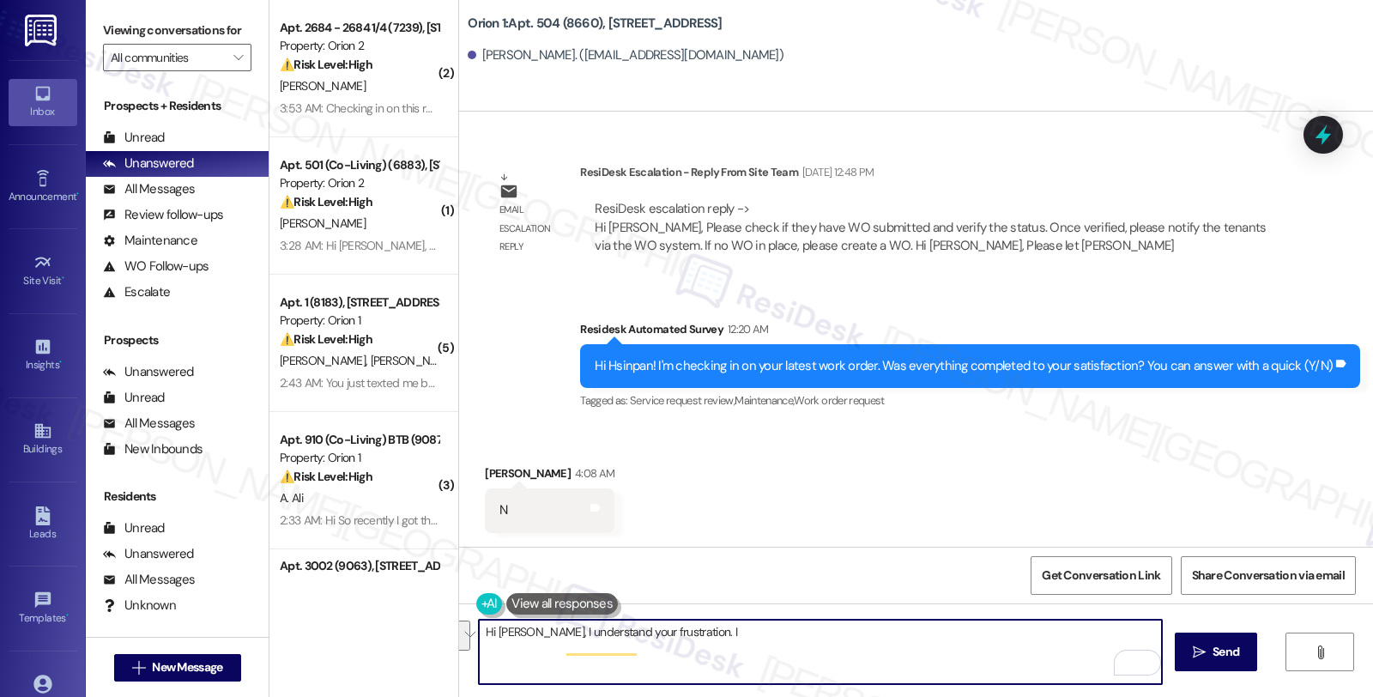
drag, startPoint x: 533, startPoint y: 632, endPoint x: 913, endPoint y: 663, distance: 381.4
click at [913, 663] on textarea "Hi Hsinpan, I understand your frustration. I see you haven't received your tabl…" at bounding box center [820, 652] width 683 height 64
type textarea "Hi Hsinpan, thank you for your feedback, could you please let me know what went…"
click at [930, 631] on textarea "Hi Hsinpan, thank you for your feedback, could you please let me know what went…" at bounding box center [820, 652] width 683 height 64
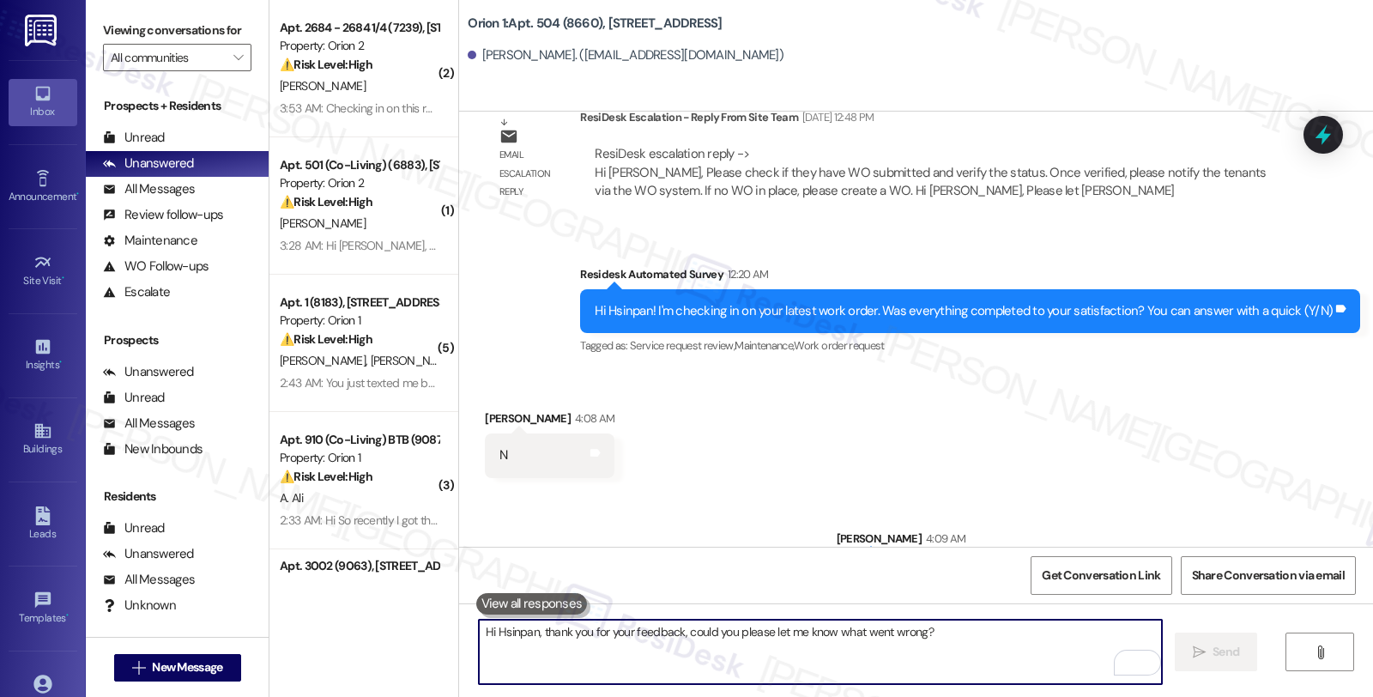
scroll to position [5776, 0]
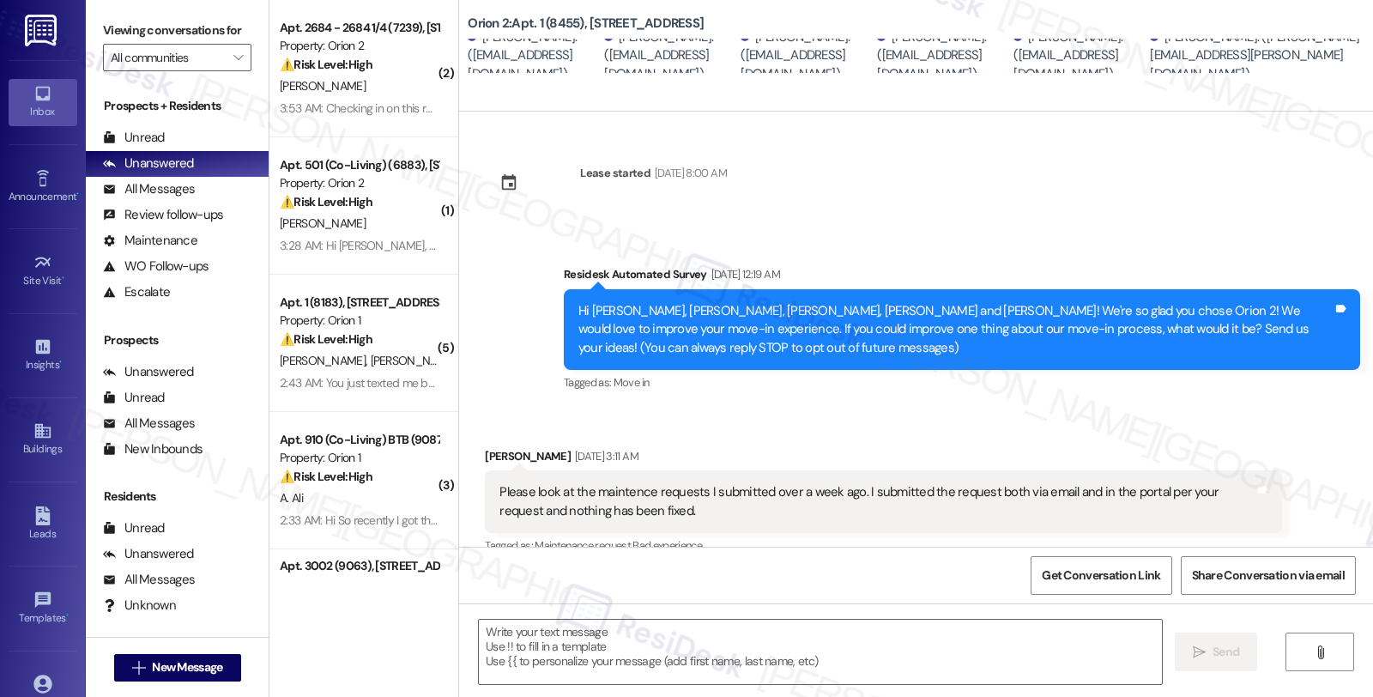
scroll to position [2639, 0]
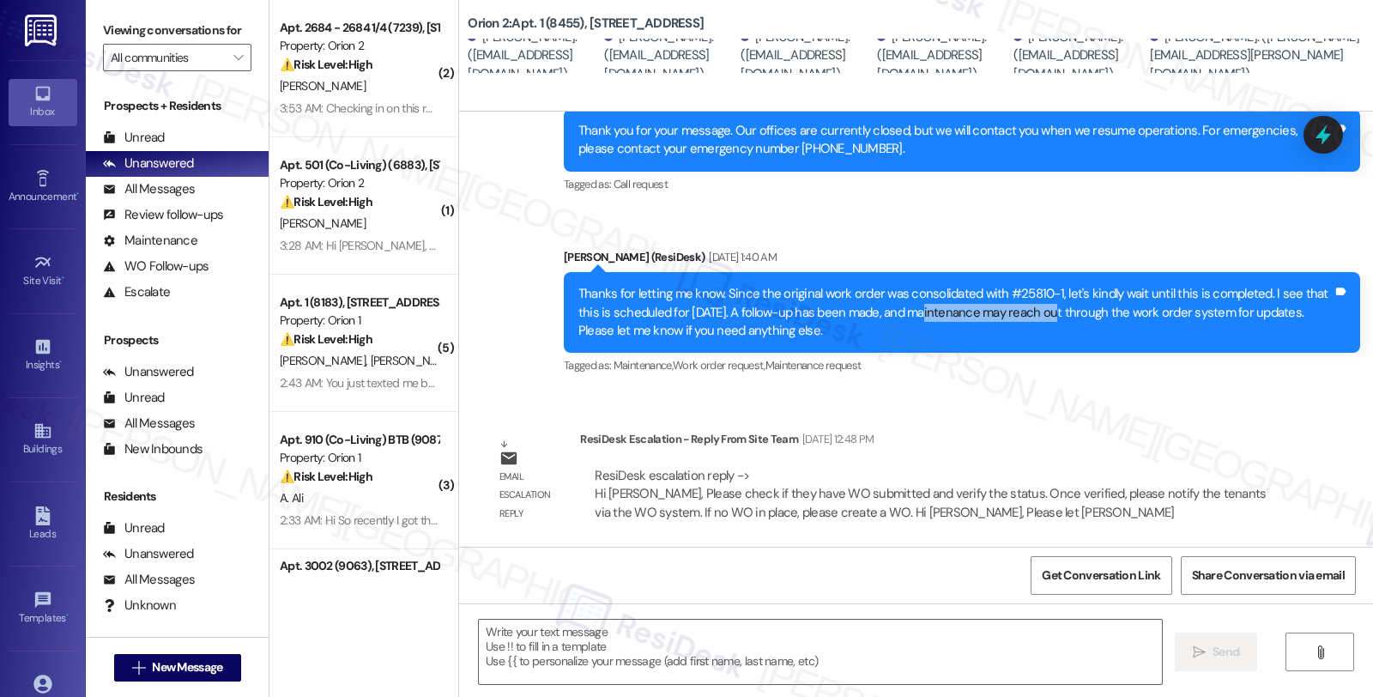
drag, startPoint x: 879, startPoint y: 305, endPoint x: 1008, endPoint y: 323, distance: 130.7
click at [1013, 306] on div "Thanks for letting me know. Since the original work order was consolidated with…" at bounding box center [955, 312] width 754 height 55
click at [1212, 423] on div "Email escalation reply ResiDesk Escalation - Reply From Site Team Sep 21, 2025 …" at bounding box center [883, 482] width 822 height 130
drag, startPoint x: 575, startPoint y: 19, endPoint x: 658, endPoint y: 22, distance: 83.3
click at [658, 22] on b "Orion 2: Apt. 1 (8455), 1352 W 29th St" at bounding box center [586, 24] width 236 height 18
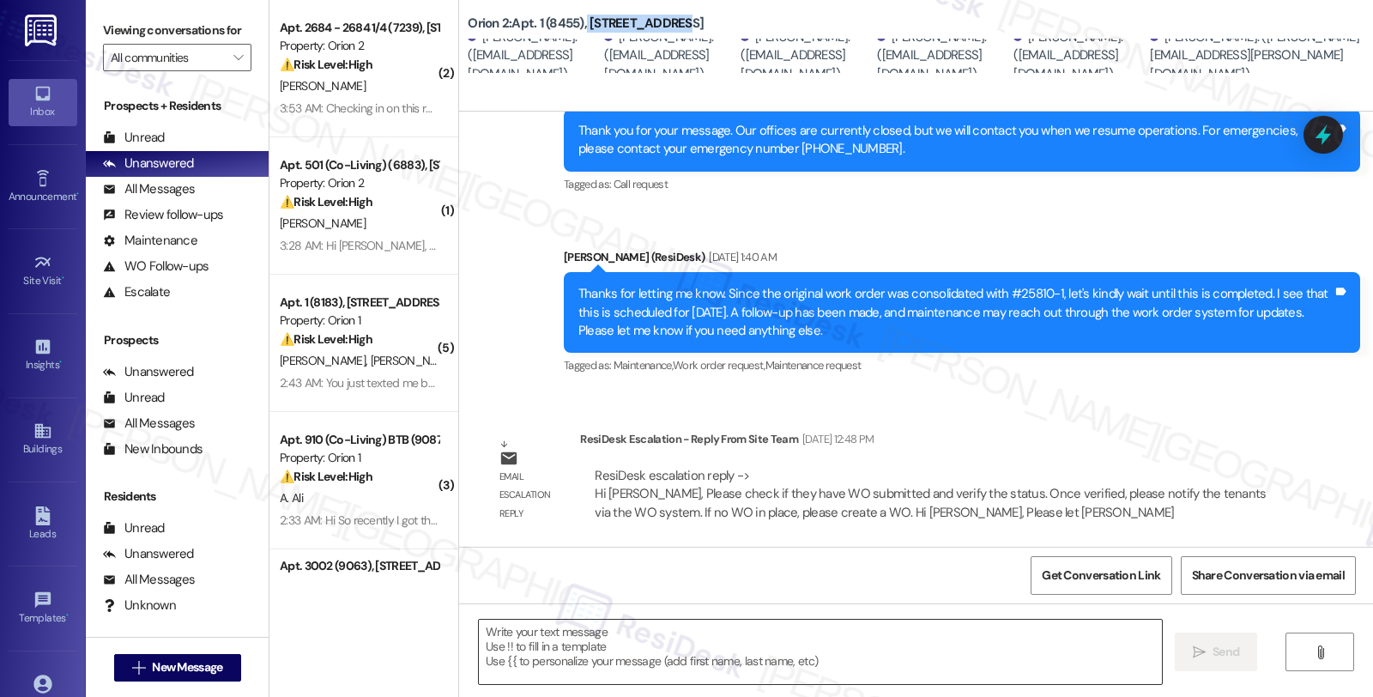
copy b "1352 W 29th St"
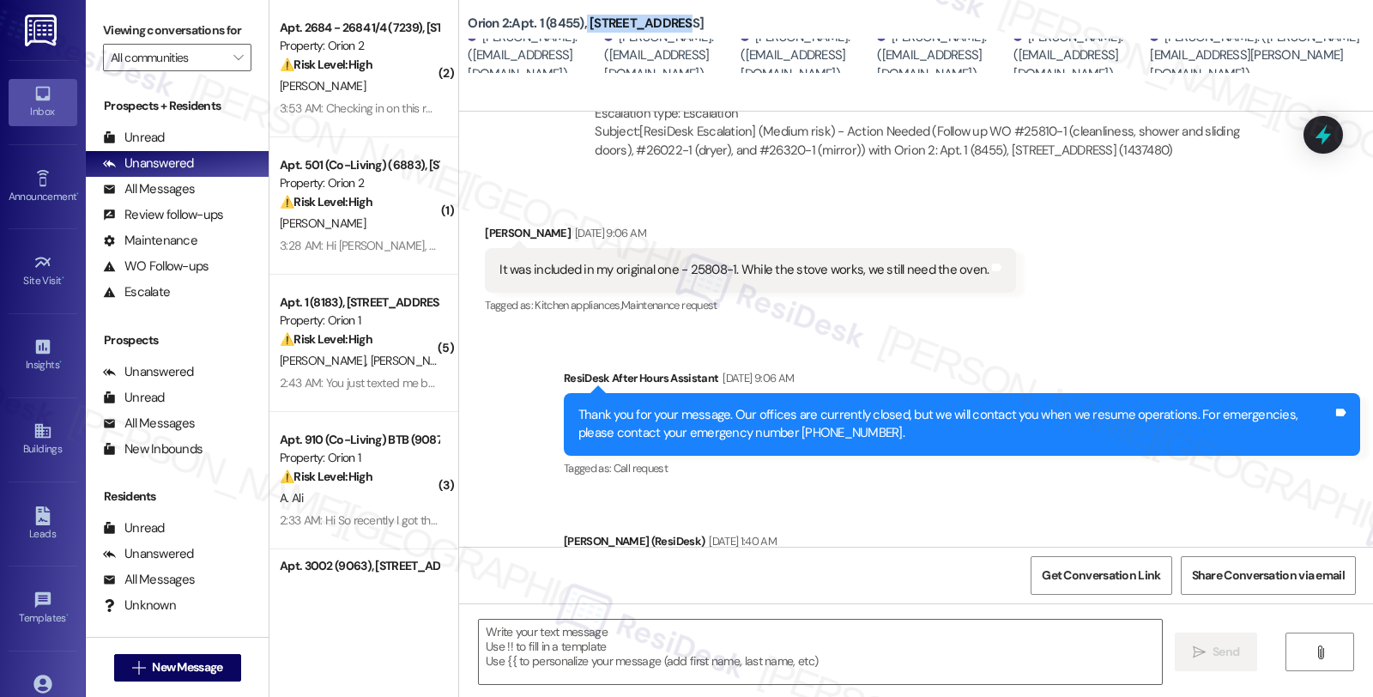
scroll to position [2353, 0]
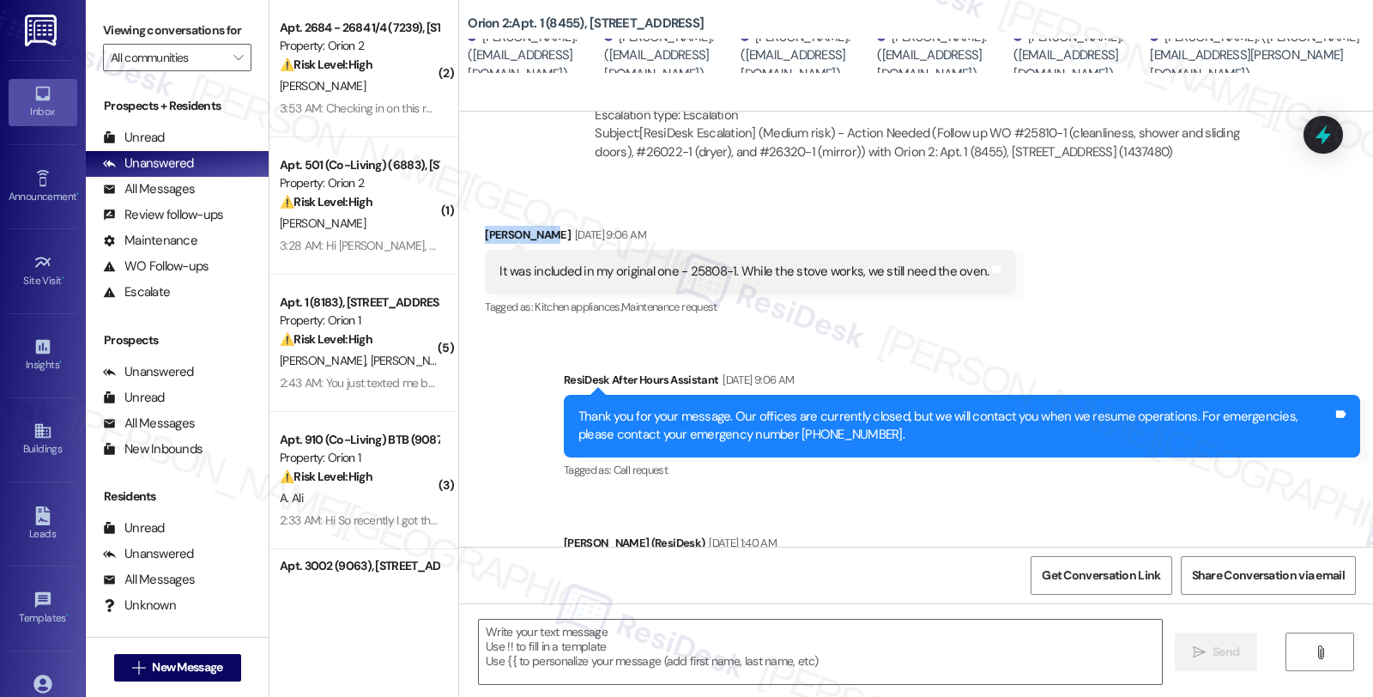
drag, startPoint x: 470, startPoint y: 230, endPoint x: 527, endPoint y: 233, distance: 56.7
click at [527, 233] on div "Received via SMS Kerry Keefe Aug 28, 2025 at 9:06 AM It was included in my orig…" at bounding box center [750, 272] width 557 height 119
copy div "Kerry Keefe"
click at [1134, 290] on div "Received via SMS Kerry Keefe Aug 28, 2025 at 9:06 AM It was included in my orig…" at bounding box center [916, 259] width 914 height 145
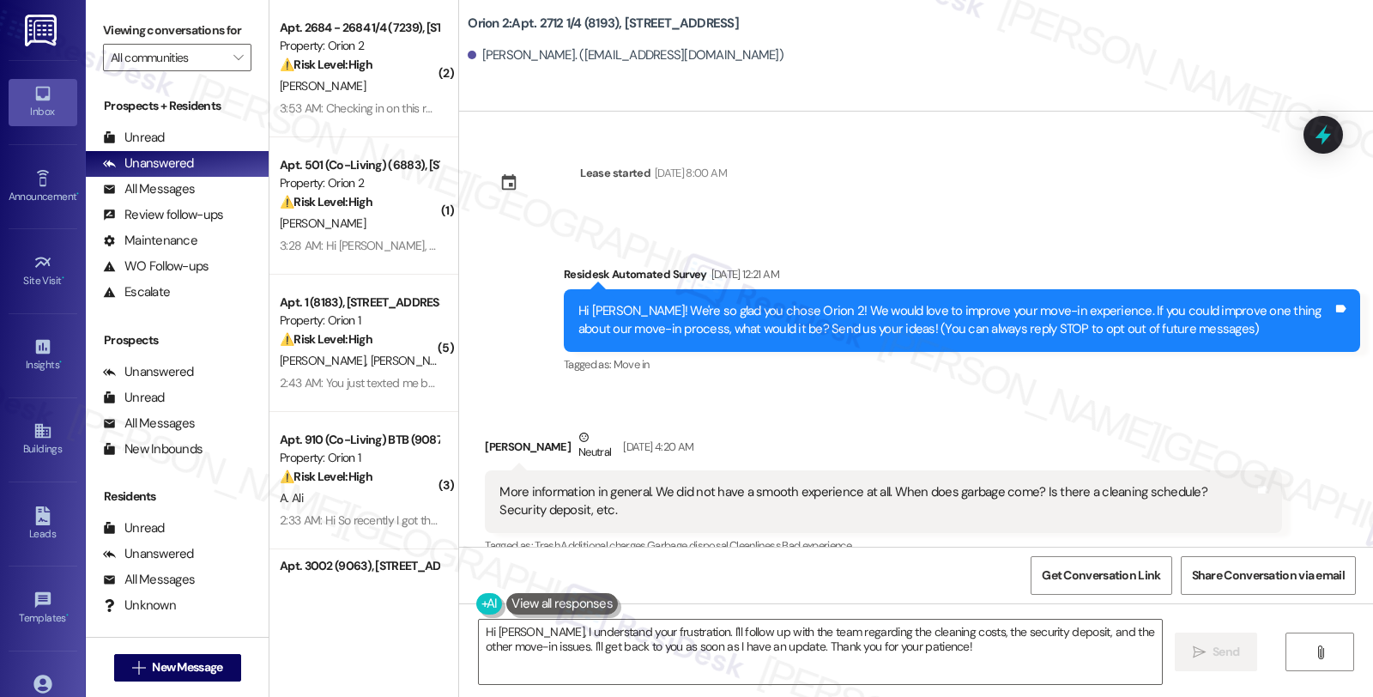
scroll to position [1164, 0]
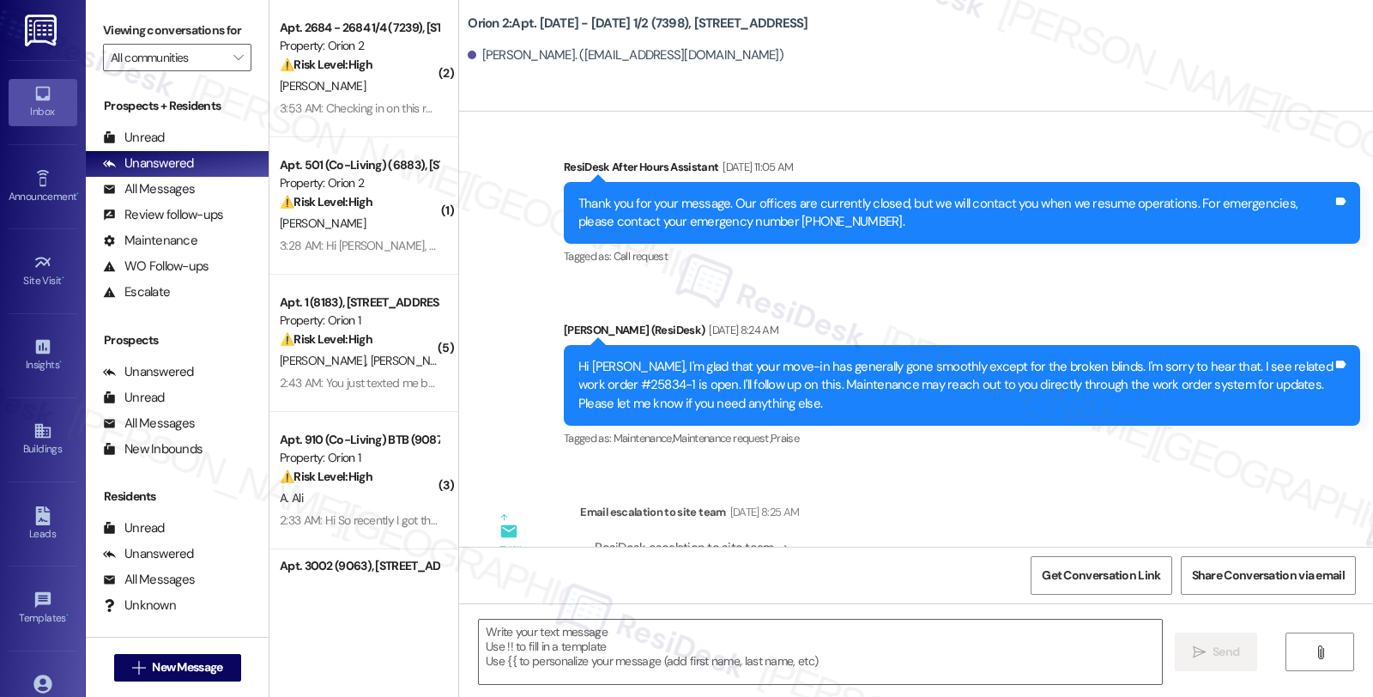
type textarea "Fetching suggested responses. Please feel free to read through the conversation…"
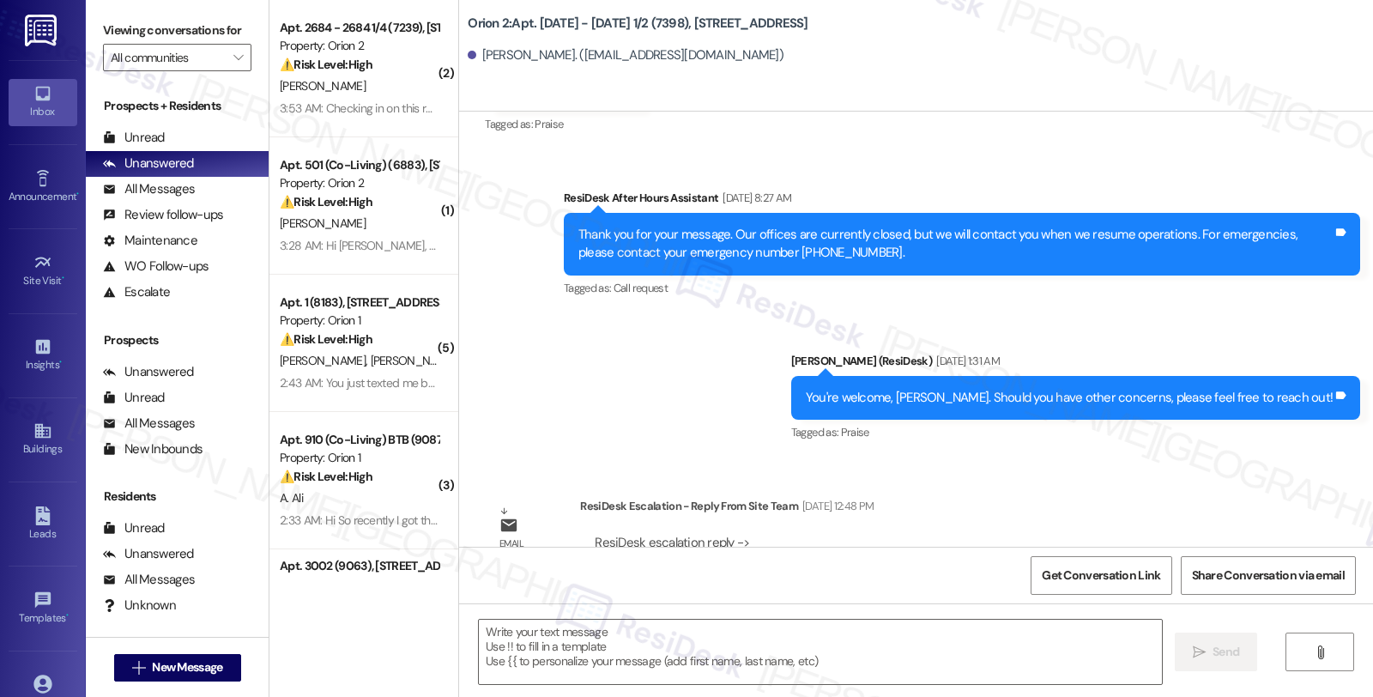
scroll to position [1176, 0]
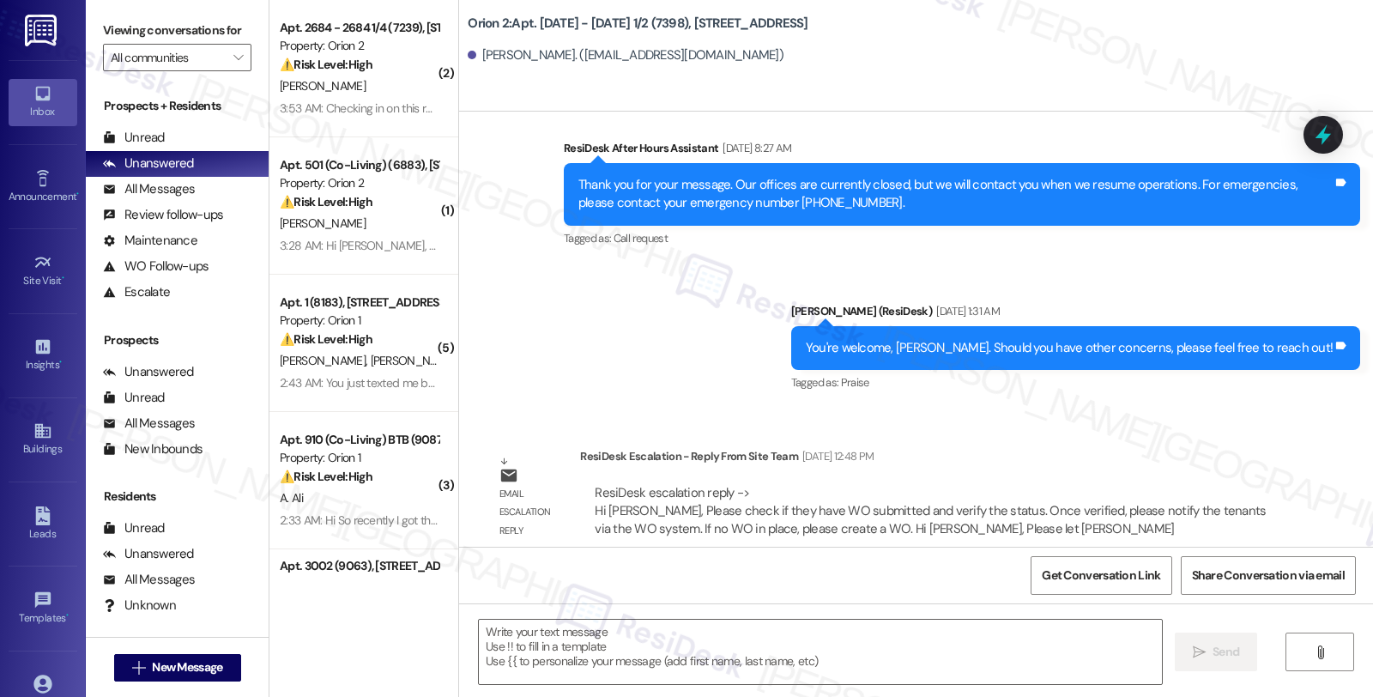
click at [1152, 256] on div "Sent via SMS ResiDesk After Hours Assistant Aug 28, 2025 at 8:27 AM Thank you f…" at bounding box center [916, 254] width 914 height 308
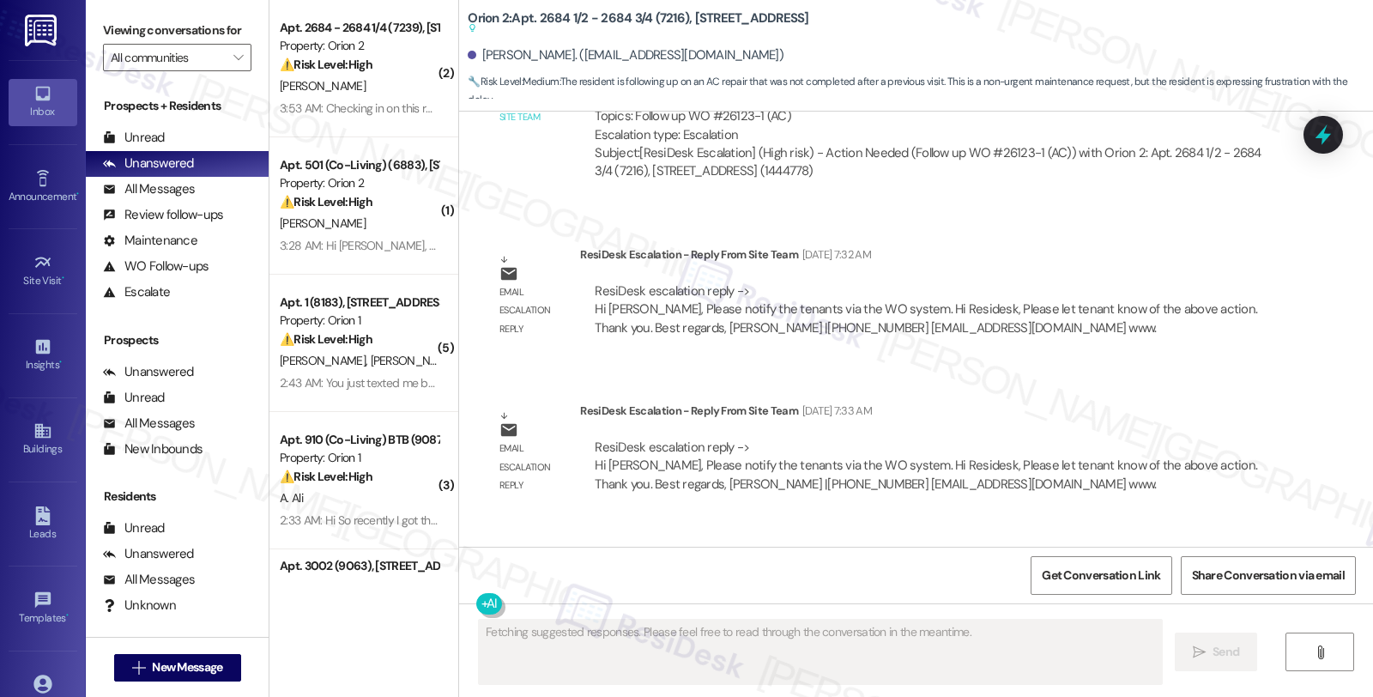
scroll to position [2361, 0]
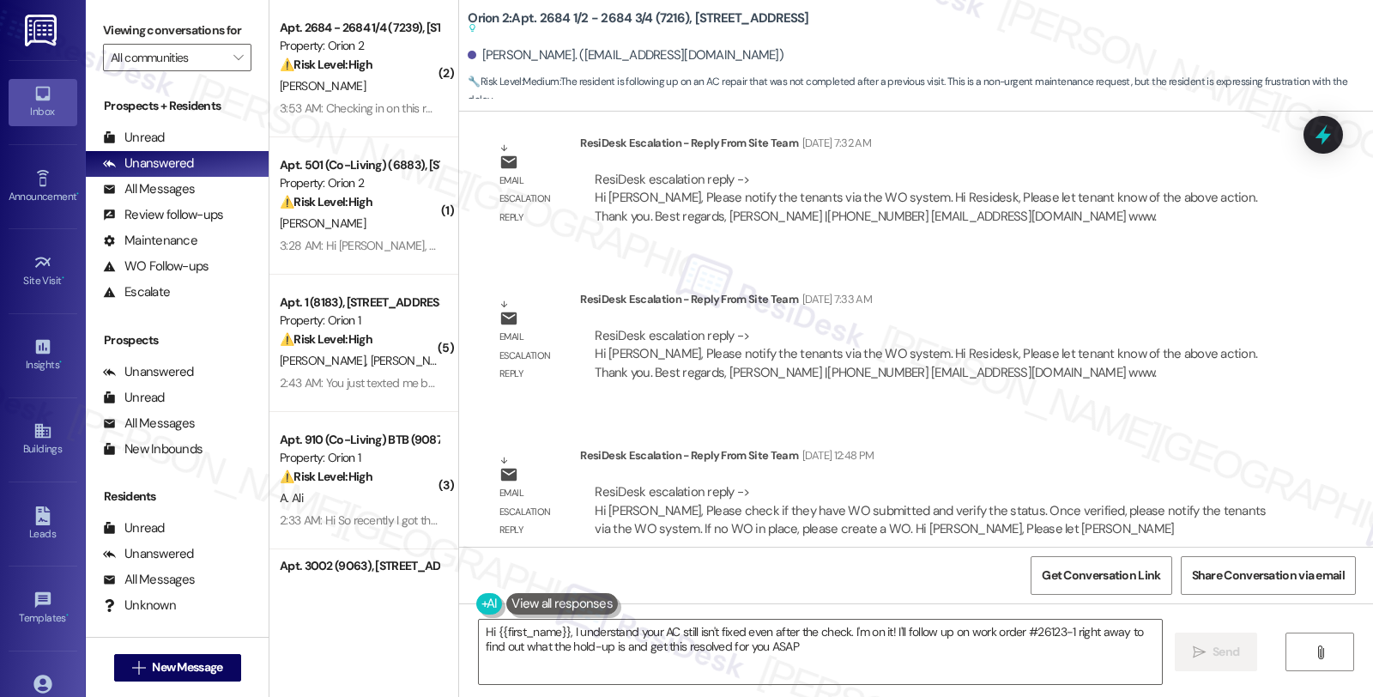
type textarea "Hi {{first_name}}, I understand your AC still isn't fixed even after the check.…"
drag, startPoint x: 1095, startPoint y: 223, endPoint x: 979, endPoint y: 225, distance: 115.9
click at [1095, 223] on div "Email escalation reply ResiDesk Escalation - Reply From Site Team [DATE] 7:32 A…" at bounding box center [883, 186] width 822 height 130
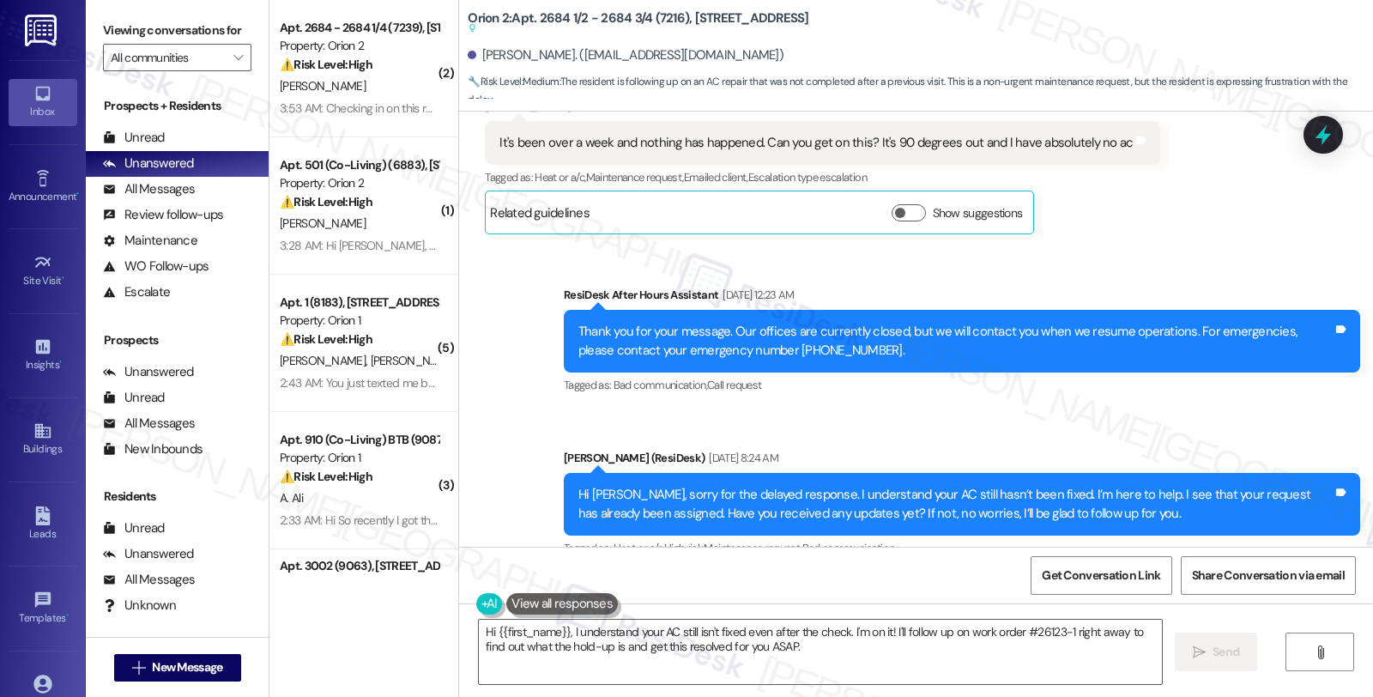
scroll to position [835, 0]
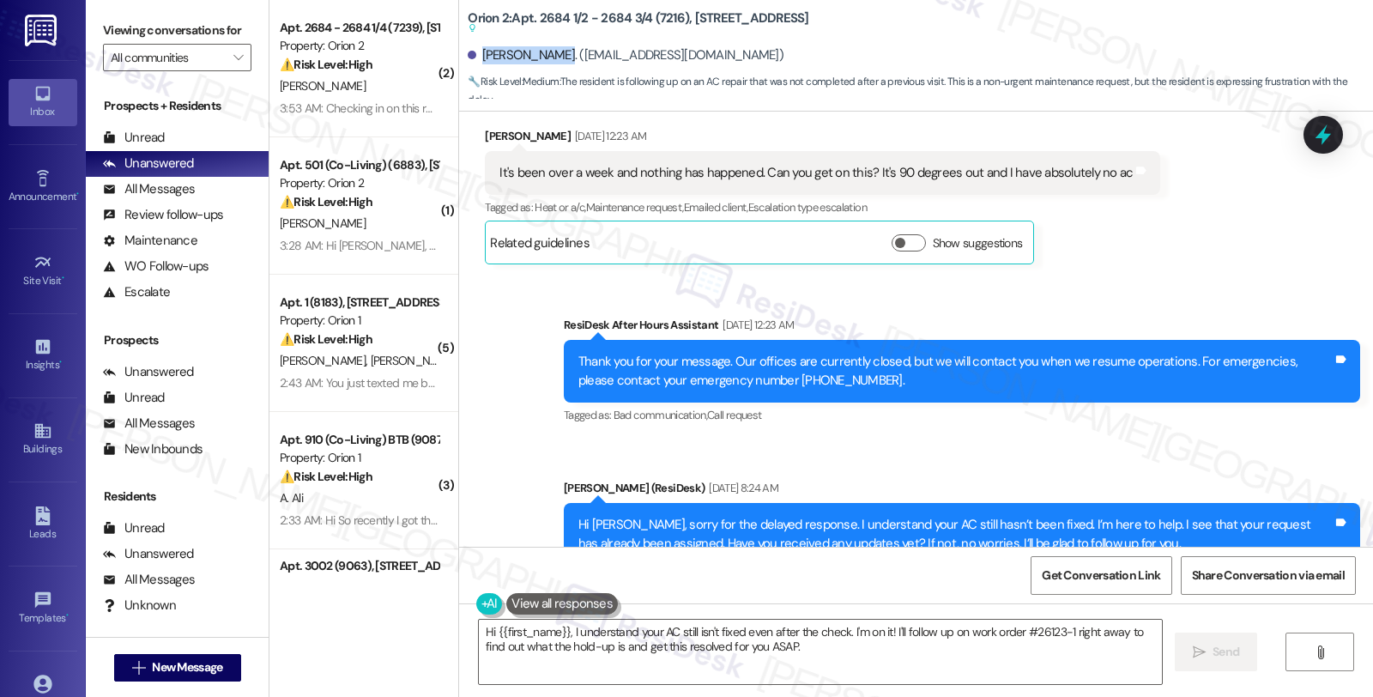
drag, startPoint x: 469, startPoint y: 61, endPoint x: 537, endPoint y: 62, distance: 68.7
click at [537, 62] on div "Trevor Powell. (tjpowell@usc.edu)" at bounding box center [626, 55] width 316 height 18
copy div "Trevor Powell"
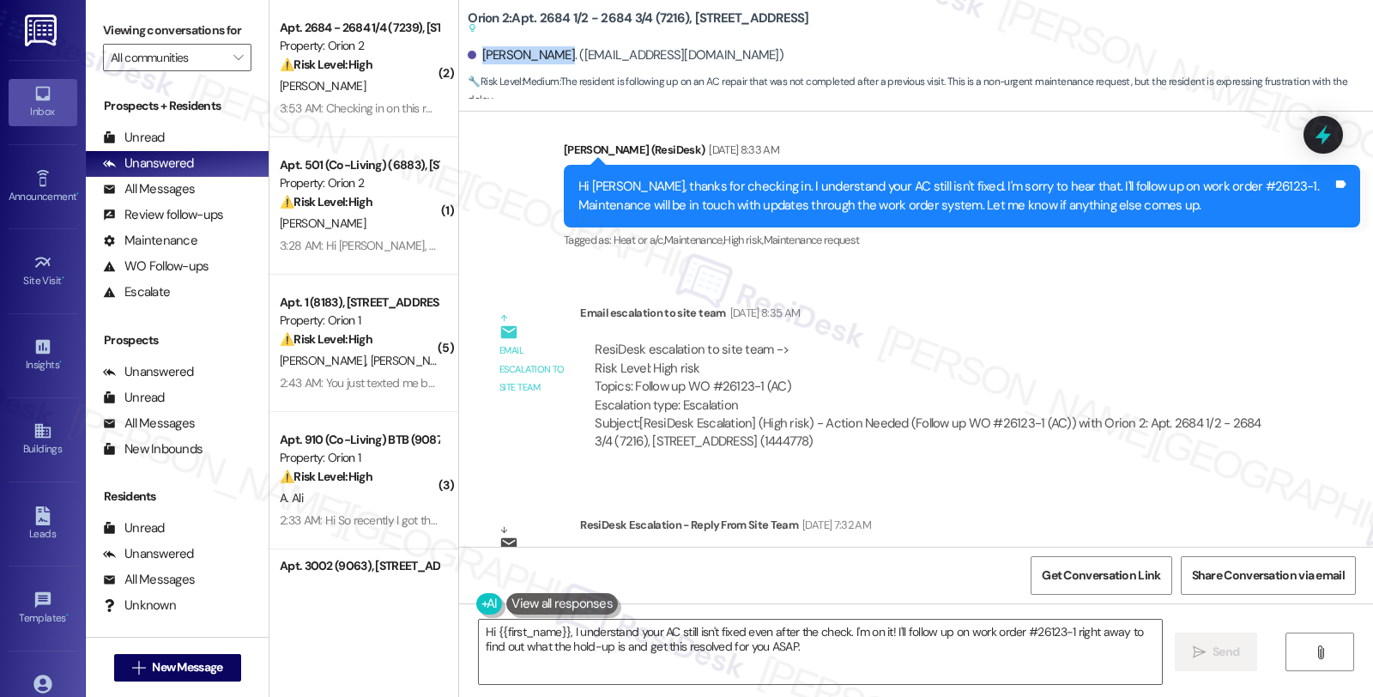
scroll to position [2361, 0]
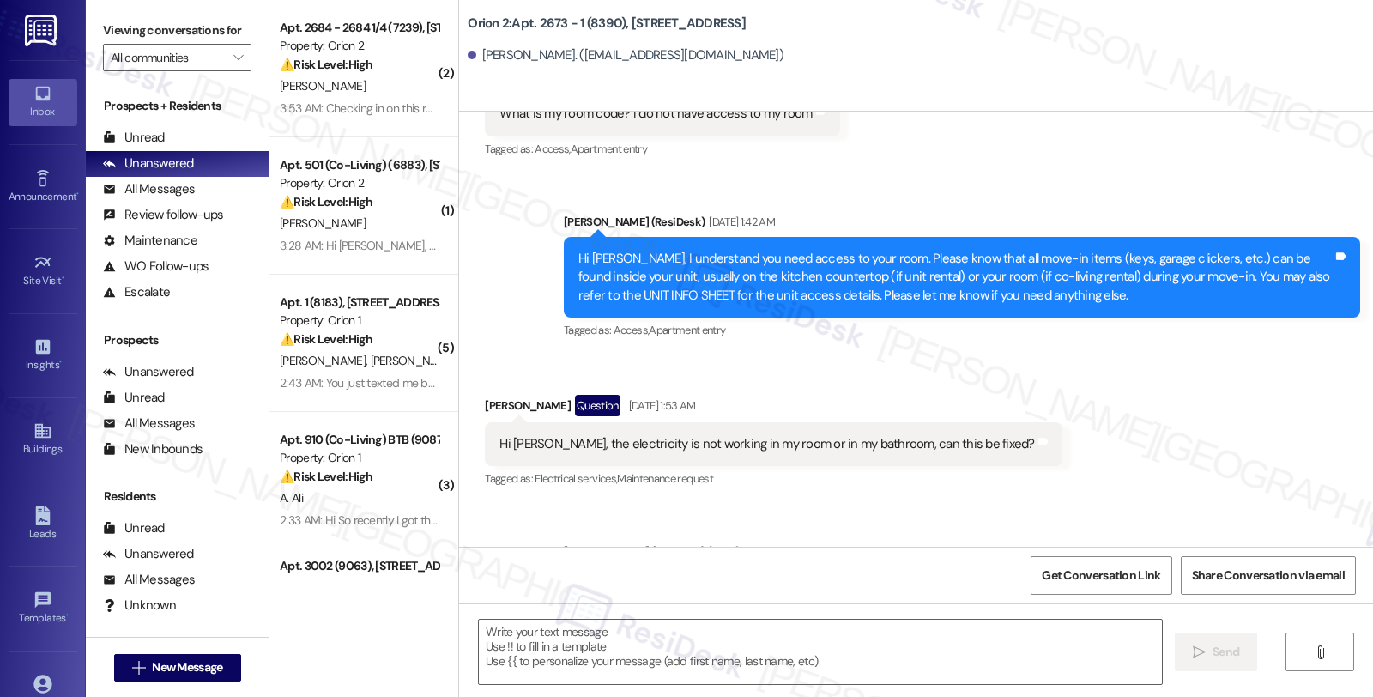
type textarea "Fetching suggested responses. Please feel free to read through the conversation…"
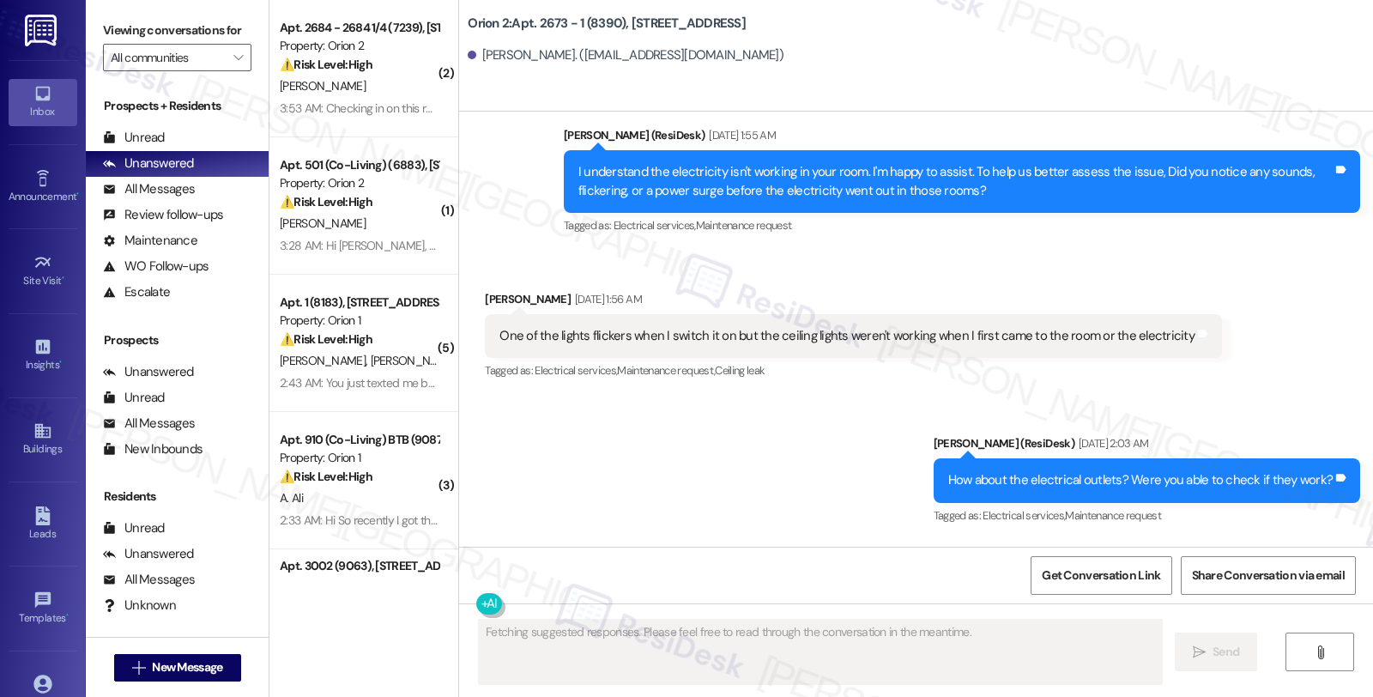
click at [1129, 209] on div "Lease started Aug 10, 2025 at 8:00 AM Survey, sent via SMS Residesk Automated S…" at bounding box center [916, 329] width 914 height 435
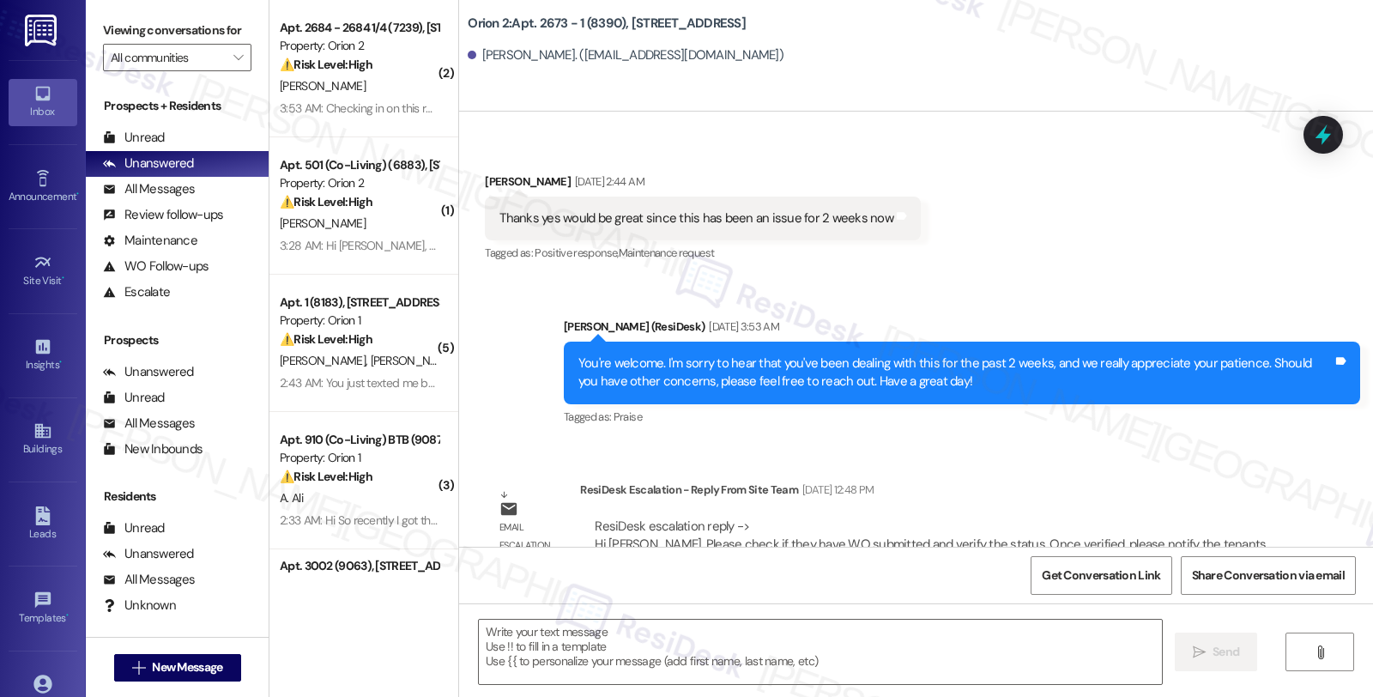
scroll to position [3420, 0]
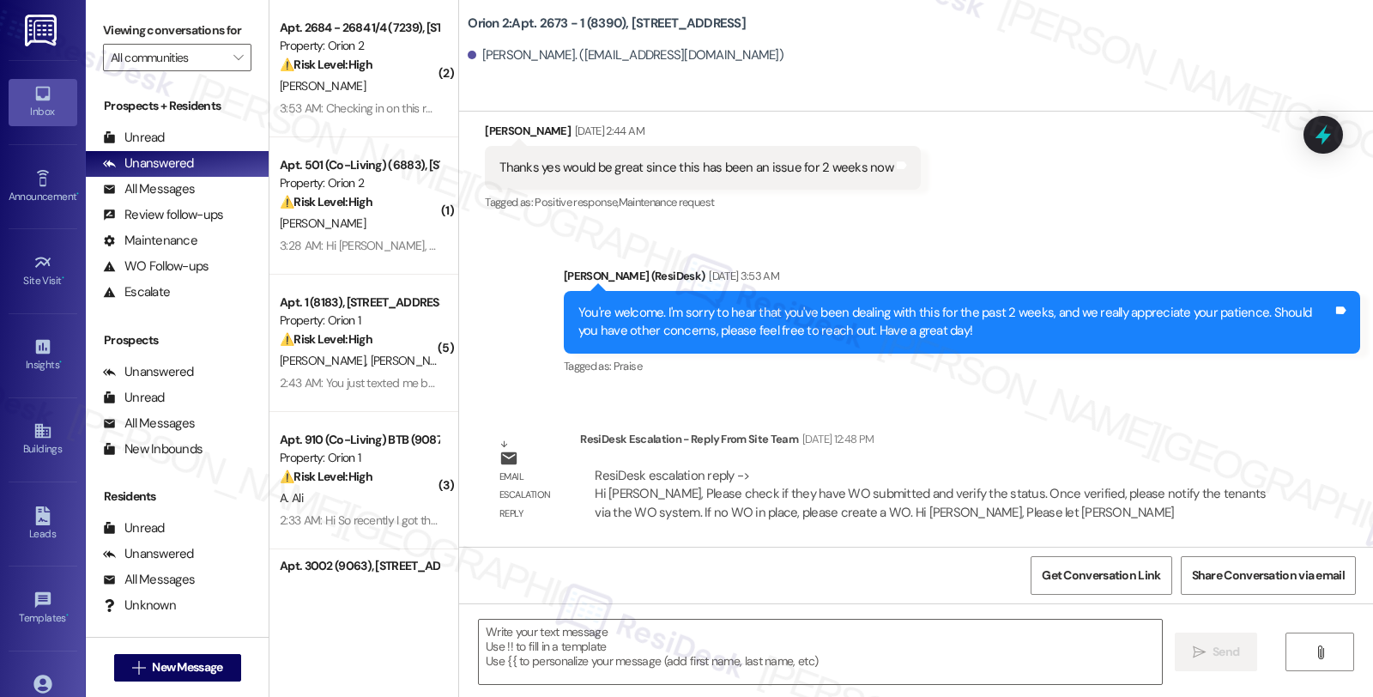
click at [1075, 241] on div "Sent via SMS Sarah (ResiDesk) Aug 29, 2025 at 3:53 AM You're welcome. I'm sorry…" at bounding box center [916, 309] width 914 height 163
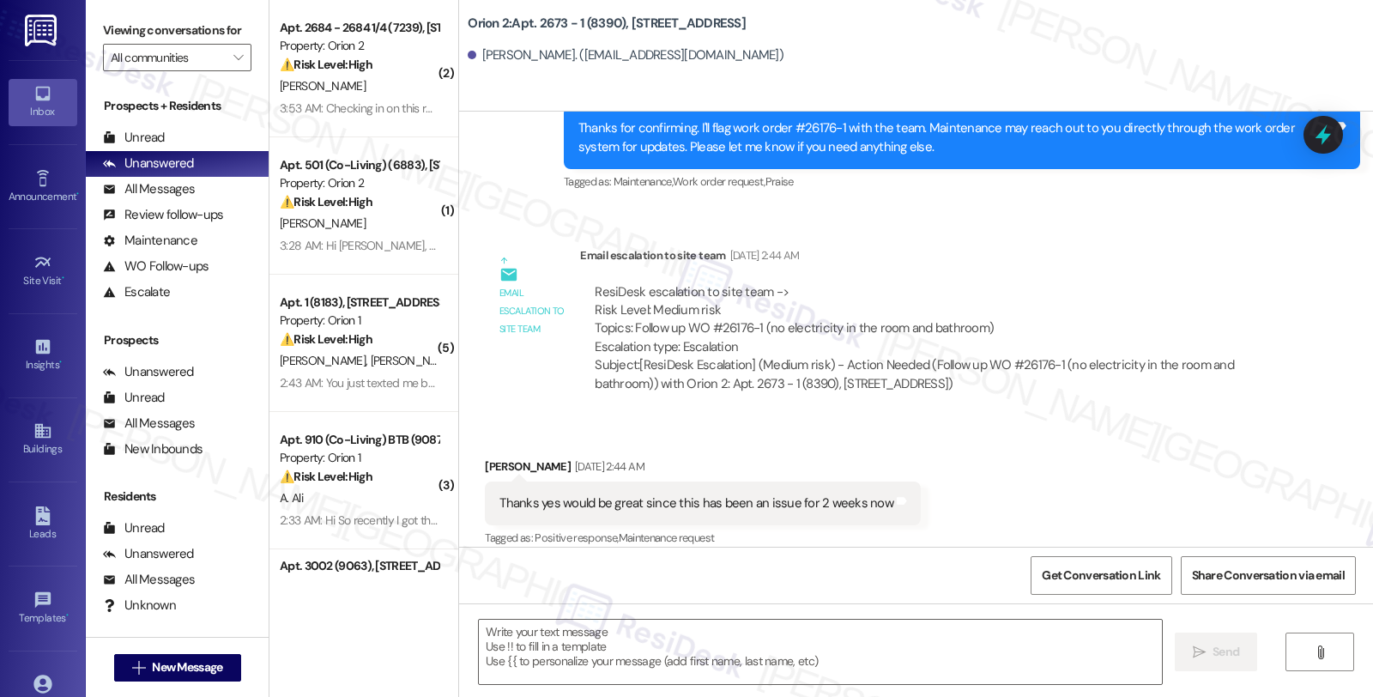
scroll to position [3039, 0]
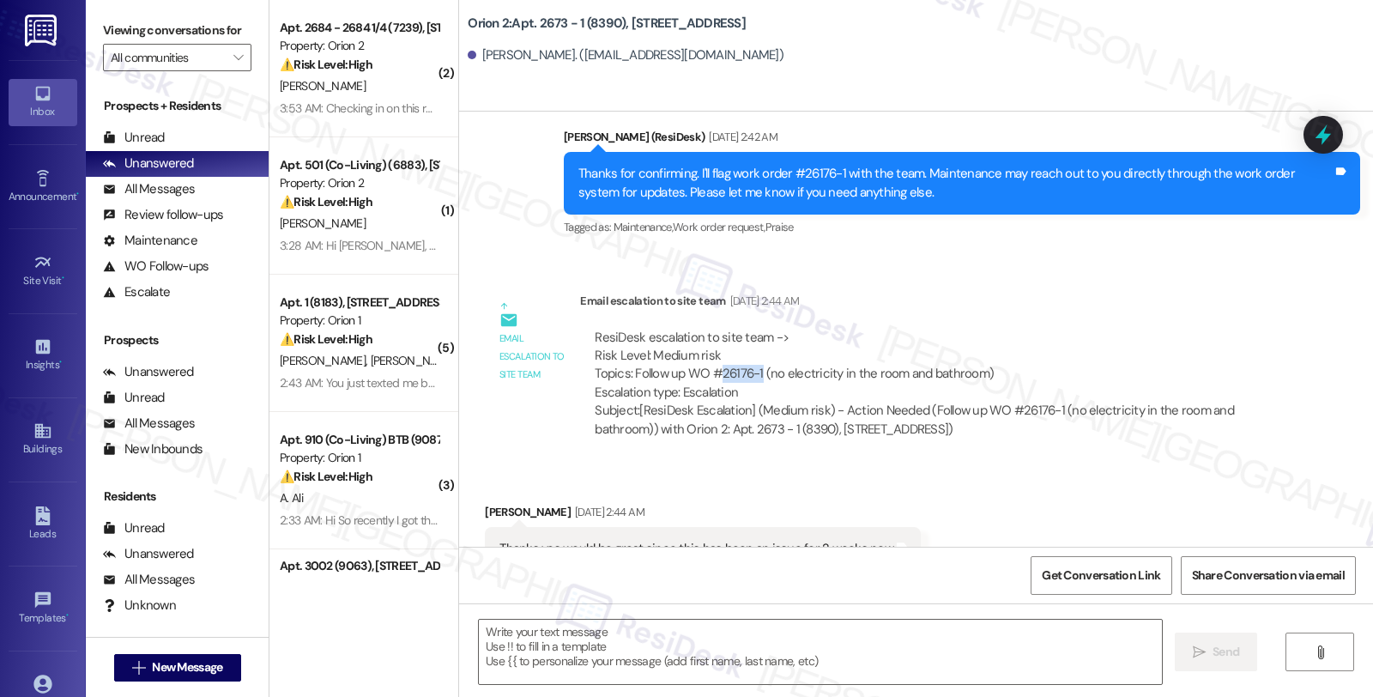
drag, startPoint x: 707, startPoint y: 372, endPoint x: 750, endPoint y: 370, distance: 43.0
click at [750, 370] on div "ResiDesk escalation to site team -> Risk Level: Medium risk Topics: Follow up W…" at bounding box center [931, 366] width 672 height 74
copy div "26176-1"
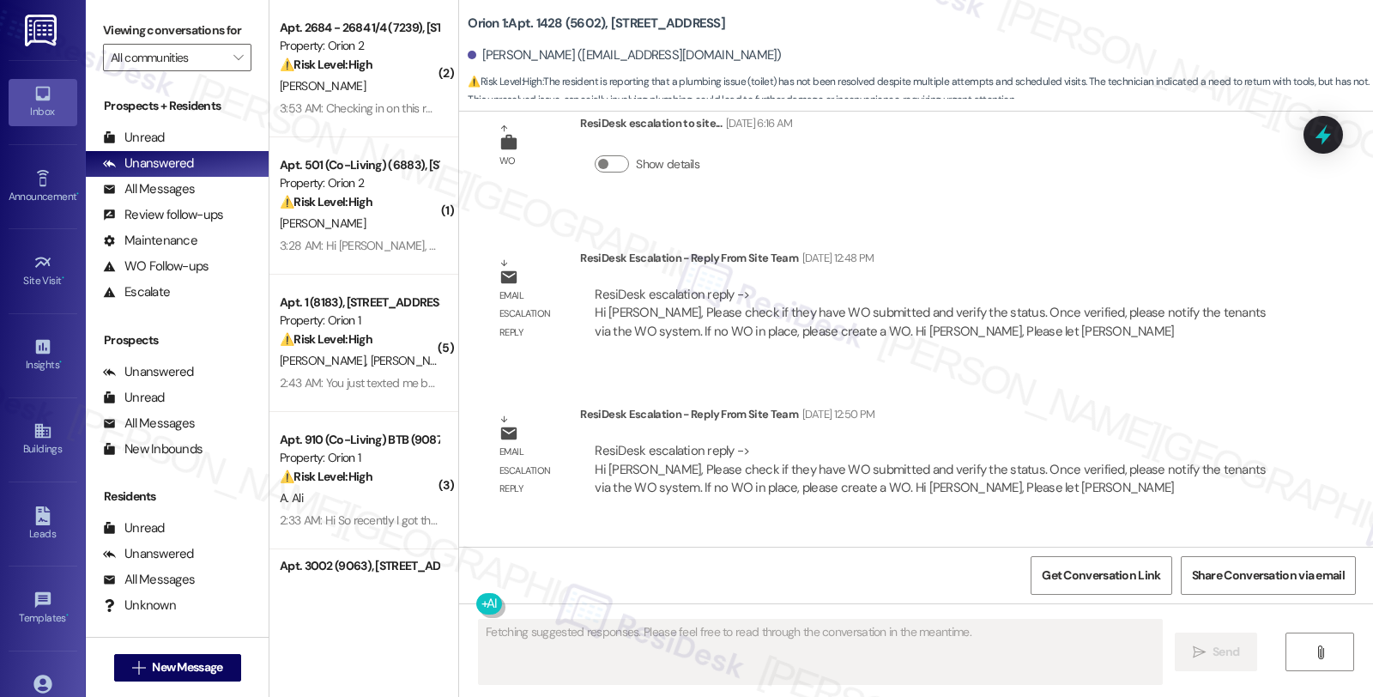
scroll to position [7503, 0]
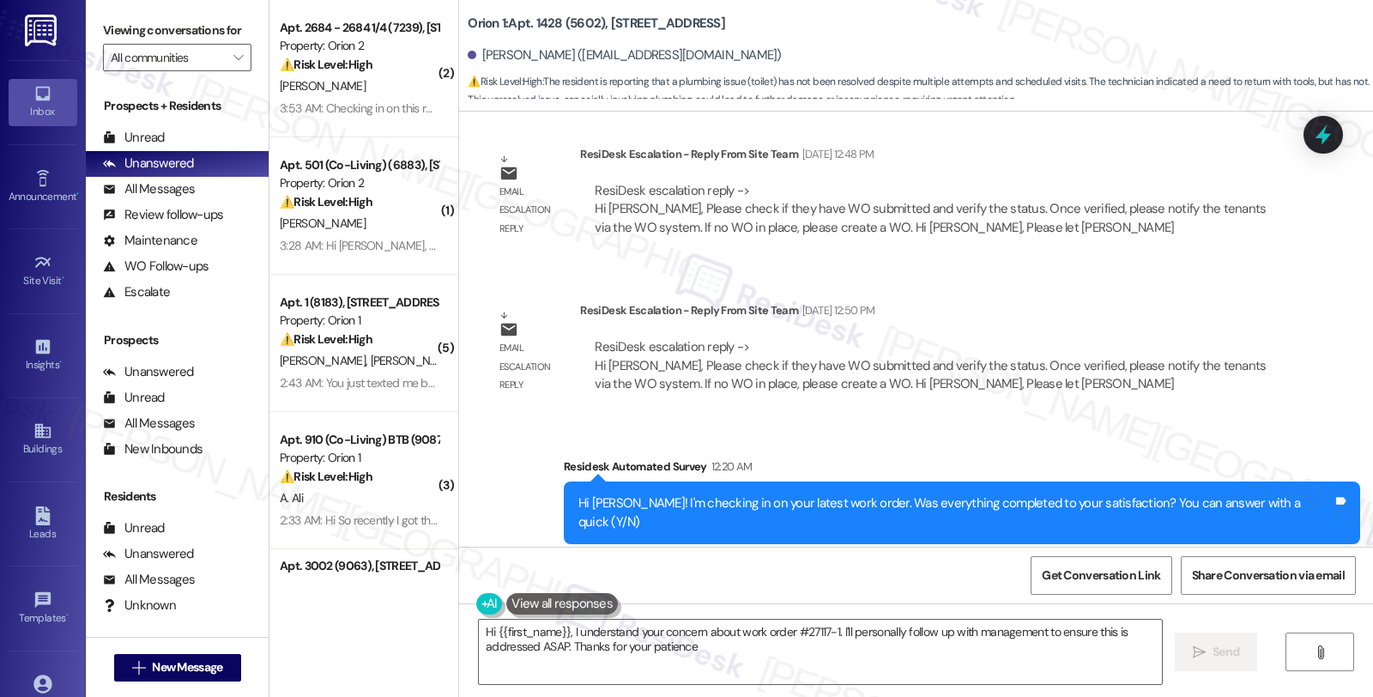
type textarea "Hi {{first_name}}, I understand your concern about work order #27117-1. I'll pe…"
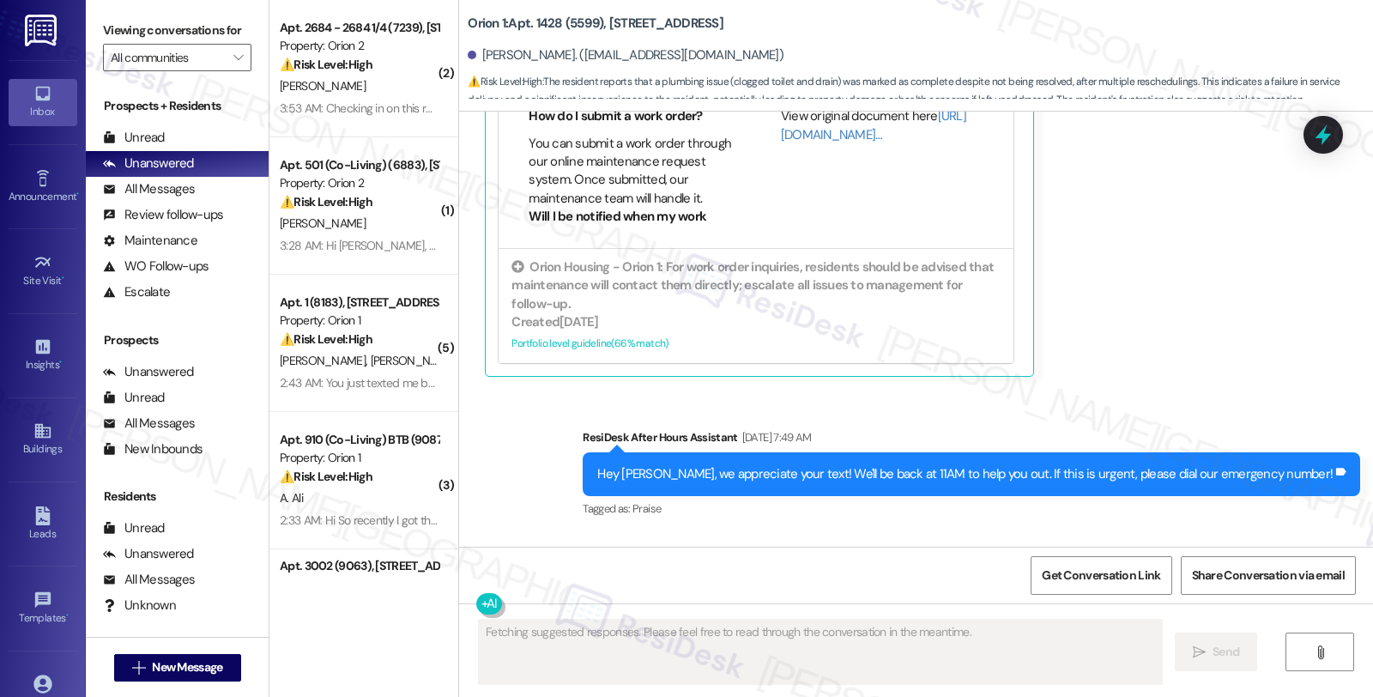
scroll to position [3729, 0]
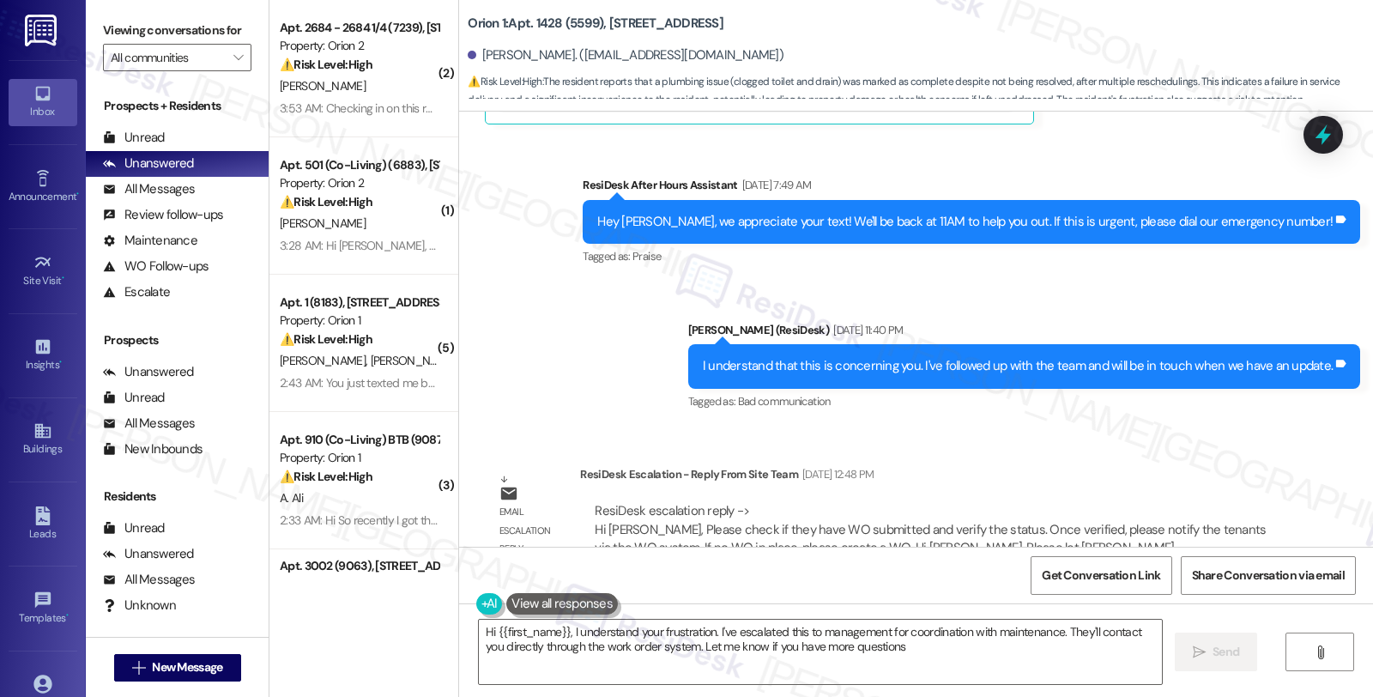
type textarea "Hi {{first_name}}, I understand your frustration. I've escalated this to manage…"
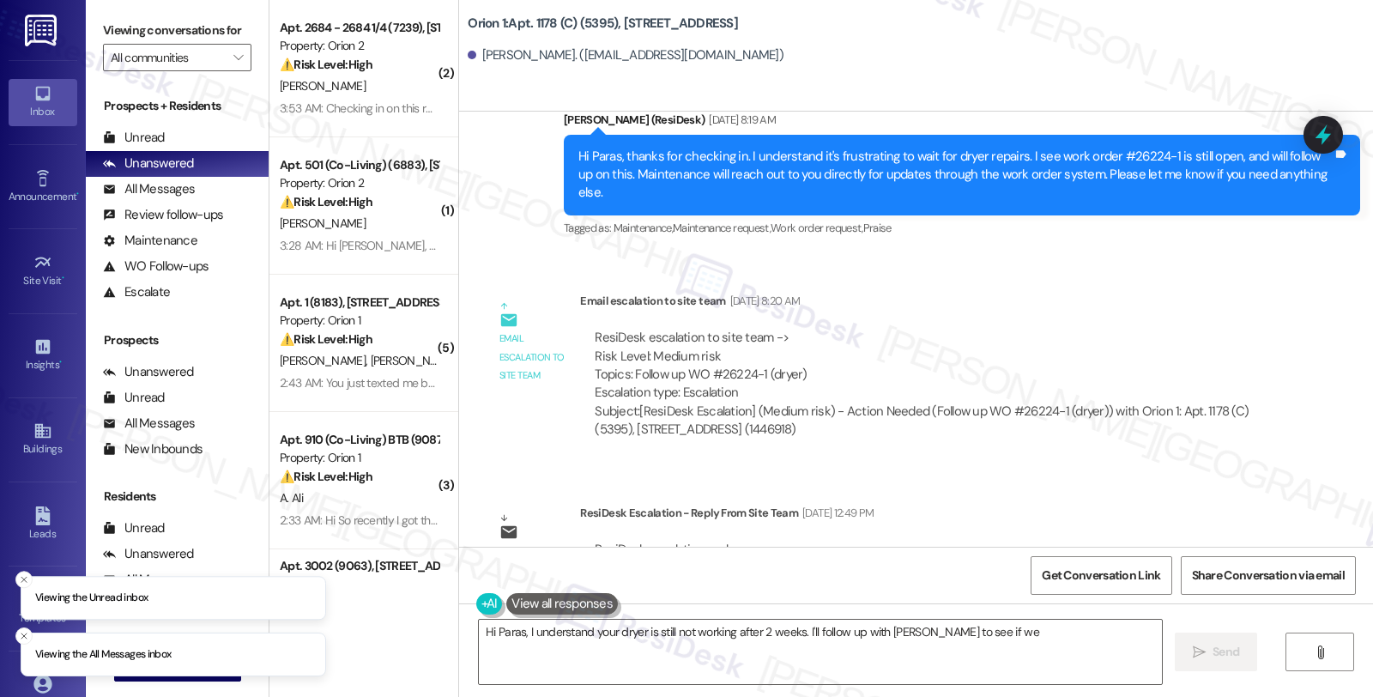
scroll to position [1000, 0]
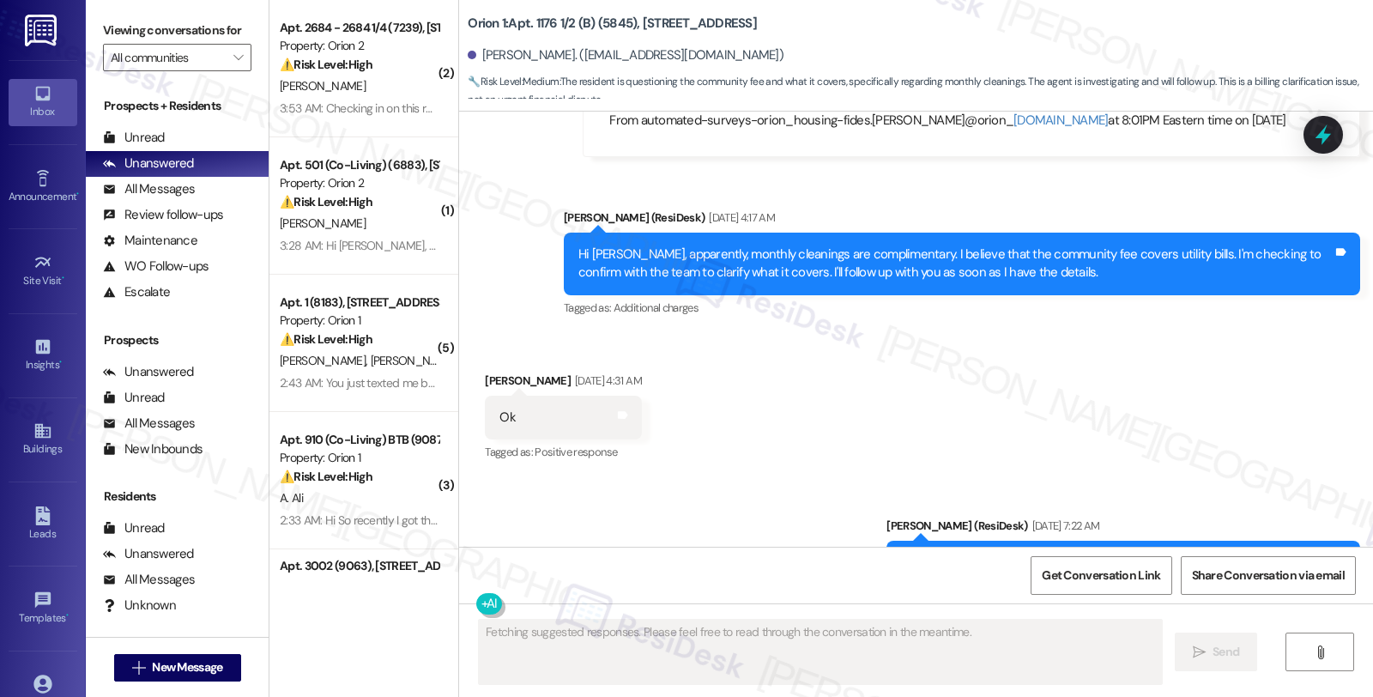
scroll to position [15649, 0]
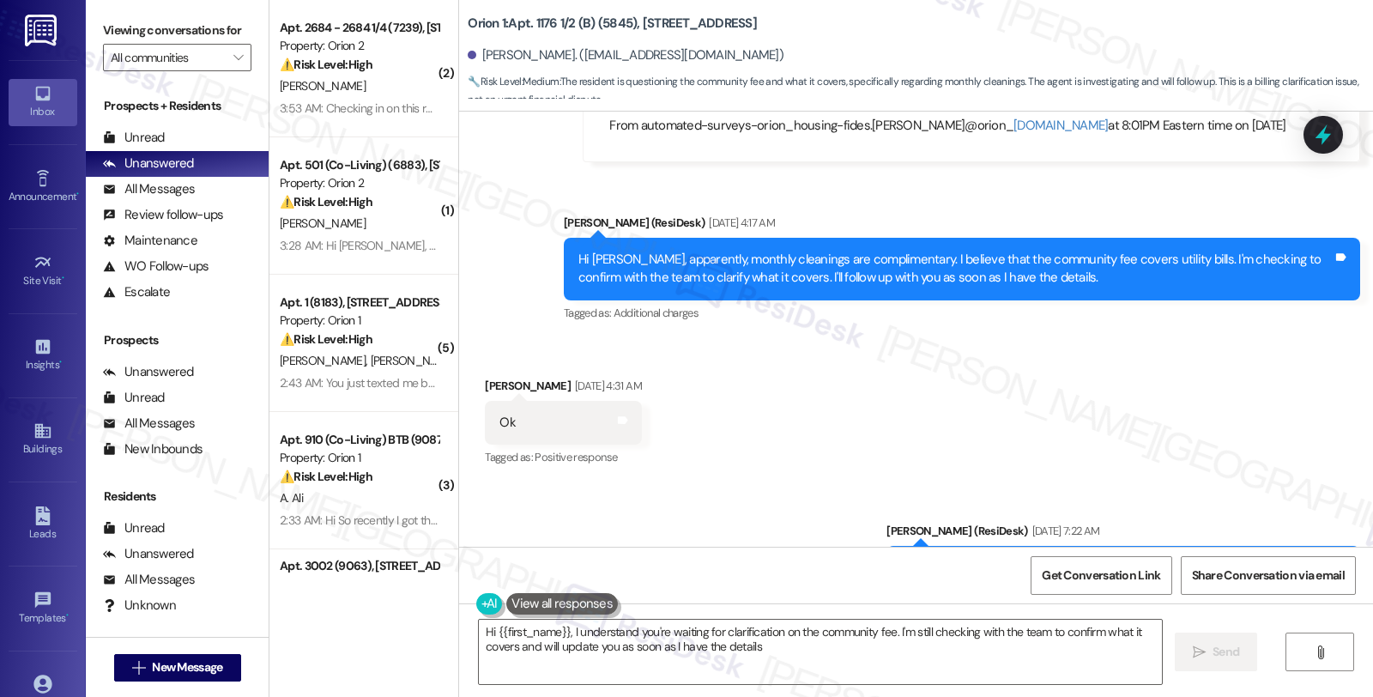
type textarea "Hi {{first_name}}, I understand you're waiting for clarification on the communi…"
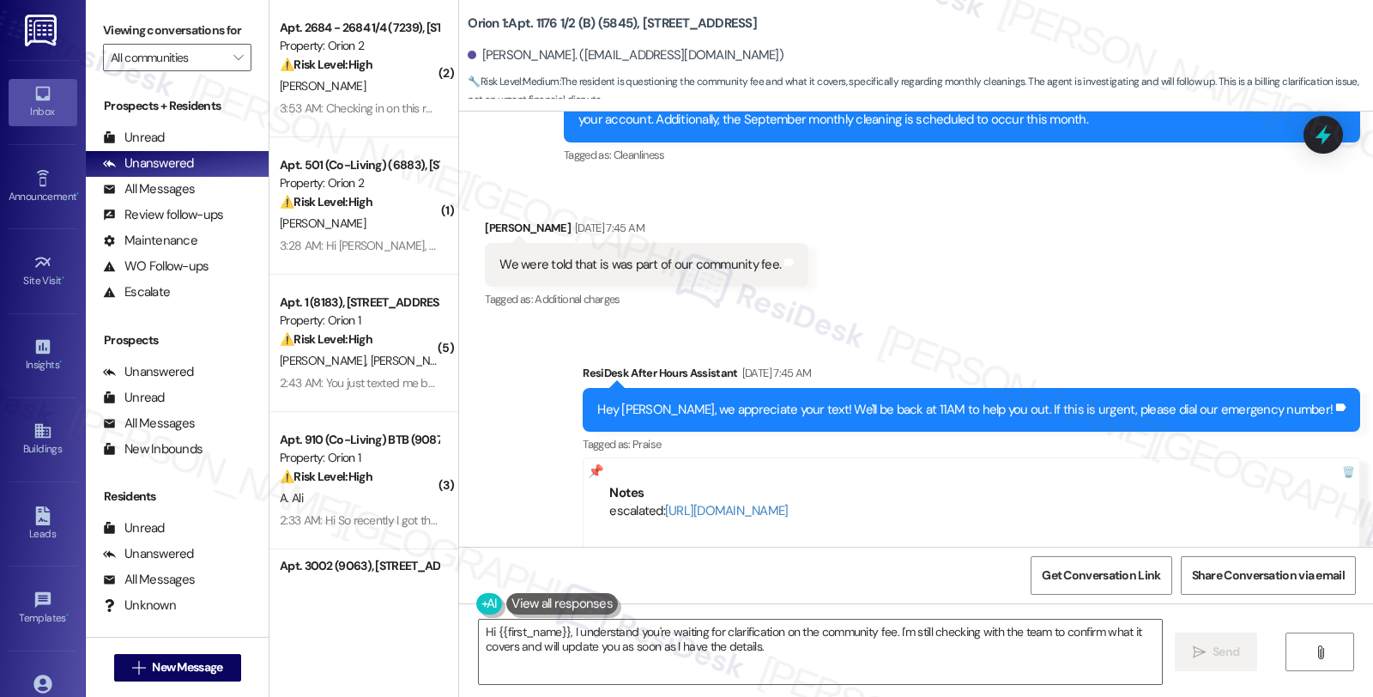
scroll to position [15173, 0]
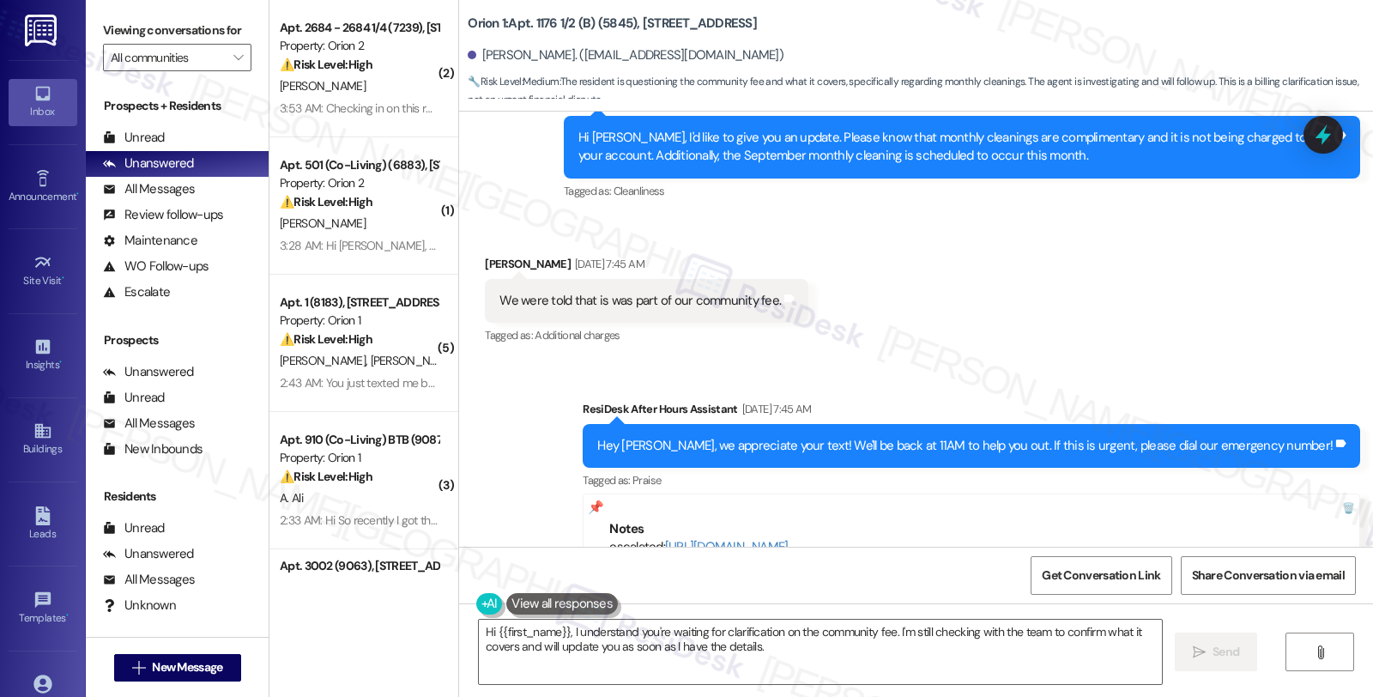
drag, startPoint x: 1049, startPoint y: 189, endPoint x: 1049, endPoint y: 198, distance: 9.4
click at [1049, 216] on div "Received via SMS [PERSON_NAME] [DATE] 7:45 AM We were told that is was part of …" at bounding box center [916, 288] width 914 height 145
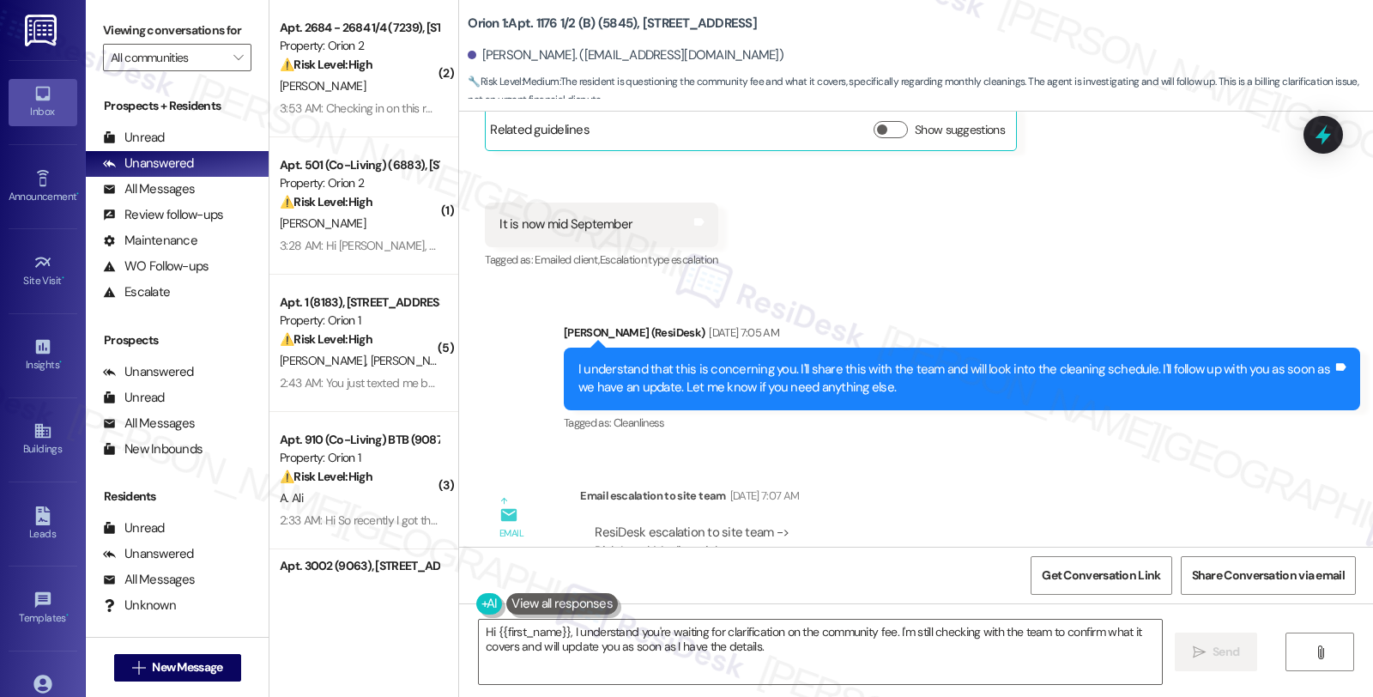
scroll to position [14791, 0]
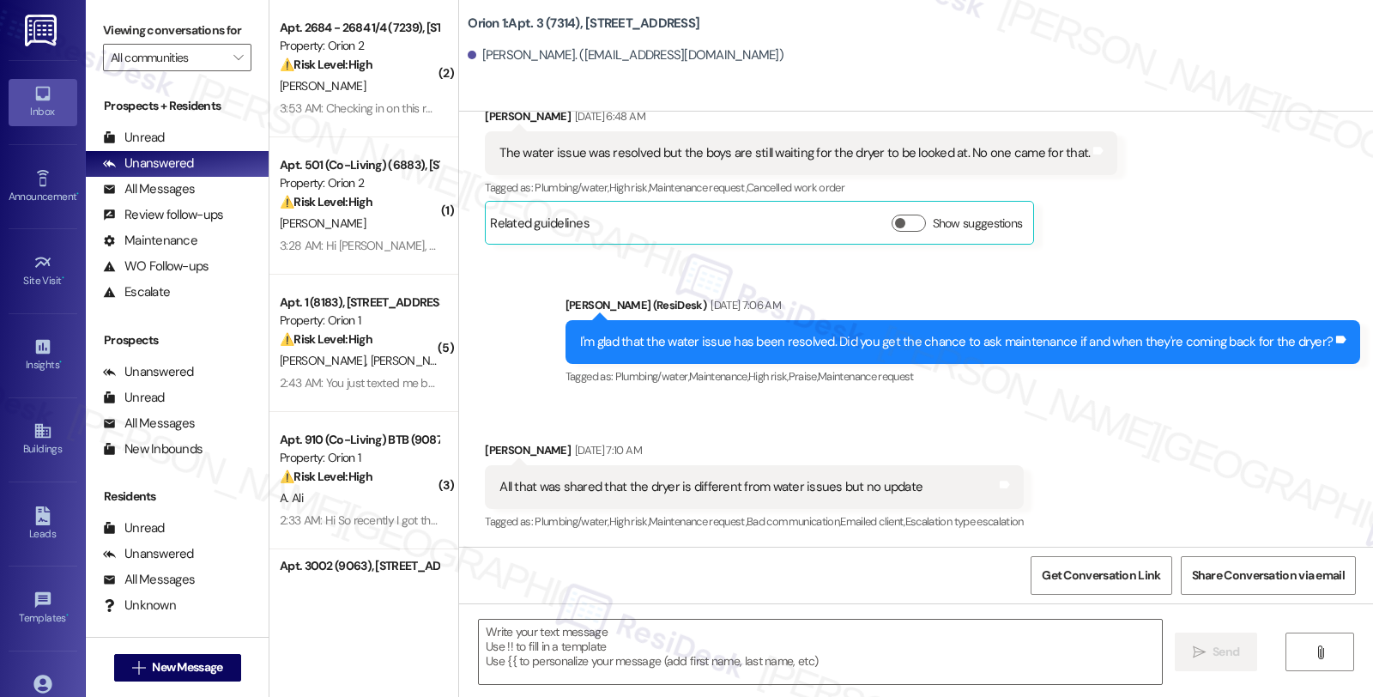
scroll to position [696, 0]
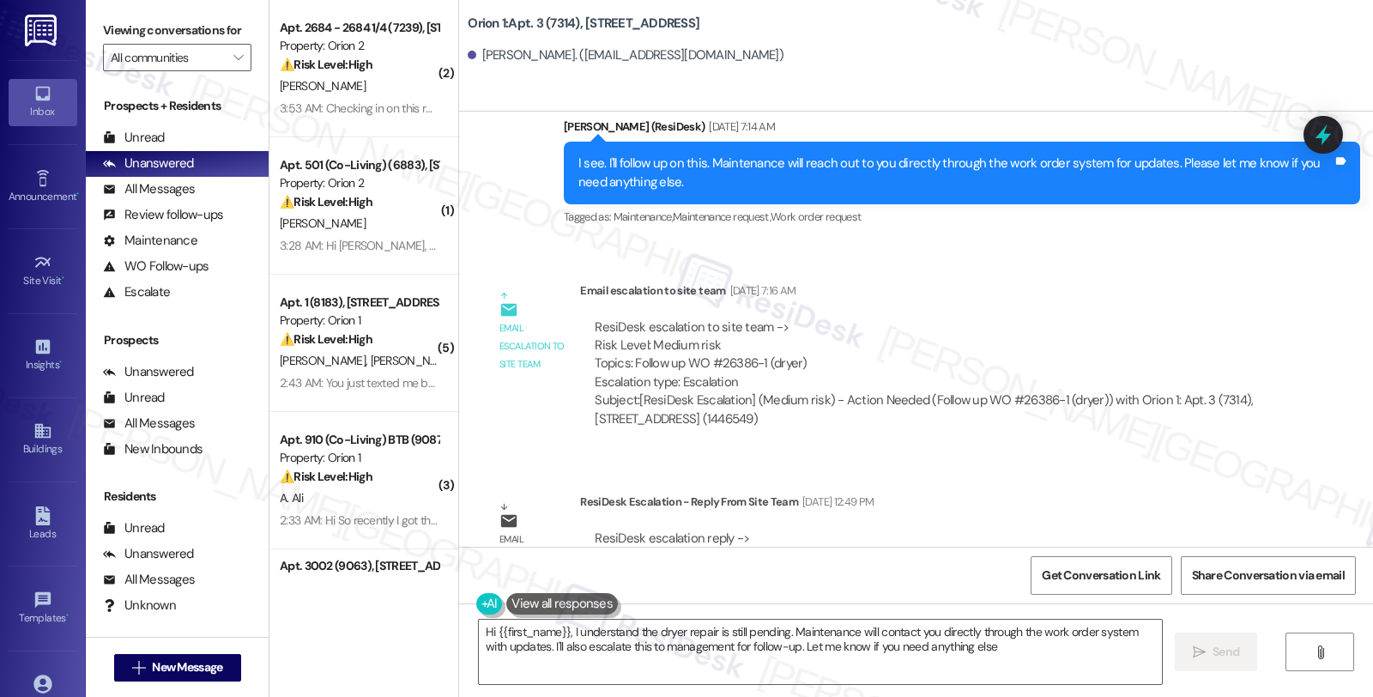
type textarea "Hi {{first_name}}, I understand the dryer repair is still pending. Maintenance …"
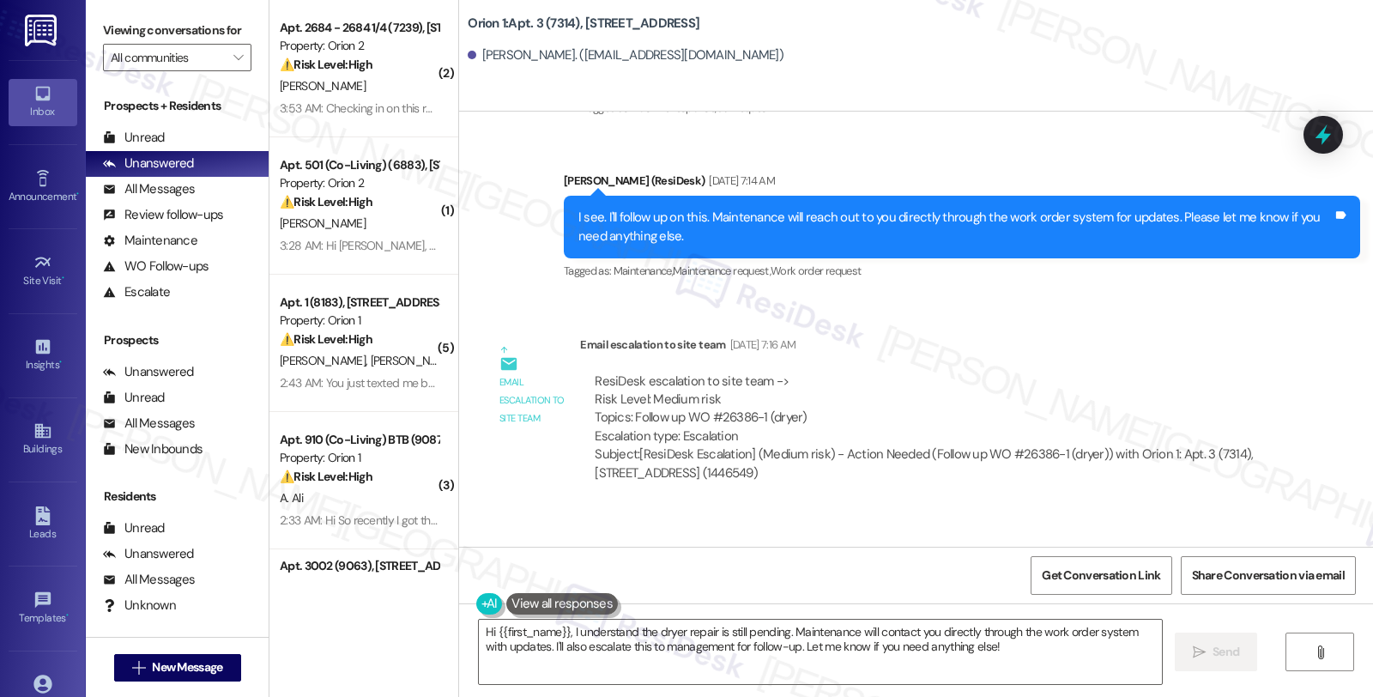
scroll to position [1371, 0]
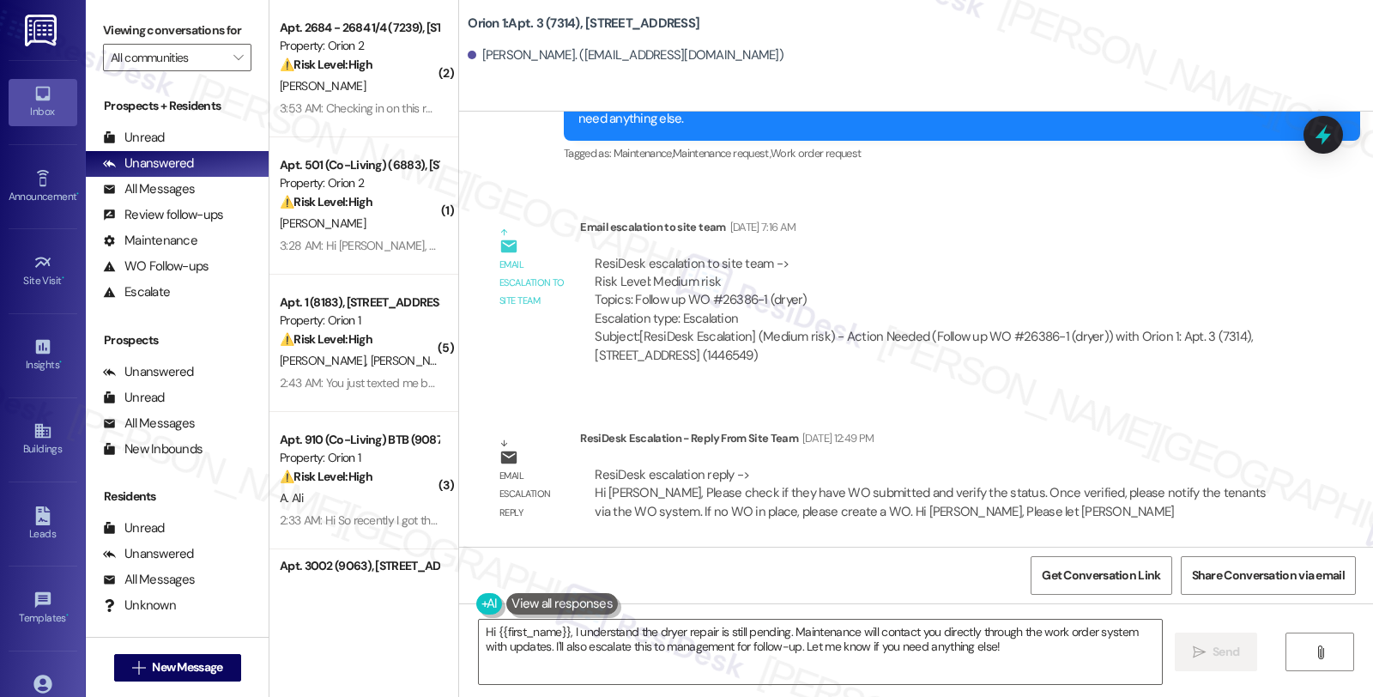
click at [725, 301] on div "ResiDesk escalation to site team -> Risk Level: Medium risk Topics: Follow up W…" at bounding box center [931, 292] width 672 height 74
click at [752, 299] on div "ResiDesk escalation to site team -> Risk Level: Medium risk Topics: Follow up W…" at bounding box center [931, 292] width 672 height 74
copy div "26386-1"
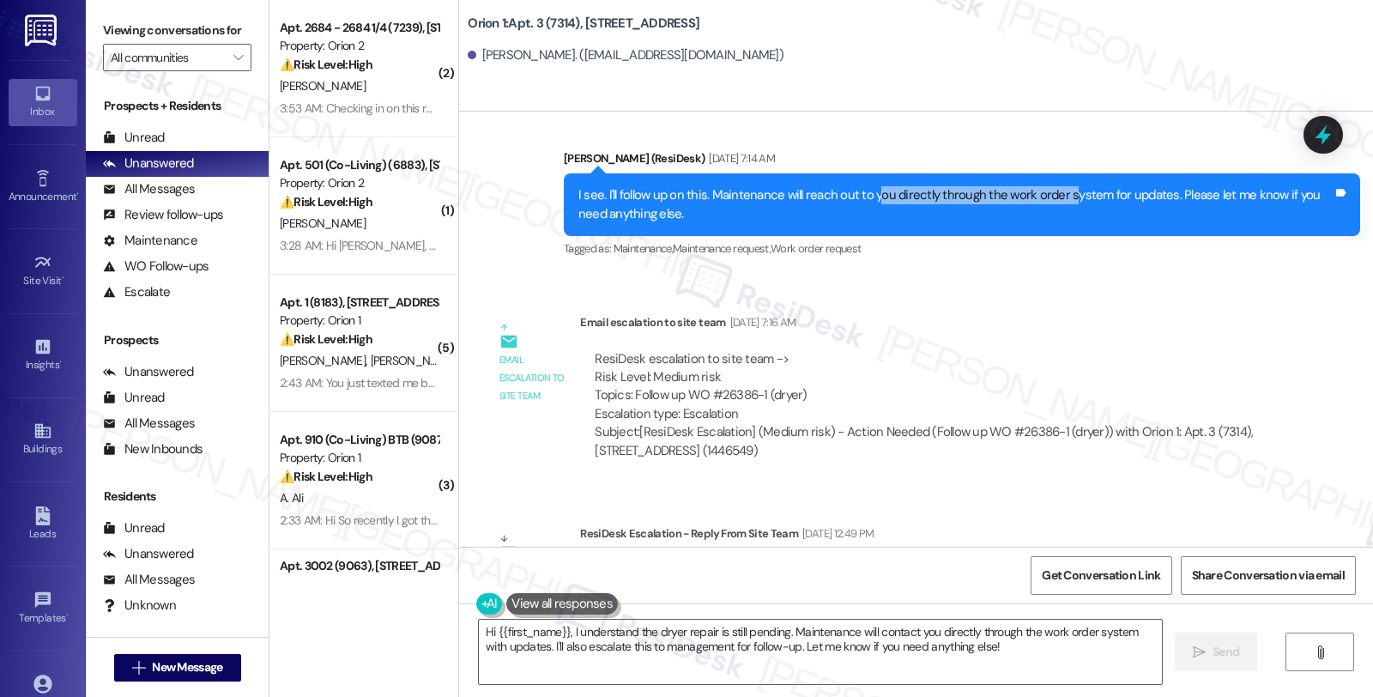
drag, startPoint x: 862, startPoint y: 195, endPoint x: 1051, endPoint y: 196, distance: 189.6
click at [1051, 196] on div "I see. I'll follow up on this. Maintenance will reach out to you directly throu…" at bounding box center [955, 204] width 754 height 37
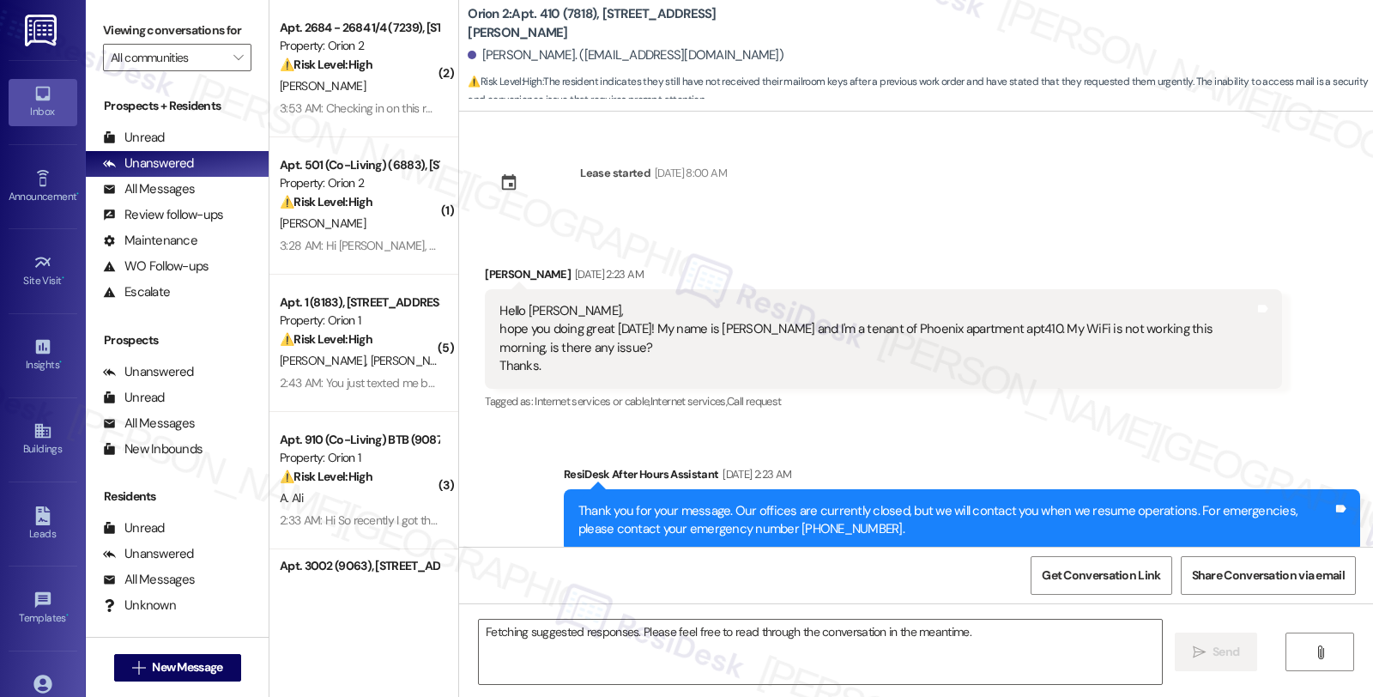
scroll to position [7135, 0]
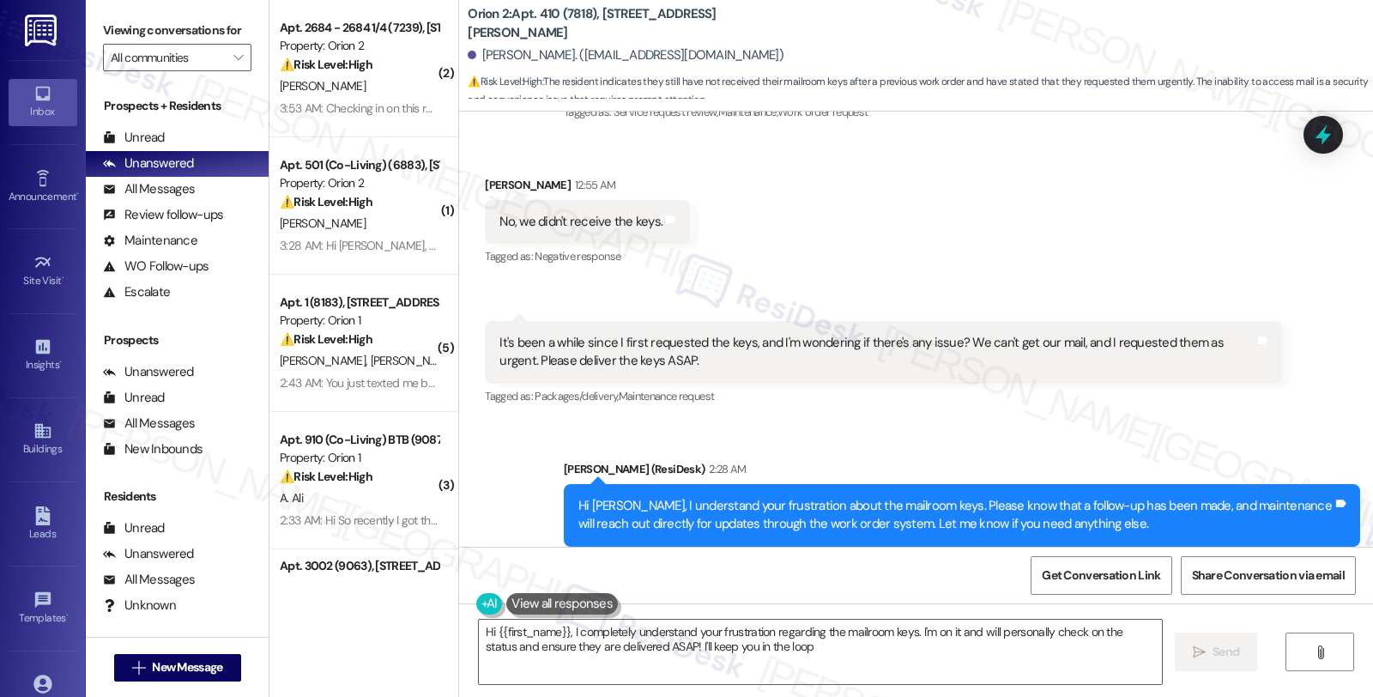
type textarea "Hi {{first_name}}, I completely understand your frustration regarding the mailr…"
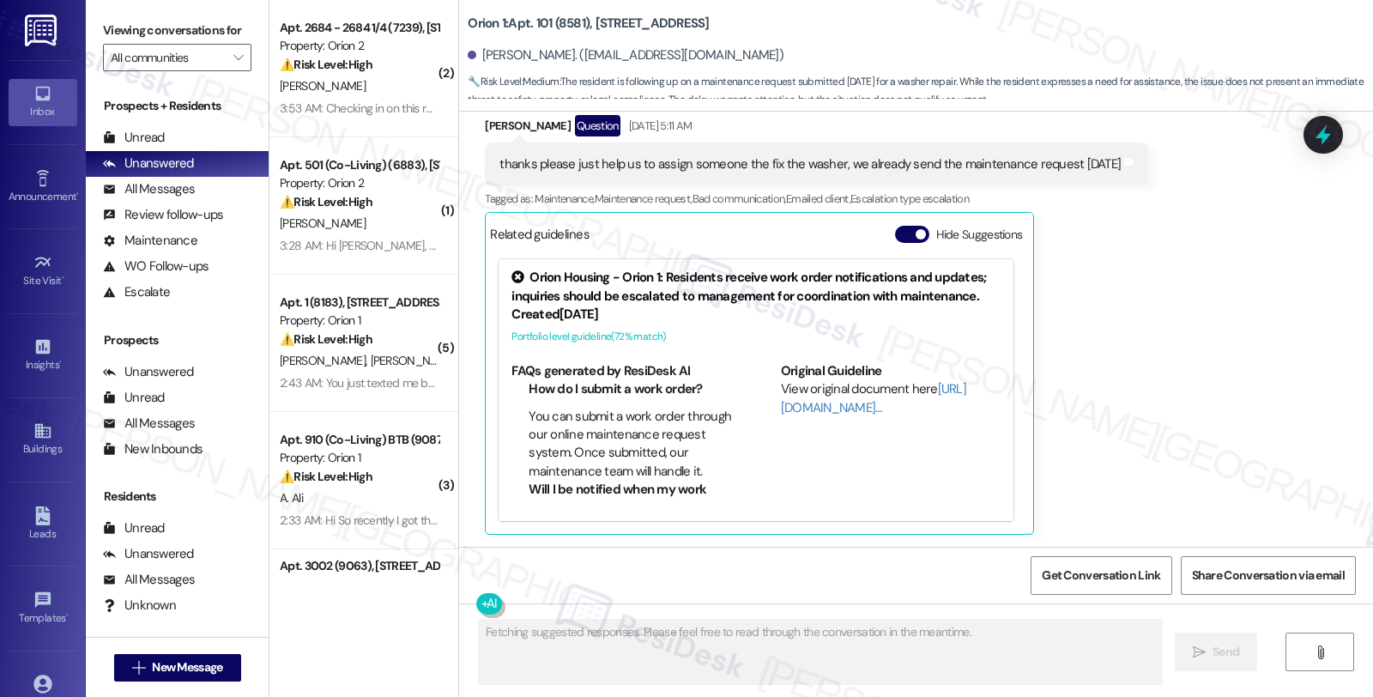
scroll to position [1234, 0]
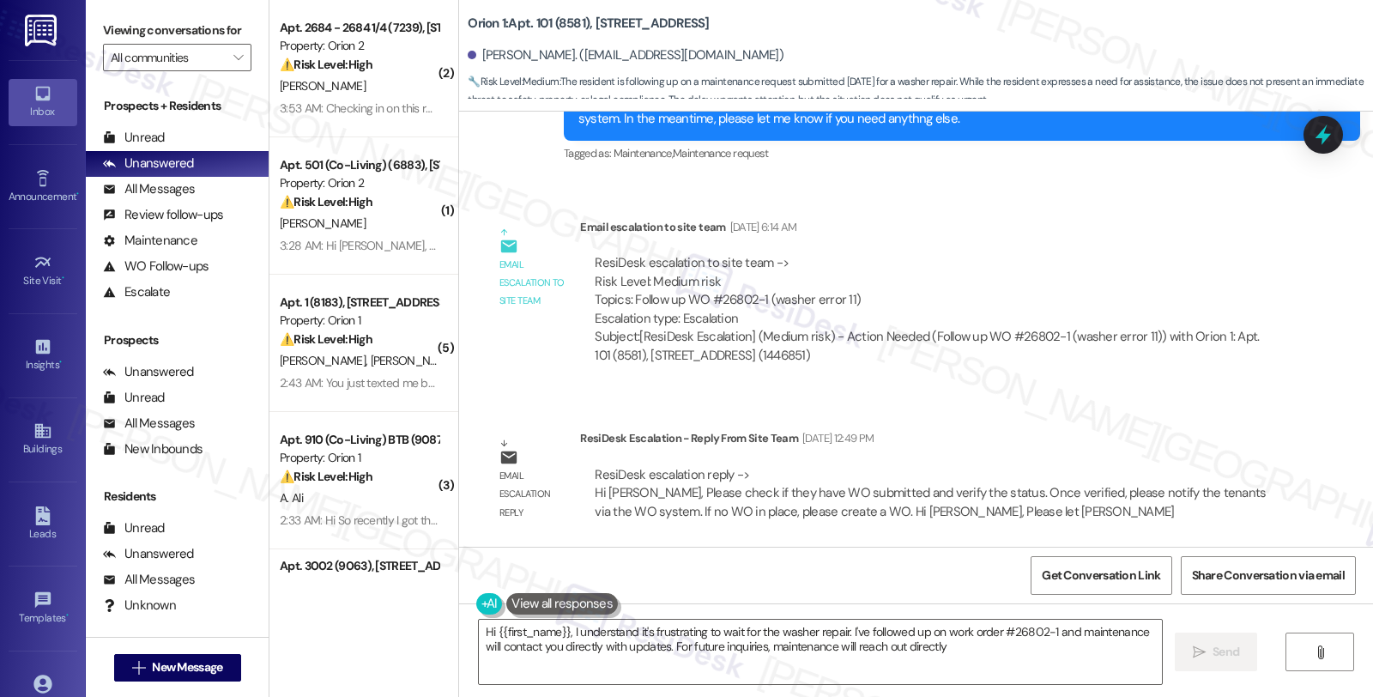
type textarea "Hi {{first_name}}, I understand it's frustrating to wait for the washer repair.…"
drag, startPoint x: 707, startPoint y: 298, endPoint x: 755, endPoint y: 294, distance: 48.2
click at [755, 294] on div "ResiDesk escalation to site team -> Risk Level: Medium risk Topics: Follow up W…" at bounding box center [931, 291] width 672 height 74
copy div "26802-1"
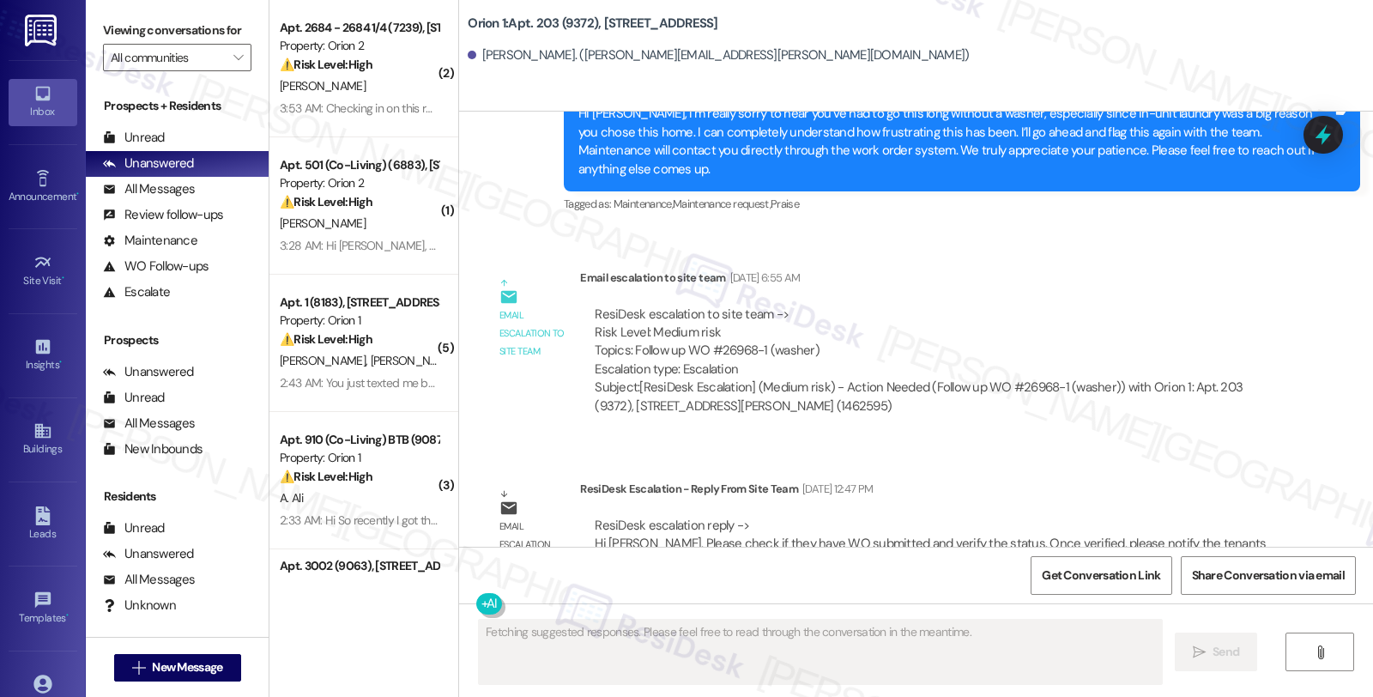
scroll to position [2466, 0]
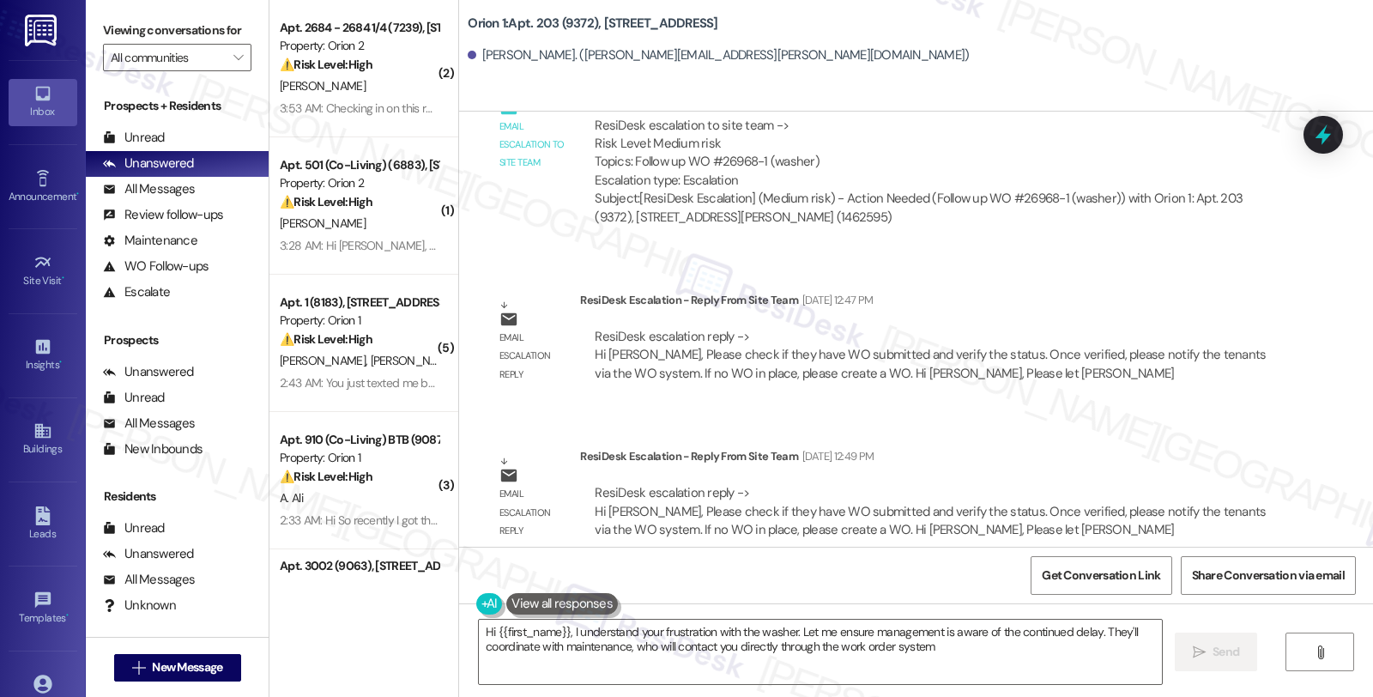
type textarea "Hi {{first_name}}, I understand your frustration with the washer. Let me ensure…"
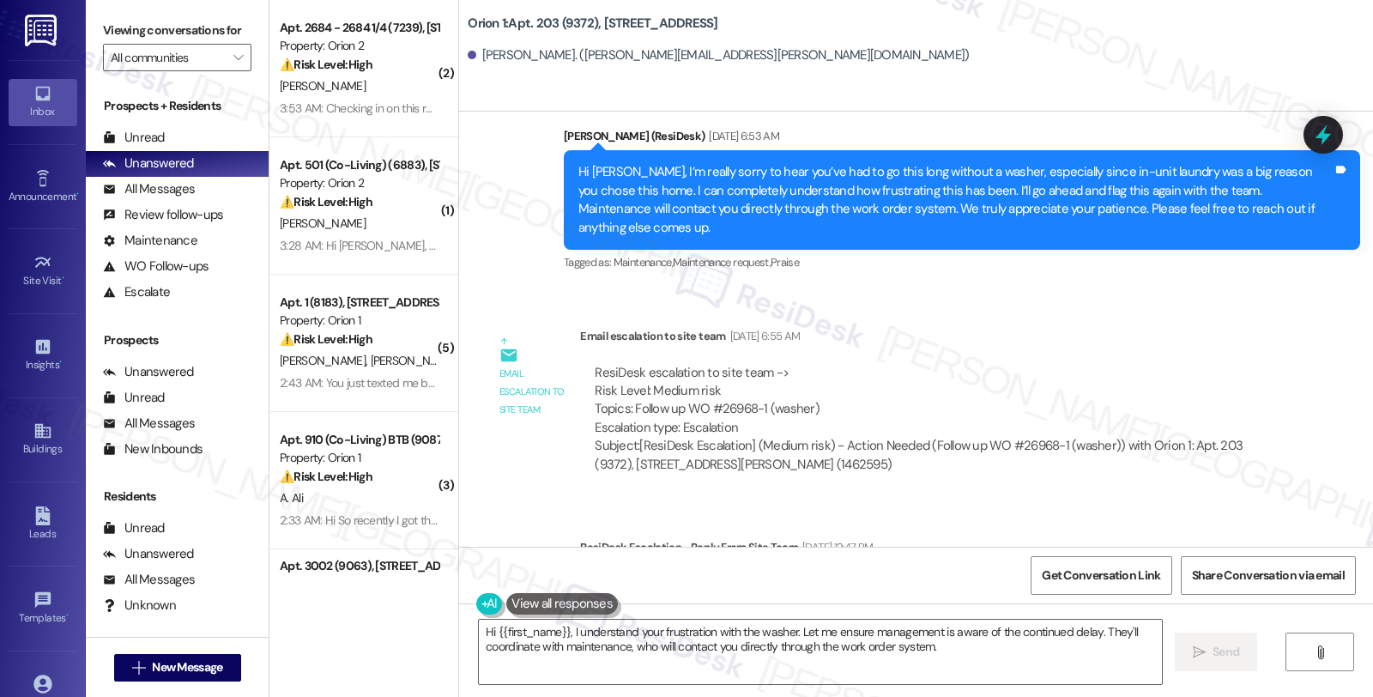
scroll to position [2180, 0]
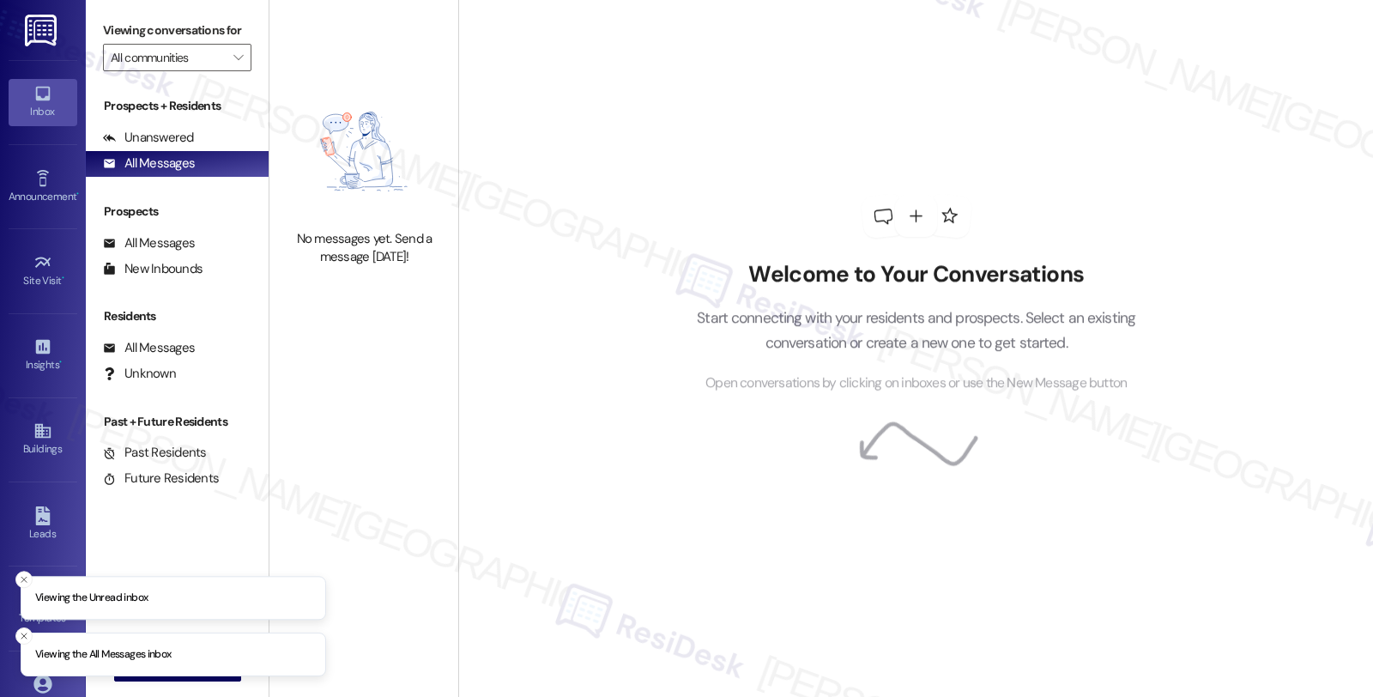
click at [1103, 189] on div "Welcome to Your Conversations Start connecting with your residents and prospect…" at bounding box center [916, 294] width 515 height 558
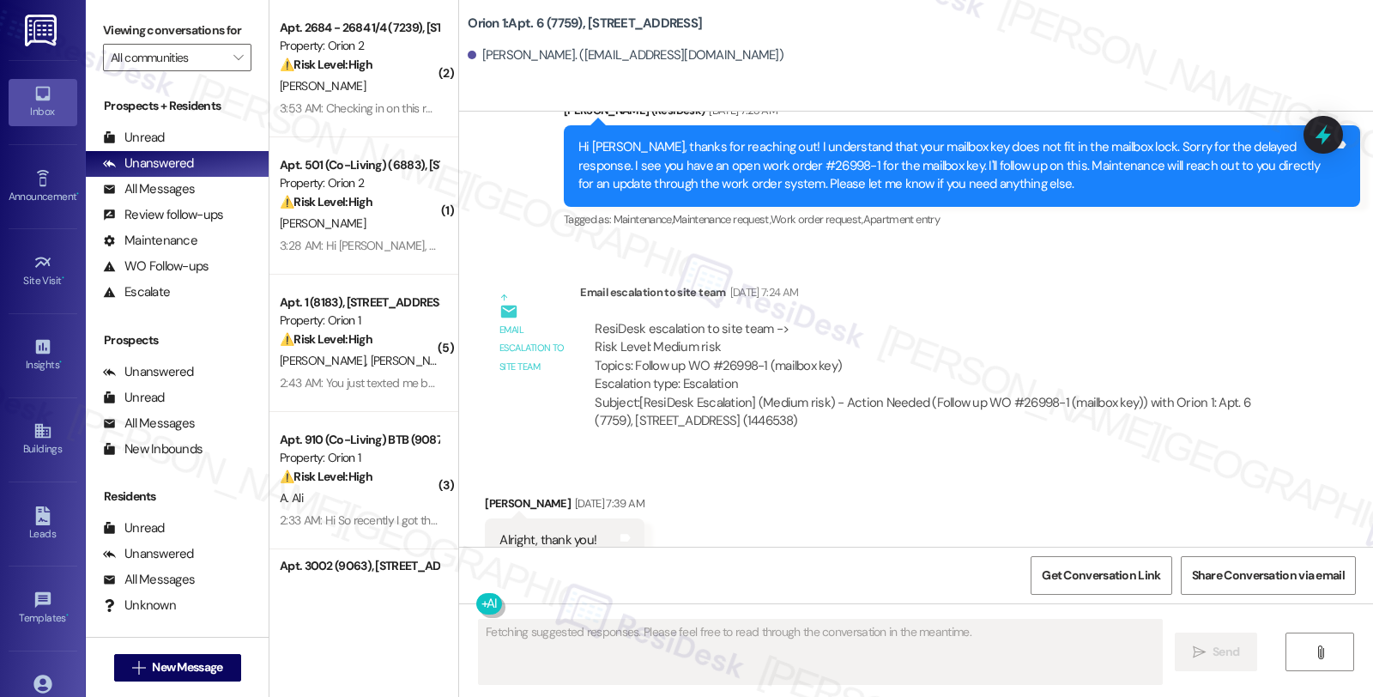
scroll to position [2943, 0]
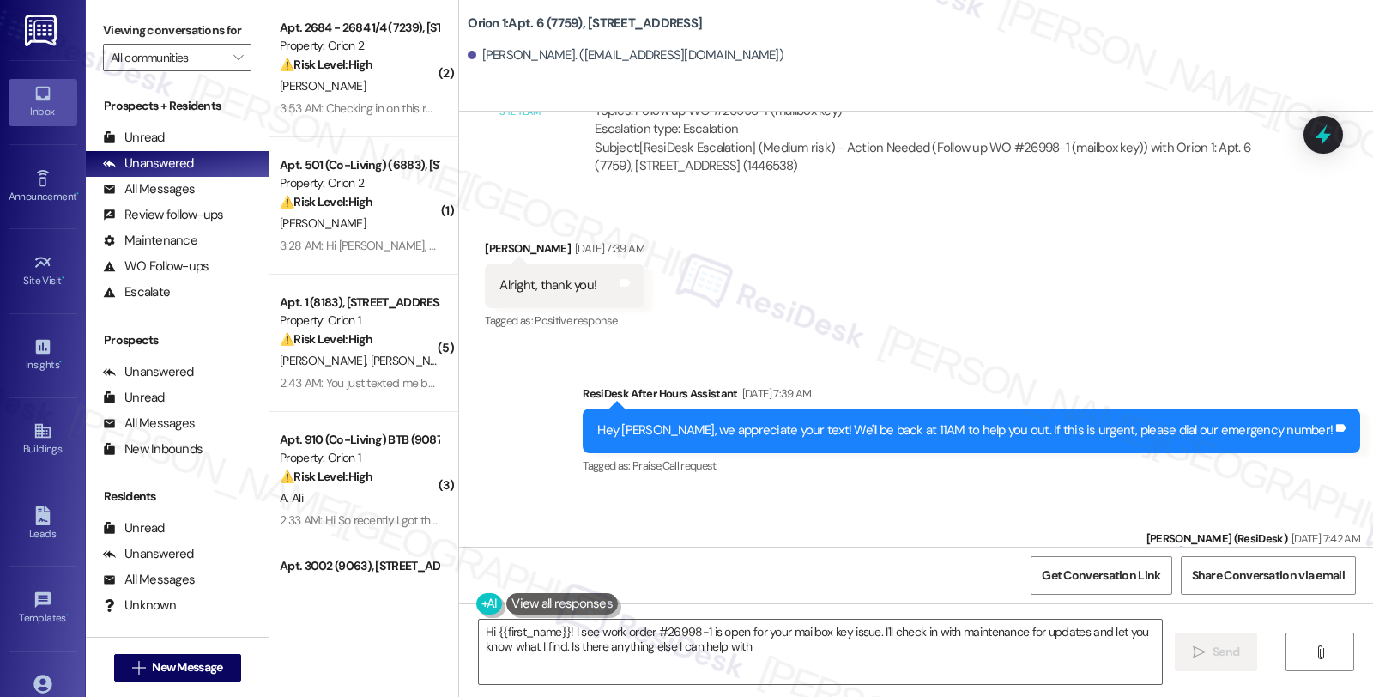
type textarea "Hi {{first_name}}! I see work order #26998-1 is open for your mailbox key issue…"
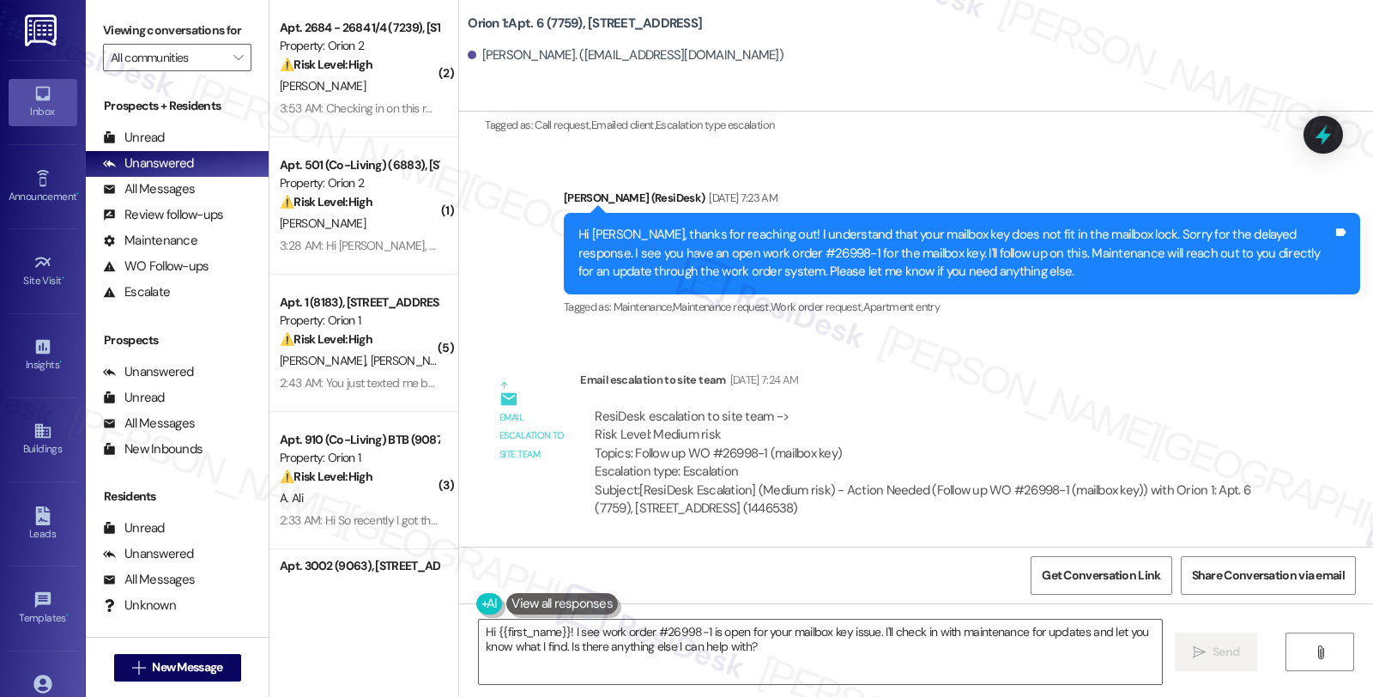
scroll to position [2371, 0]
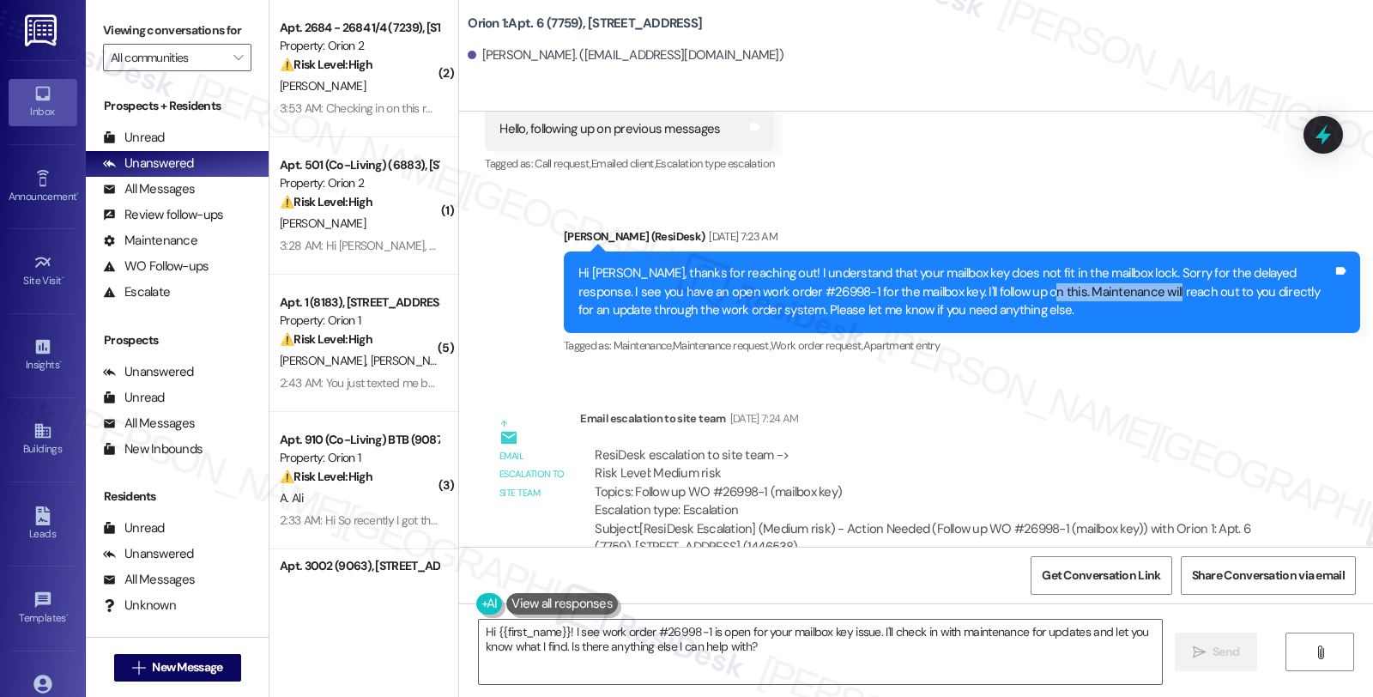
click at [1111, 264] on div "Hi [PERSON_NAME], thanks for reaching out! I understand that your mailbox key d…" at bounding box center [955, 291] width 754 height 55
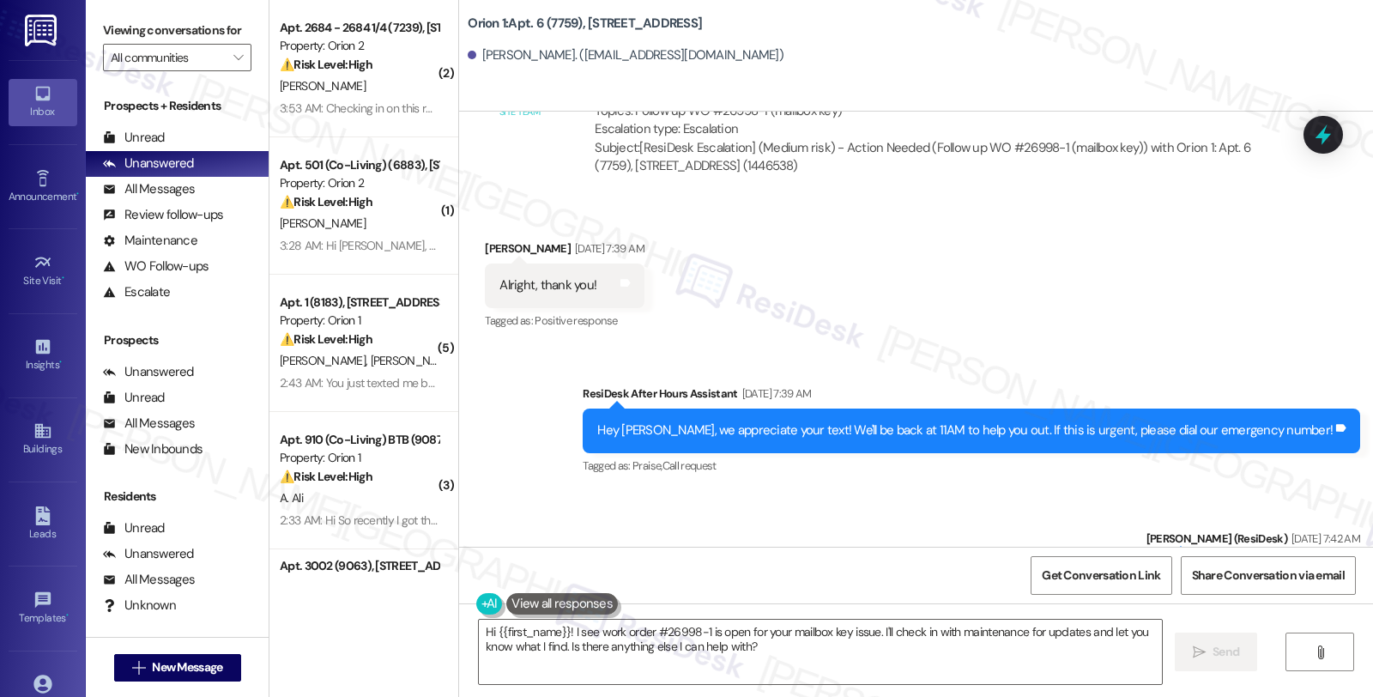
scroll to position [2943, 0]
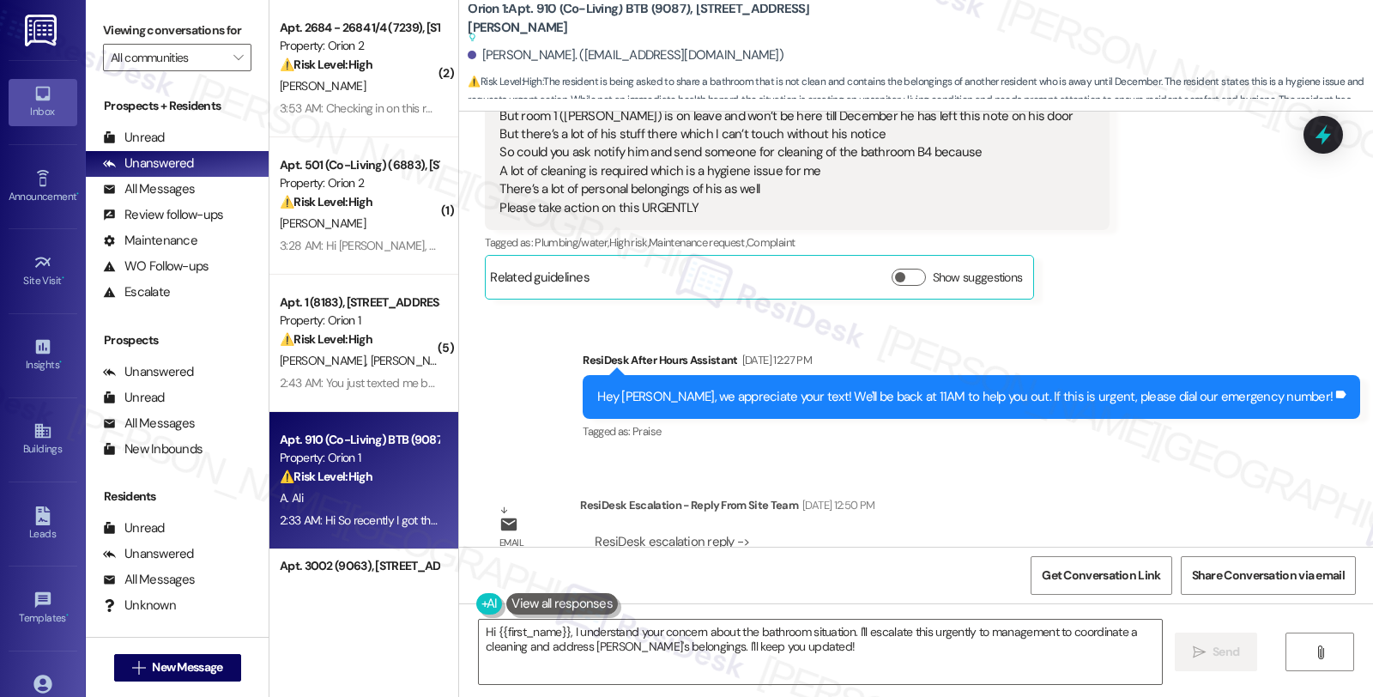
scroll to position [3870, 0]
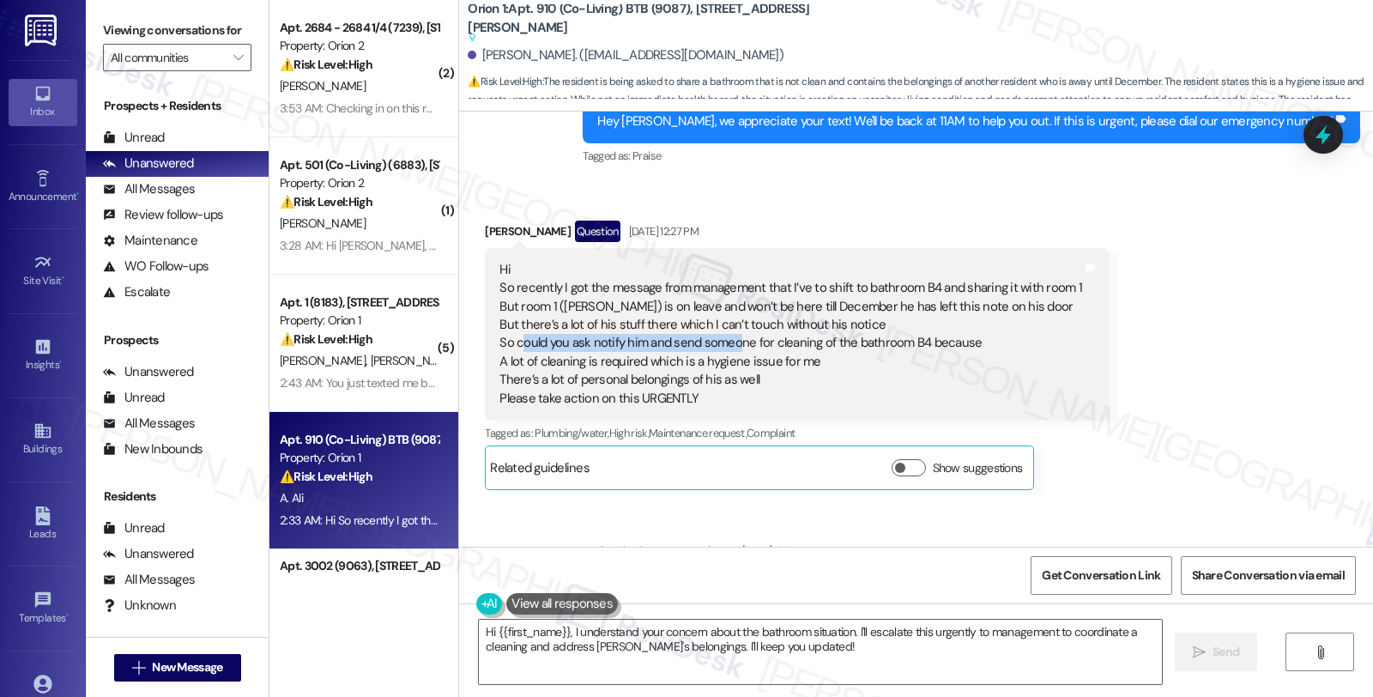
drag, startPoint x: 509, startPoint y: 348, endPoint x: 728, endPoint y: 348, distance: 218.8
click at [728, 348] on div "Hi So recently I got the message from management that I’ve to shift to bathroom…" at bounding box center [790, 334] width 583 height 147
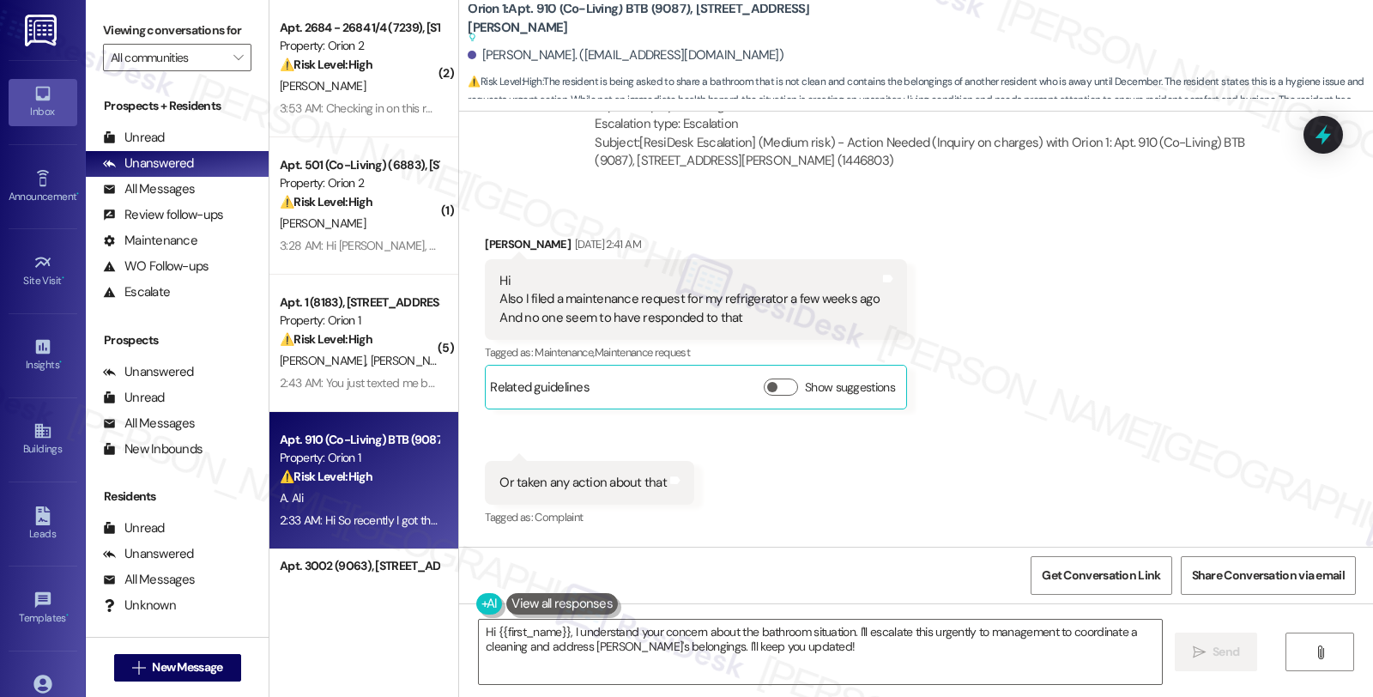
scroll to position [3202, 0]
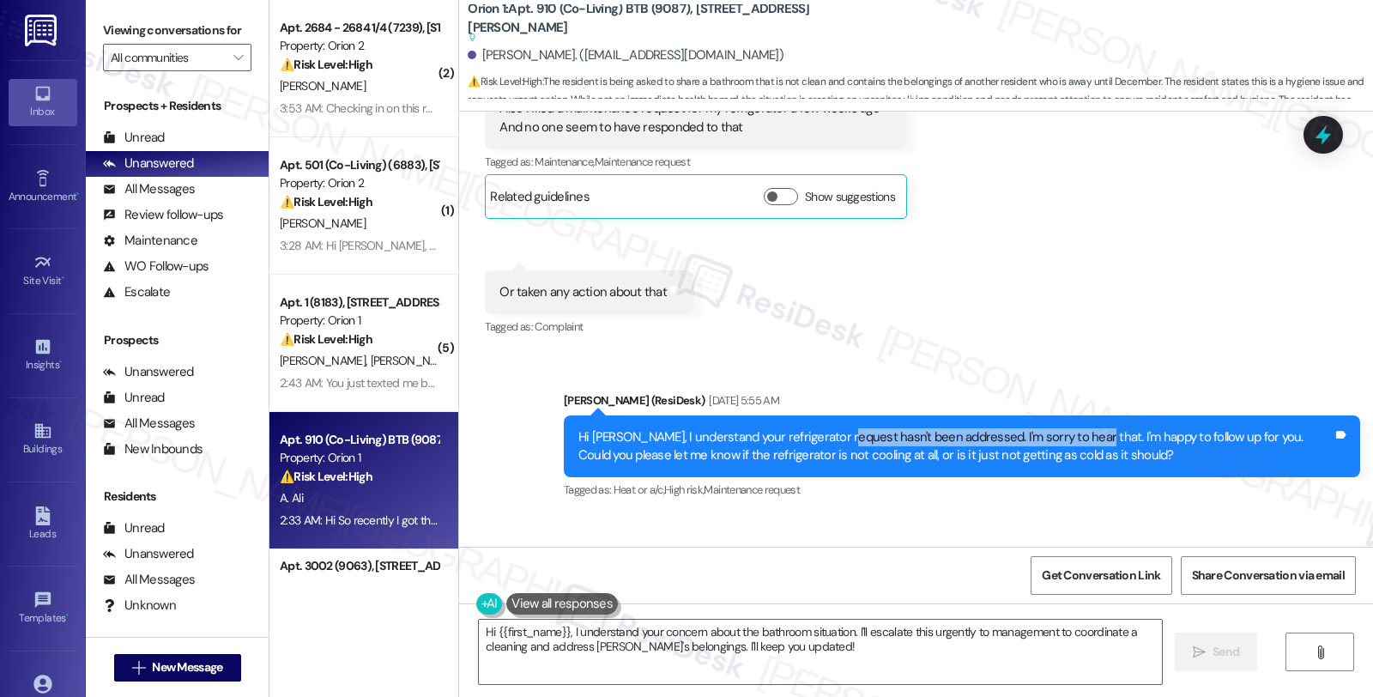
drag, startPoint x: 818, startPoint y: 430, endPoint x: 1056, endPoint y: 432, distance: 238.6
click at [1056, 432] on div "Hi [PERSON_NAME], I understand your refrigerator request hasn't been addressed.…" at bounding box center [955, 446] width 754 height 37
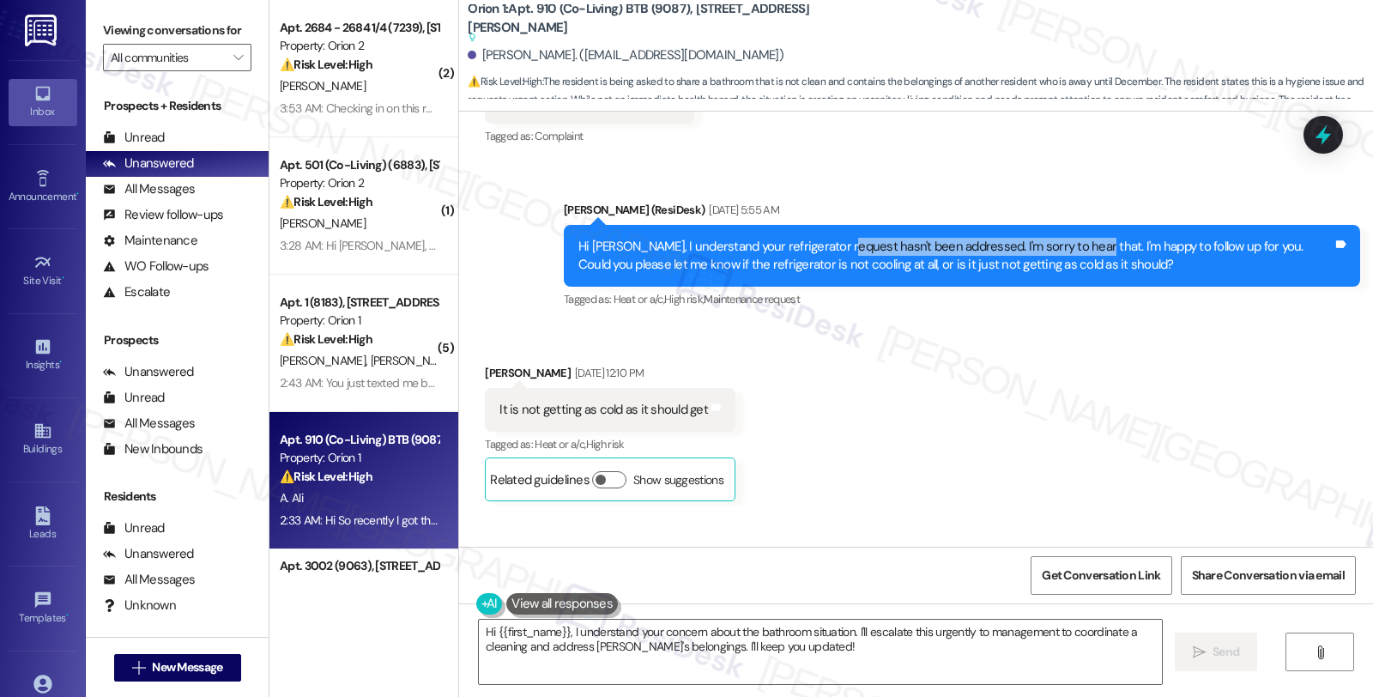
scroll to position [3583, 0]
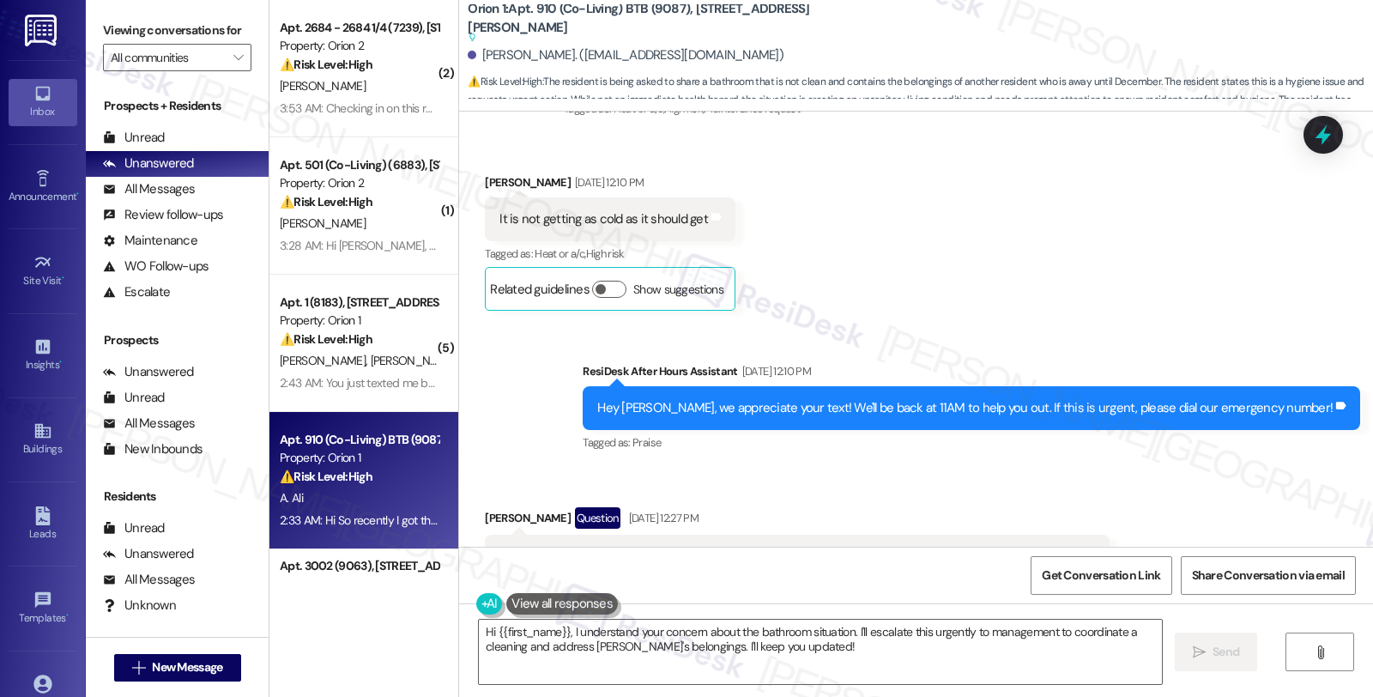
click at [1138, 260] on div "Received via SMS Akif Ali Sep 21, 2025 at 12:10 PM It is not getting as cold as…" at bounding box center [916, 229] width 914 height 189
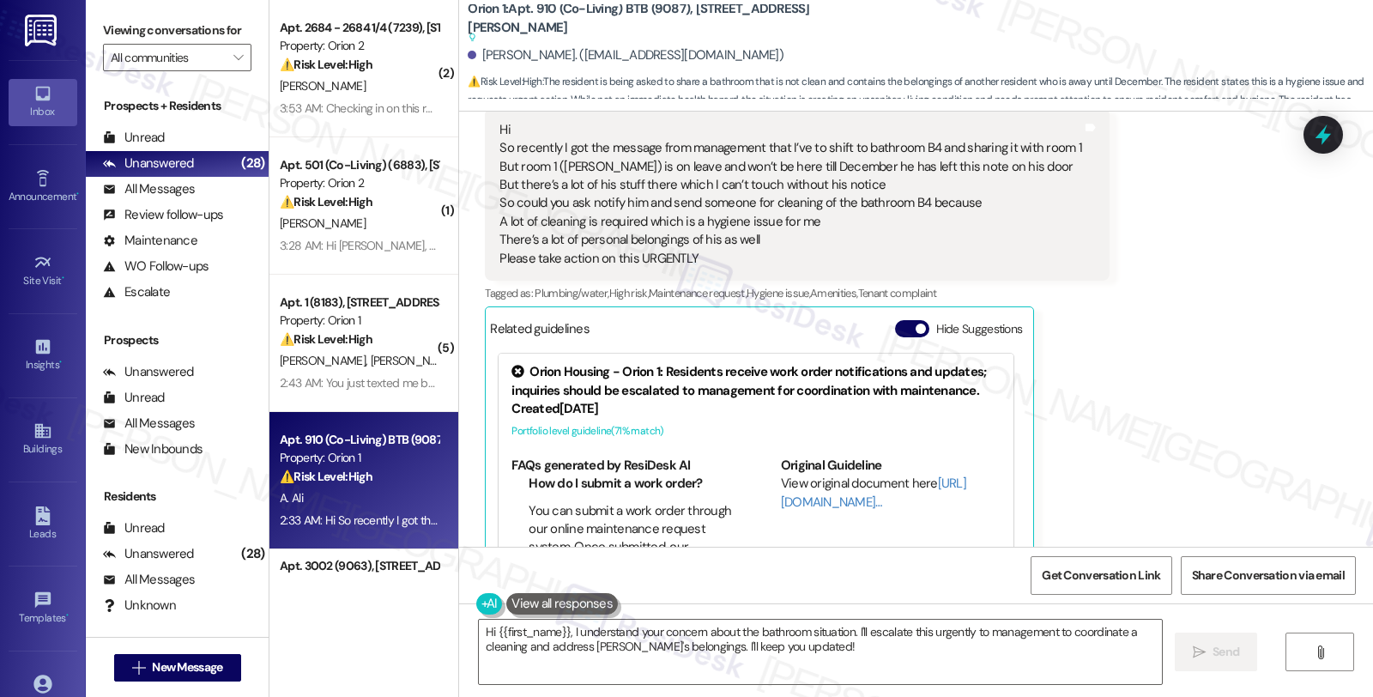
scroll to position [4728, 0]
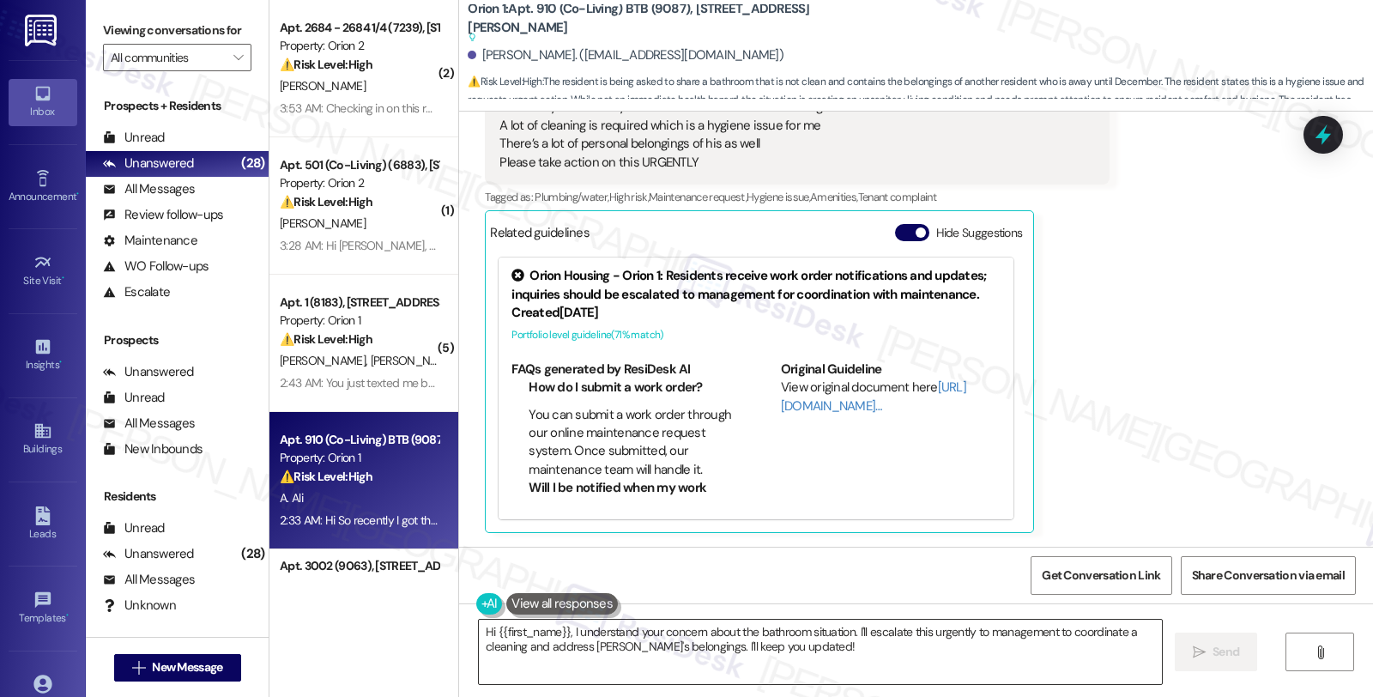
click at [819, 644] on textarea "Hi {{first_name}}, I understand your concern about the bathroom situation. I'll…" at bounding box center [820, 652] width 683 height 64
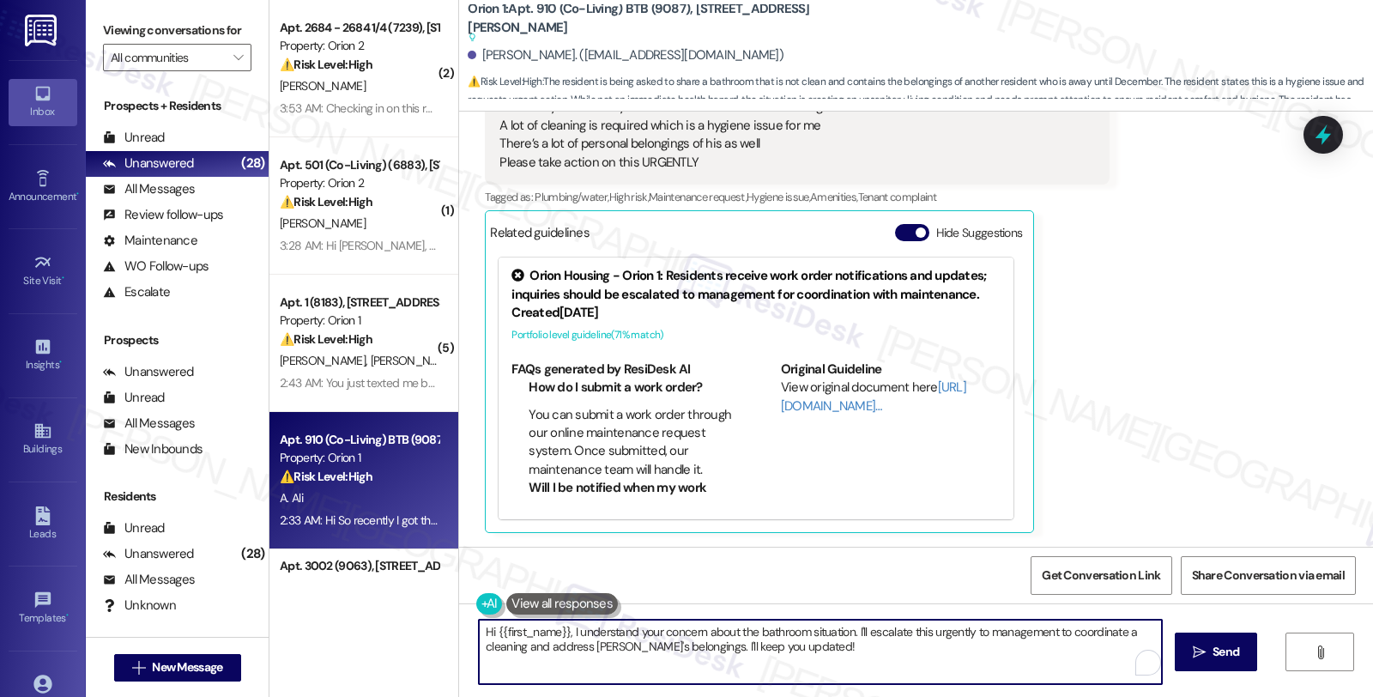
paste textarea "27087-1"
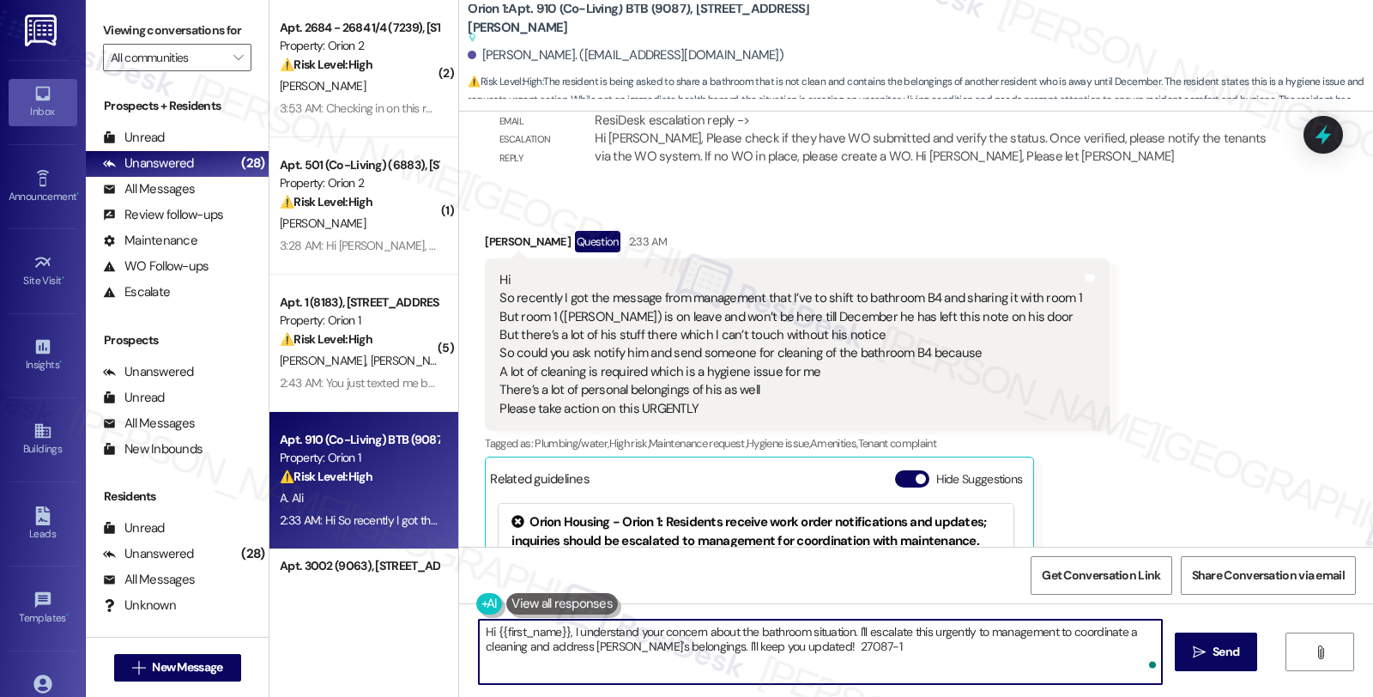
scroll to position [4442, 0]
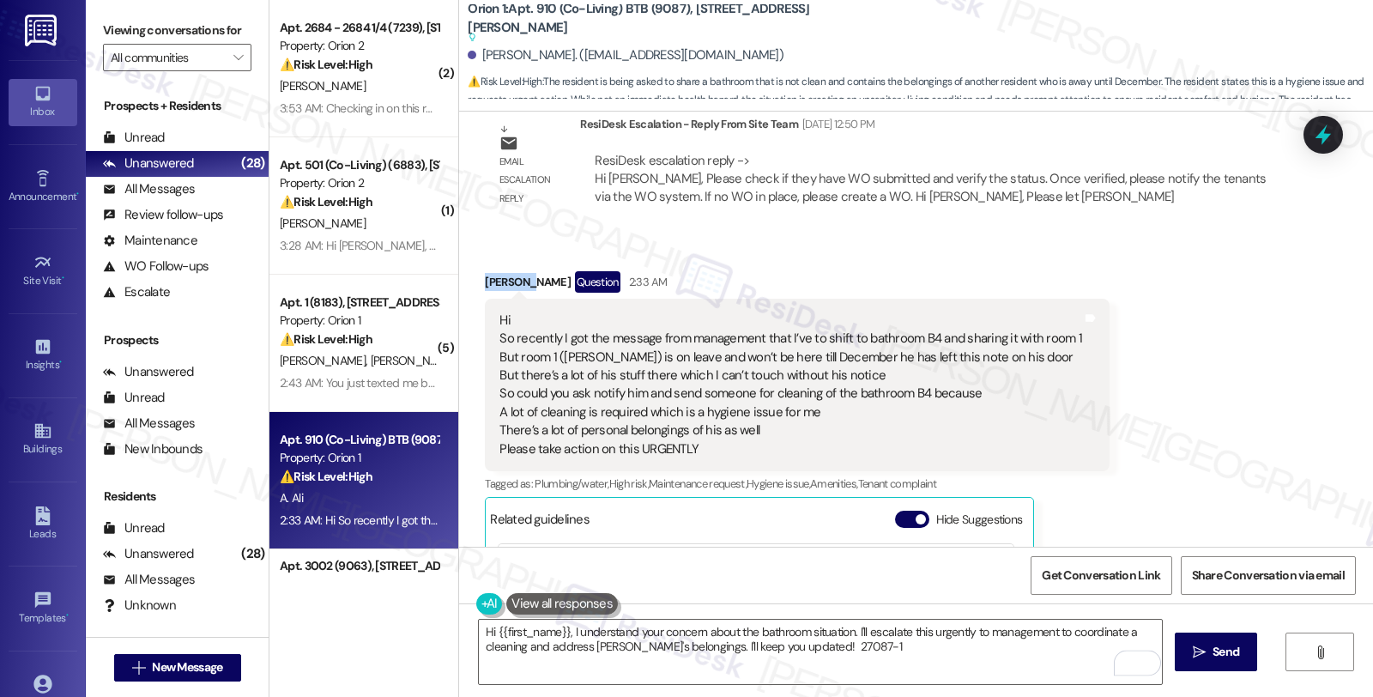
drag, startPoint x: 475, startPoint y: 284, endPoint x: 507, endPoint y: 284, distance: 32.6
click at [507, 284] on div "Akif Ali Question 2:33 AM" at bounding box center [797, 284] width 625 height 27
copy div "Akif Ali"
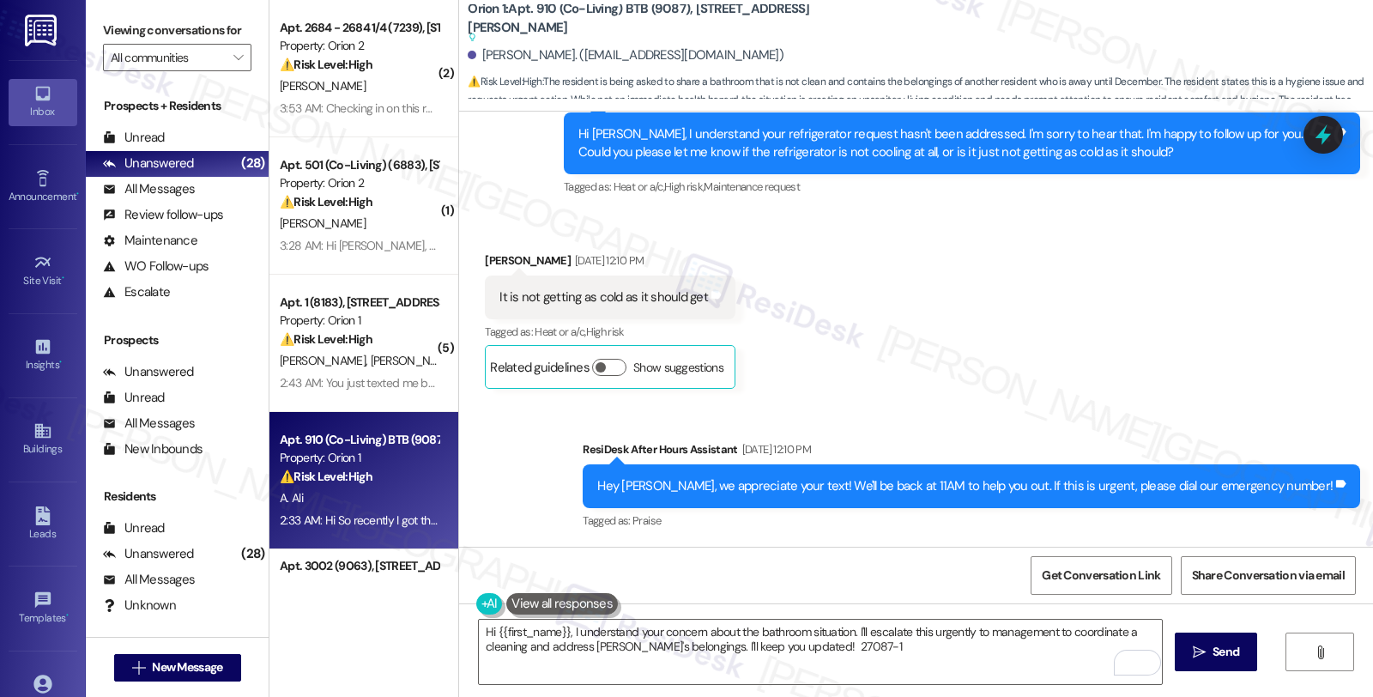
scroll to position [3488, 0]
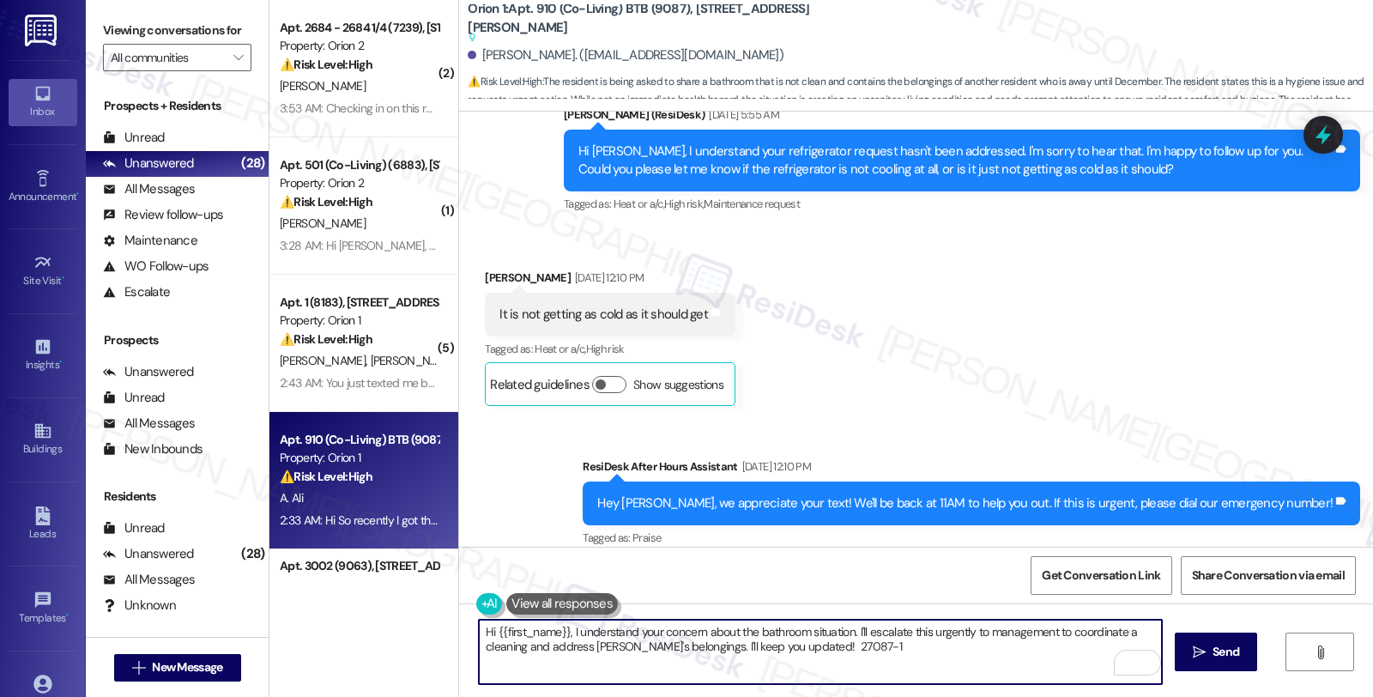
drag, startPoint x: 781, startPoint y: 649, endPoint x: 864, endPoint y: 649, distance: 83.2
click at [864, 649] on textarea "Hi {{first_name}}, I understand your concern about the bathroom situation. I'll…" at bounding box center [820, 652] width 683 height 64
click at [563, 629] on textarea "Hi {{first_name}}, I understand your concern about the bathroom situation. I'll…" at bounding box center [820, 652] width 683 height 64
click at [851, 632] on textarea "Hi {{first_name}}, thanks for reaching out. First, I'd like to give you an upda…" at bounding box center [820, 652] width 683 height 64
paste textarea "27087-1"
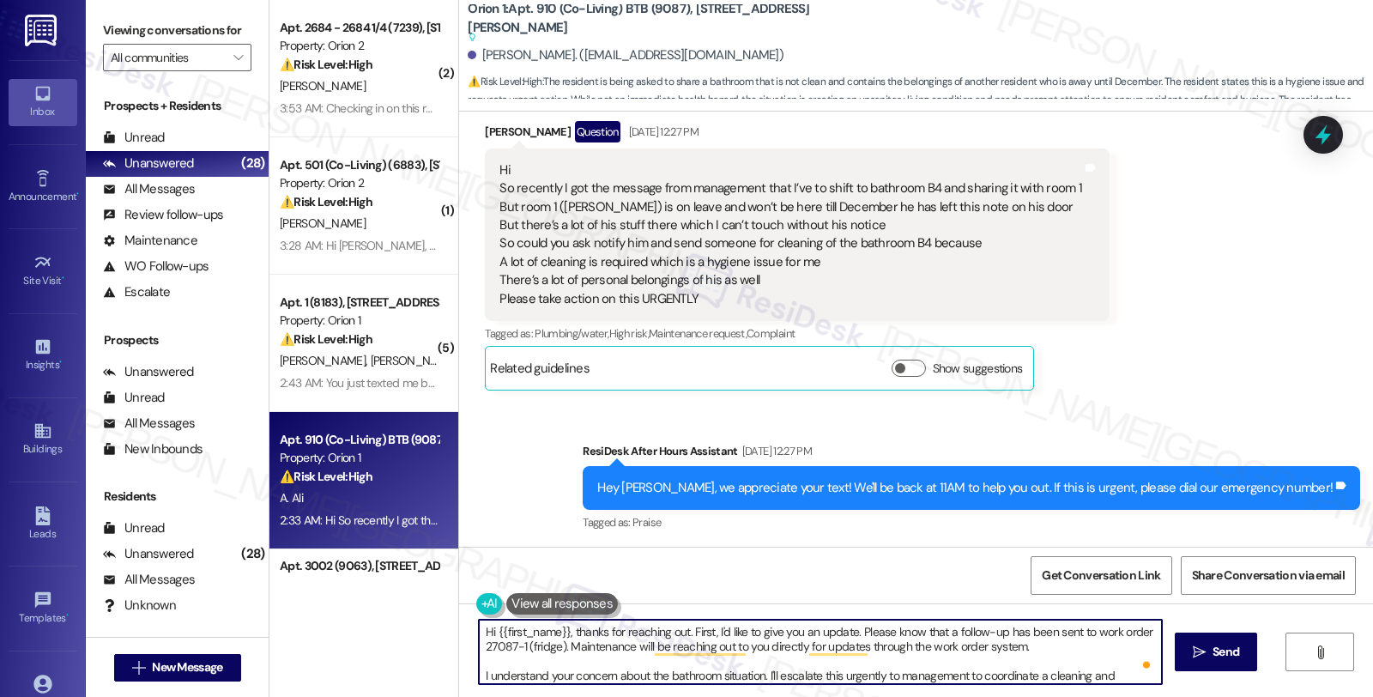
scroll to position [3965, 0]
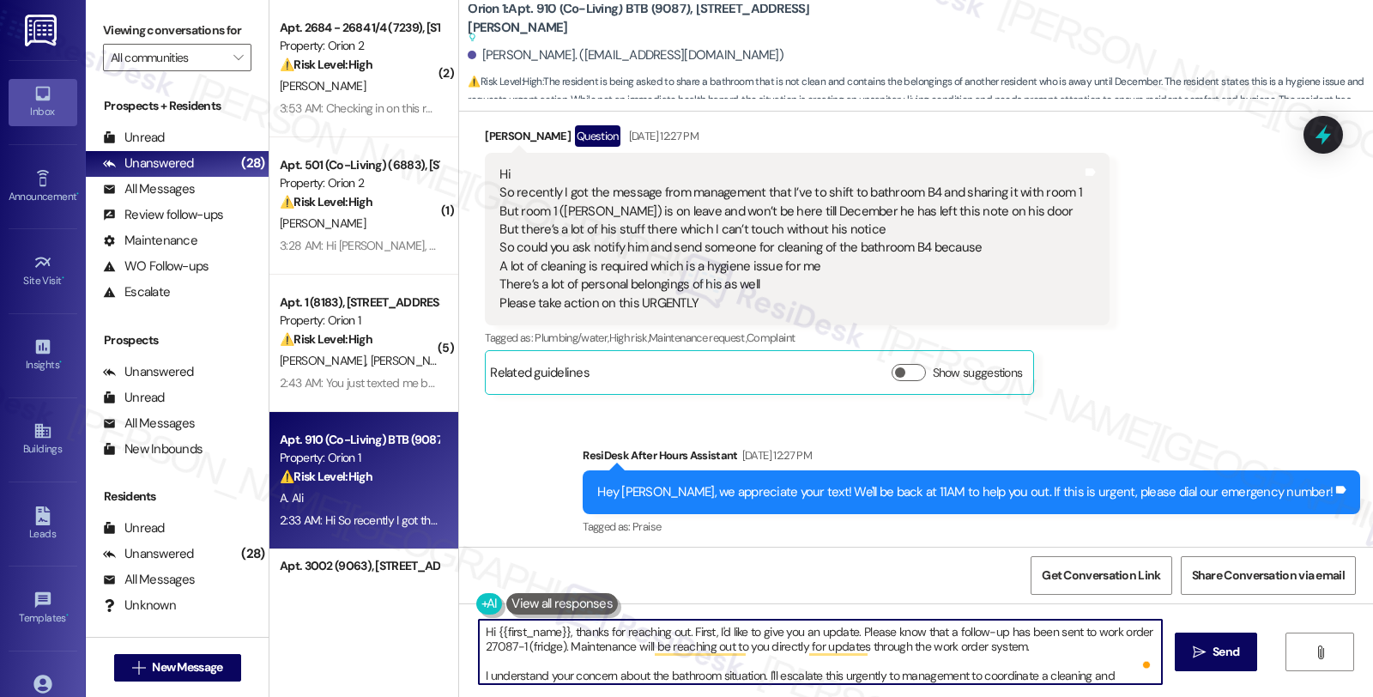
click at [538, 676] on textarea "Hi {{first_name}}, thanks for reaching out. First, I'd like to give you an upda…" at bounding box center [820, 652] width 683 height 64
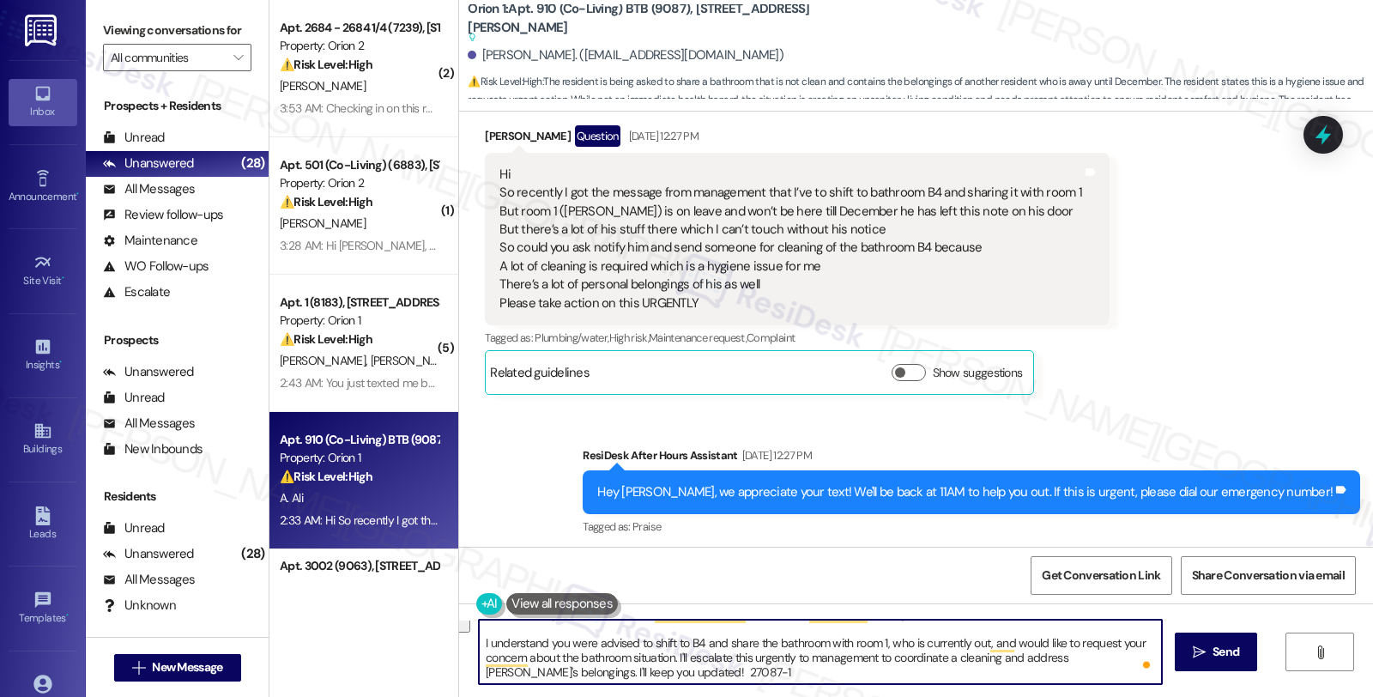
drag, startPoint x: 1112, startPoint y: 678, endPoint x: 1143, endPoint y: 707, distance: 42.5
click at [1143, 696] on html "Inbox Go to Inbox Announcement • Send A Text Announcement Site Visit • Go to Si…" at bounding box center [686, 348] width 1373 height 697
click at [1050, 676] on textarea "Hi {{first_name}}, thanks for reaching out. First, I'd like to give you an upda…" at bounding box center [820, 652] width 683 height 64
click at [1108, 644] on textarea "Hi {{first_name}}, thanks for reaching out. First, I'd like to give you an upda…" at bounding box center [820, 652] width 683 height 64
click at [1111, 644] on textarea "Hi {{first_name}}, thanks for reaching out. First, I'd like to give you an upda…" at bounding box center [820, 652] width 683 height 64
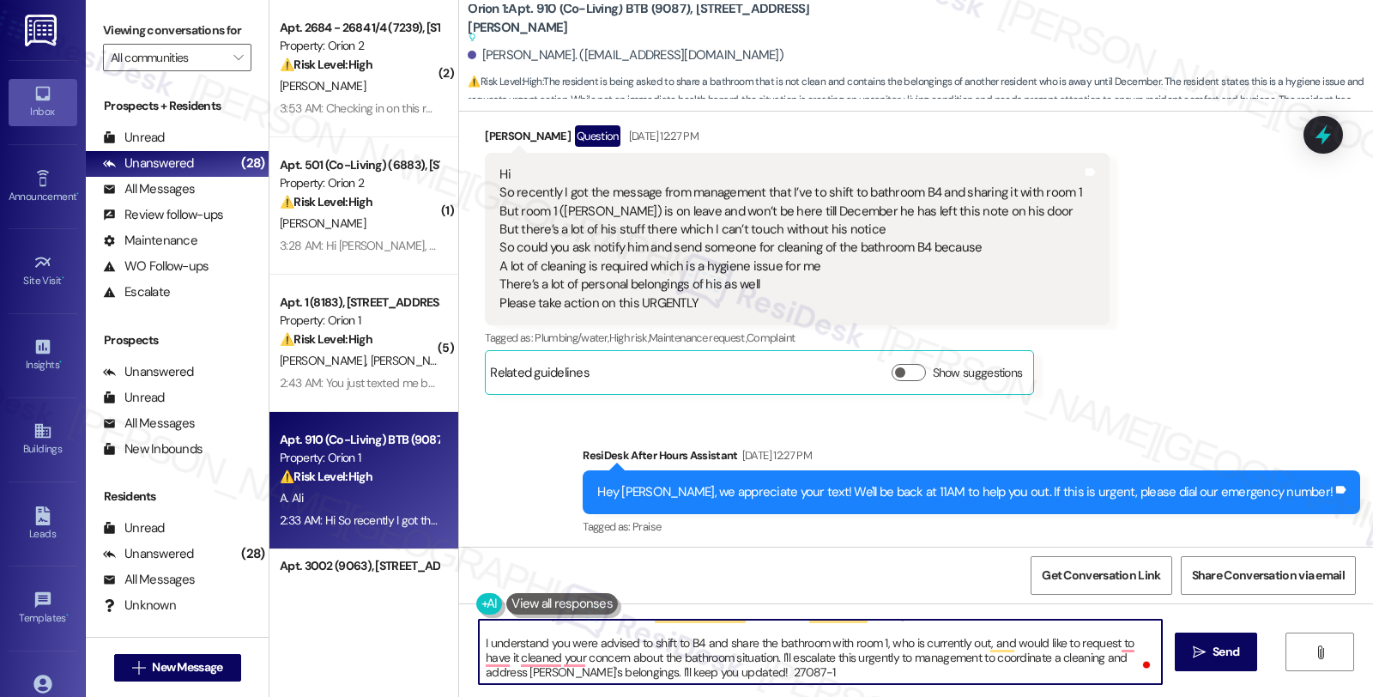
click at [1088, 656] on textarea "Hi {{first_name}}, thanks for reaching out. First, I'd like to give you an upda…" at bounding box center [820, 652] width 683 height 64
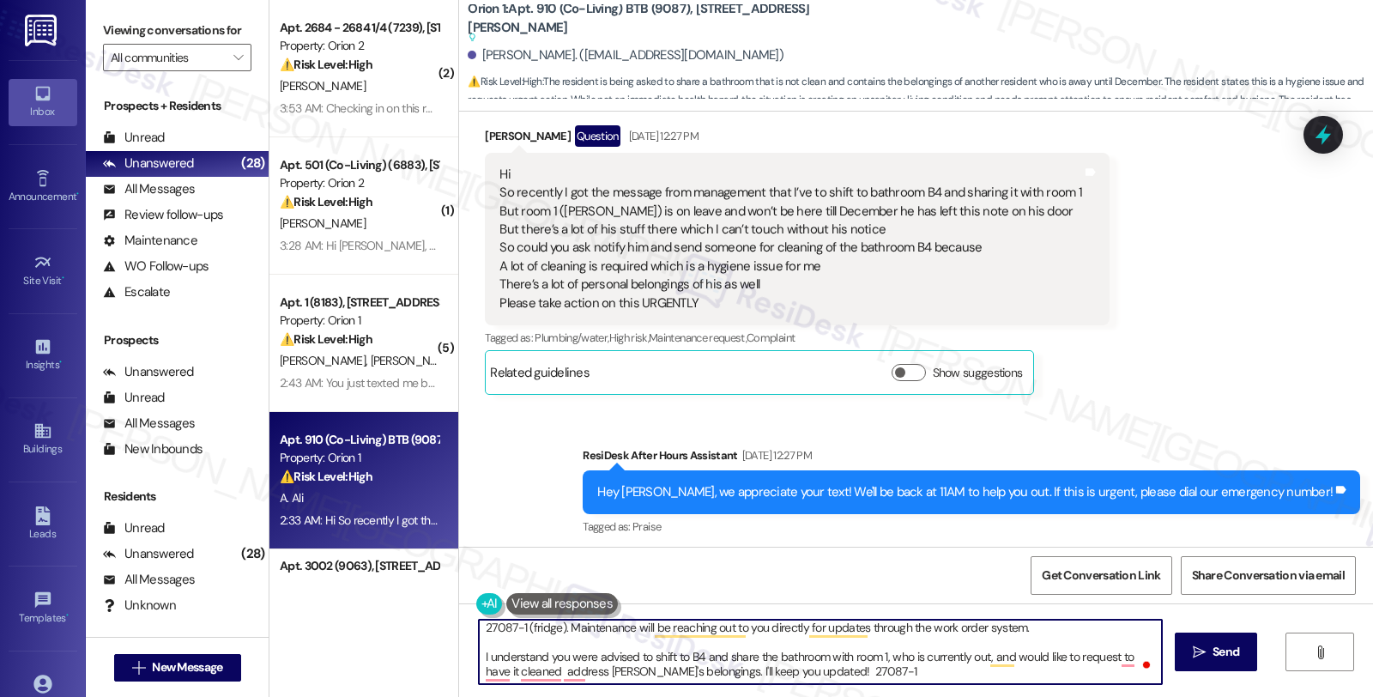
scroll to position [18, 0]
drag, startPoint x: 686, startPoint y: 674, endPoint x: 889, endPoint y: 680, distance: 202.6
click at [889, 680] on textarea "Hi {{first_name}}, thanks for reaching out. First, I'd like to give you an upda…" at bounding box center [820, 652] width 683 height 64
click at [777, 671] on textarea "Hi {{first_name}}, thanks for reaching out. First, I'd like to give you an upda…" at bounding box center [820, 652] width 683 height 64
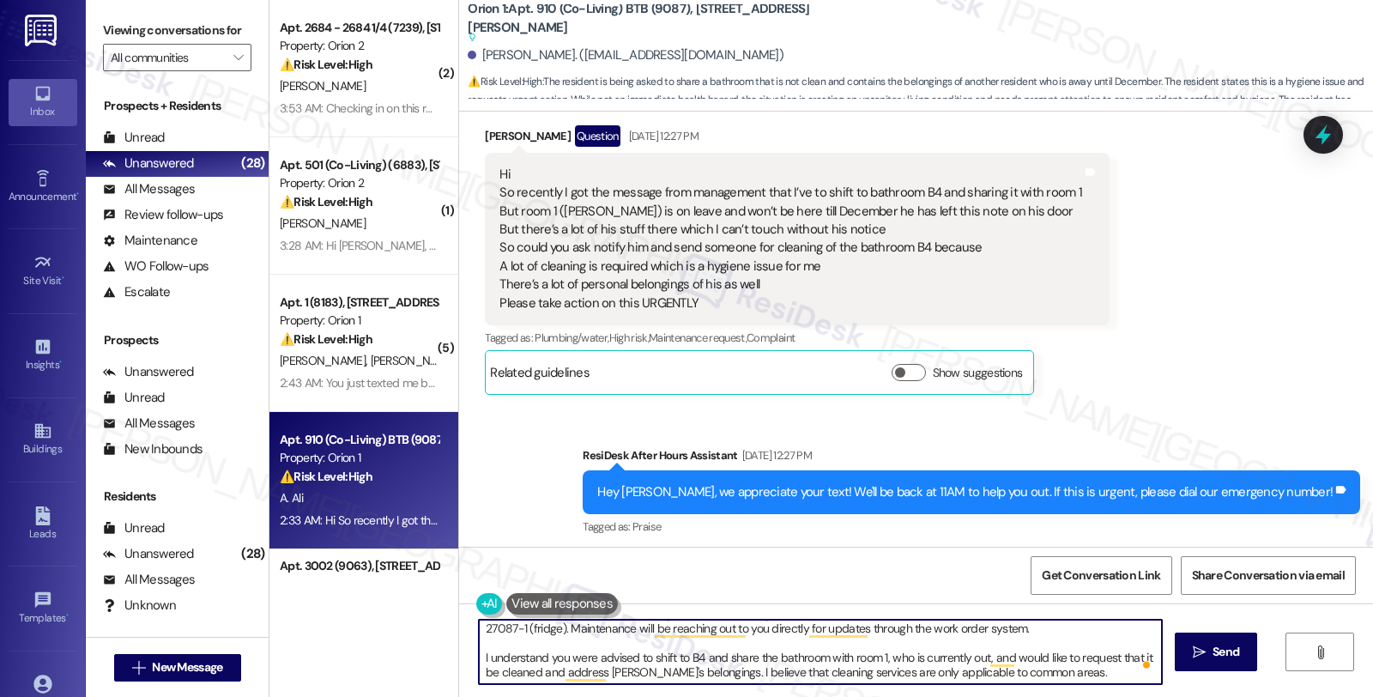
click at [1055, 669] on textarea "Hi {{first_name}}, thanks for reaching out. First, I'd like to give you an upda…" at bounding box center [820, 652] width 683 height 64
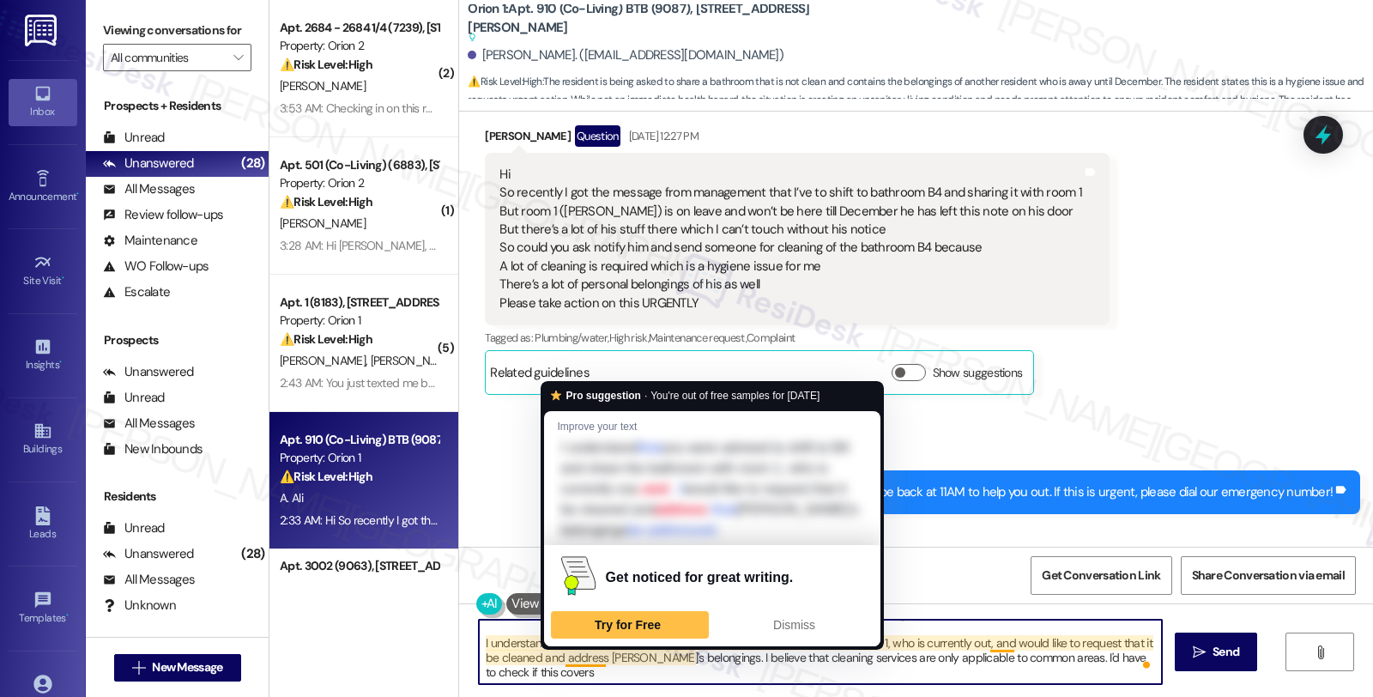
click at [535, 675] on textarea "Hi {{first_name}}, thanks for reaching out. First, I'd like to give you an upda…" at bounding box center [820, 652] width 683 height 64
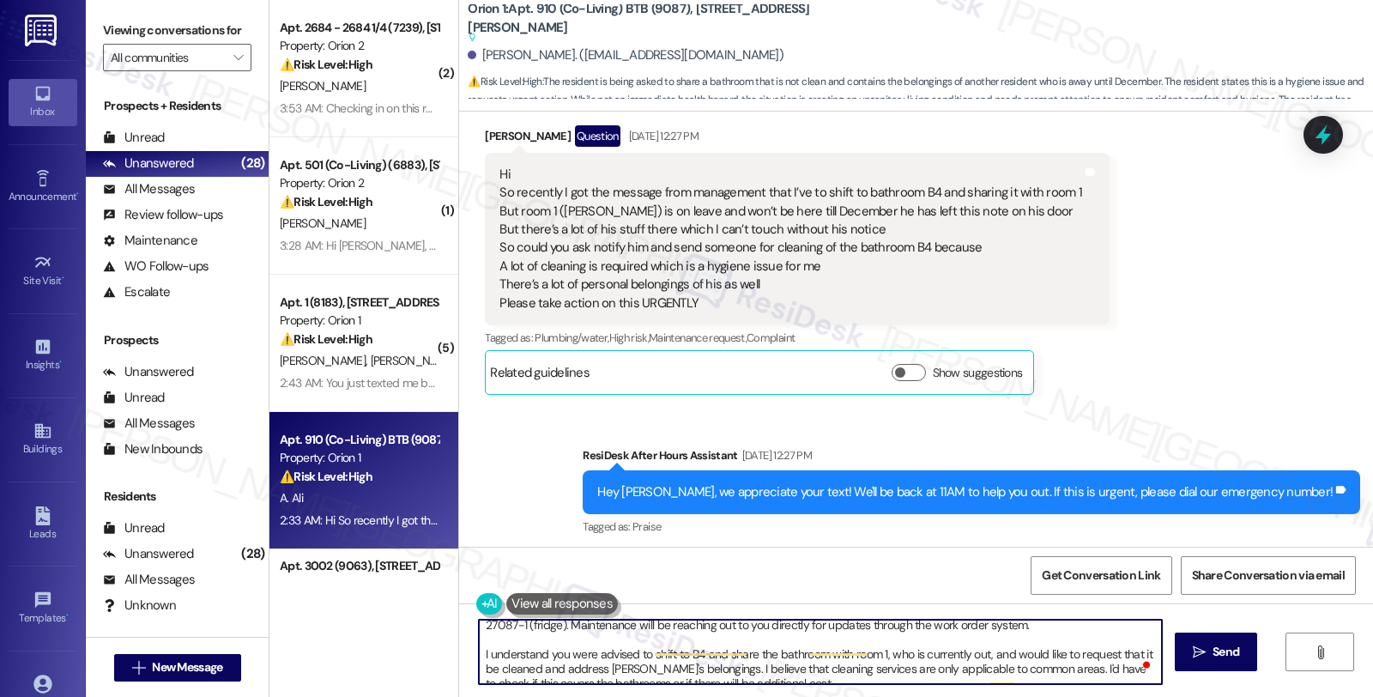
scroll to position [0, 0]
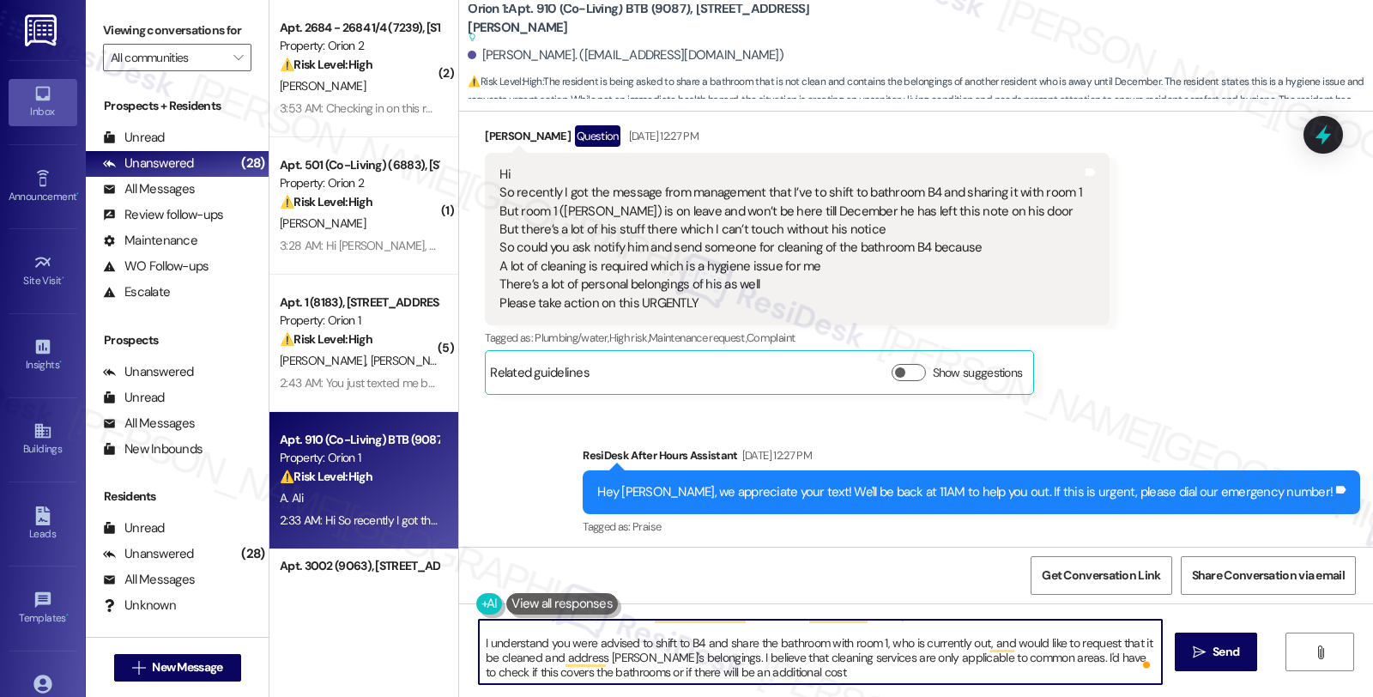
click at [796, 671] on textarea "Hi {{first_name}}, thanks for reaching out. First, I'd like to give you an upda…" at bounding box center [820, 652] width 683 height 64
type textarea "Hi {{first_name}}, thanks for reaching out. First, I'd like to give you an upda…"
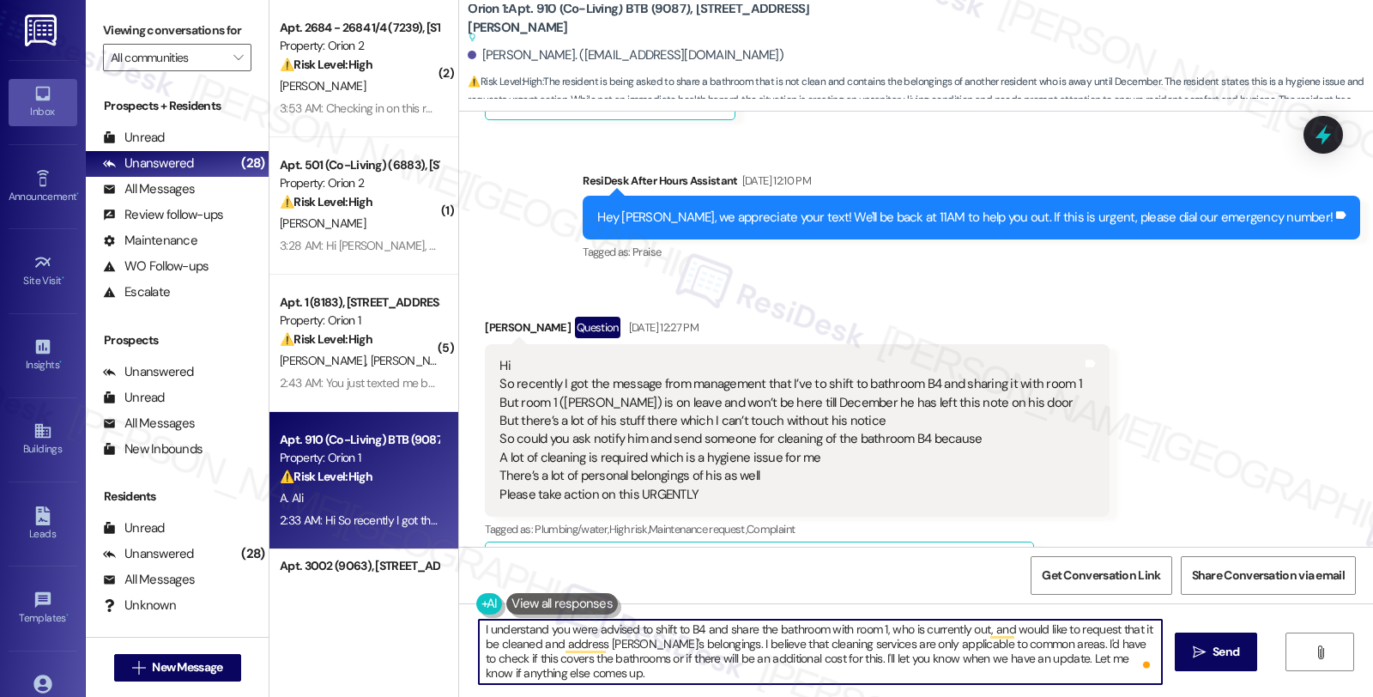
scroll to position [47, 0]
type textarea "Hi {{first_name}}, thanks for reaching out. First, I'd like to give you an upda…"
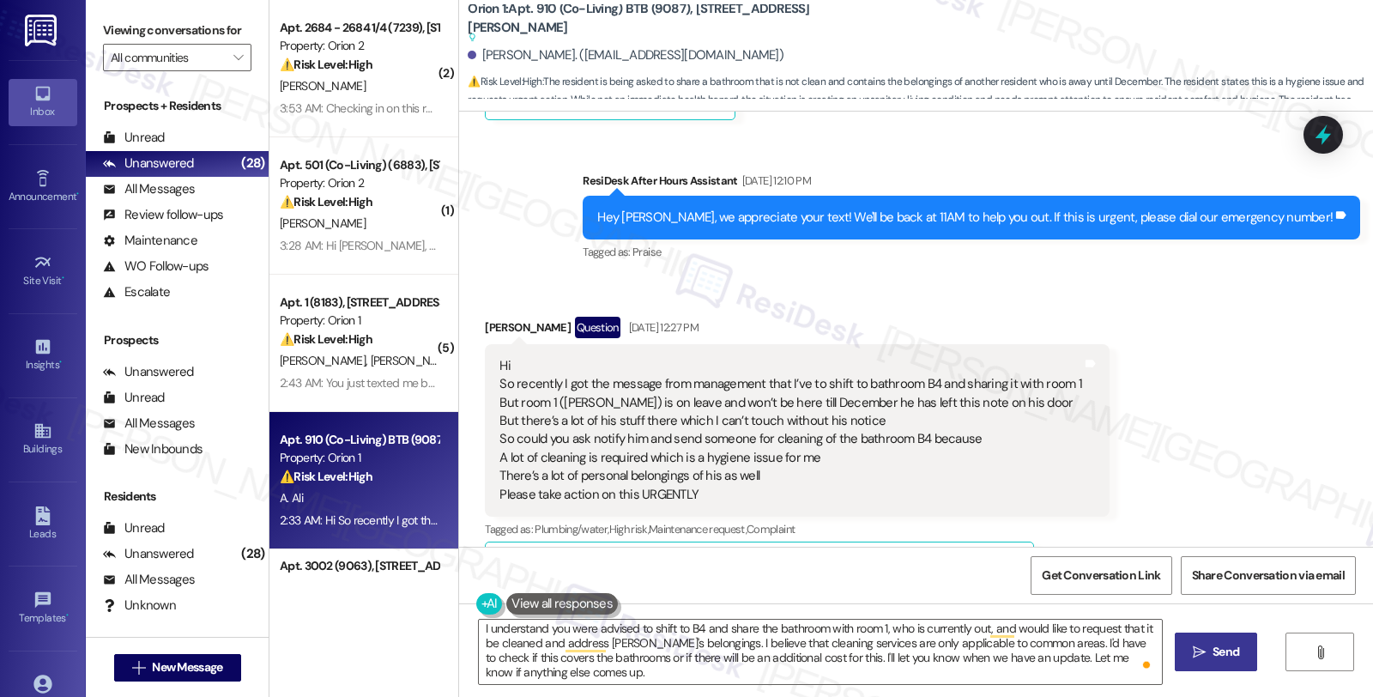
click at [1221, 637] on button " Send" at bounding box center [1216, 651] width 83 height 39
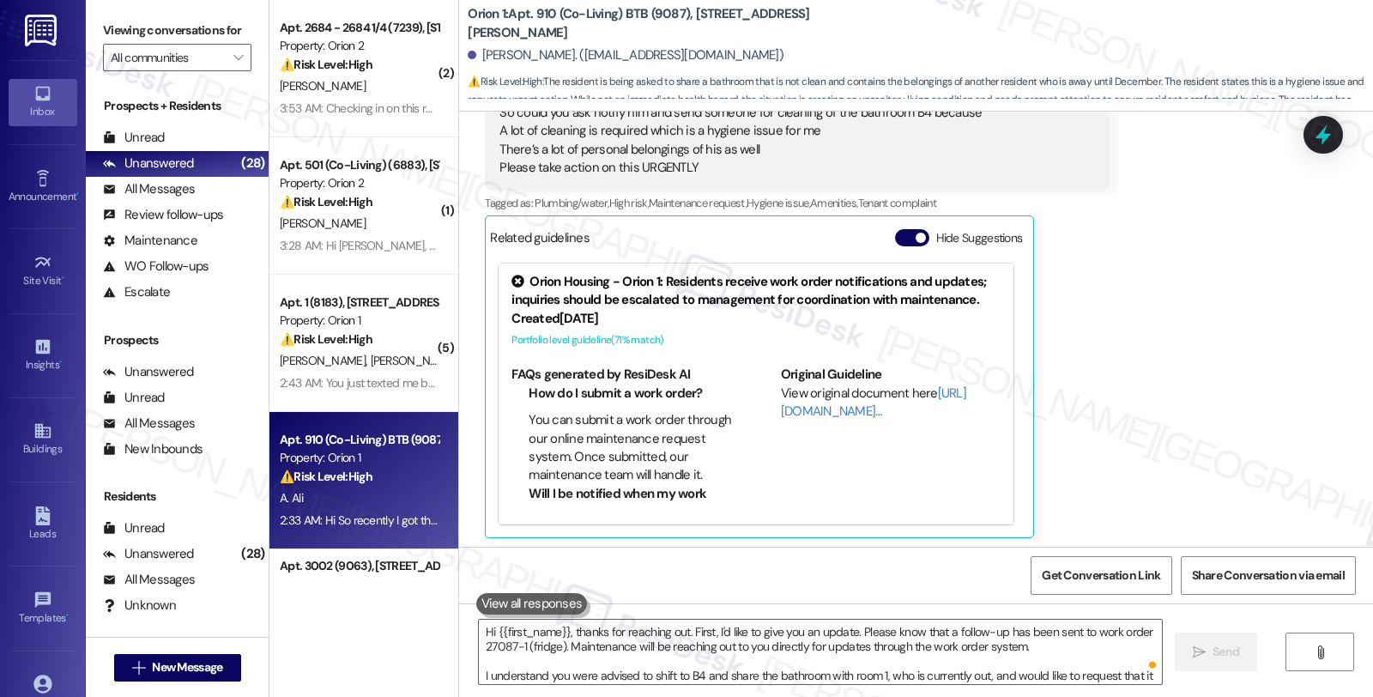
scroll to position [4895, 0]
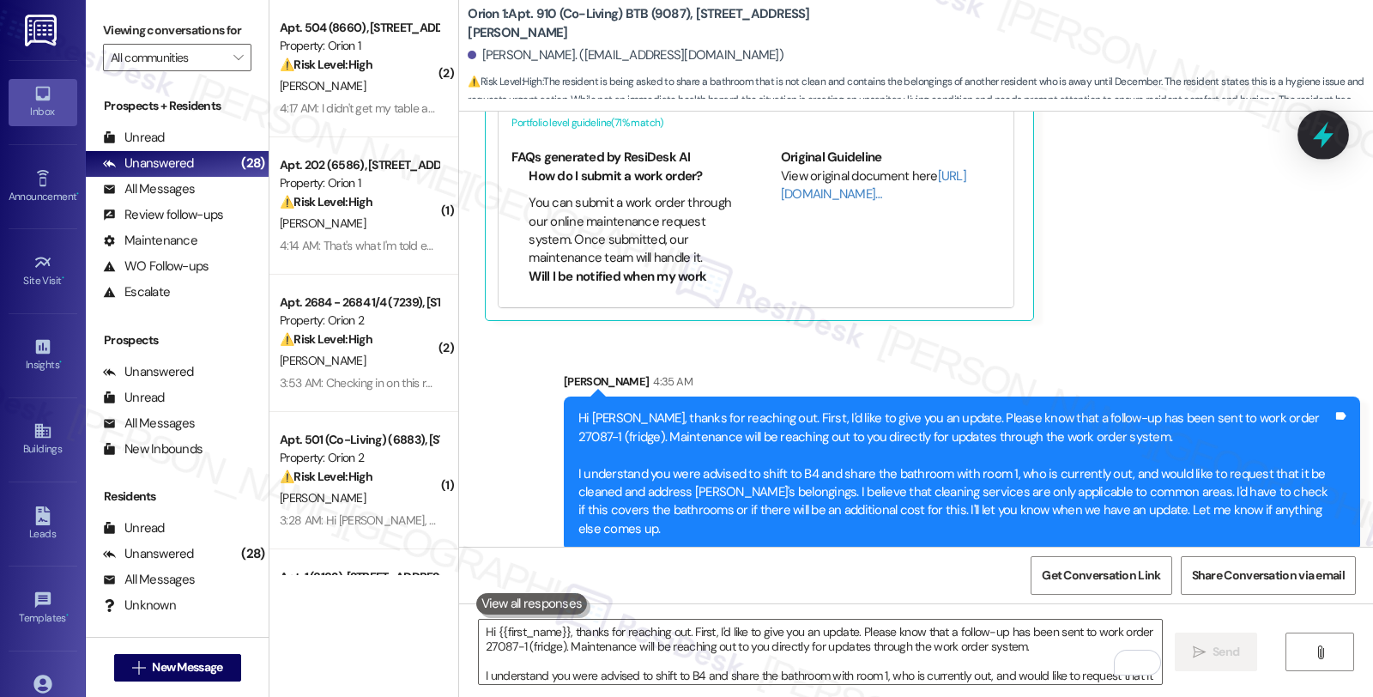
click at [1318, 131] on icon at bounding box center [1323, 134] width 29 height 29
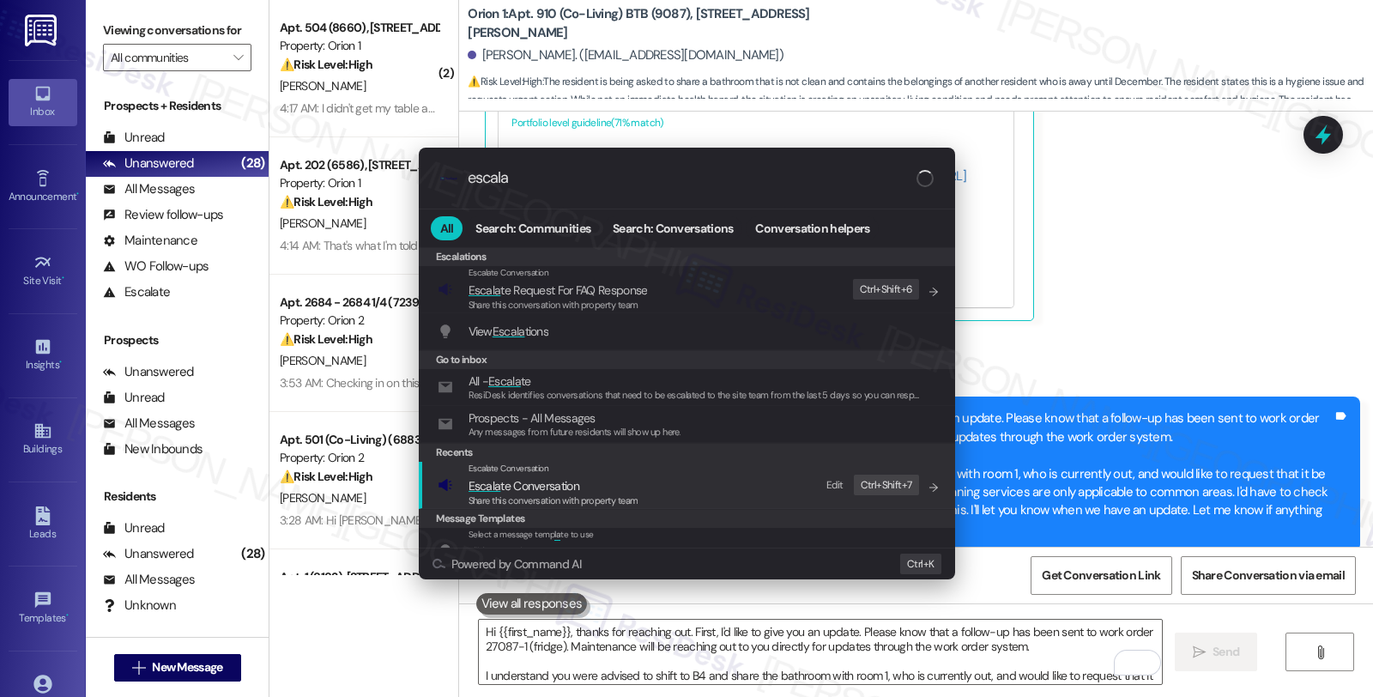
type input "escala"
click at [594, 469] on div "Escalate Conversation" at bounding box center [554, 469] width 170 height 14
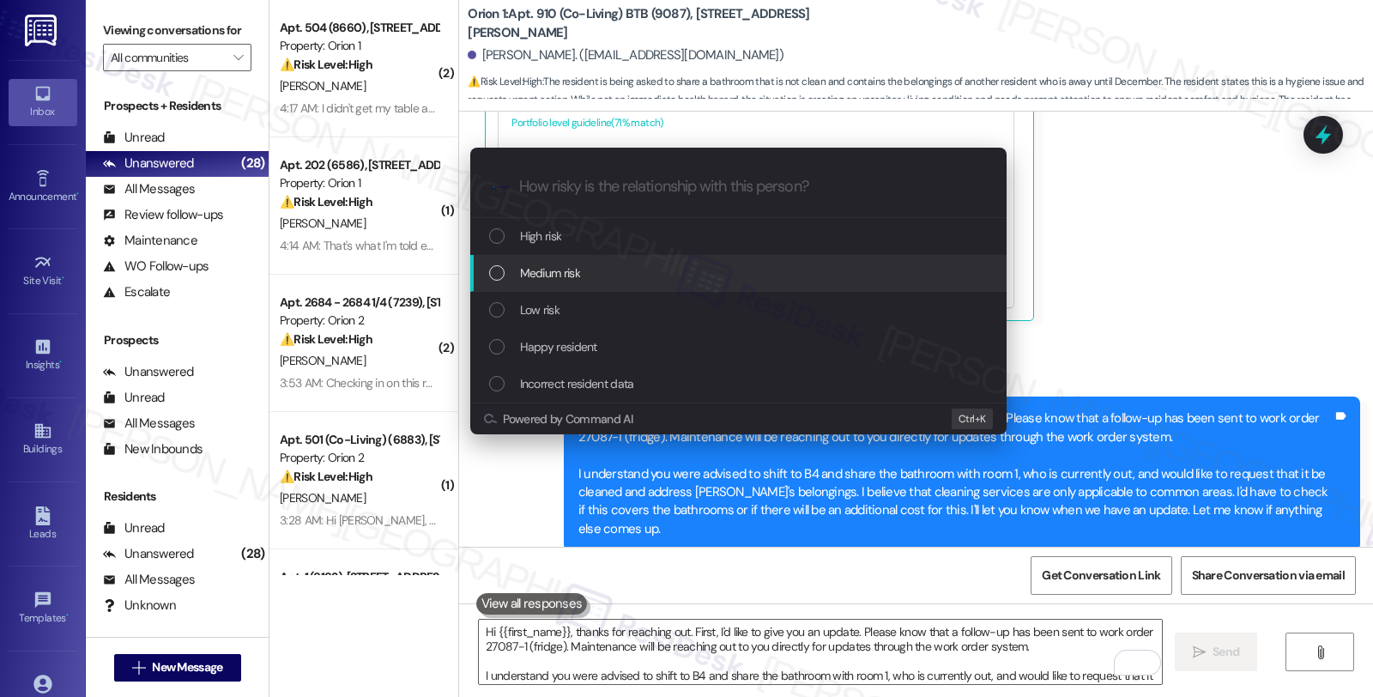
click at [541, 275] on span "Medium risk" at bounding box center [550, 272] width 60 height 19
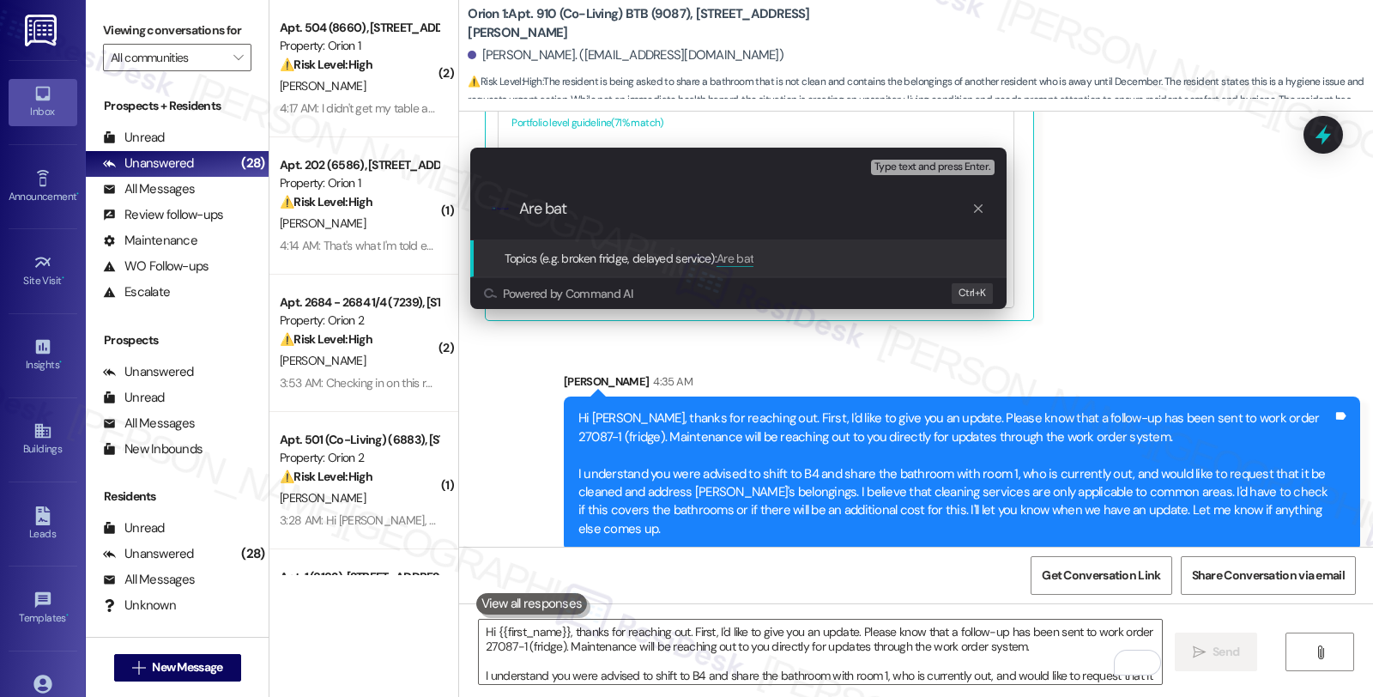
type input "Are bat"
click at [1150, 269] on div "Escalate Conversation Medium risk Topics (e.g. broken fridge, delayed service) …" at bounding box center [686, 348] width 1373 height 697
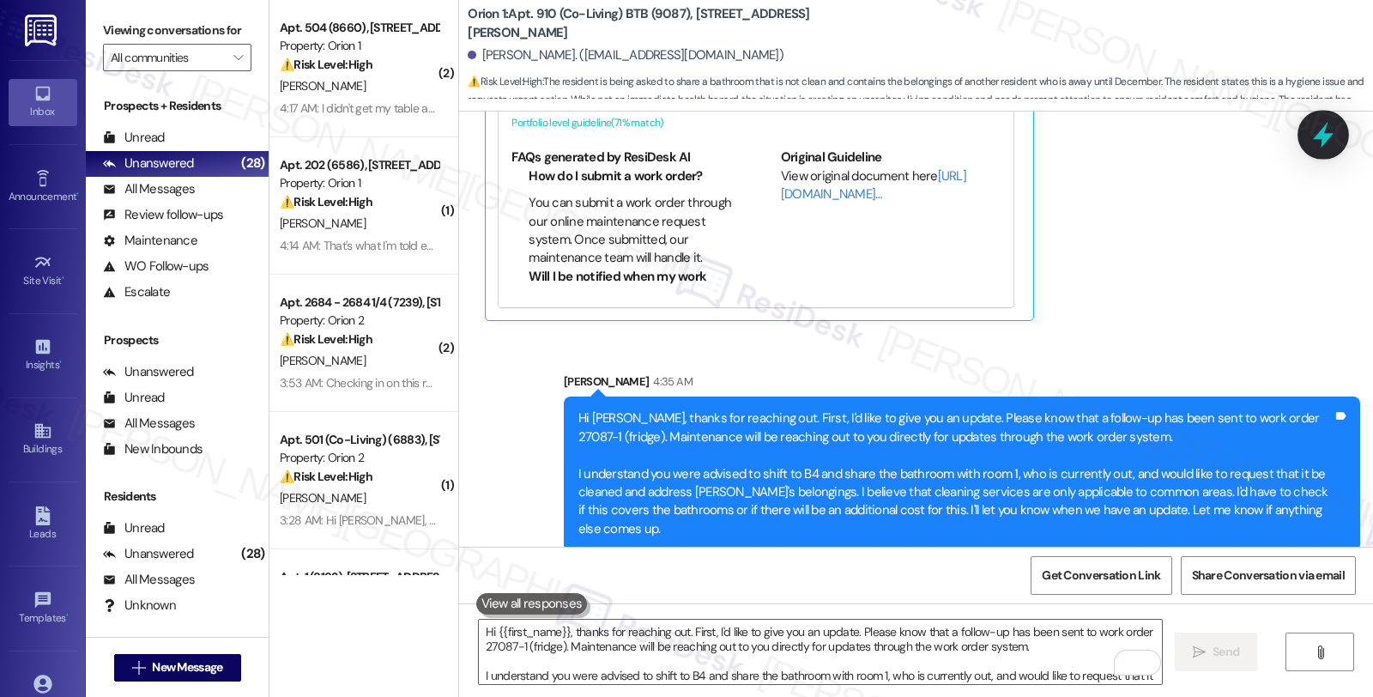
click at [1322, 140] on icon at bounding box center [1323, 135] width 21 height 27
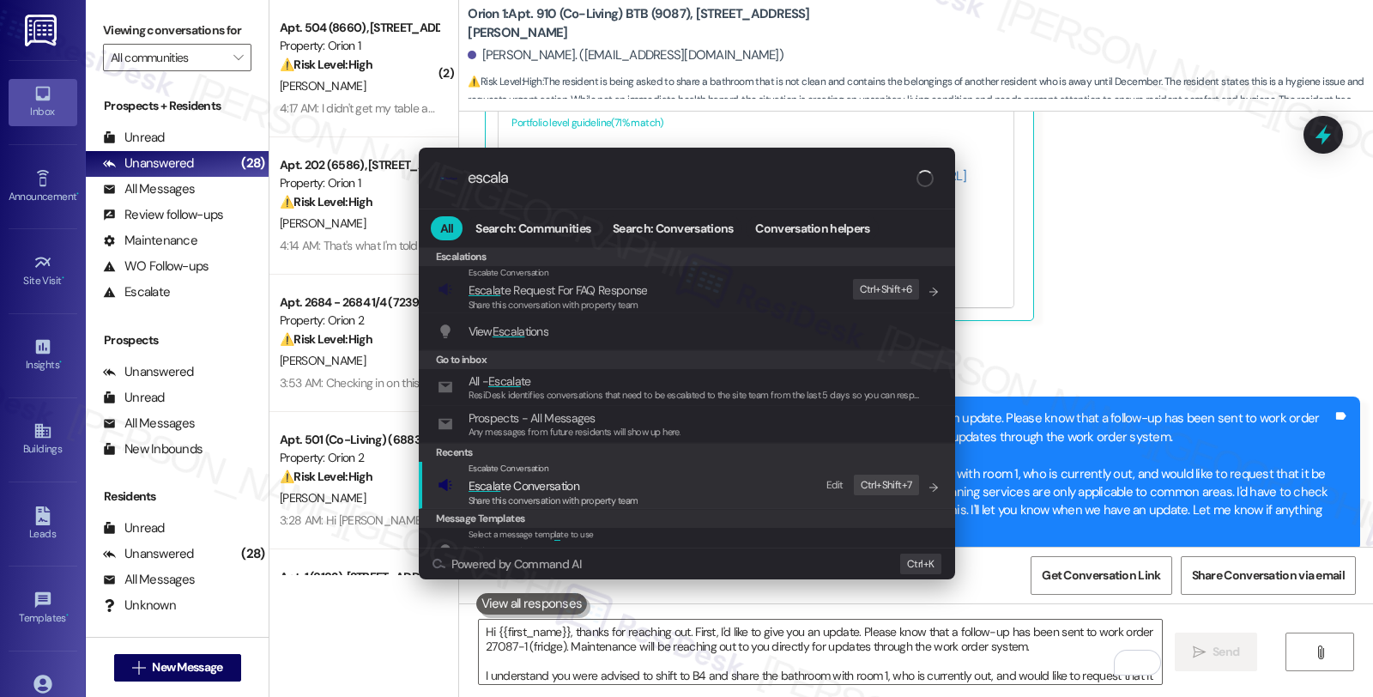
type input "escala"
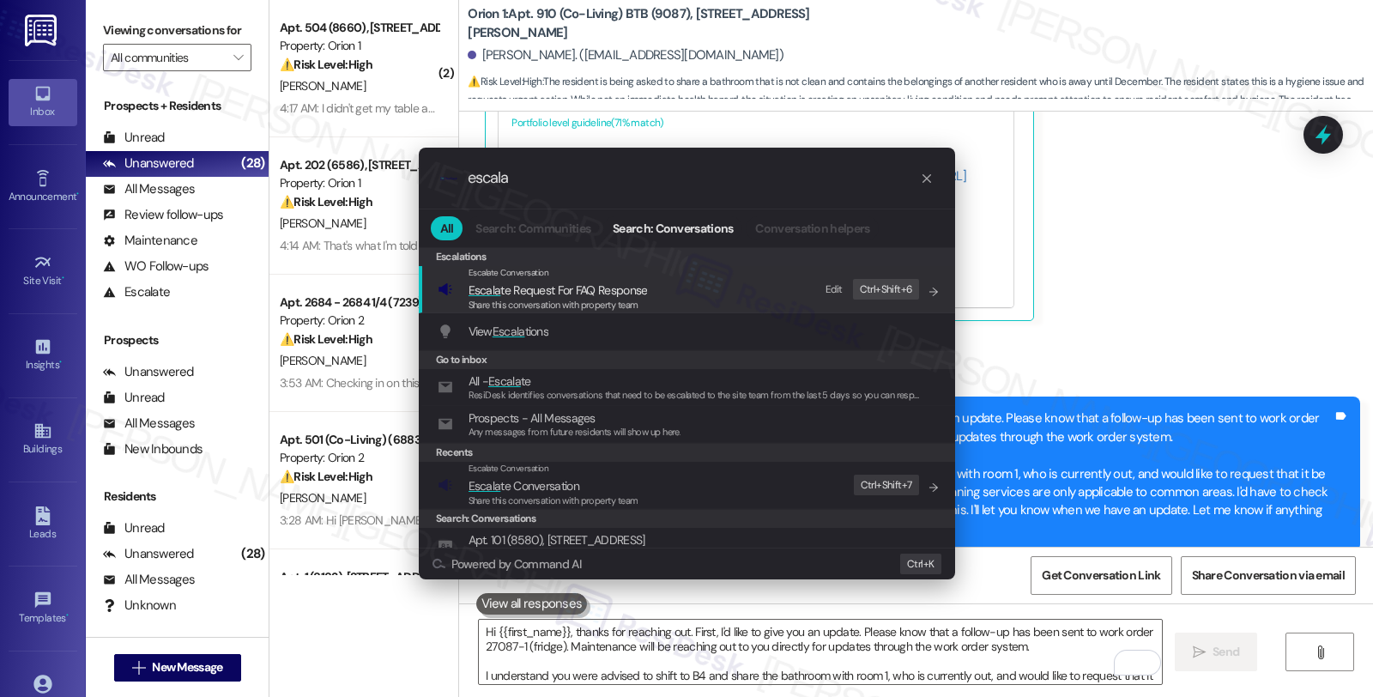
click at [535, 495] on span "Share this conversation with property team" at bounding box center [554, 500] width 170 height 12
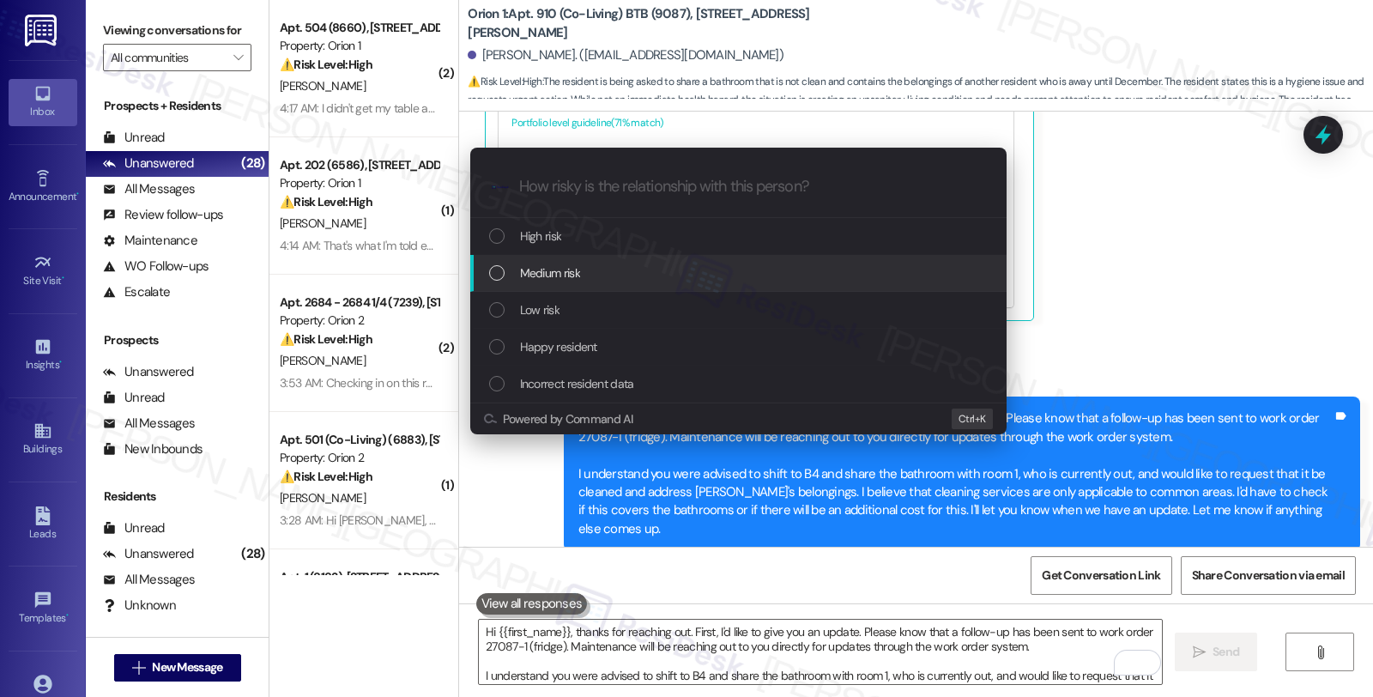
click at [558, 275] on span "Medium risk" at bounding box center [550, 272] width 60 height 19
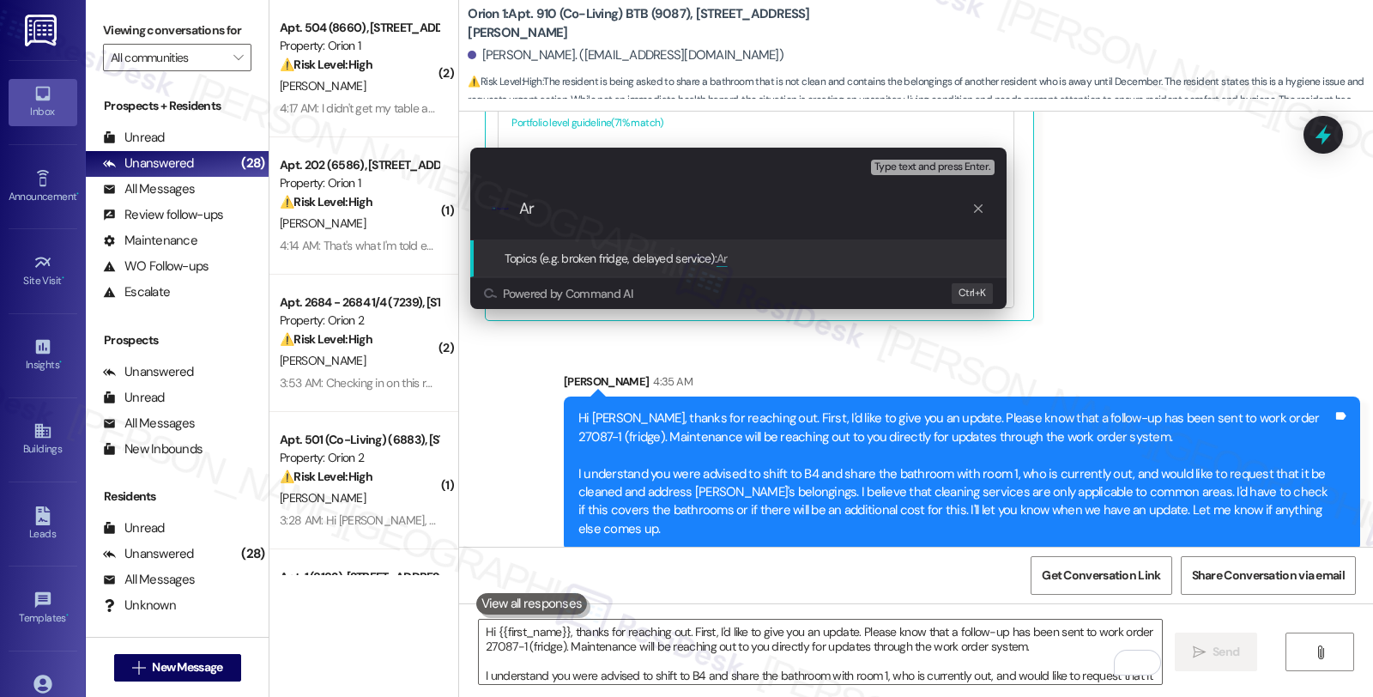
type input "A"
type input "Bathroom cleaning"
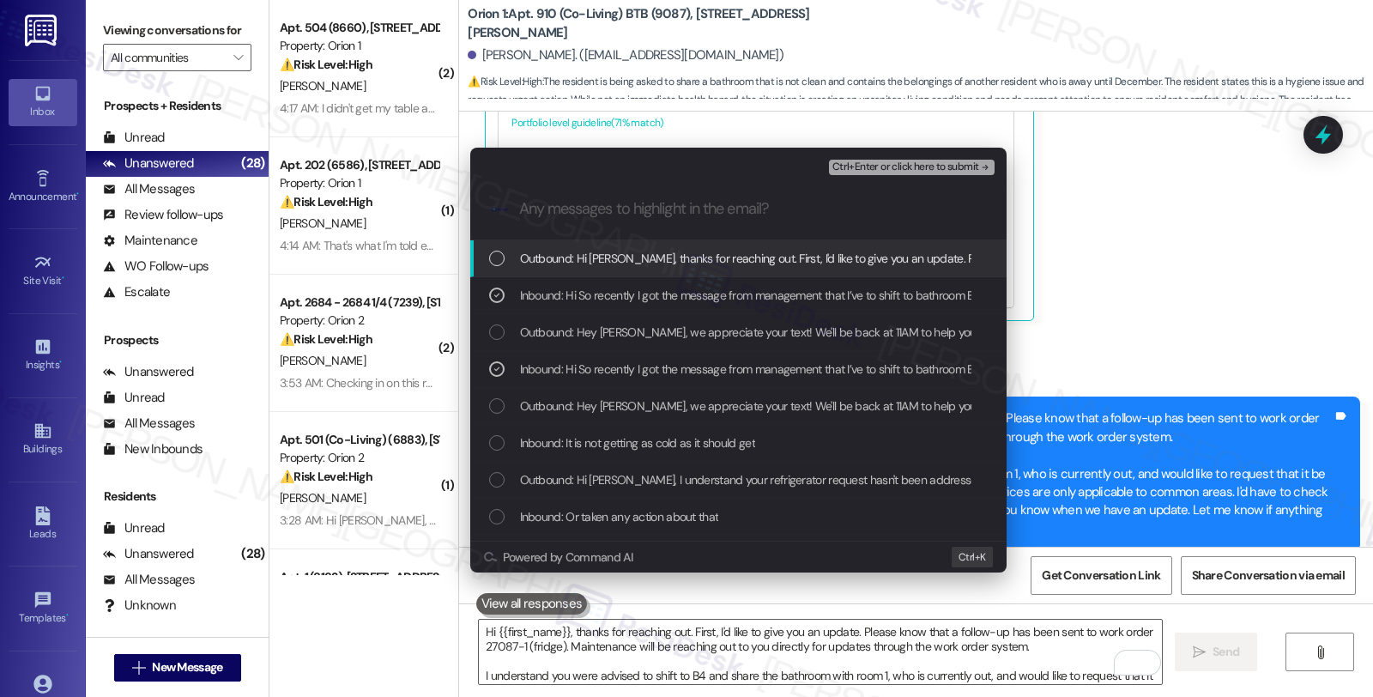
click at [890, 167] on span "Ctrl+Enter or click here to submit" at bounding box center [905, 167] width 147 height 12
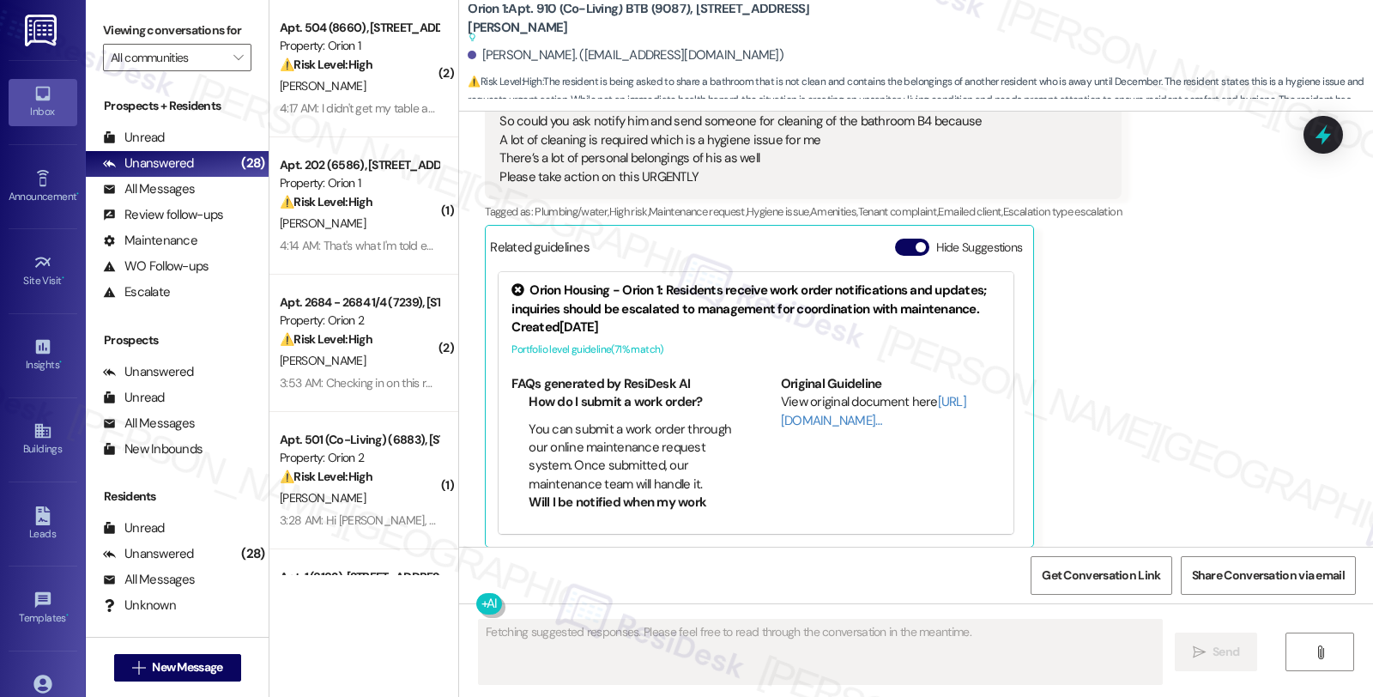
scroll to position [4728, 0]
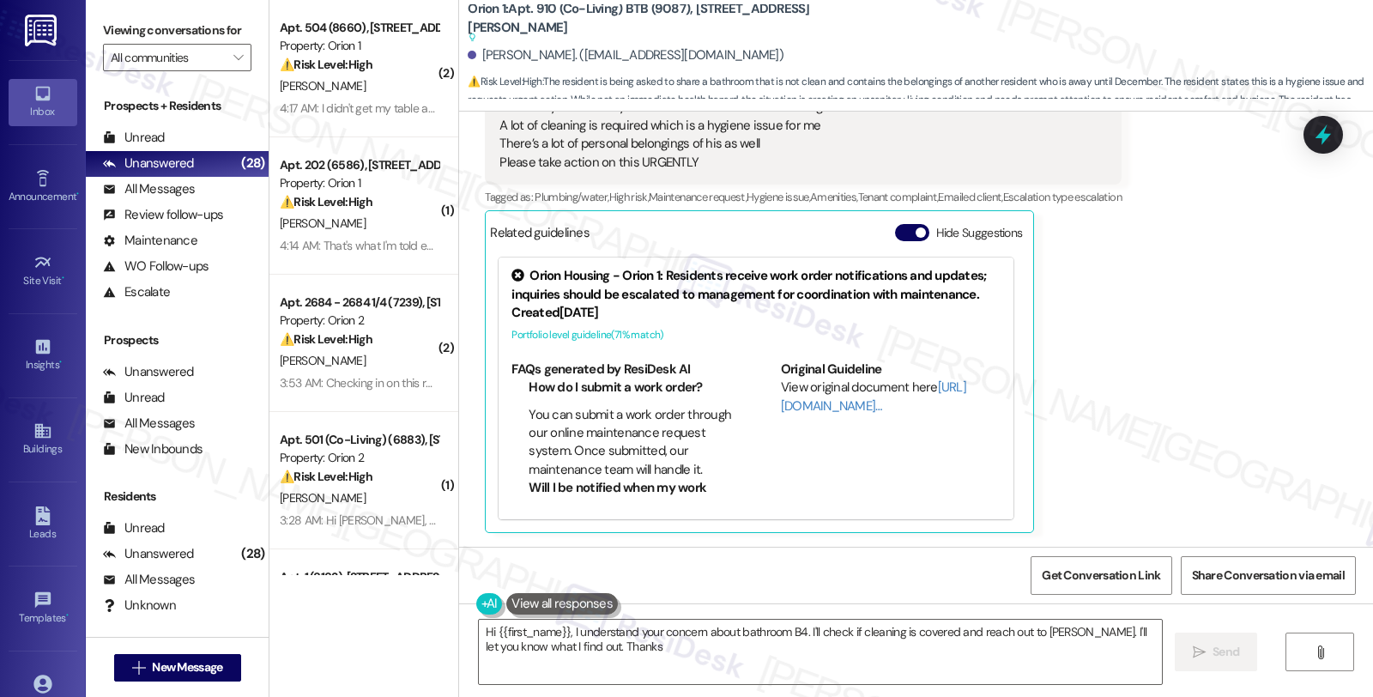
type textarea "Hi {{first_name}}, I understand your concern about bathroom B4. I'll check if c…"
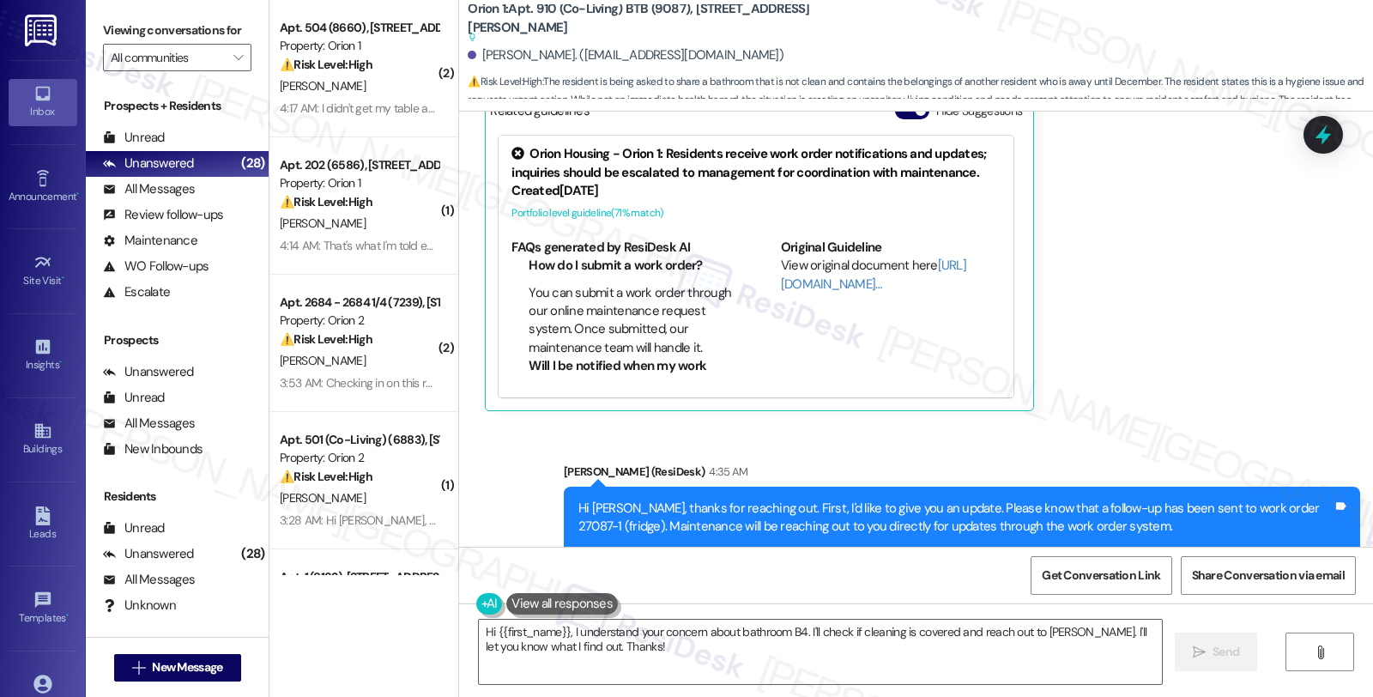
scroll to position [4965, 0]
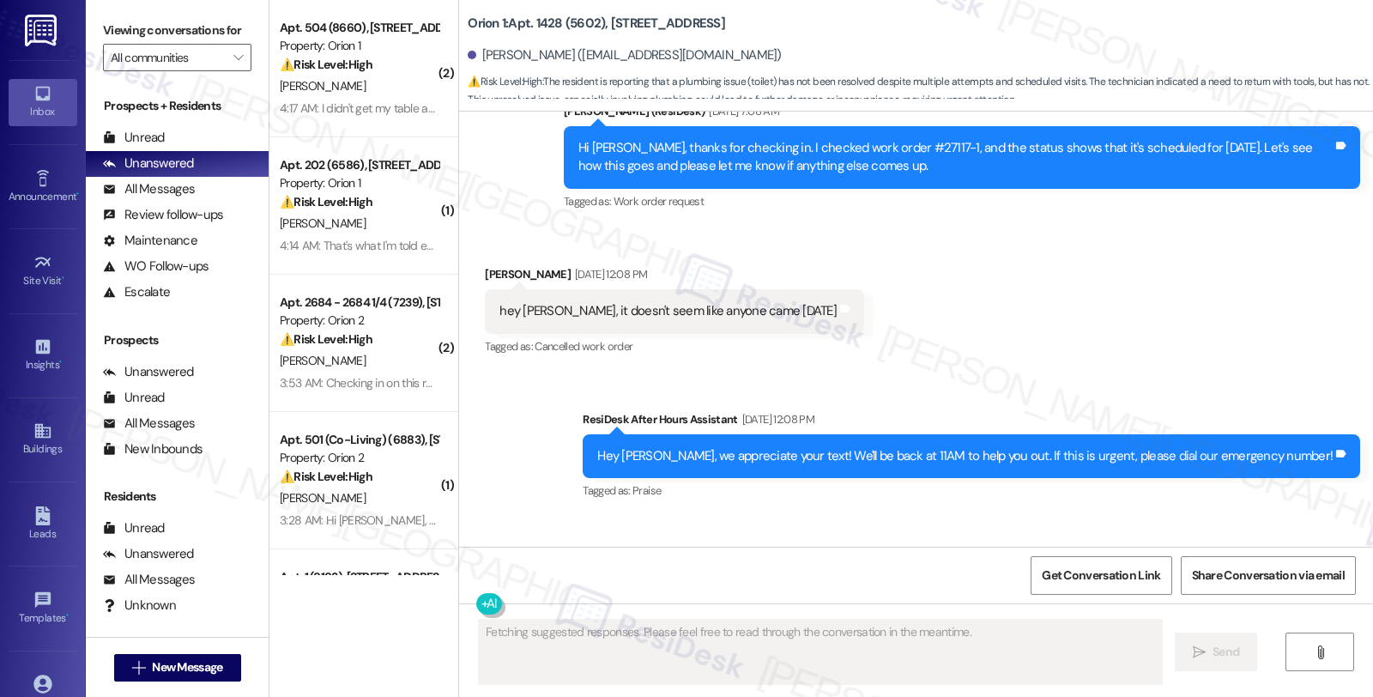
scroll to position [6747, 0]
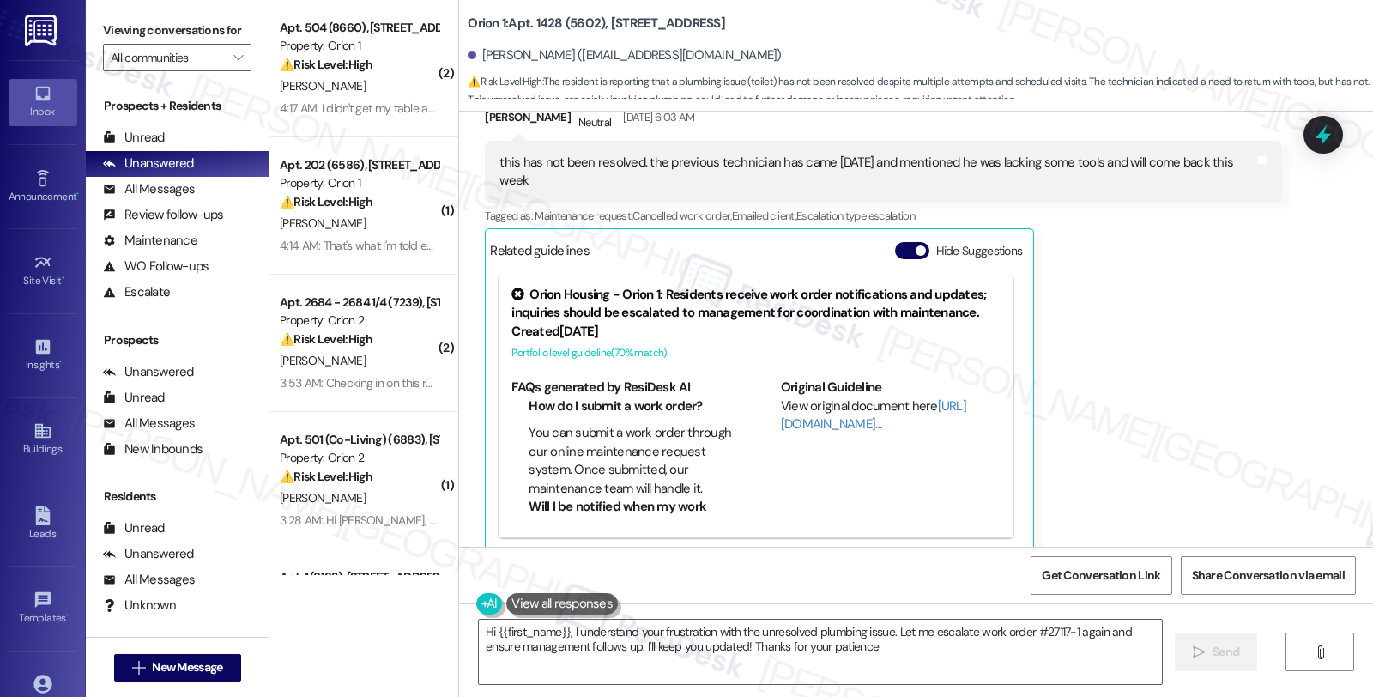
type textarea "Hi {{first_name}}, I understand your frustration with the unresolved plumbing i…"
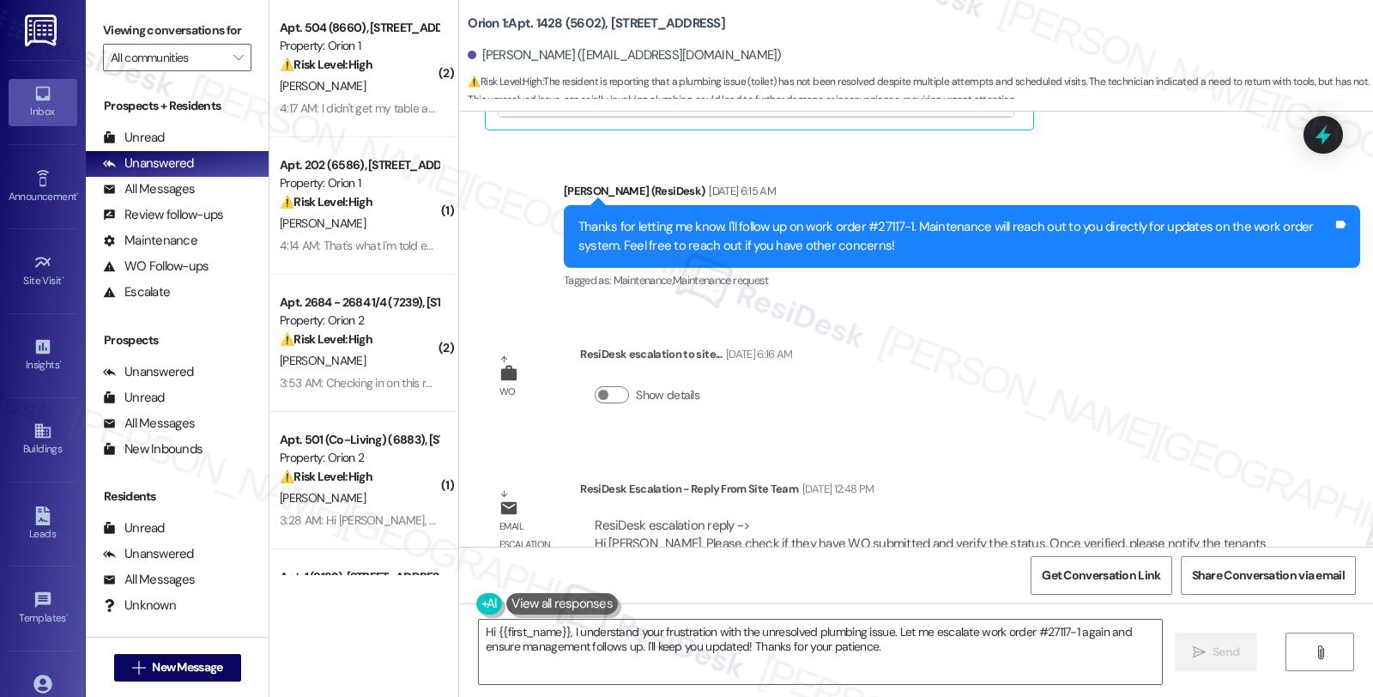
scroll to position [7313, 0]
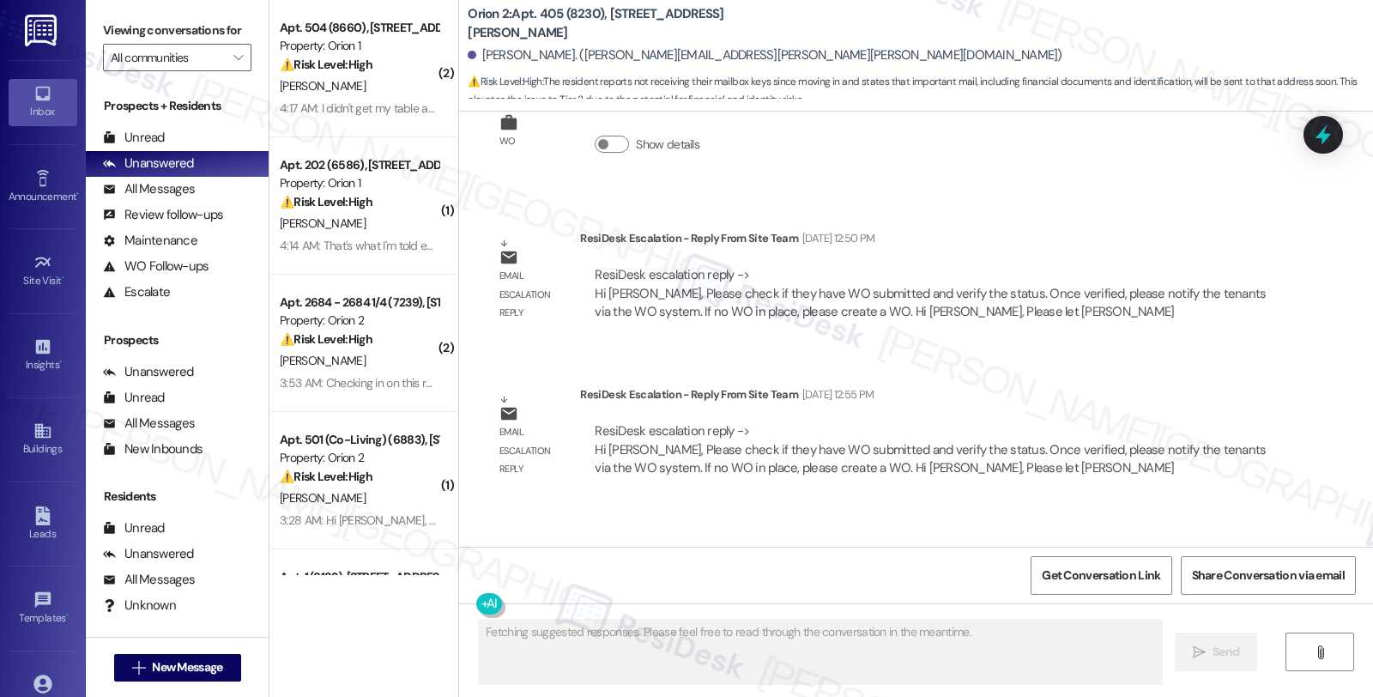
scroll to position [2043, 0]
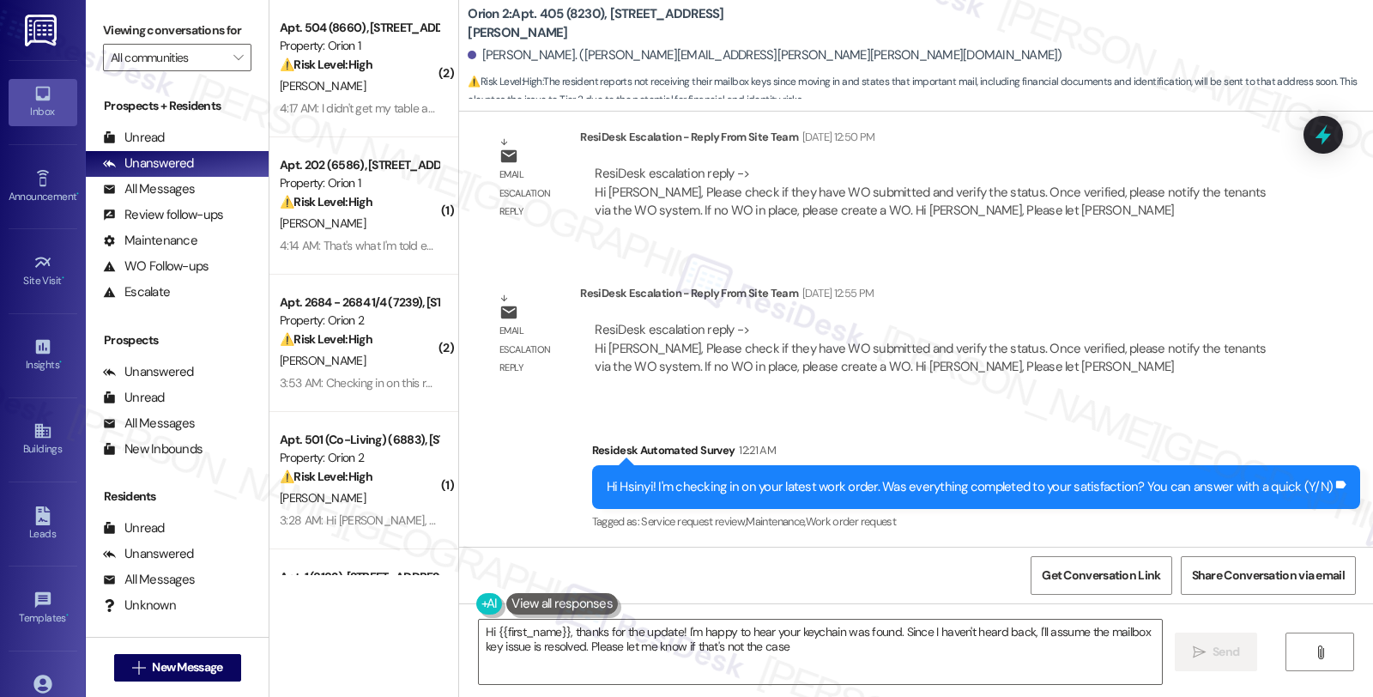
type textarea "Hi {{first_name}}, thanks for the update! I'm happy to hear your keychain was f…"
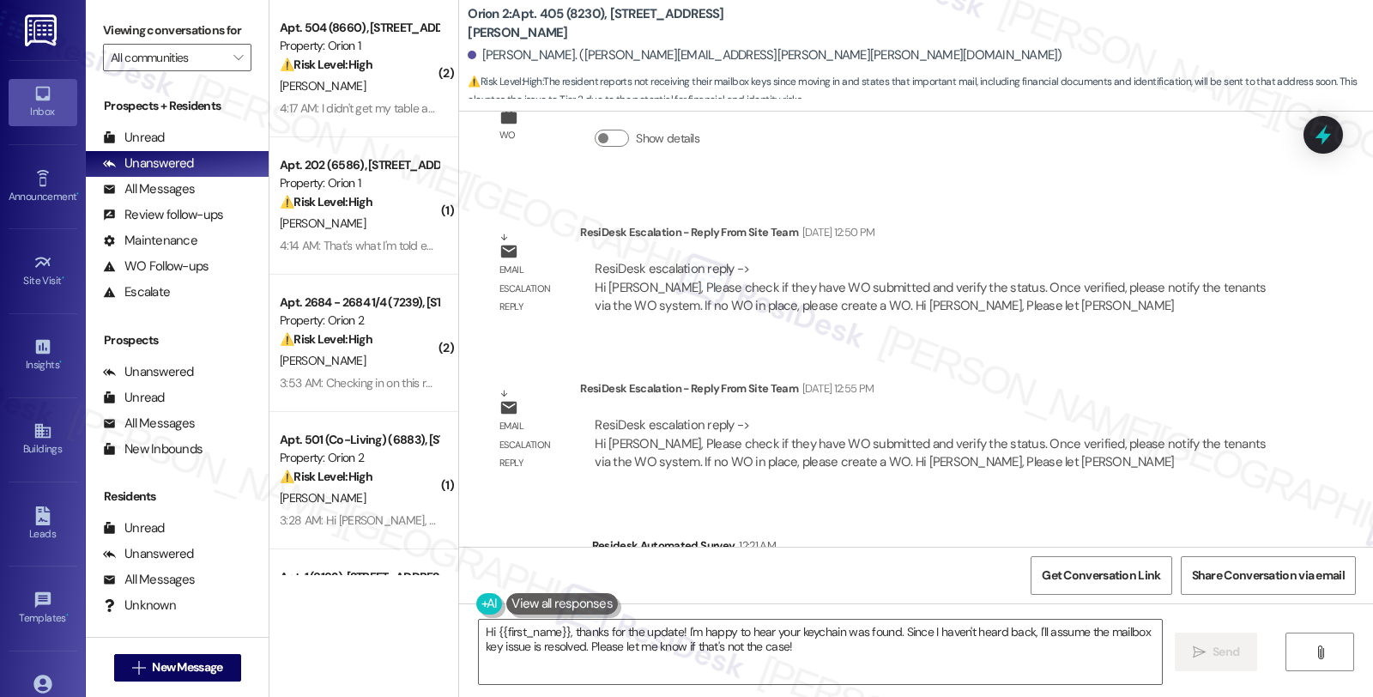
click at [1087, 363] on div "Received via SMS [PERSON_NAME] [DATE] 7:06 AM Hi [PERSON_NAME] am [PERSON_NAME]…" at bounding box center [916, 329] width 914 height 435
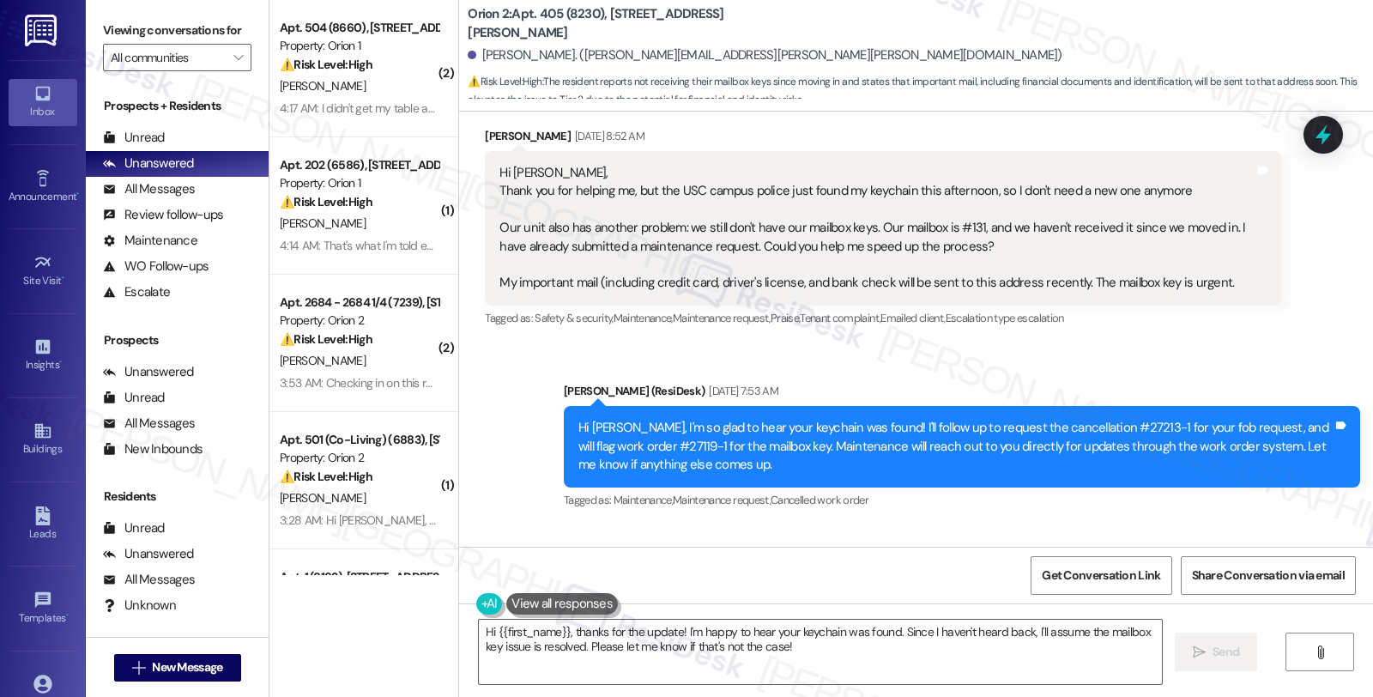
scroll to position [1471, 0]
